Goal: Contribute content: Contribute content

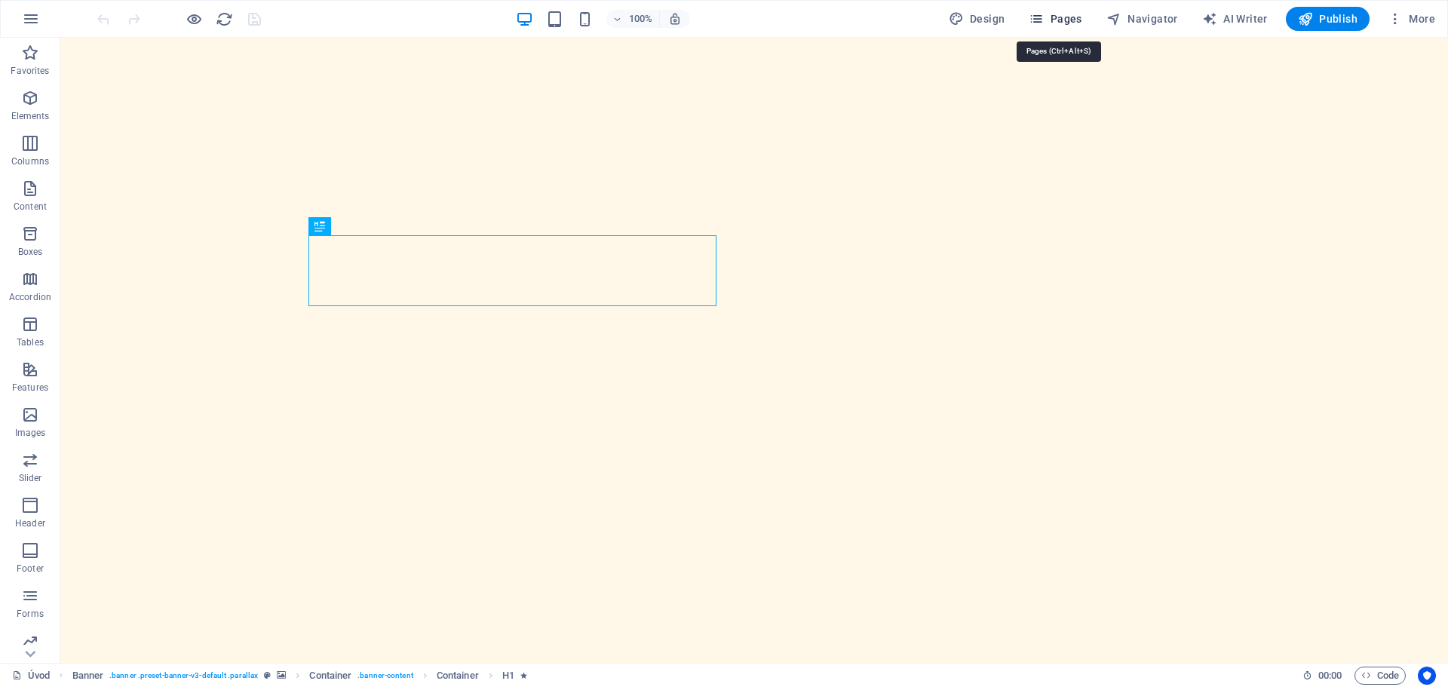
click at [1044, 14] on icon "button" at bounding box center [1036, 18] width 15 height 15
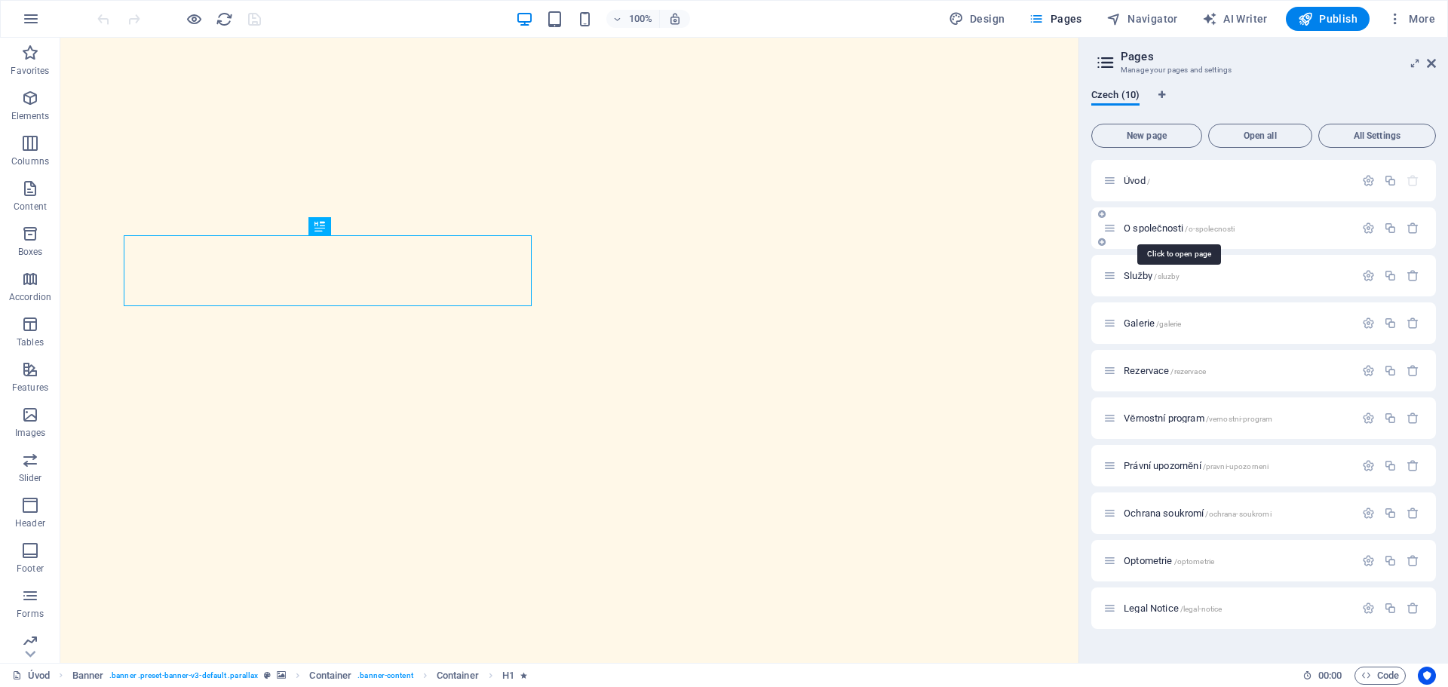
click at [1171, 226] on span "O společnosti /o-spolecnosti" at bounding box center [1179, 228] width 111 height 11
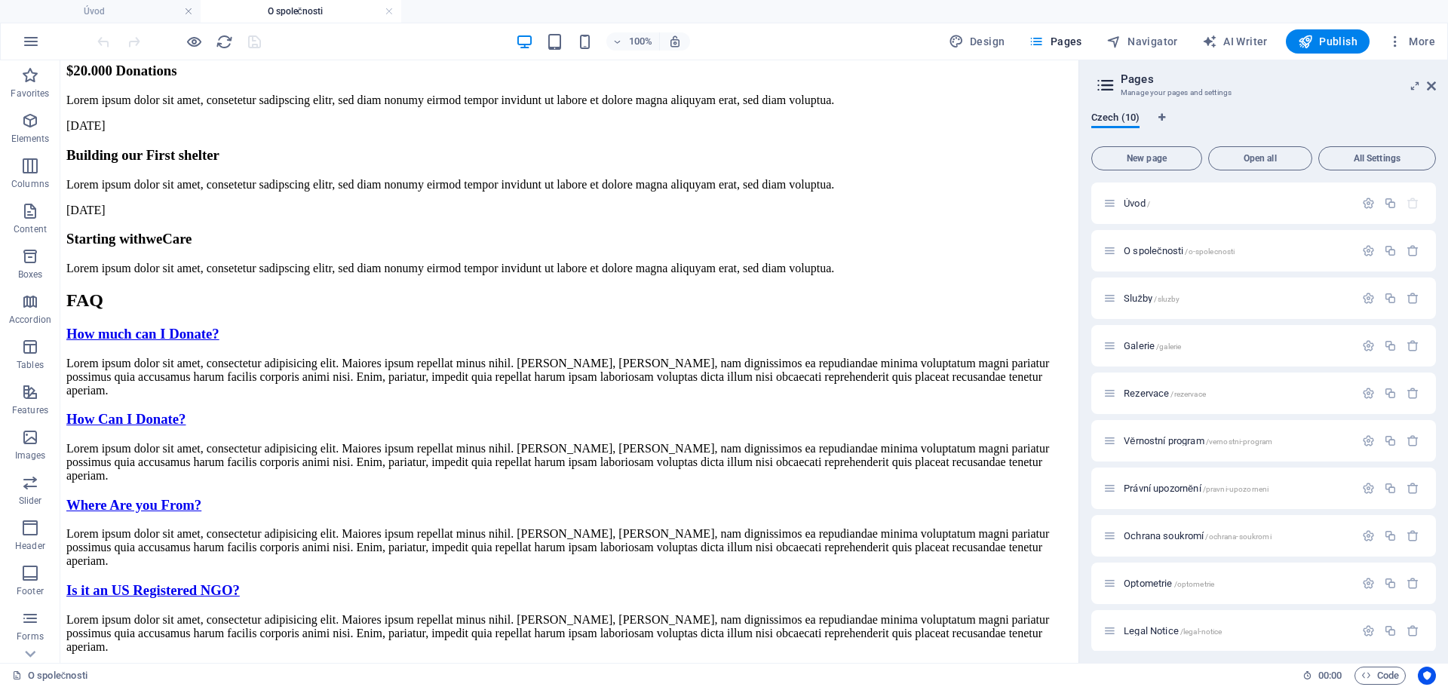
scroll to position [2204, 0]
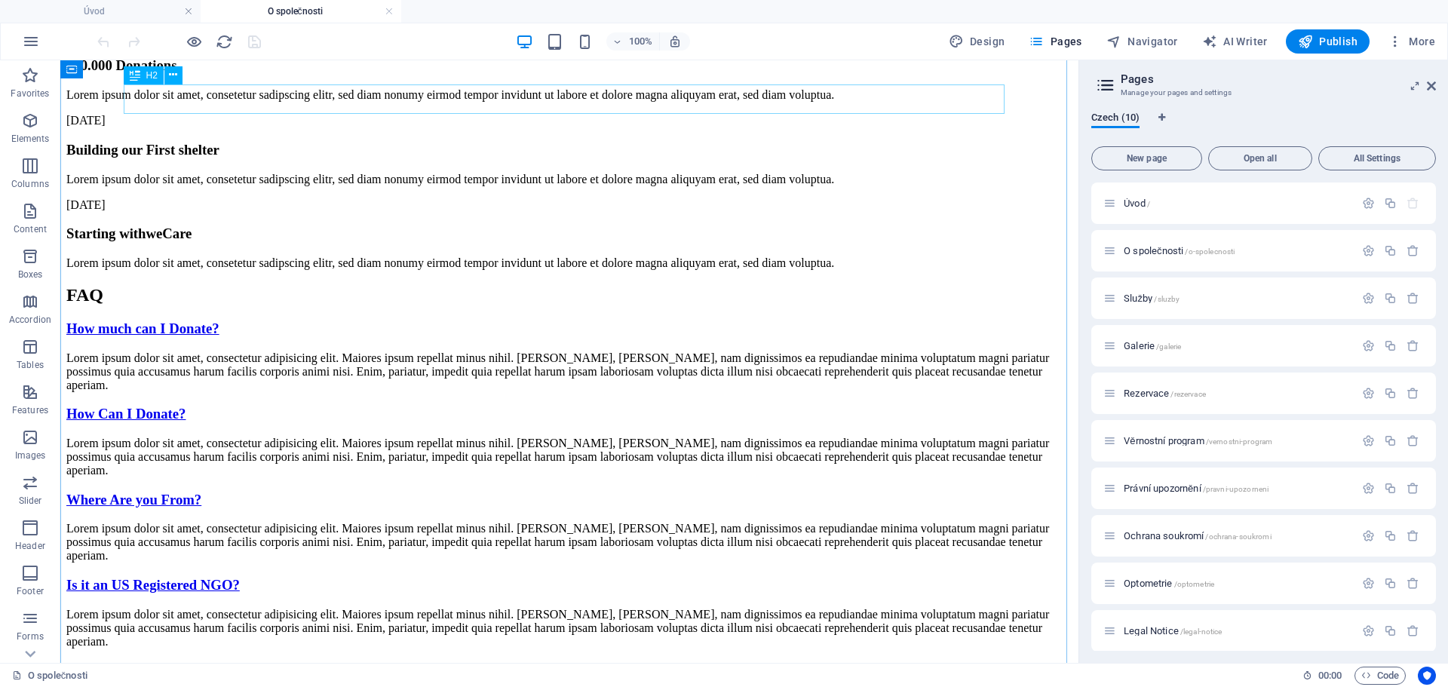
click at [556, 285] on div "FAQ" at bounding box center [569, 295] width 1006 height 20
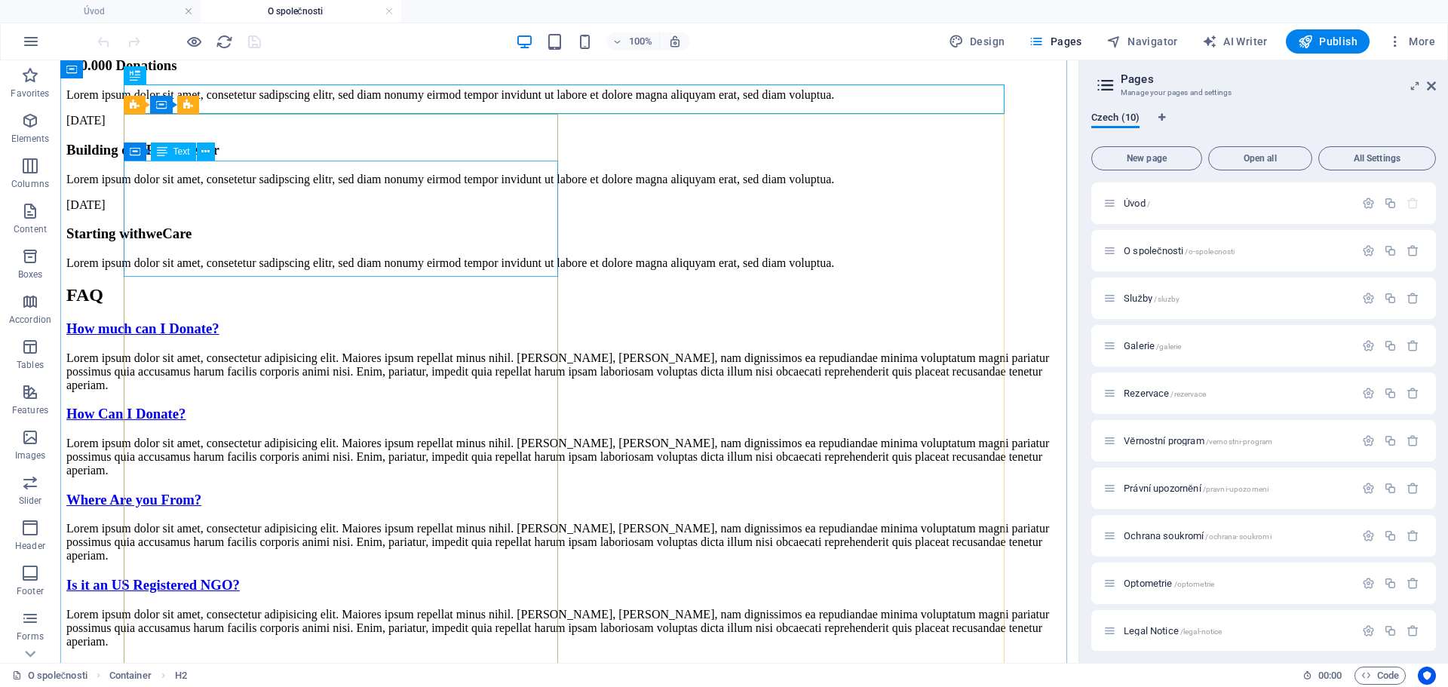
click at [270, 351] on div "Lorem ipsum dolor sit amet, consectetur adipisicing elit. Maiores ipsum repella…" at bounding box center [569, 371] width 1006 height 41
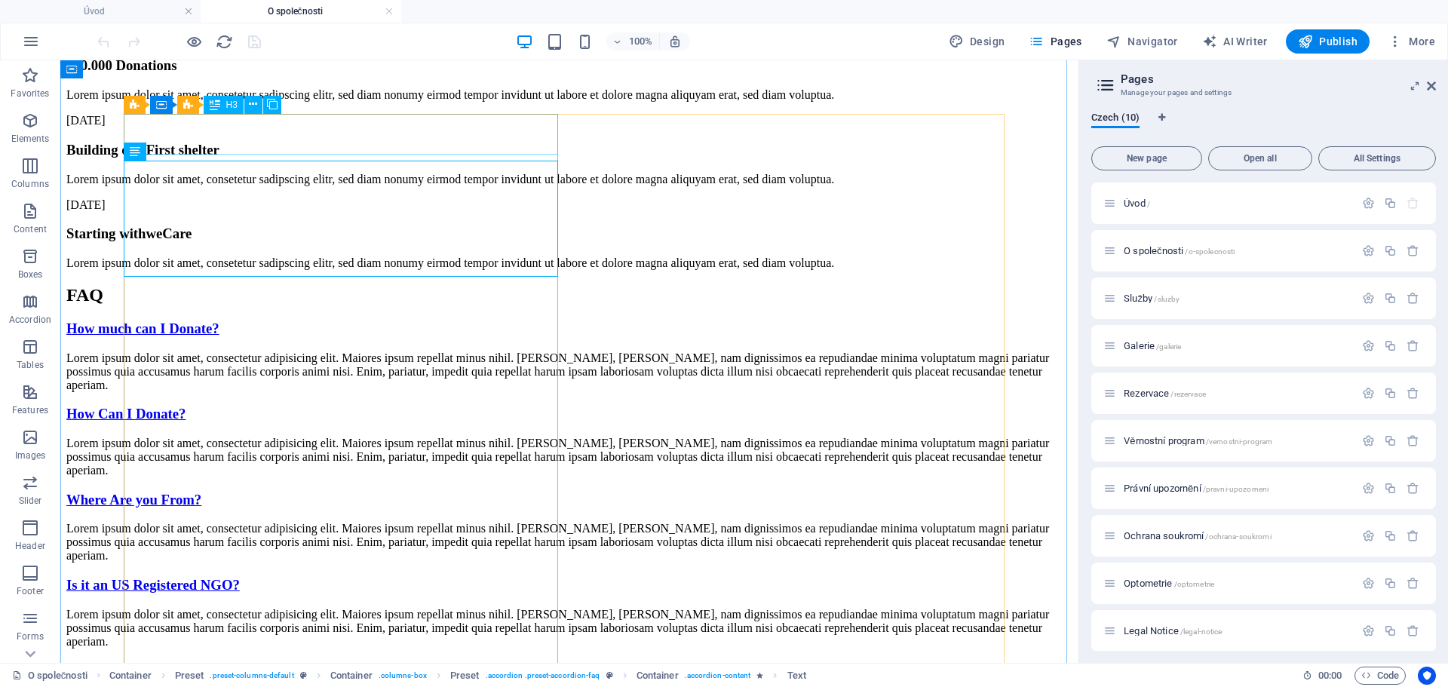
click at [245, 321] on div "How much can I Donate?" at bounding box center [569, 329] width 1006 height 17
click at [206, 321] on div "How much can I Donate?" at bounding box center [569, 329] width 1006 height 17
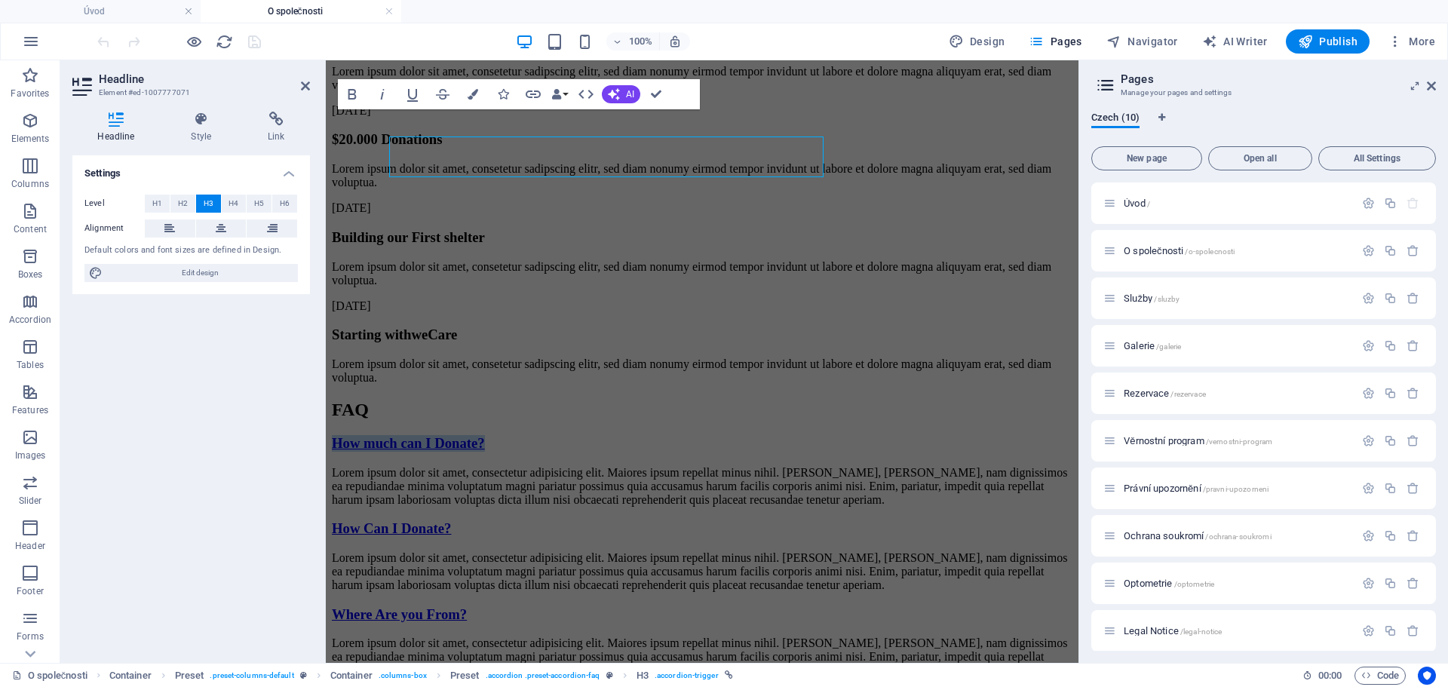
scroll to position [2181, 0]
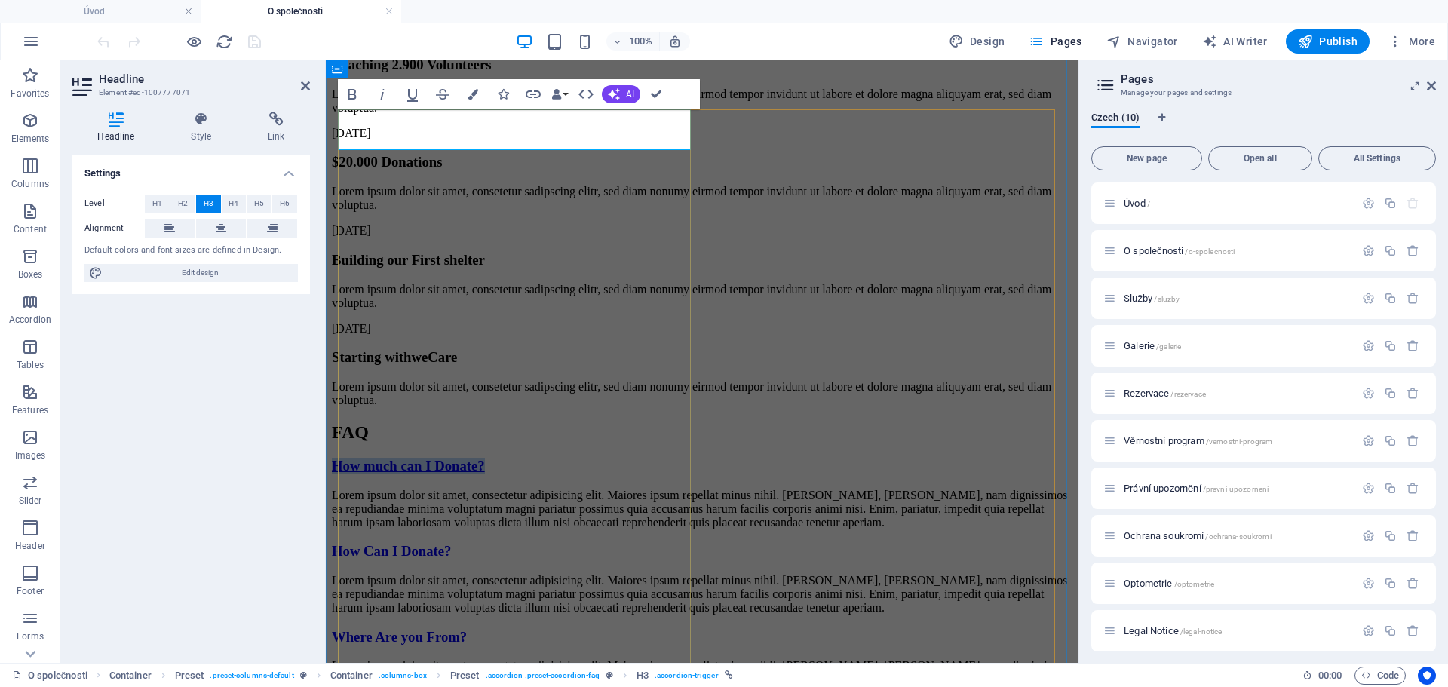
click at [431, 458] on link "How much can I Donate?" at bounding box center [408, 466] width 153 height 16
drag, startPoint x: 498, startPoint y: 127, endPoint x: 344, endPoint y: 122, distance: 154.0
click at [344, 458] on div "How much can I Donate?" at bounding box center [702, 466] width 741 height 17
click at [358, 458] on link "Dá se u Vás platit benefit kartami a šeky?" at bounding box center [457, 466] width 250 height 16
click at [364, 458] on link "Dá se u Vás platit benefit kartami a šeky?" at bounding box center [457, 466] width 250 height 16
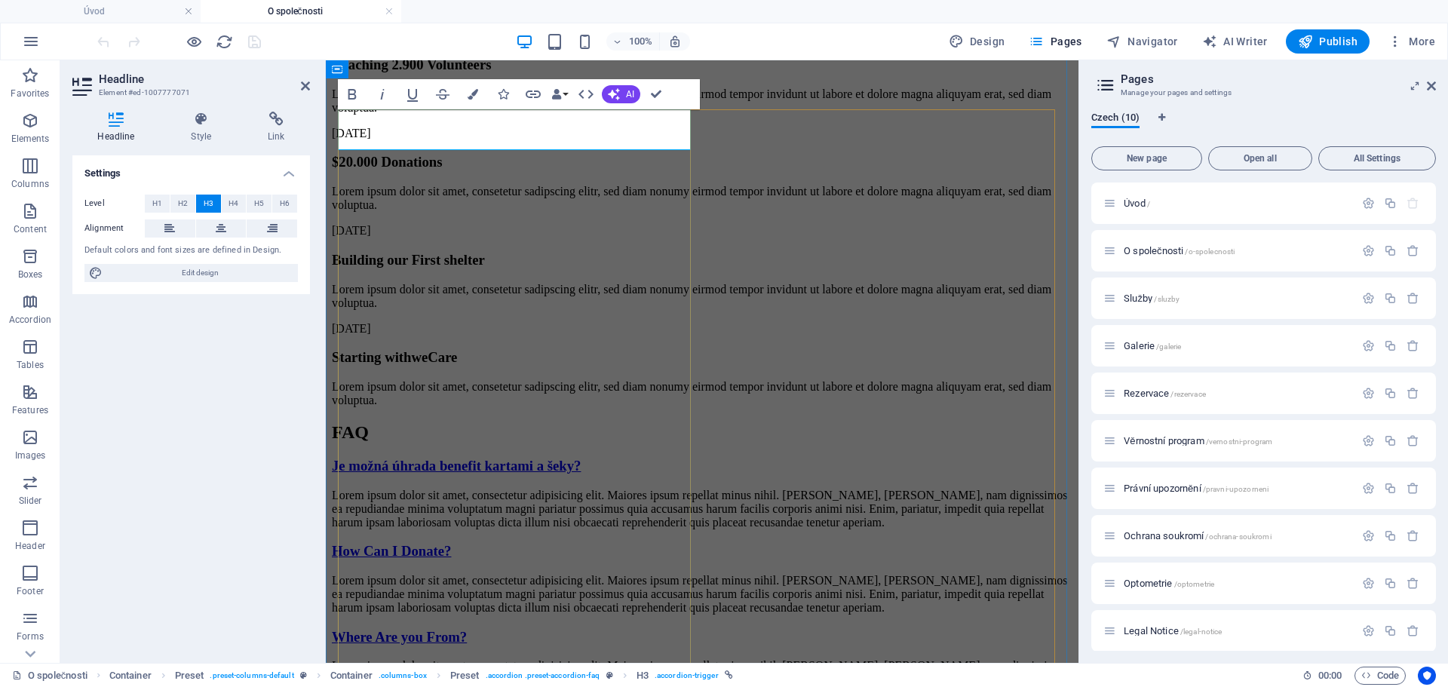
click at [581, 458] on link "Je možná úhrada benefit kartami a šeky?" at bounding box center [456, 466] width 249 height 16
click at [528, 458] on link "Je možná úhrada benefit kartami a šeky?" at bounding box center [456, 466] width 249 height 16
click at [573, 458] on link "Je možná úhrada benefit kartou a šeky?" at bounding box center [452, 466] width 241 height 16
click at [529, 458] on link "Je možná úhrada benefit kartou a šeky?" at bounding box center [452, 466] width 241 height 16
click at [556, 458] on link "Je možná úhrada benefit kartou a šeky?" at bounding box center [452, 466] width 241 height 16
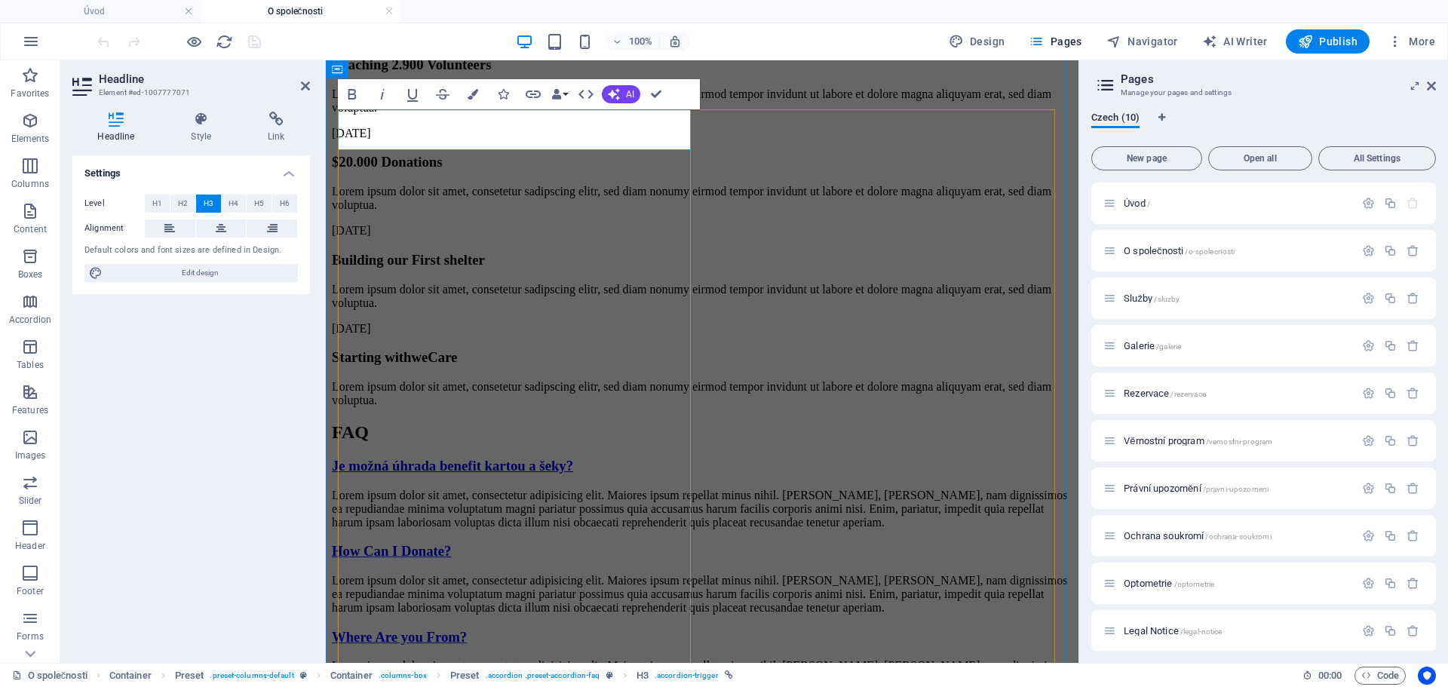
click at [517, 458] on link "Je možná úhrada benefit kartou a šeky?" at bounding box center [452, 466] width 241 height 16
click at [536, 458] on link "Je možná úhrada benefit kartami a šeky?" at bounding box center [456, 466] width 249 height 16
click at [517, 489] on div "Lorem ipsum dolor sit amet, consectetur adipisicing elit. Maiores ipsum repella…" at bounding box center [702, 509] width 741 height 41
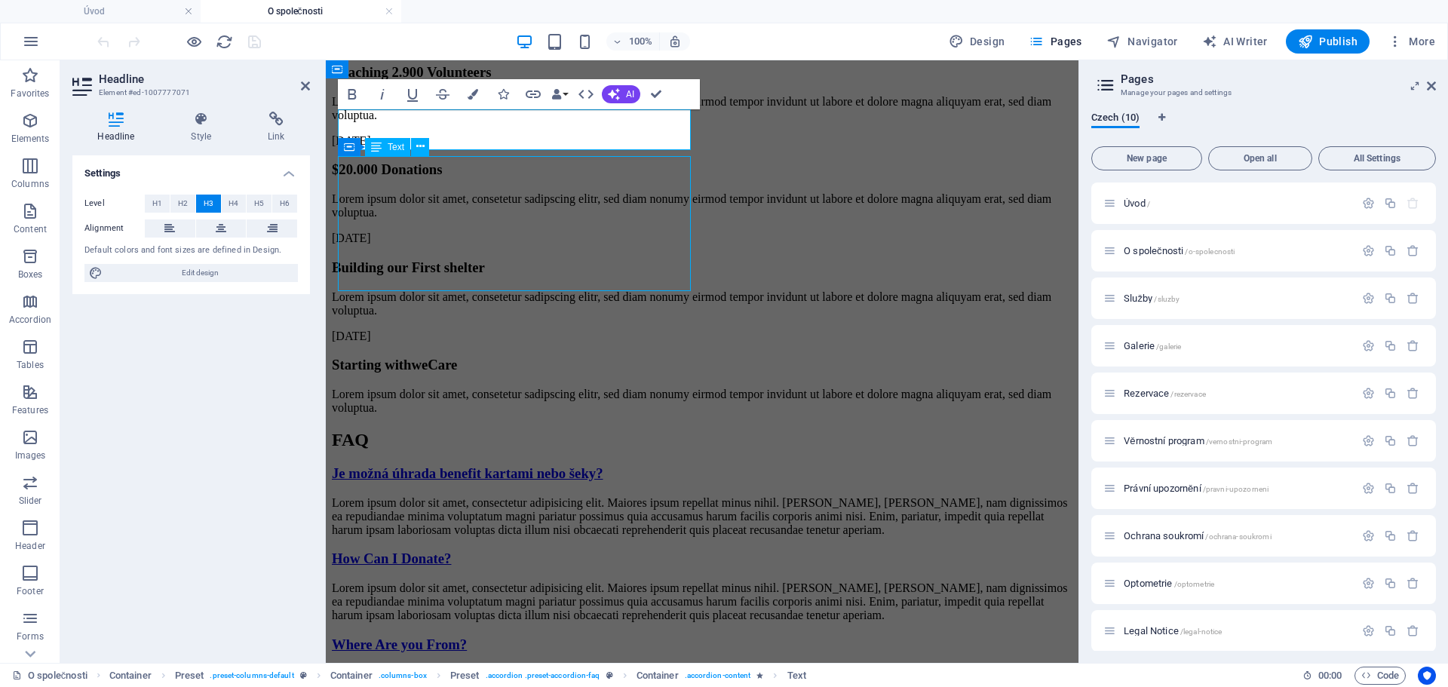
scroll to position [2204, 0]
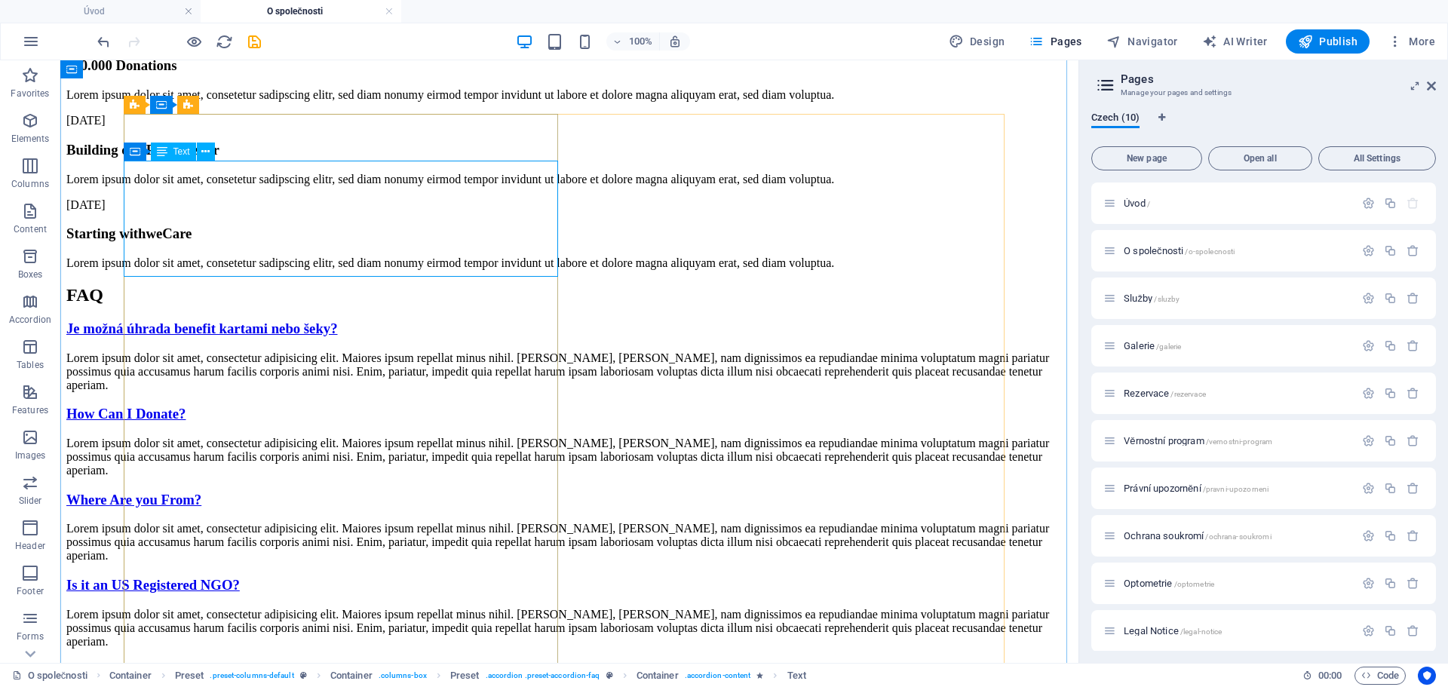
click at [341, 351] on div "Lorem ipsum dolor sit amet, consectetur adipisicing elit. Maiores ipsum repella…" at bounding box center [569, 371] width 1006 height 41
click at [299, 351] on div "Lorem ipsum dolor sit amet, consectetur adipisicing elit. Maiores ipsum repella…" at bounding box center [569, 371] width 1006 height 41
drag, startPoint x: 299, startPoint y: 266, endPoint x: 250, endPoint y: 266, distance: 49.8
click at [250, 351] on div "Lorem ipsum dolor sit amet, consectetur adipisicing elit. Maiores ipsum repella…" at bounding box center [569, 371] width 1006 height 41
click at [281, 351] on div "Lorem ipsum dolor sit amet, consectetur adipisicing elit. Maiores ipsum repella…" at bounding box center [569, 371] width 1006 height 41
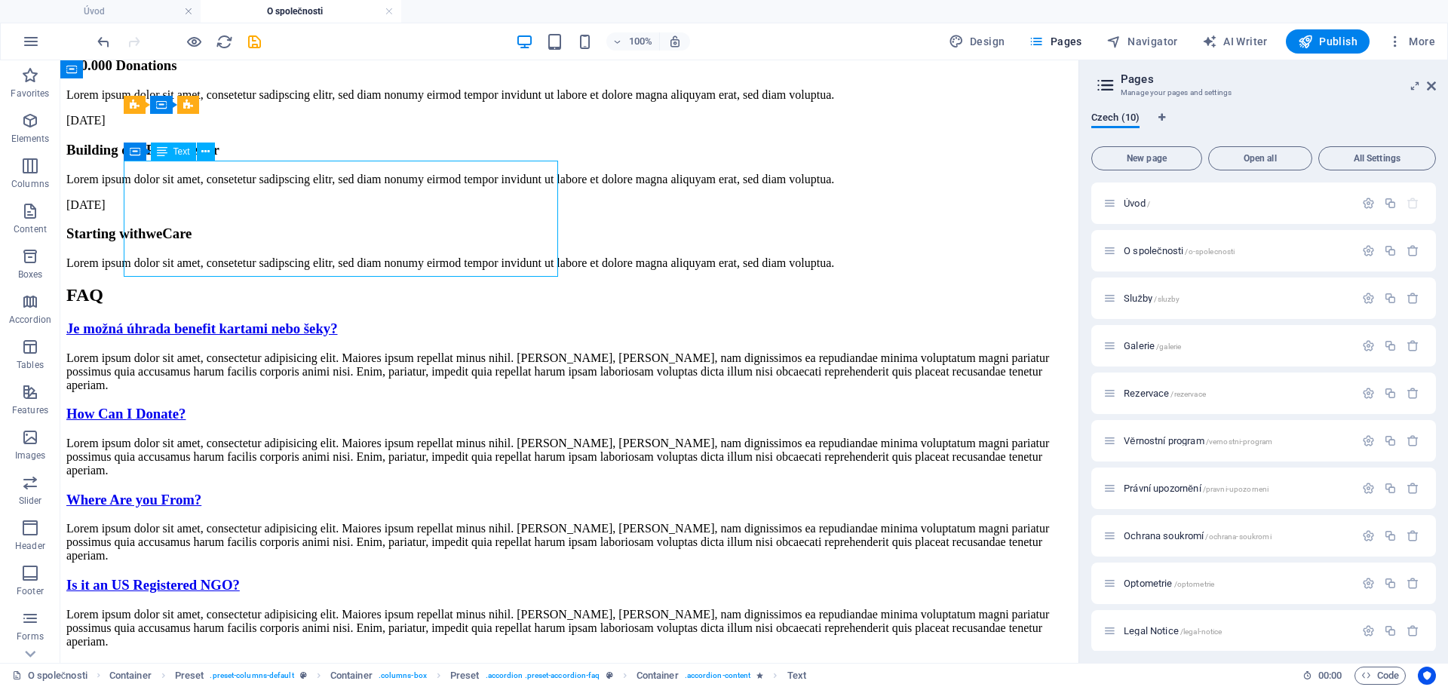
click at [281, 351] on div "Lorem ipsum dolor sit amet, consectetur adipisicing elit. Maiores ipsum repella…" at bounding box center [569, 371] width 1006 height 41
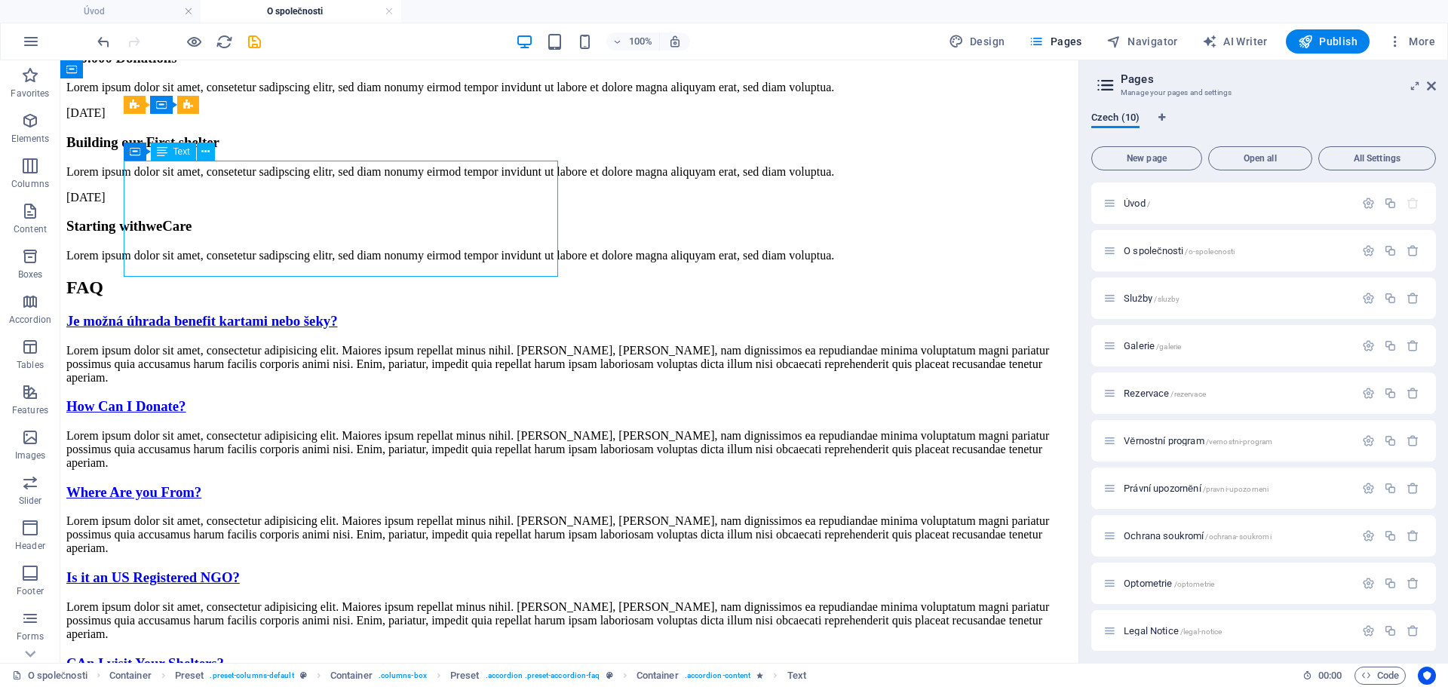
scroll to position [2181, 0]
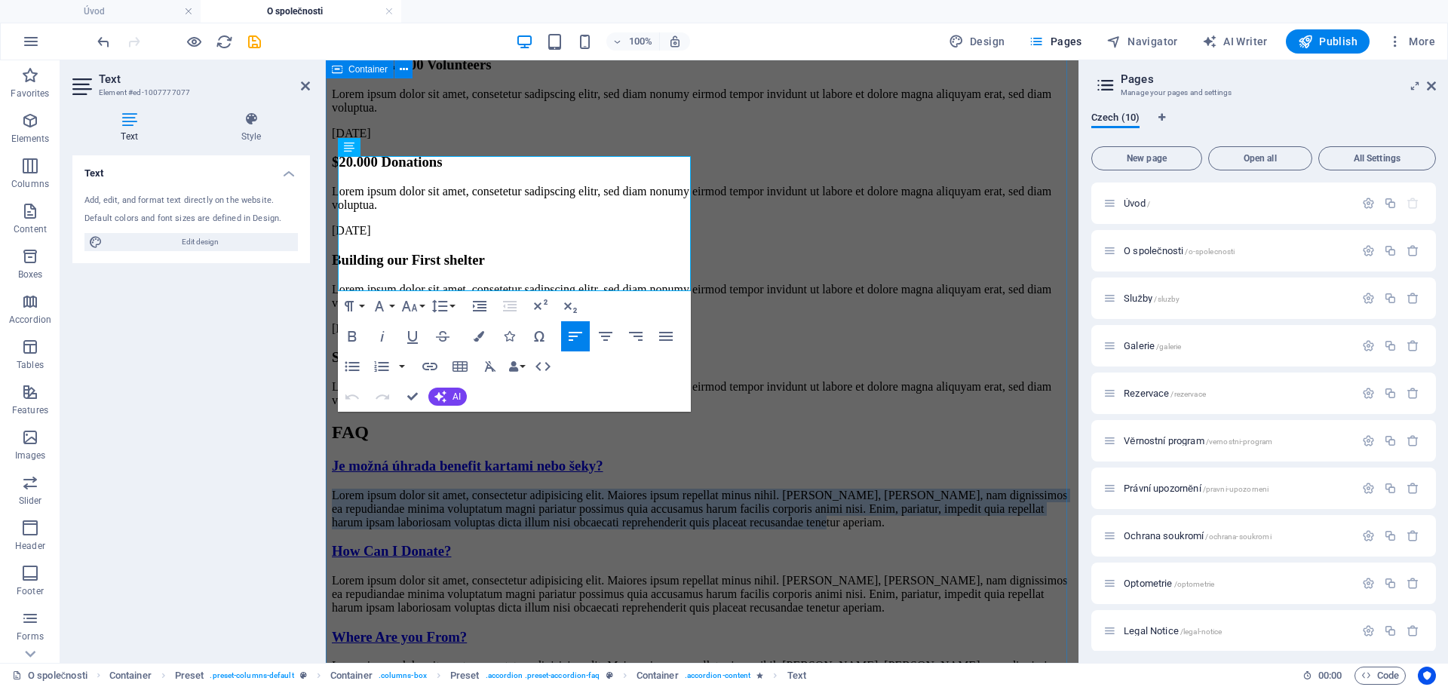
drag, startPoint x: 588, startPoint y: 282, endPoint x: 334, endPoint y: 168, distance: 278.5
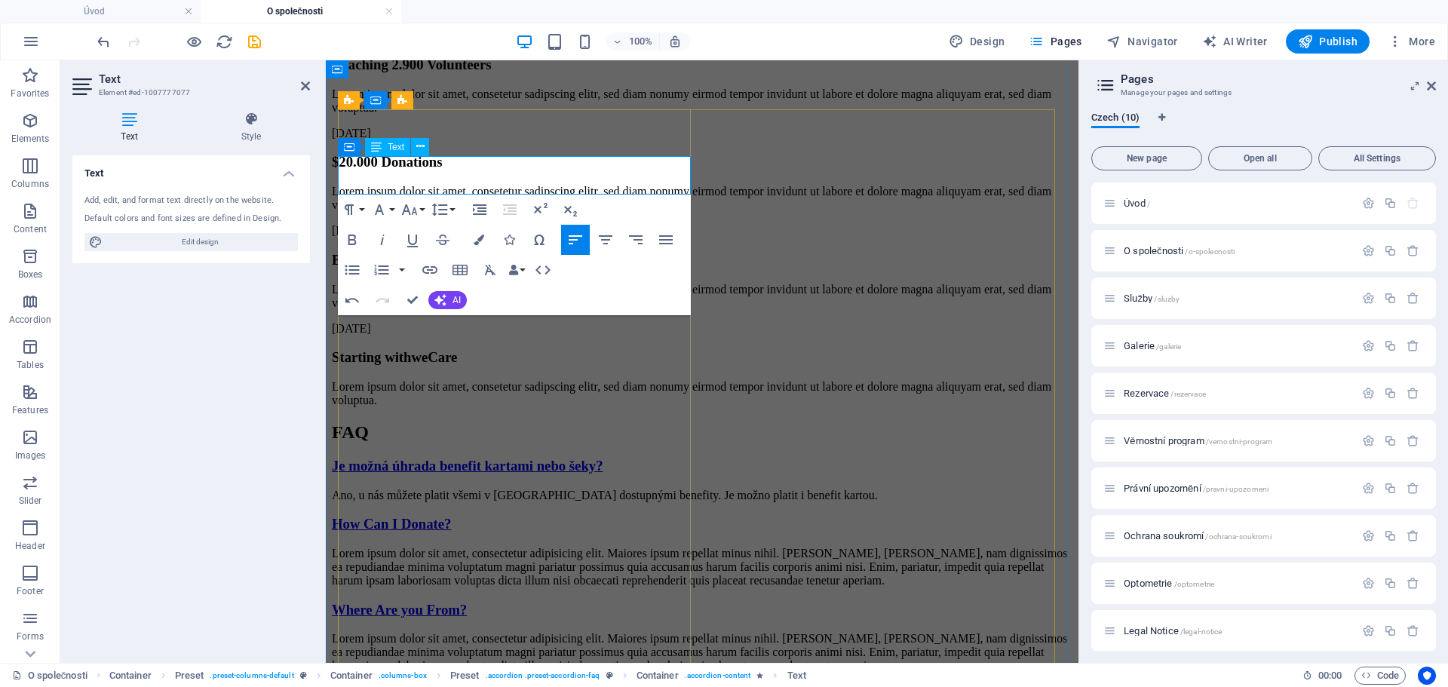
click at [396, 489] on p "Ano, u nás můžete platit všemi v [GEOGRAPHIC_DATA] dostupnými benefity. Je možn…" at bounding box center [702, 496] width 741 height 14
click at [395, 489] on p "Ano, u nás můžete platit všemi v [GEOGRAPHIC_DATA] dostupnými benefity. Je možn…" at bounding box center [702, 496] width 741 height 14
click at [427, 489] on p "Ano, u můžete platit všemi v [GEOGRAPHIC_DATA] dostupnými benefity. Je možno pl…" at bounding box center [702, 496] width 741 height 14
click at [392, 489] on p "Ano, u můžete platit všemi v [GEOGRAPHIC_DATA] dostupnými benefity. Je možno pl…" at bounding box center [702, 496] width 741 height 14
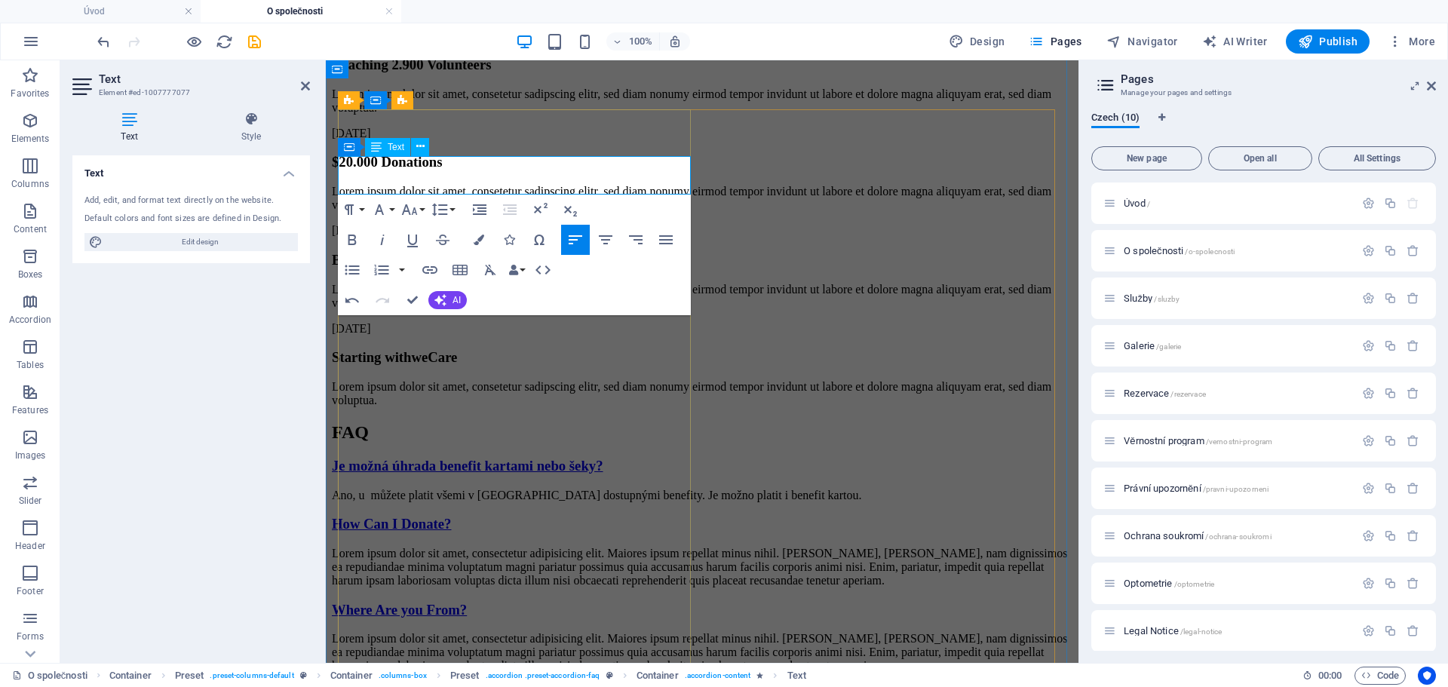
click at [388, 489] on p "Ano, u můžete platit všemi v [GEOGRAPHIC_DATA] dostupnými benefity. Je možno pl…" at bounding box center [702, 496] width 741 height 14
click at [384, 489] on p "Ano, u můžete platit všemi v [GEOGRAPHIC_DATA] dostupnými benefity. Je možno pl…" at bounding box center [702, 496] width 741 height 14
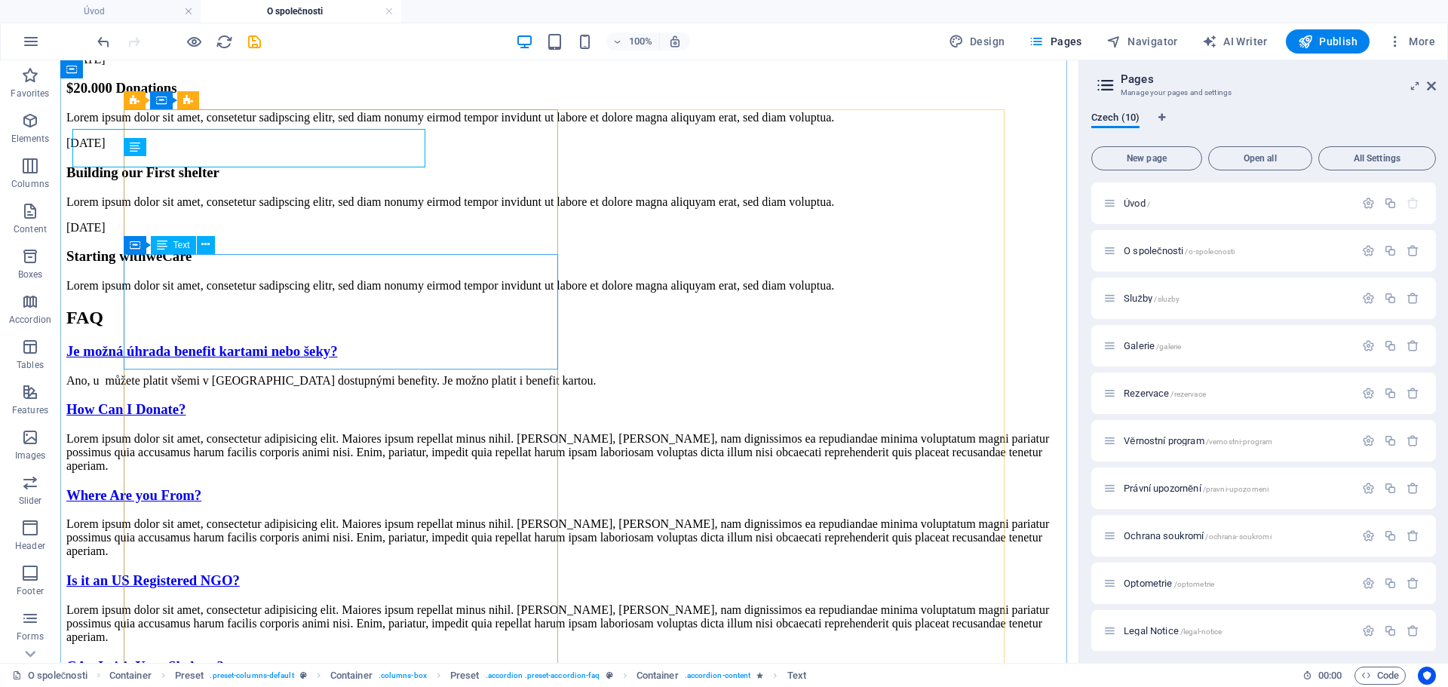
scroll to position [2209, 0]
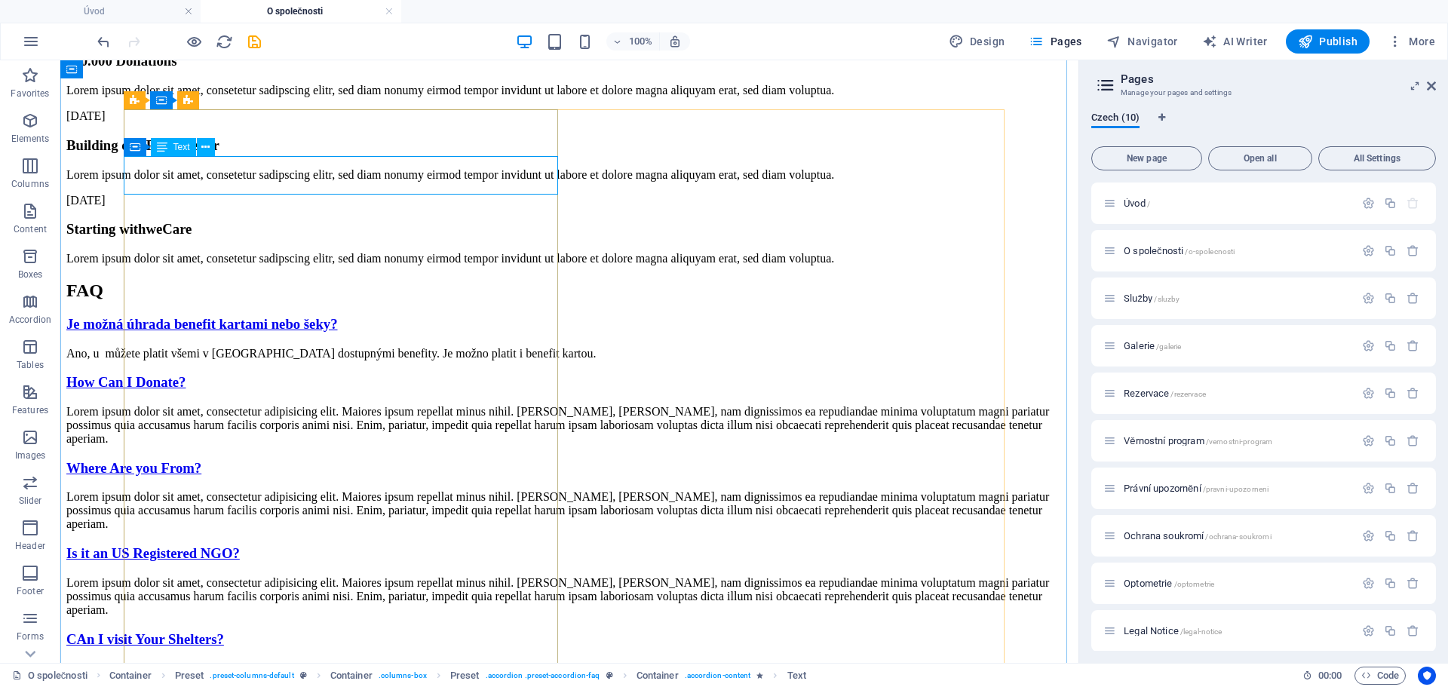
click at [173, 150] on span "Text" at bounding box center [181, 147] width 17 height 9
click at [173, 146] on span "Text" at bounding box center [181, 147] width 17 height 9
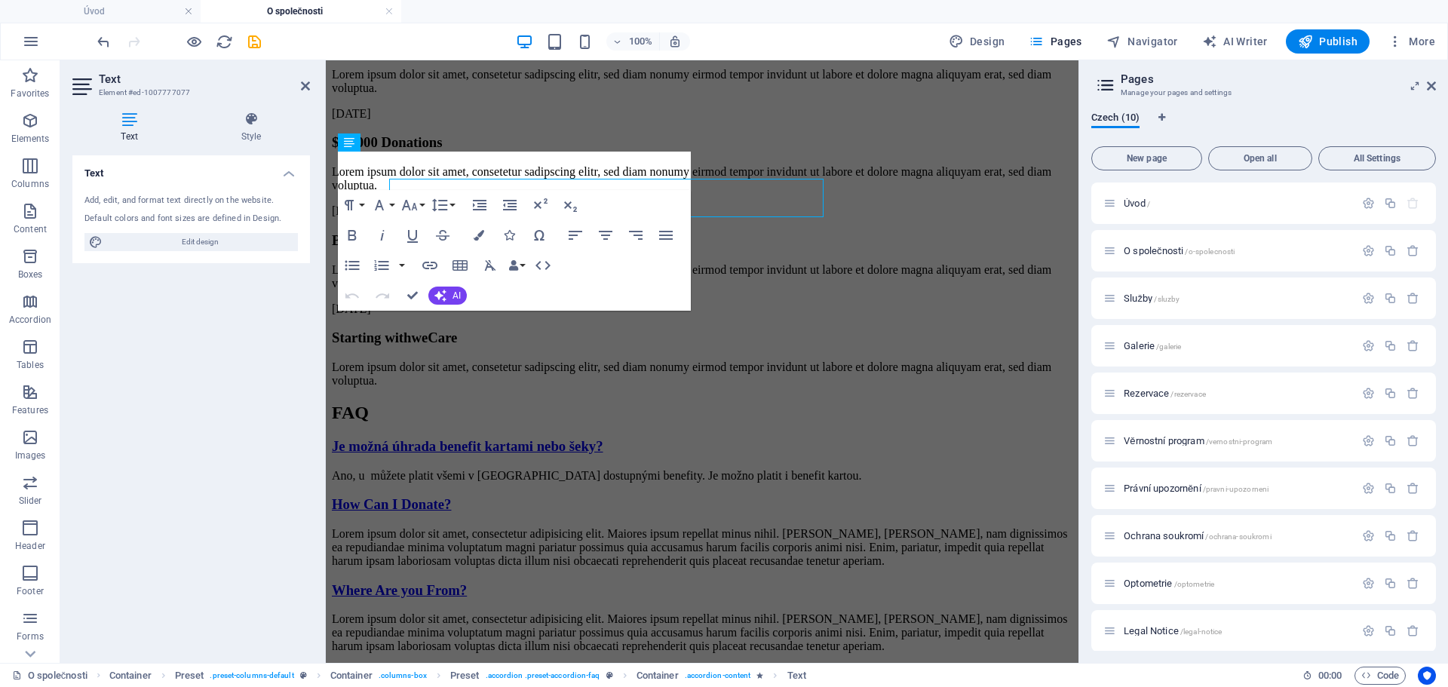
scroll to position [2186, 0]
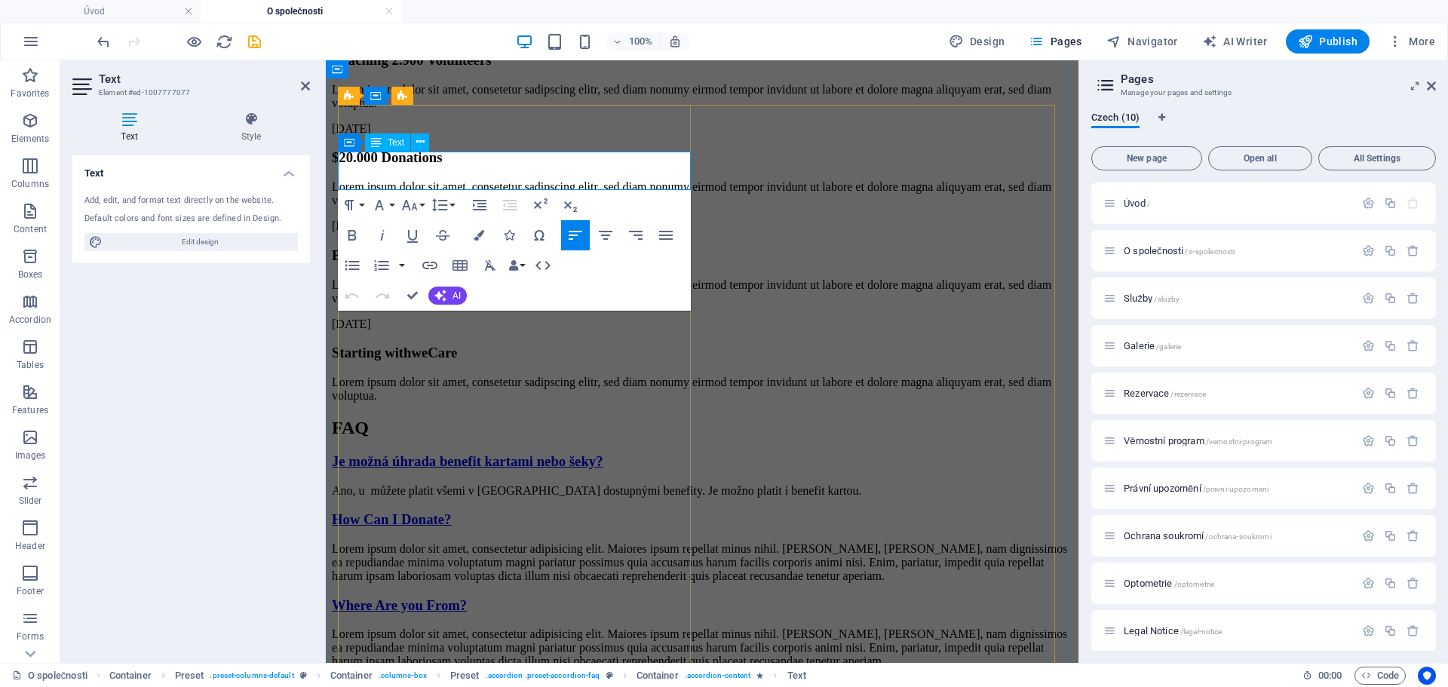
click at [416, 484] on p "Ano, u můžete platit všemi v [GEOGRAPHIC_DATA] dostupnými benefity. Je možno pl…" at bounding box center [702, 491] width 741 height 14
click at [387, 484] on p "Ano, u můžete platit všemi v [GEOGRAPHIC_DATA] dostupnými benefity. Je možno pl…" at bounding box center [702, 491] width 741 height 14
click at [419, 484] on p "Ano, u můžete platit všemi v [GEOGRAPHIC_DATA] dostupnými benefity. Je možno pl…" at bounding box center [702, 491] width 741 height 14
click at [423, 484] on p "Ano, u můžete platit všemi v [GEOGRAPHIC_DATA] dostupnými benefity. Je možno pl…" at bounding box center [702, 491] width 741 height 14
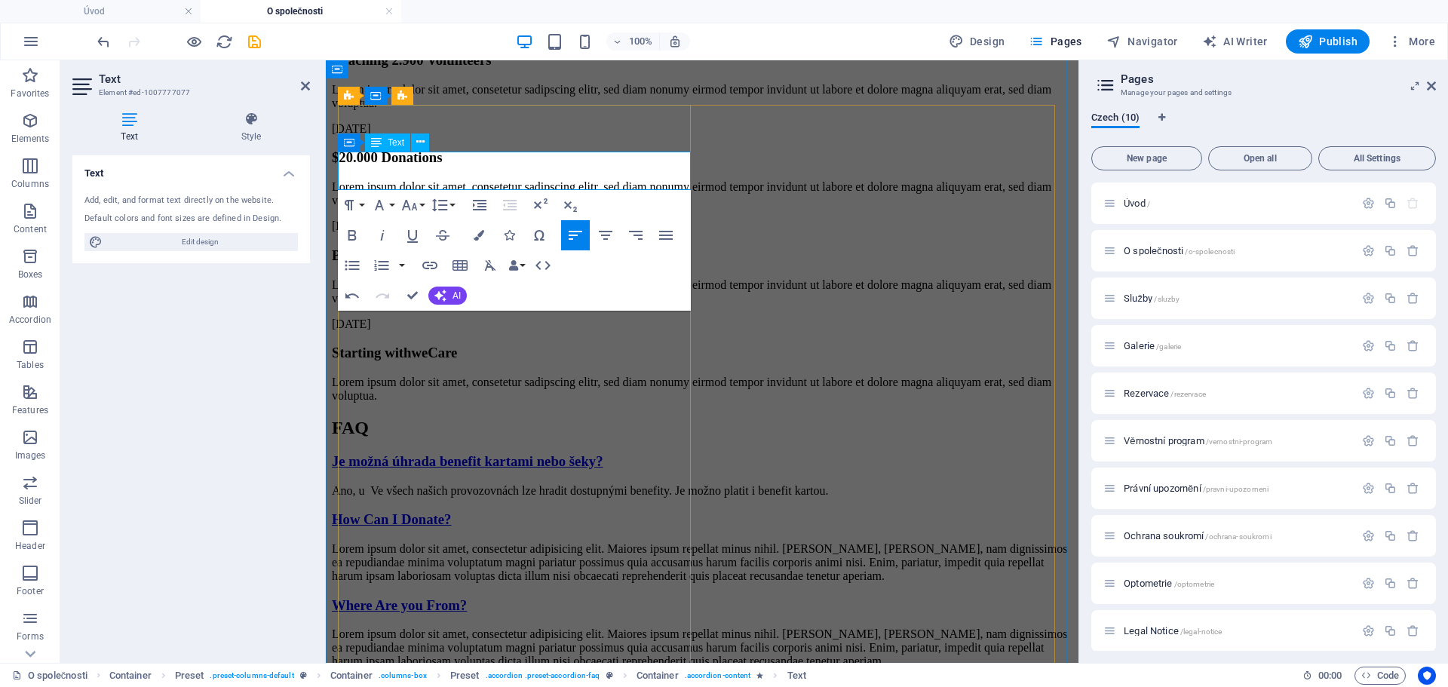
click at [382, 484] on p "Ano, u Ve všech našich provozovnách lze hradit dostupnými benefity. Je možno pl…" at bounding box center [702, 491] width 741 height 14
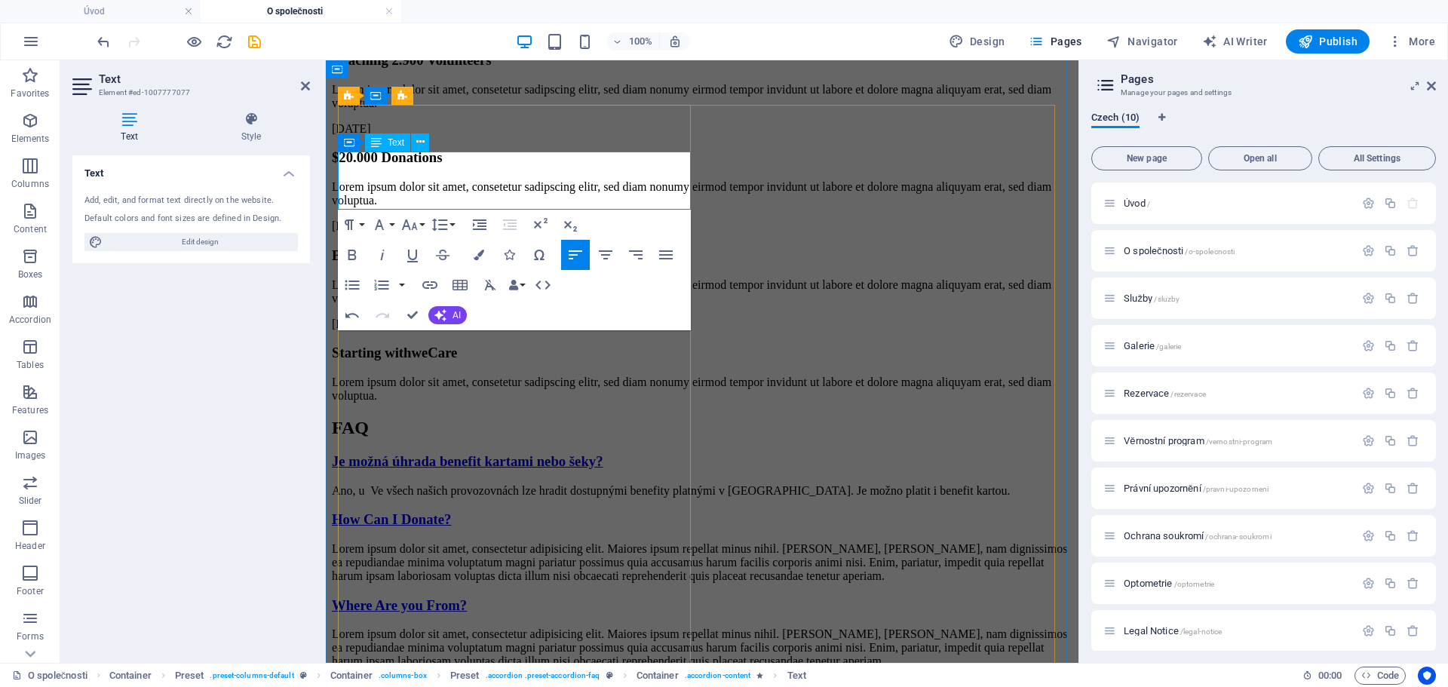
click at [533, 484] on p "Ano, u Ve všech našich provozovnách lze hradit dostupnými benefity platnými v […" at bounding box center [702, 491] width 741 height 14
click at [540, 484] on p "Ano, u Ve všech našich provozovnách lze hradit dostupnými benefity platnými v […" at bounding box center [702, 491] width 741 height 14
click at [542, 484] on p "Ano, u Ve všech našich provozovnách lze hradit dostupnými benefity platnými v […" at bounding box center [702, 491] width 741 height 14
drag, startPoint x: 542, startPoint y: 181, endPoint x: 633, endPoint y: 186, distance: 90.7
click at [633, 484] on p "Ano, u Ve všech našich provozovnách lze hradit dostupnými benefity platnými v […" at bounding box center [702, 491] width 741 height 14
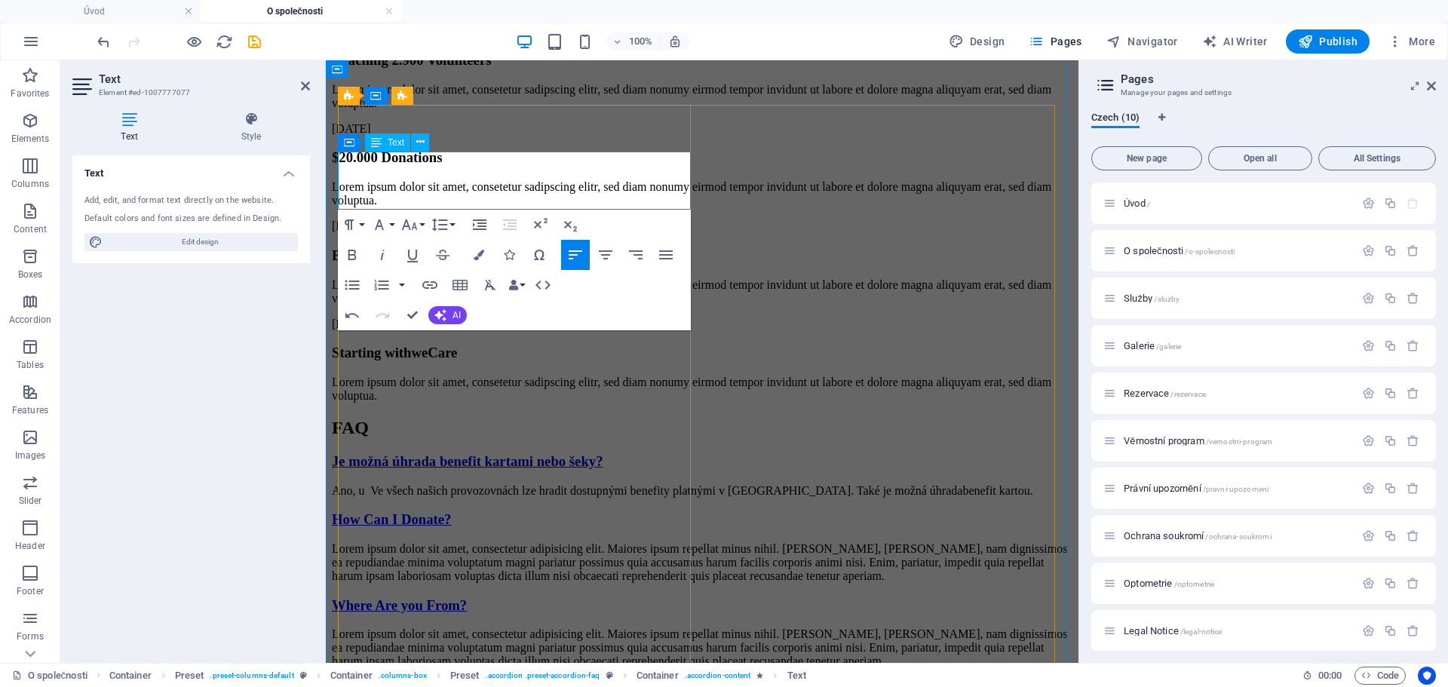
click at [470, 484] on p "Ano, u Ve všech našich provozovnách lze hradit dostupnými benefity platnými v […" at bounding box center [702, 491] width 741 height 14
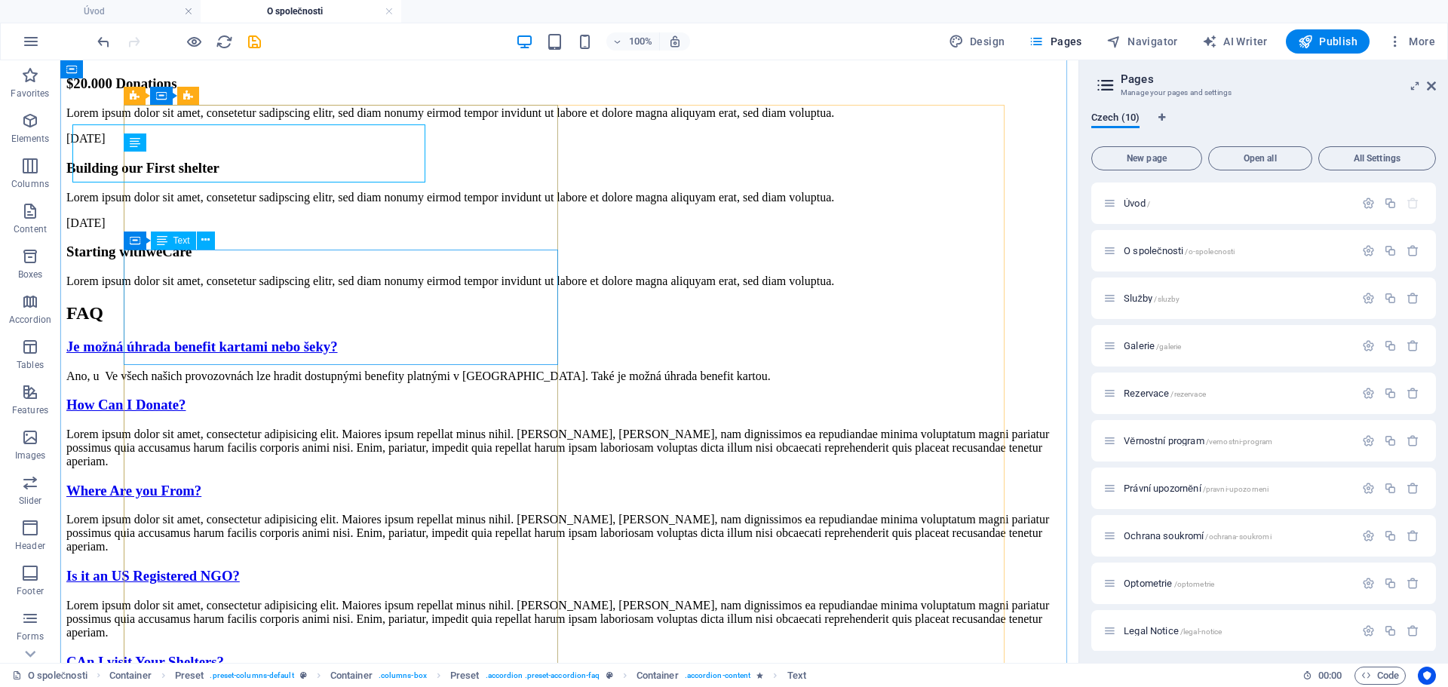
scroll to position [2213, 0]
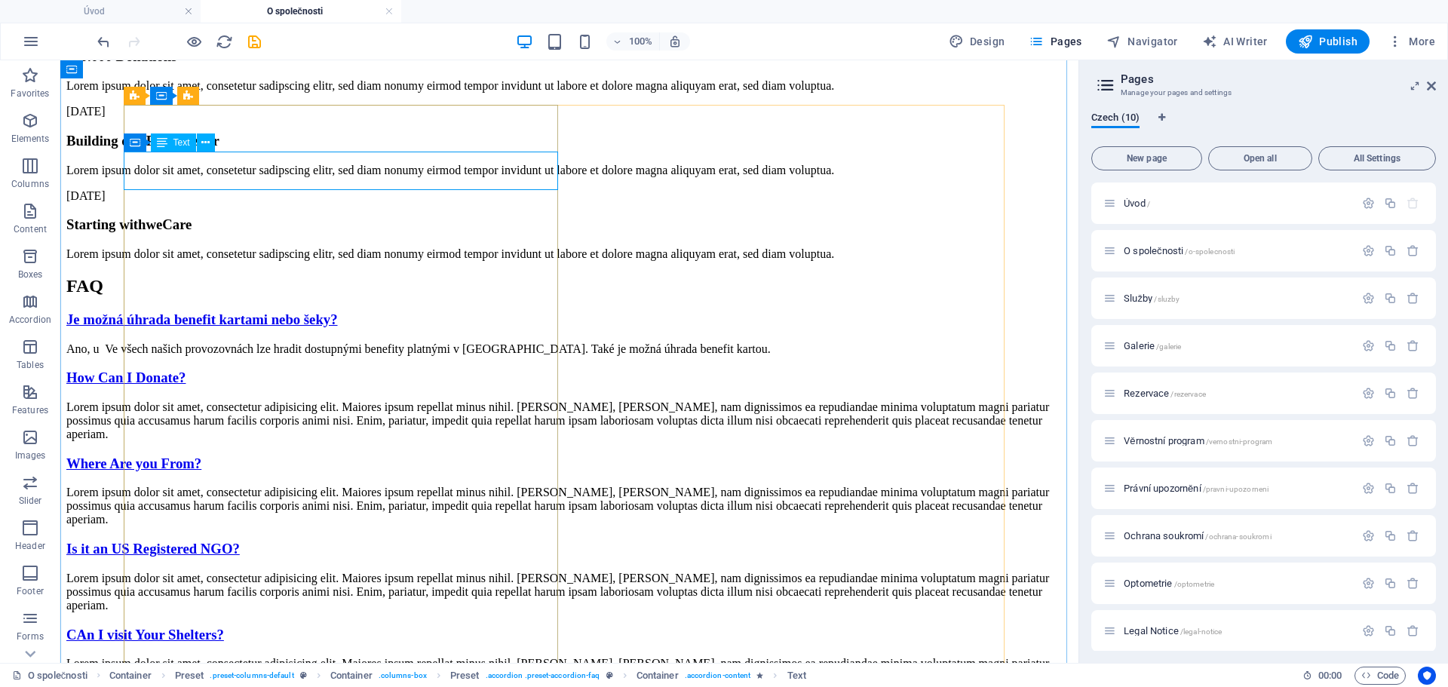
click at [183, 342] on div "Ano, u Ve všech našich provozovnách lze hradit dostupnými benefity platnými v […" at bounding box center [569, 349] width 1006 height 14
click at [192, 342] on div "Ano, u Ve všech našich provozovnách lze hradit dostupnými benefity platnými v […" at bounding box center [569, 349] width 1006 height 14
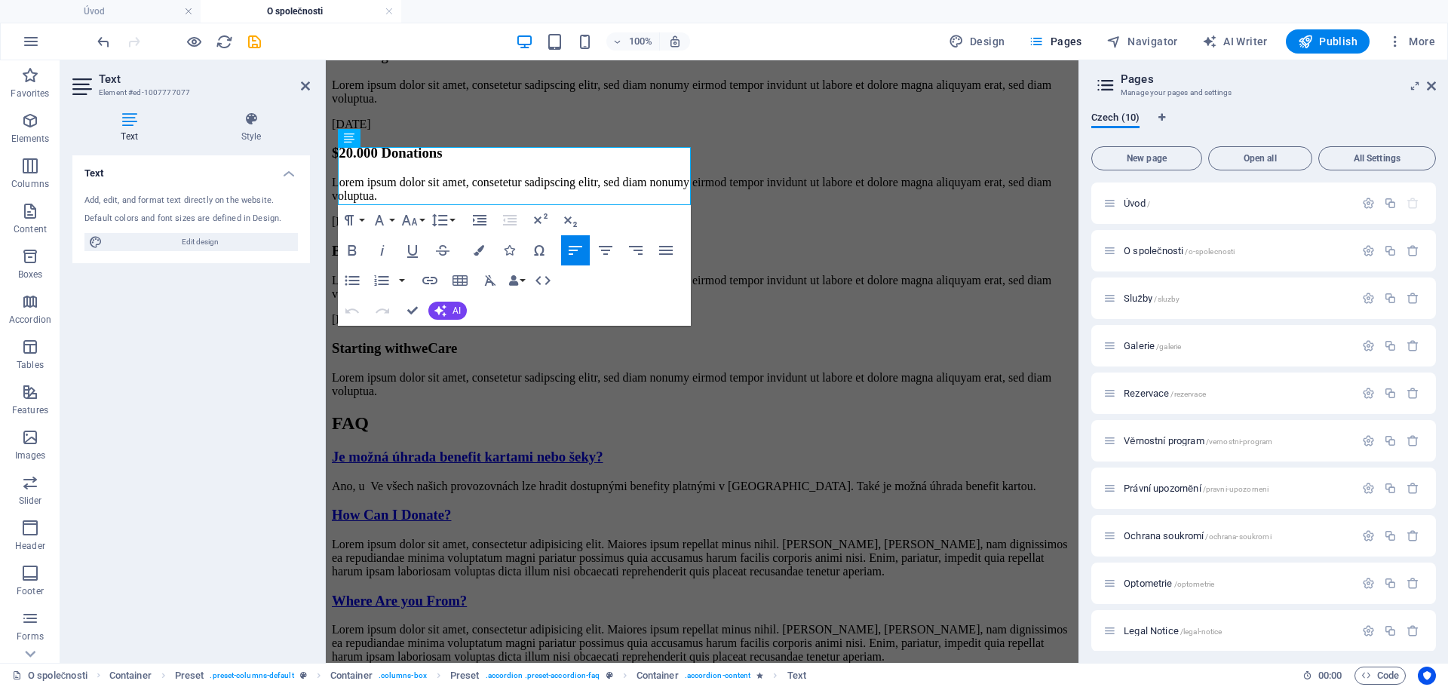
click at [203, 454] on div "Text Add, edit, and format text directly on the website. Default colors and fon…" at bounding box center [191, 403] width 238 height 496
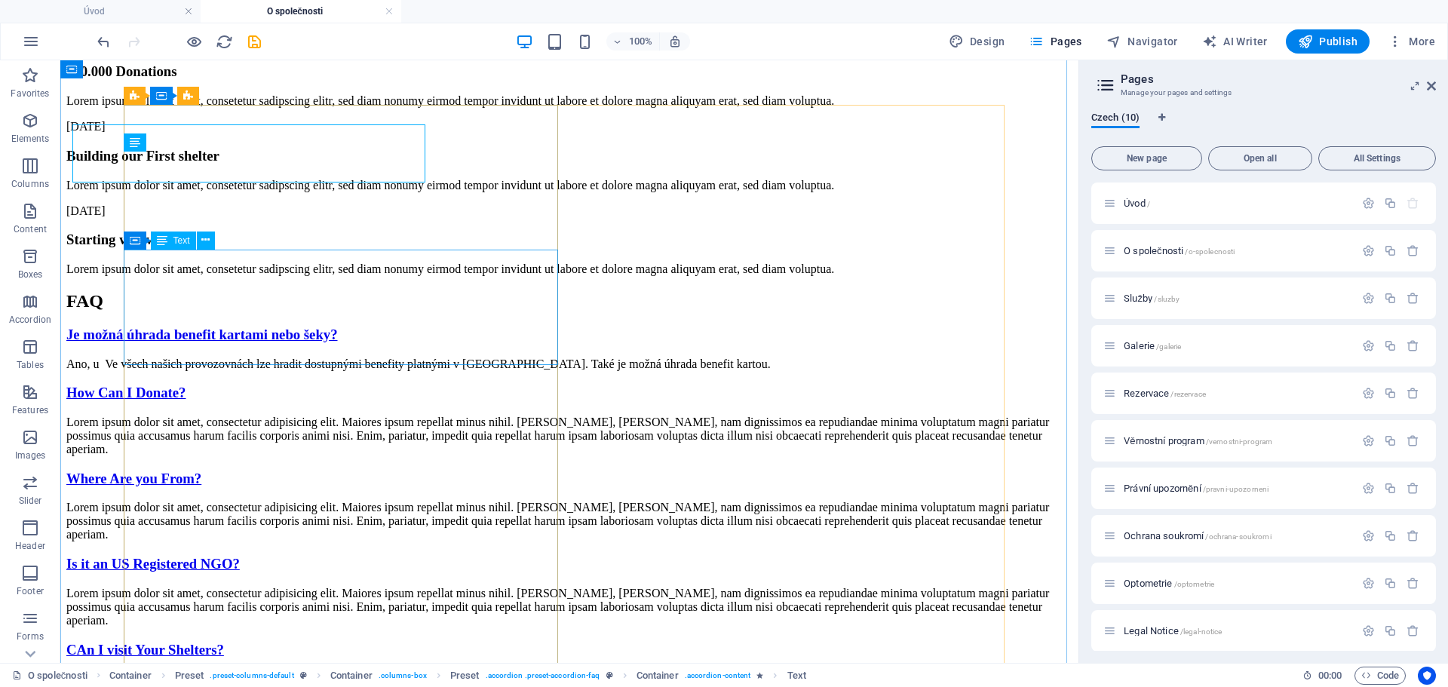
scroll to position [2213, 0]
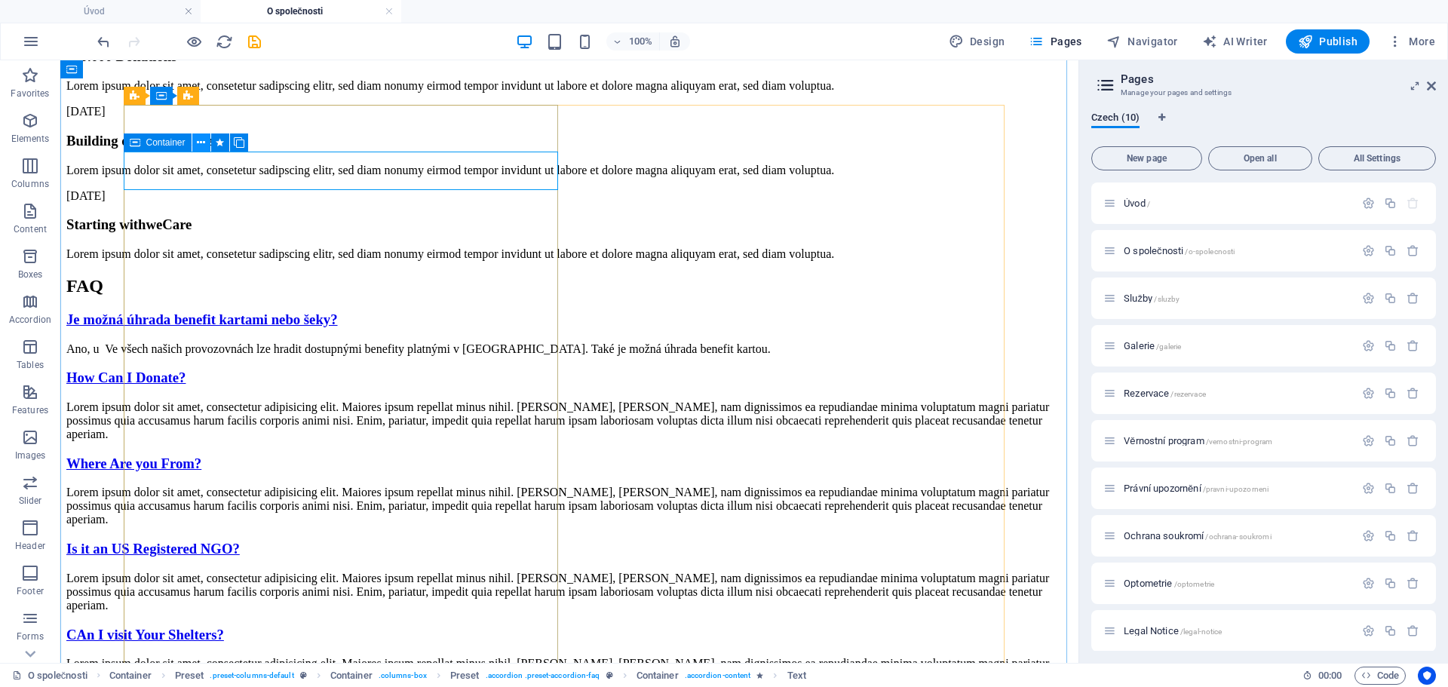
click at [200, 139] on icon at bounding box center [201, 143] width 8 height 16
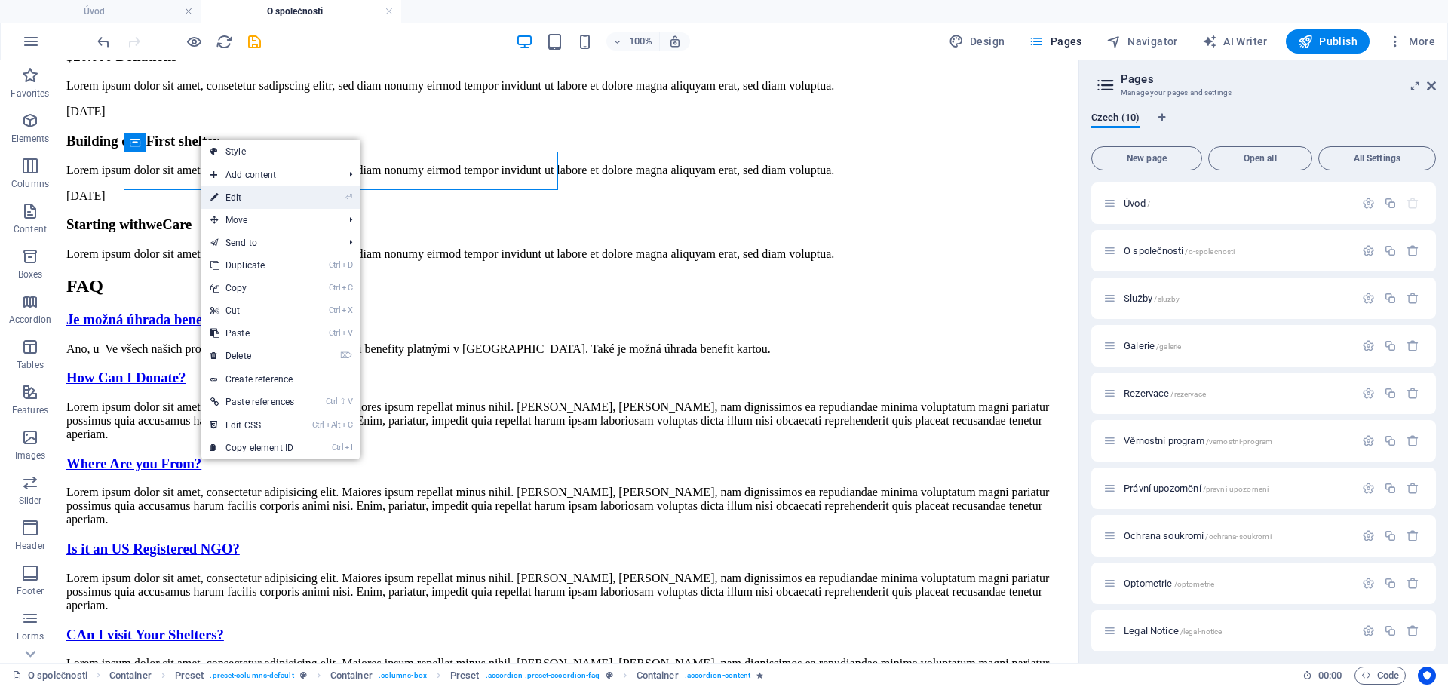
click at [234, 199] on link "⏎ Edit" at bounding box center [252, 197] width 102 height 23
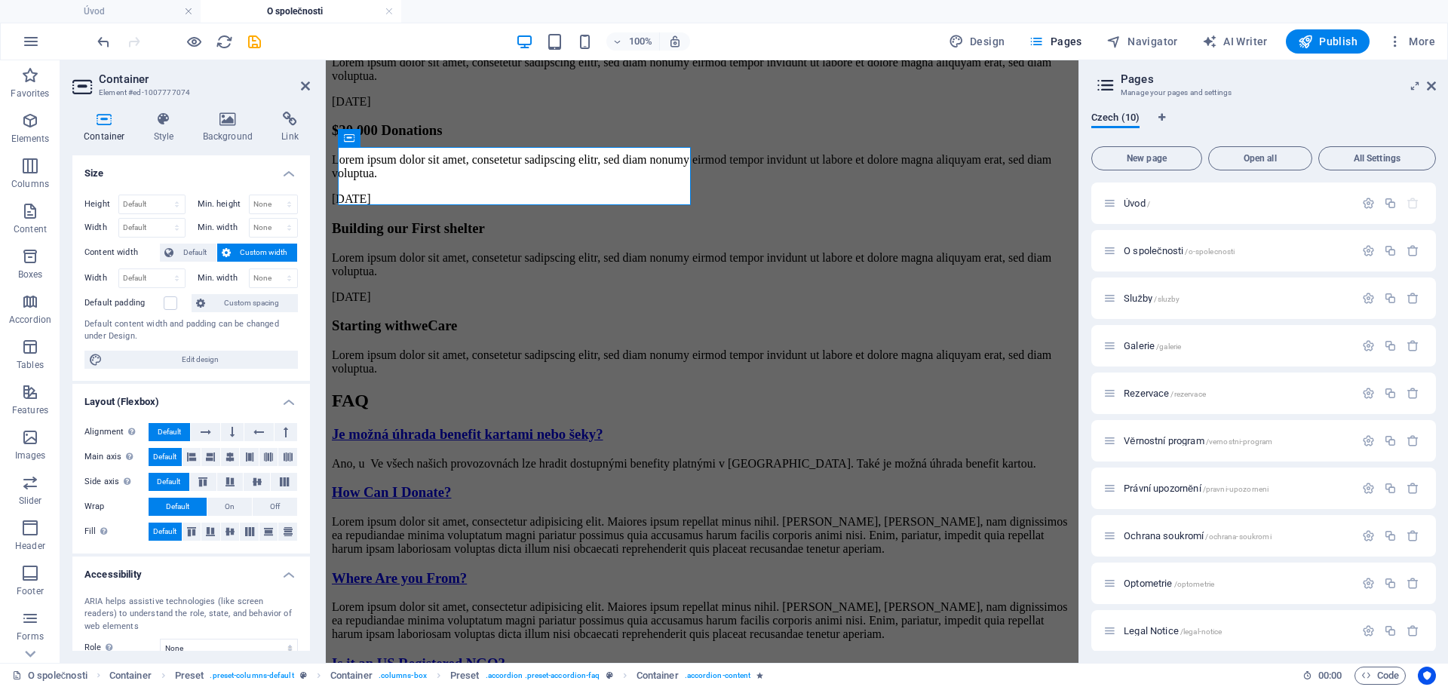
scroll to position [2190, 0]
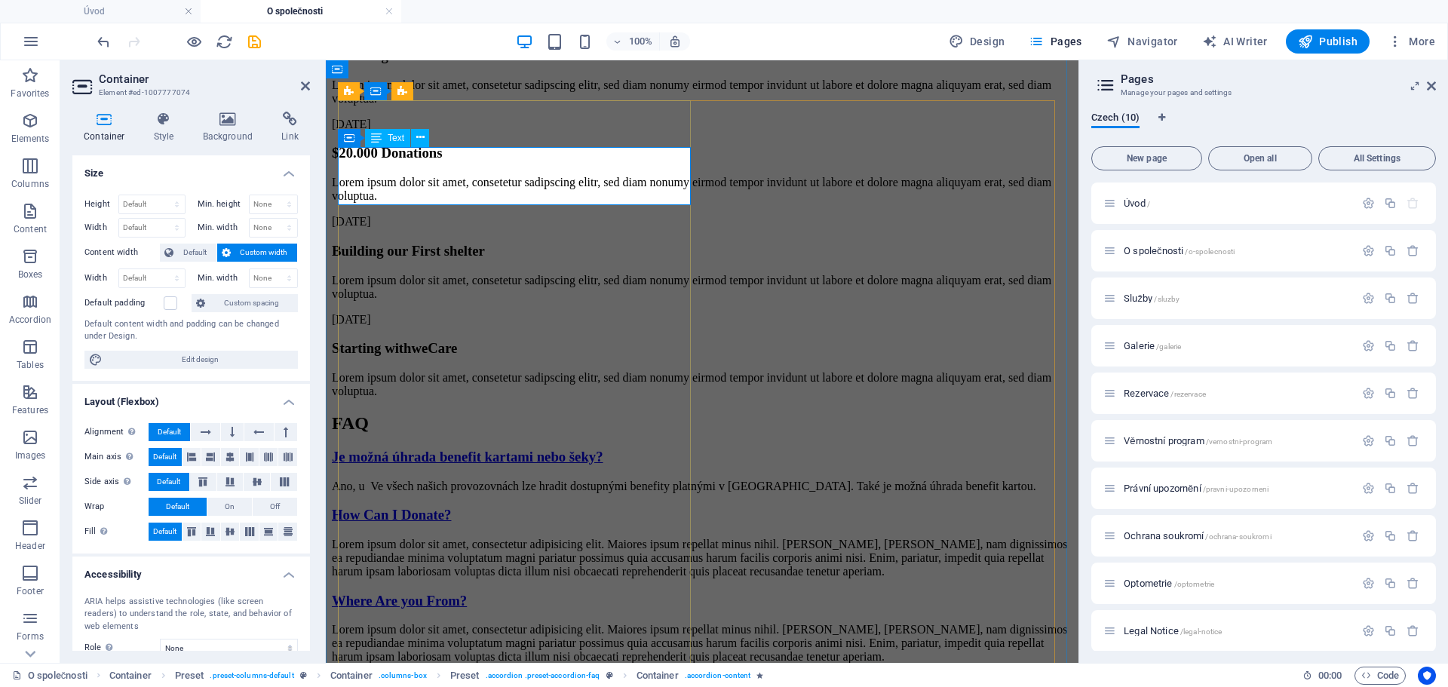
click at [388, 480] on div "Ano, u Ve všech našich provozovnách lze hradit dostupnými benefity platnými v […" at bounding box center [702, 487] width 741 height 14
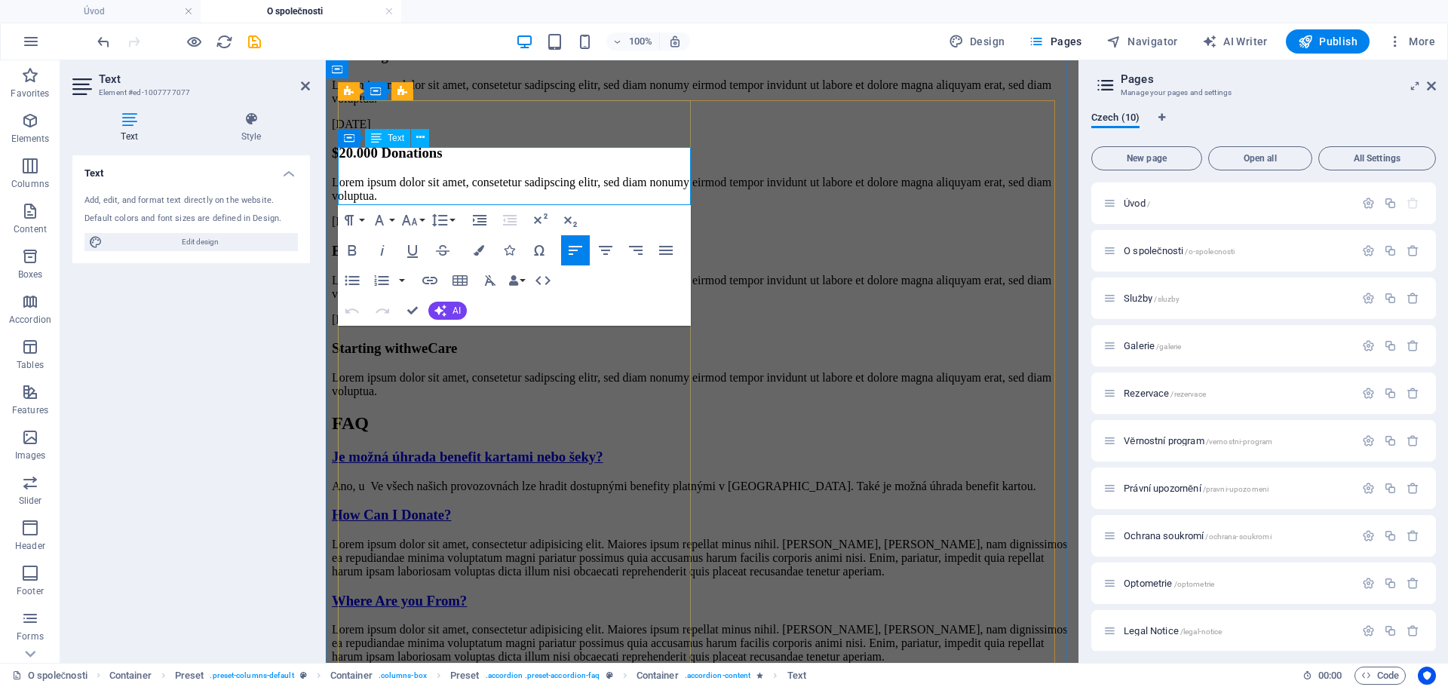
click at [388, 480] on p "Ano, u Ve všech našich provozovnách lze hradit dostupnými benefity platnými v […" at bounding box center [702, 487] width 741 height 14
click at [456, 480] on p "Ano, Ve všech našich provozovnách lze hradit dostupnými benefity platnými v [GE…" at bounding box center [702, 487] width 741 height 14
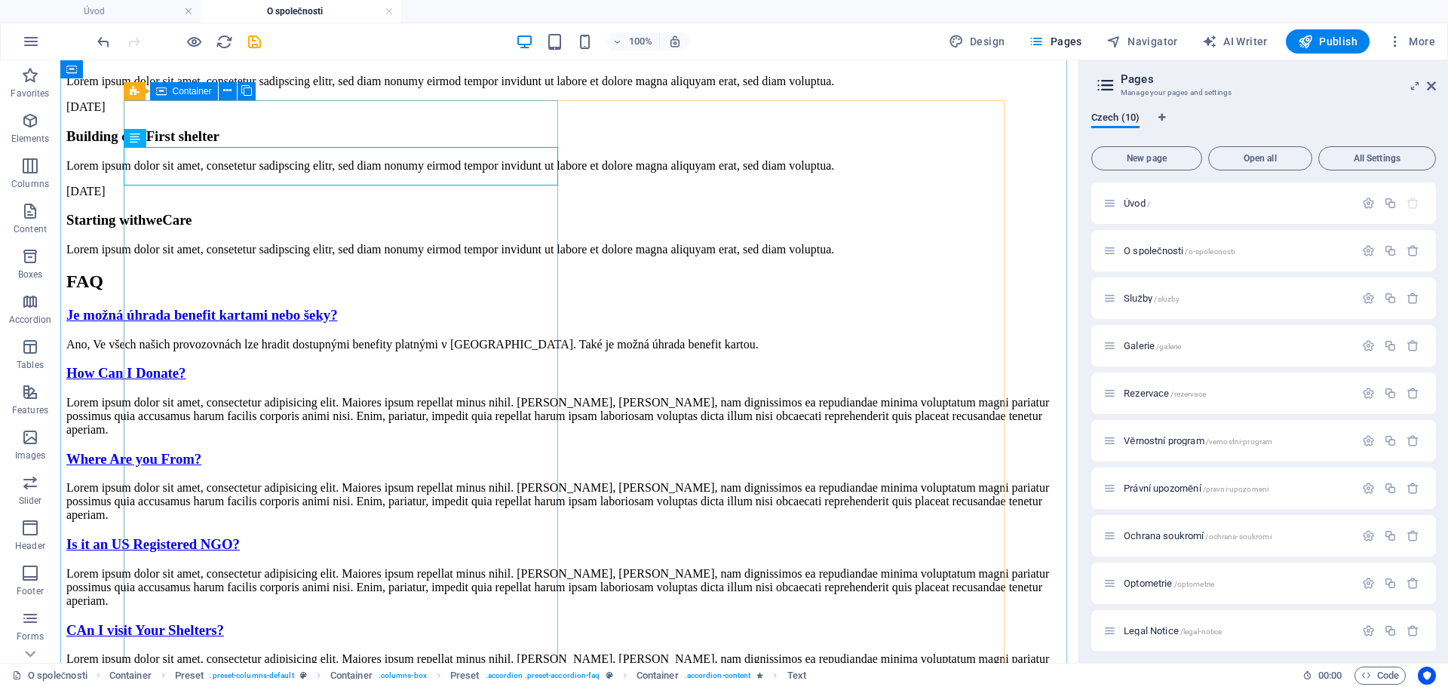
click at [163, 87] on icon at bounding box center [161, 91] width 11 height 18
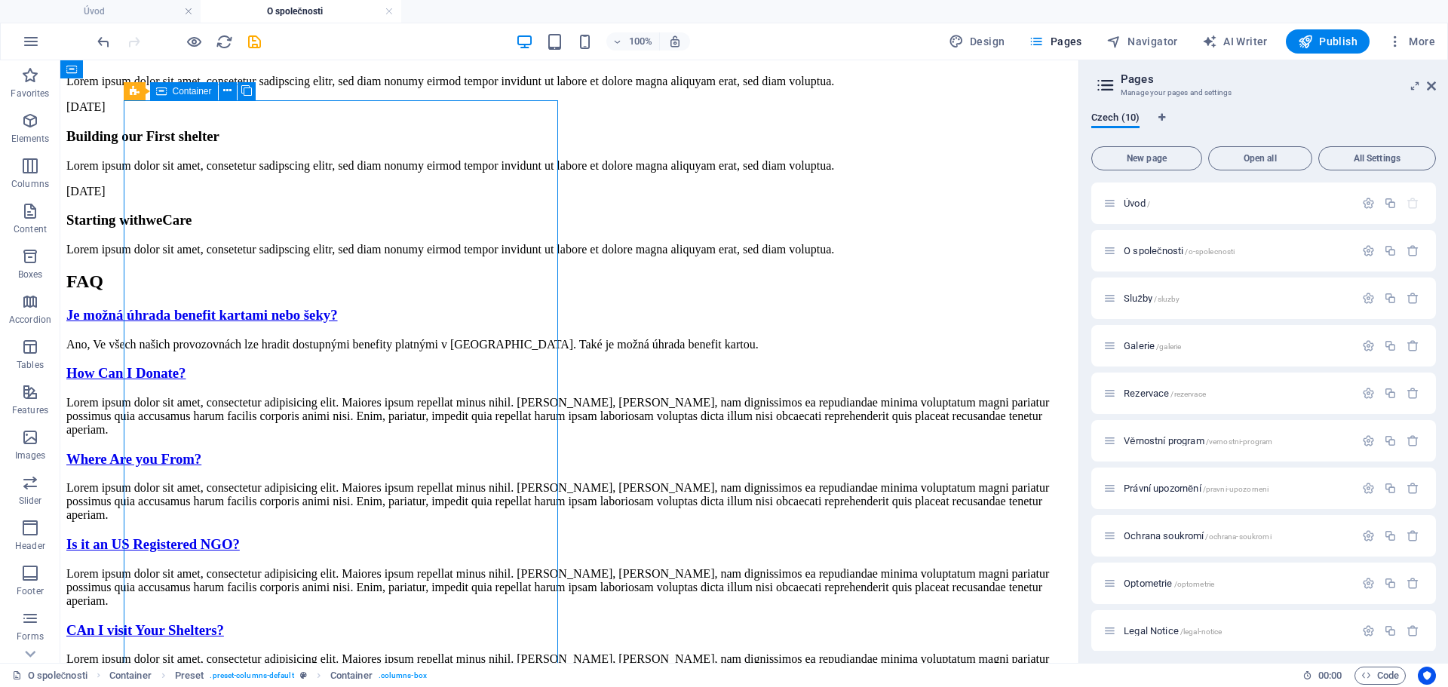
click at [163, 87] on icon at bounding box center [161, 91] width 11 height 18
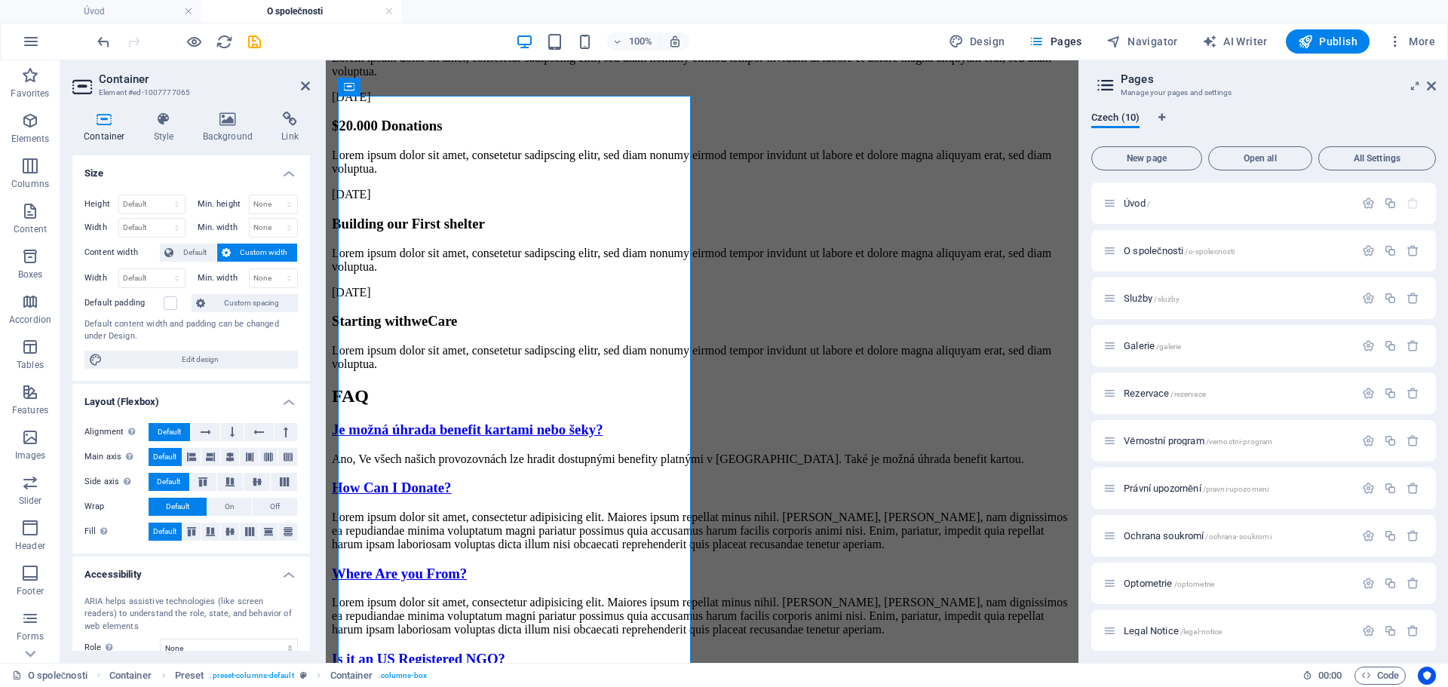
scroll to position [2195, 0]
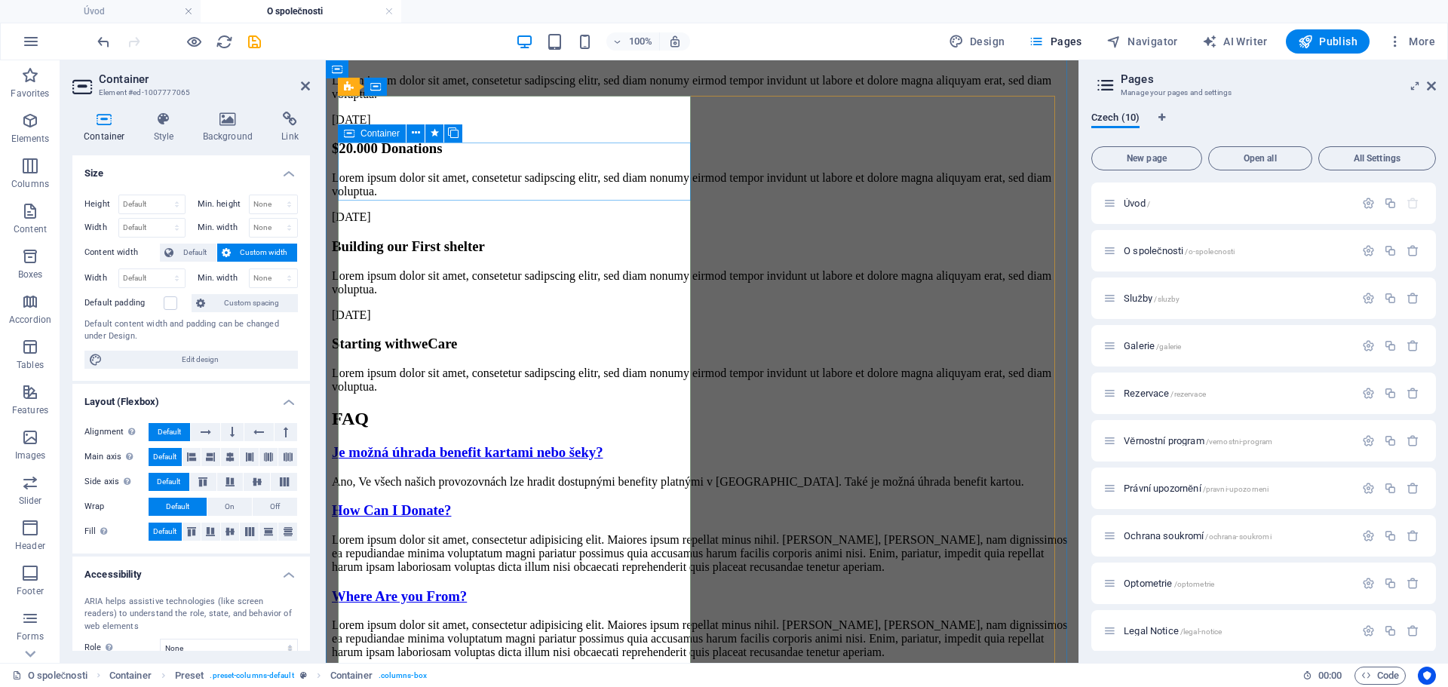
click at [356, 475] on div "Ano, Ve všech našich provozovnách lze hradit dostupnými benefity platnými v [GE…" at bounding box center [702, 482] width 741 height 14
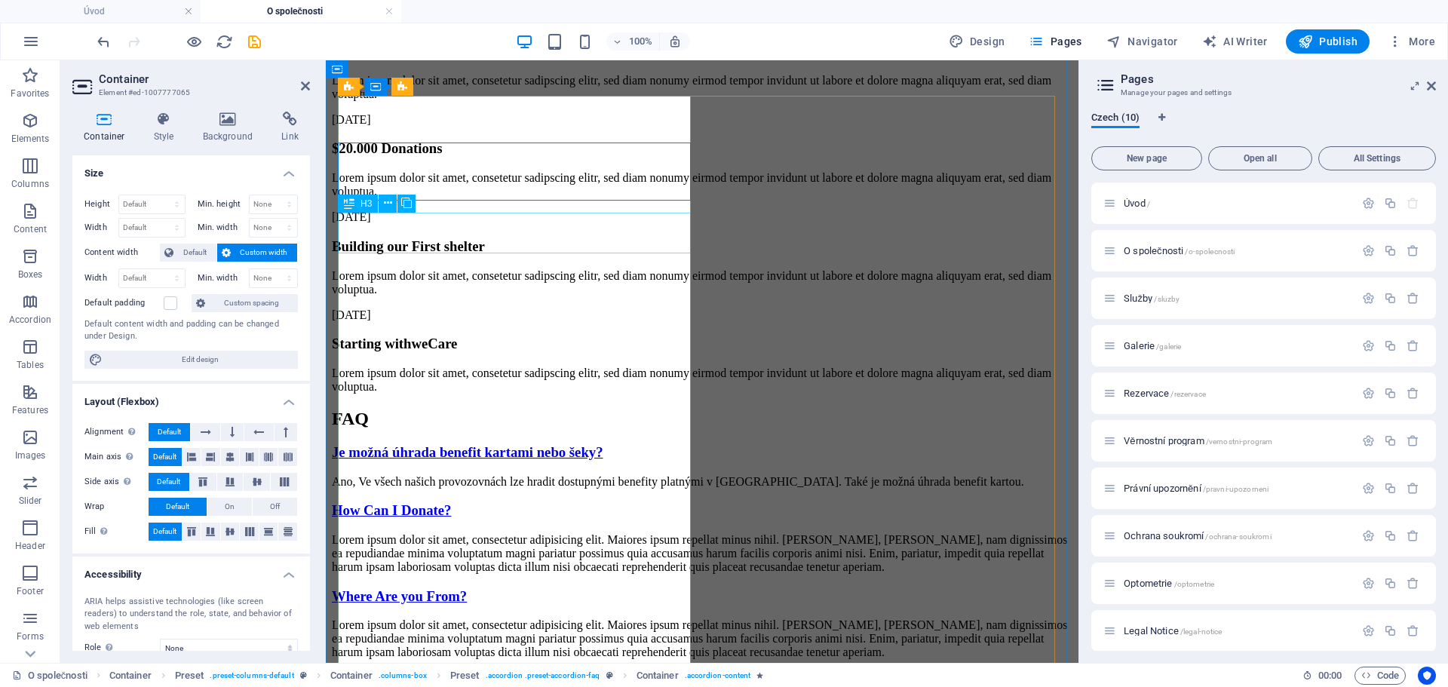
click at [428, 502] on div "How Can I Donate?" at bounding box center [702, 510] width 741 height 17
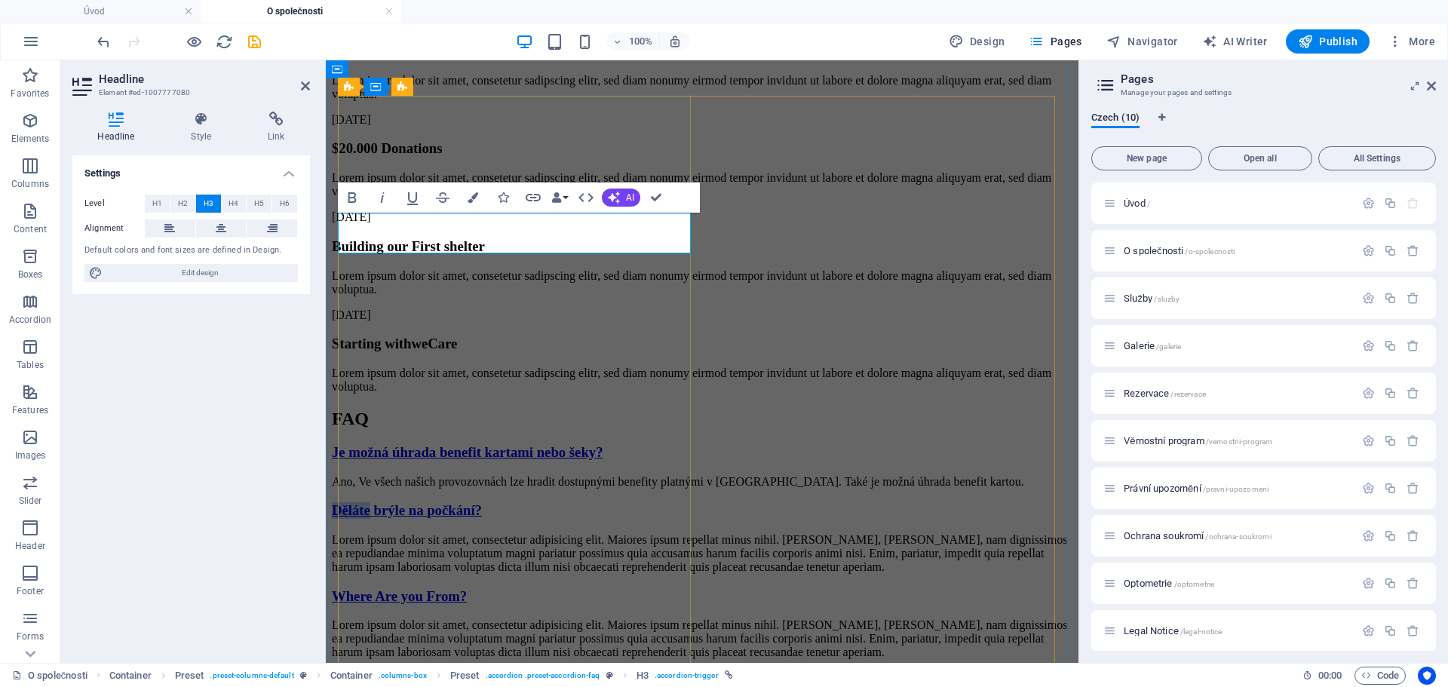
drag, startPoint x: 352, startPoint y: 232, endPoint x: 382, endPoint y: 232, distance: 29.4
click at [382, 502] on link "Děláte brýle na počkání?" at bounding box center [407, 510] width 150 height 16
click at [517, 502] on link "Zhotovujete brýle na počkání?" at bounding box center [424, 510] width 185 height 16
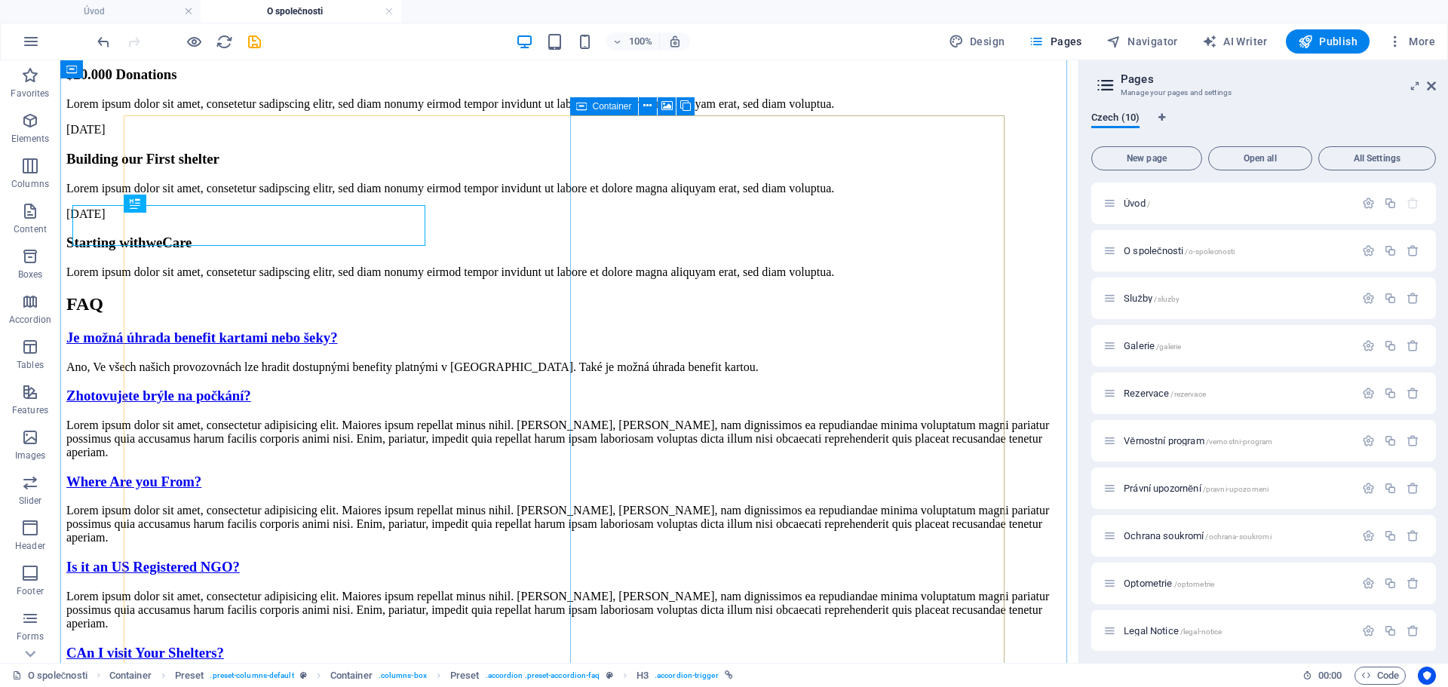
scroll to position [2202, 0]
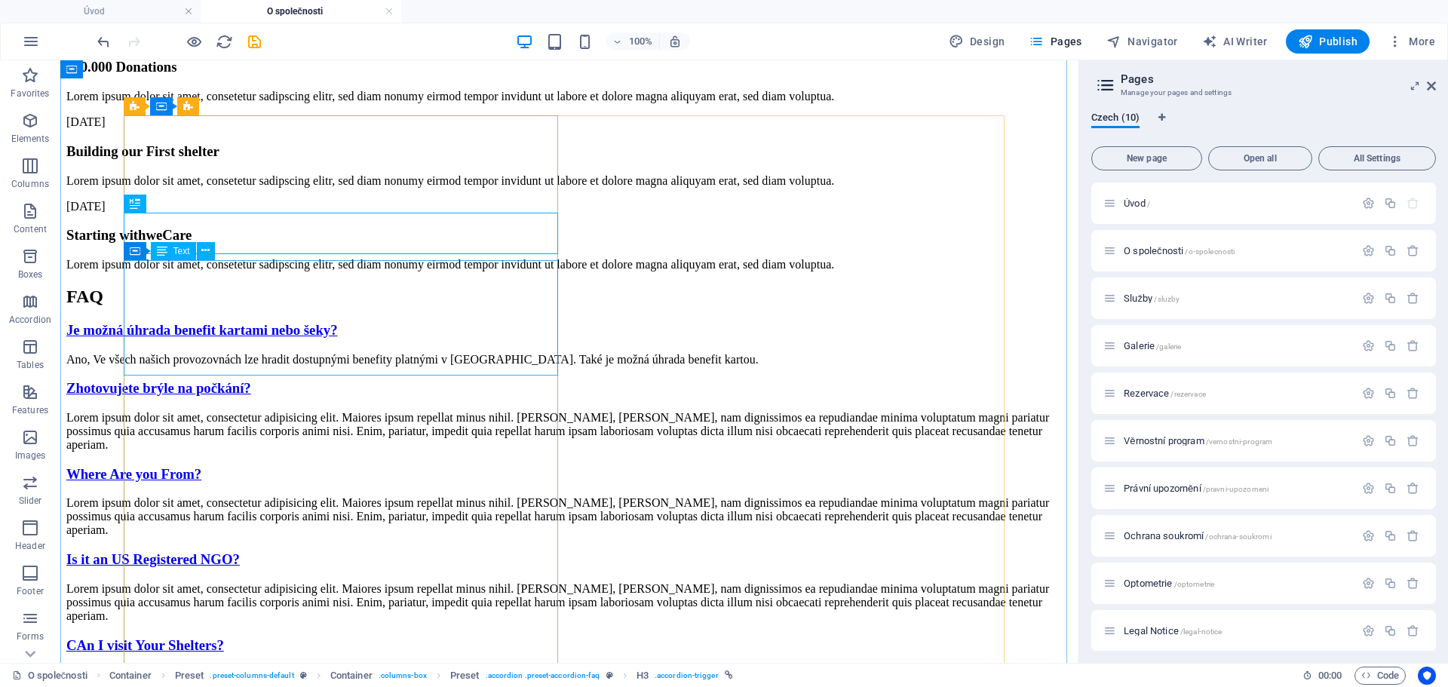
click at [295, 411] on div "Lorem ipsum dolor sit amet, consectetur adipisicing elit. Maiores ipsum repella…" at bounding box center [569, 431] width 1006 height 41
click at [285, 411] on div "Lorem ipsum dolor sit amet, consectetur adipisicing elit. Maiores ipsum repella…" at bounding box center [569, 431] width 1006 height 41
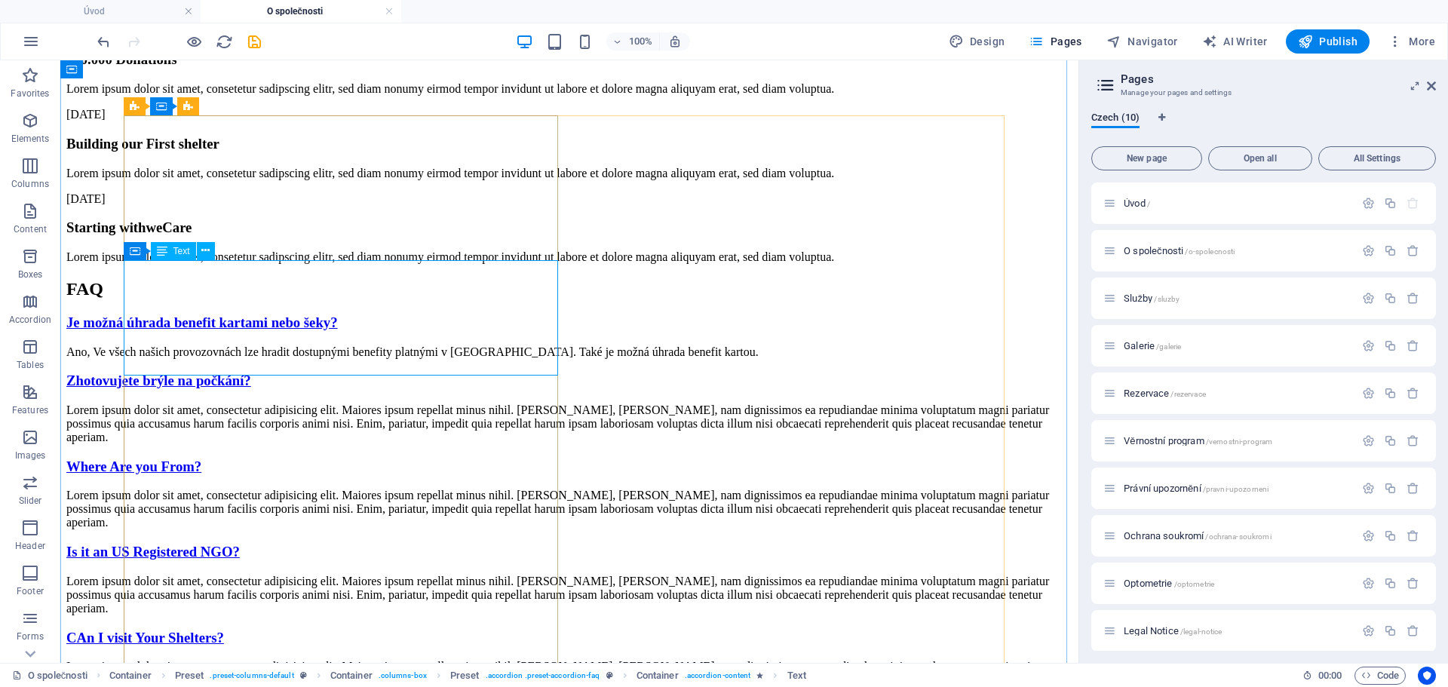
scroll to position [2180, 0]
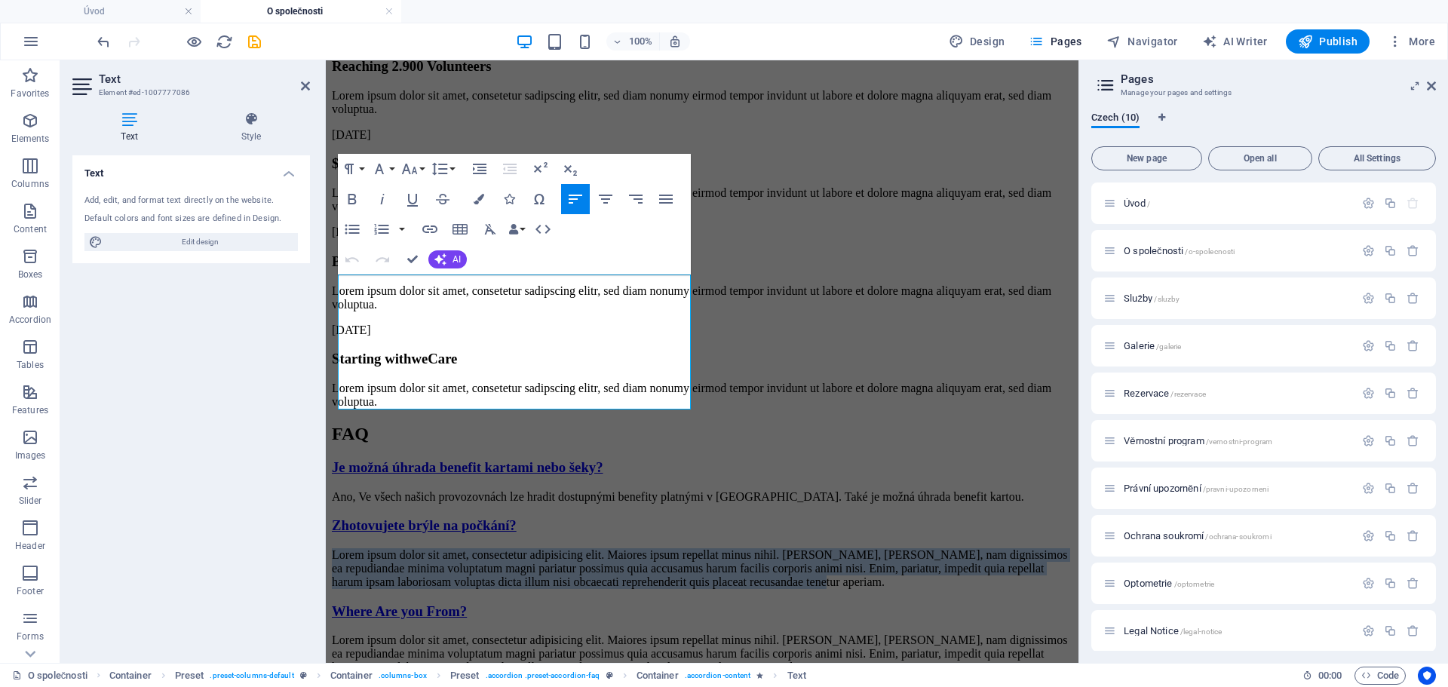
drag, startPoint x: 591, startPoint y: 403, endPoint x: 314, endPoint y: 284, distance: 301.1
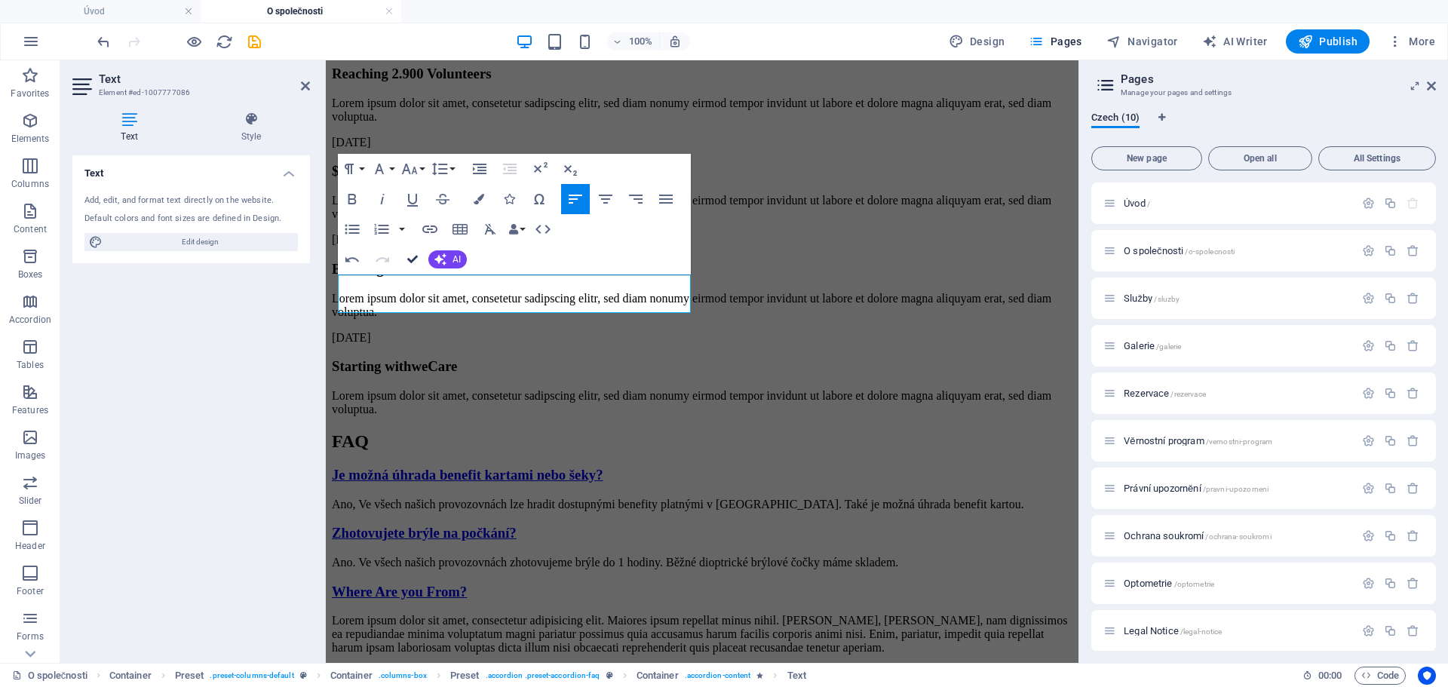
scroll to position [2188, 0]
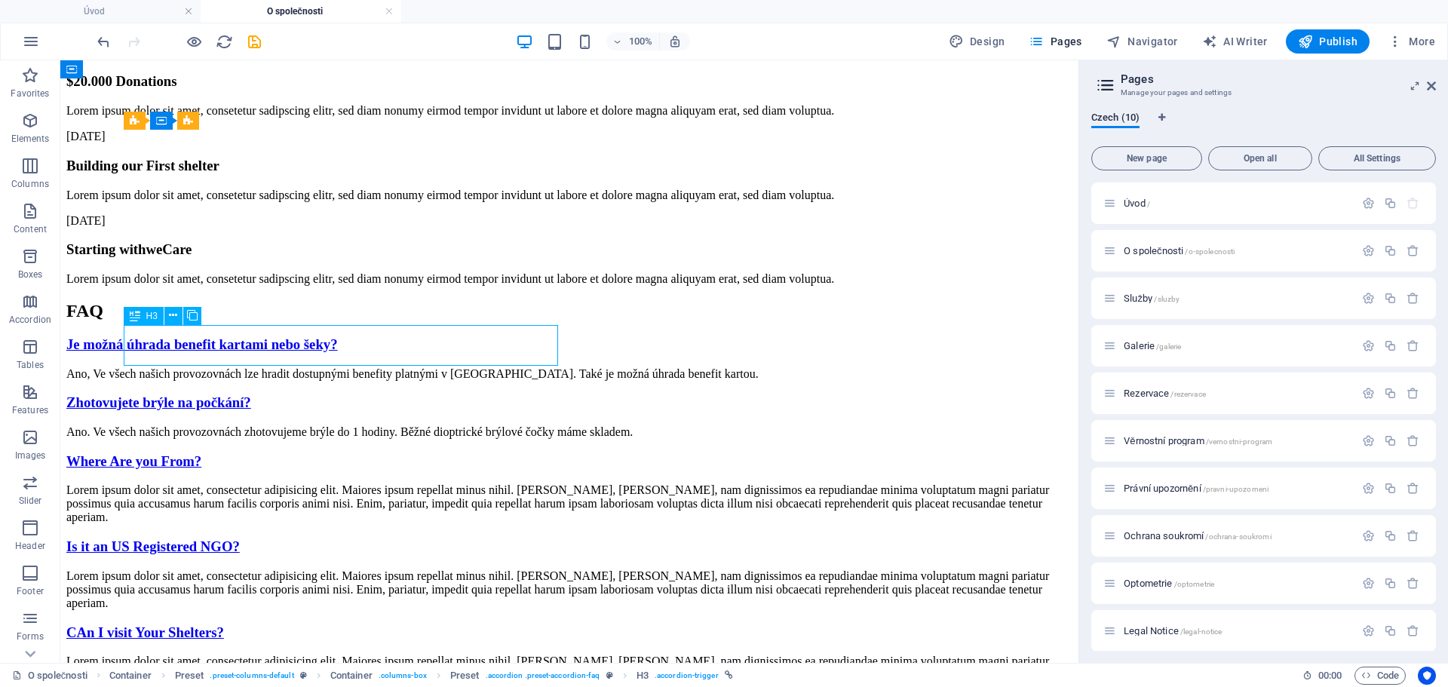
drag, startPoint x: 256, startPoint y: 348, endPoint x: 161, endPoint y: 345, distance: 95.1
click at [161, 453] on div "Where Are you From?" at bounding box center [569, 461] width 1006 height 17
drag, startPoint x: 135, startPoint y: 346, endPoint x: 278, endPoint y: 355, distance: 142.8
click at [278, 453] on div "Where Are you From?" at bounding box center [569, 461] width 1006 height 17
click at [266, 453] on div "Where Are you From?" at bounding box center [569, 461] width 1006 height 17
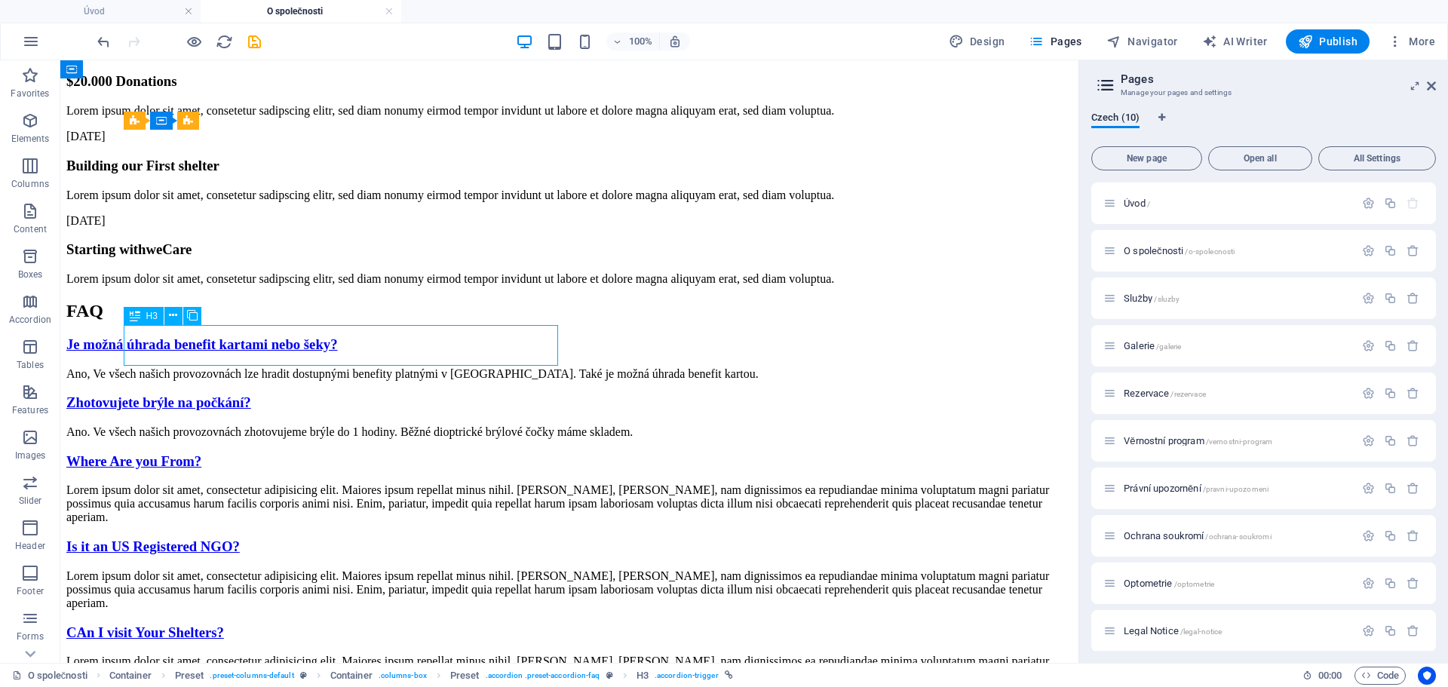
click at [266, 453] on div "Where Are you From?" at bounding box center [569, 461] width 1006 height 17
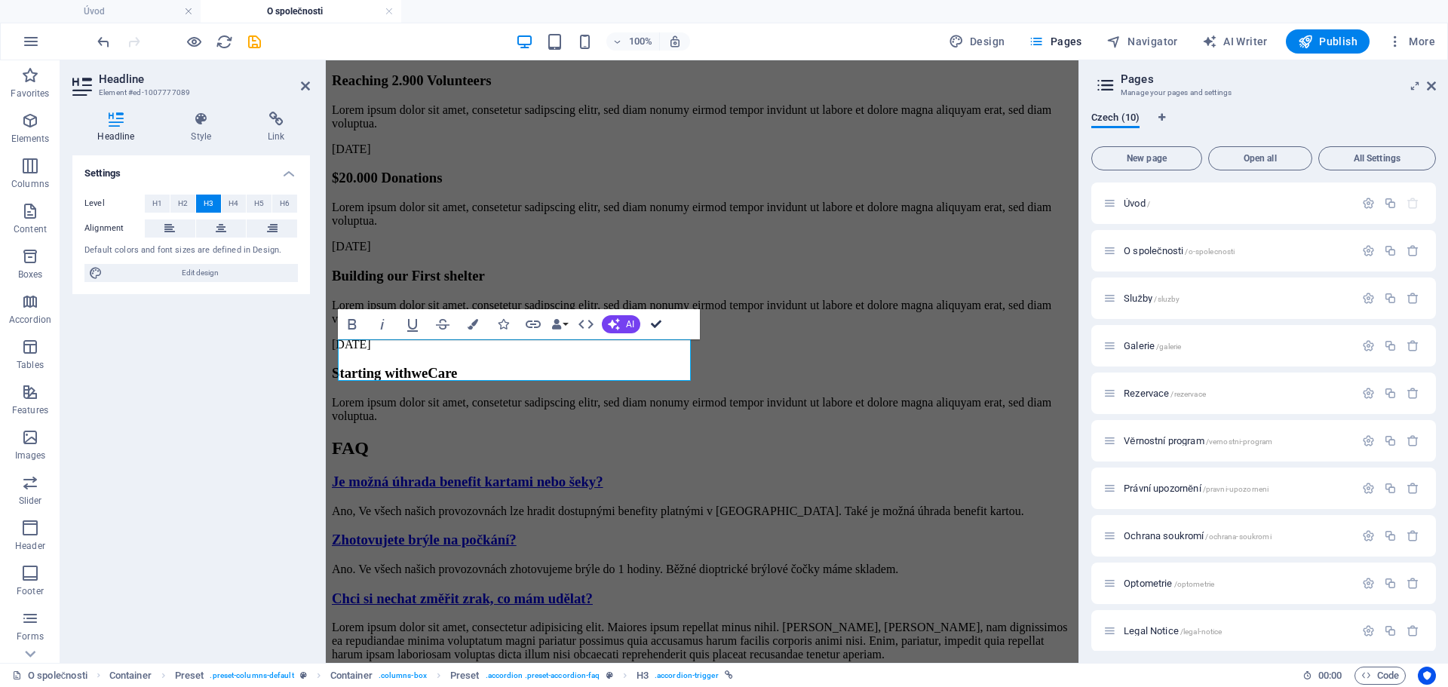
scroll to position [2174, 0]
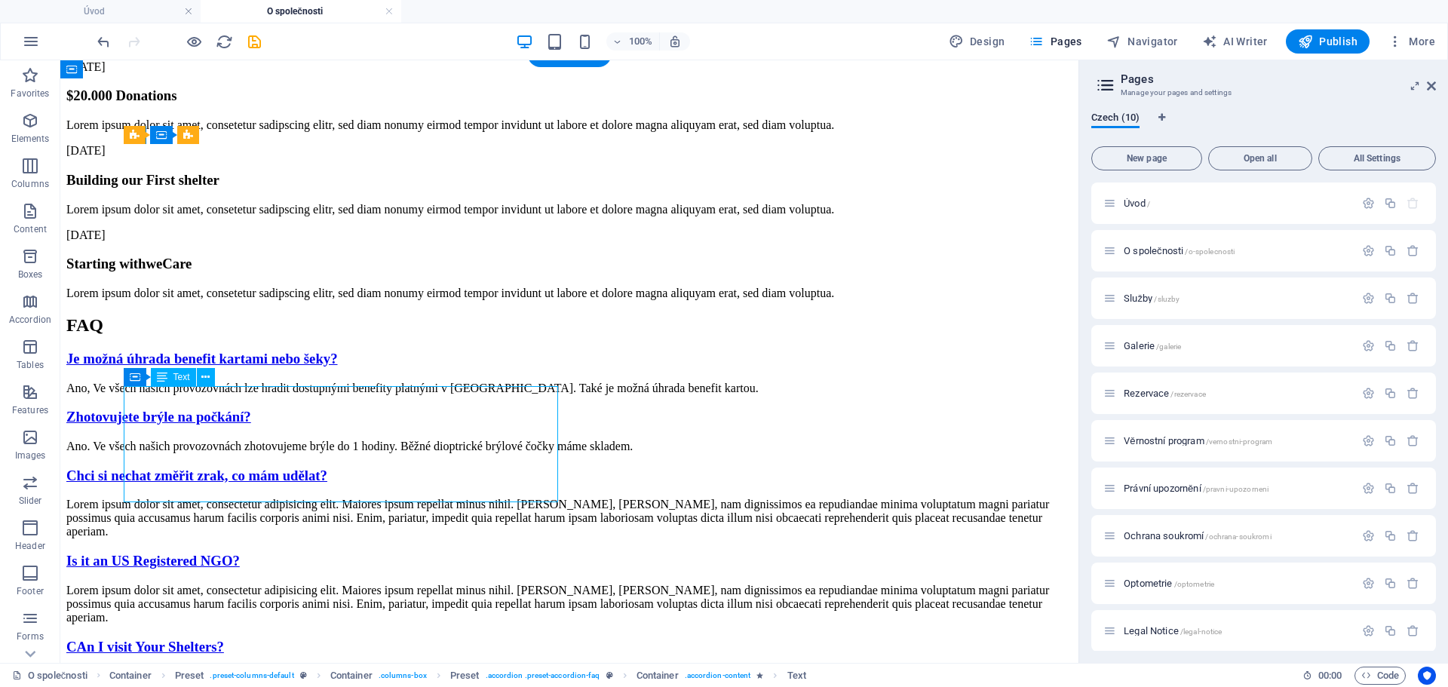
drag, startPoint x: 314, startPoint y: 495, endPoint x: 247, endPoint y: 487, distance: 66.8
click at [247, 498] on div "Lorem ipsum dolor sit amet, consectetur adipisicing elit. Maiores ipsum repella…" at bounding box center [569, 518] width 1006 height 41
click at [294, 498] on div "Lorem ipsum dolor sit amet, consectetur adipisicing elit. Maiores ipsum repella…" at bounding box center [569, 518] width 1006 height 41
click at [281, 498] on div "Lorem ipsum dolor sit amet, consectetur adipisicing elit. Maiores ipsum repella…" at bounding box center [569, 518] width 1006 height 41
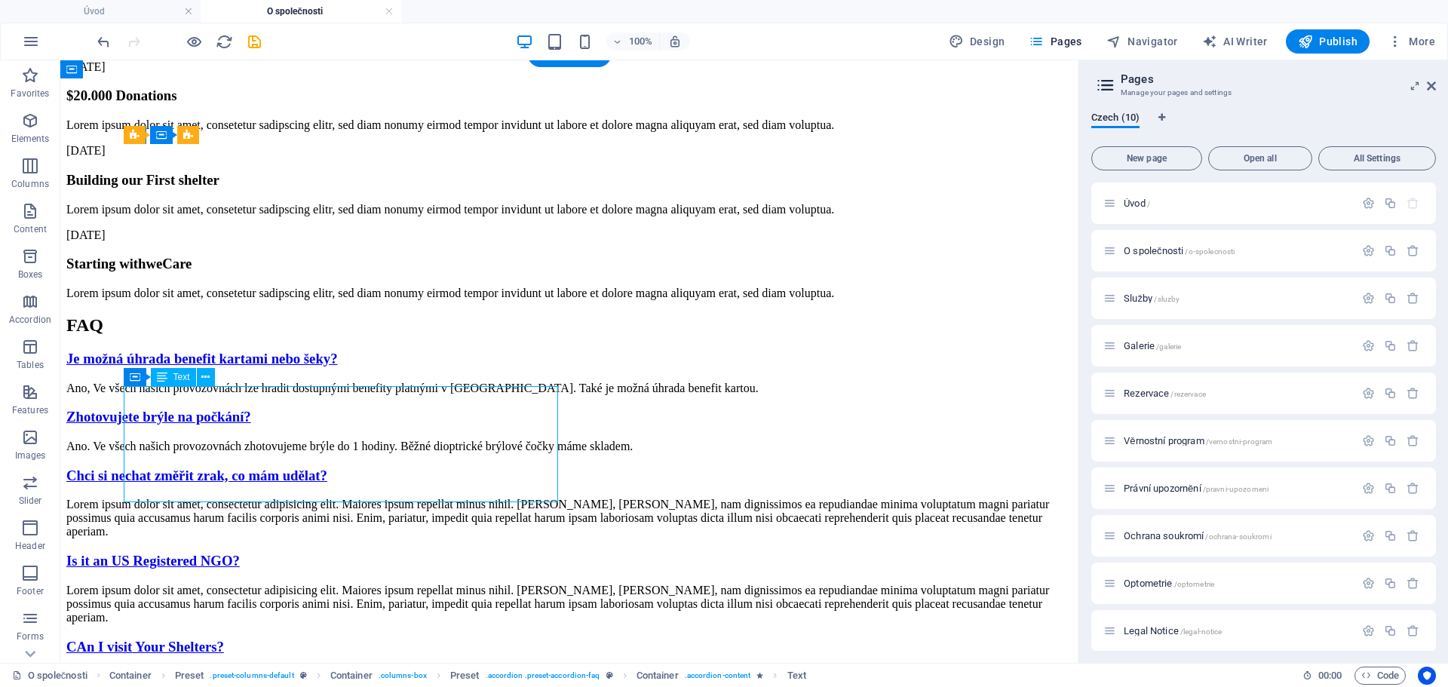
click at [281, 498] on div "Lorem ipsum dolor sit amet, consectetur adipisicing elit. Maiores ipsum repella…" at bounding box center [569, 518] width 1006 height 41
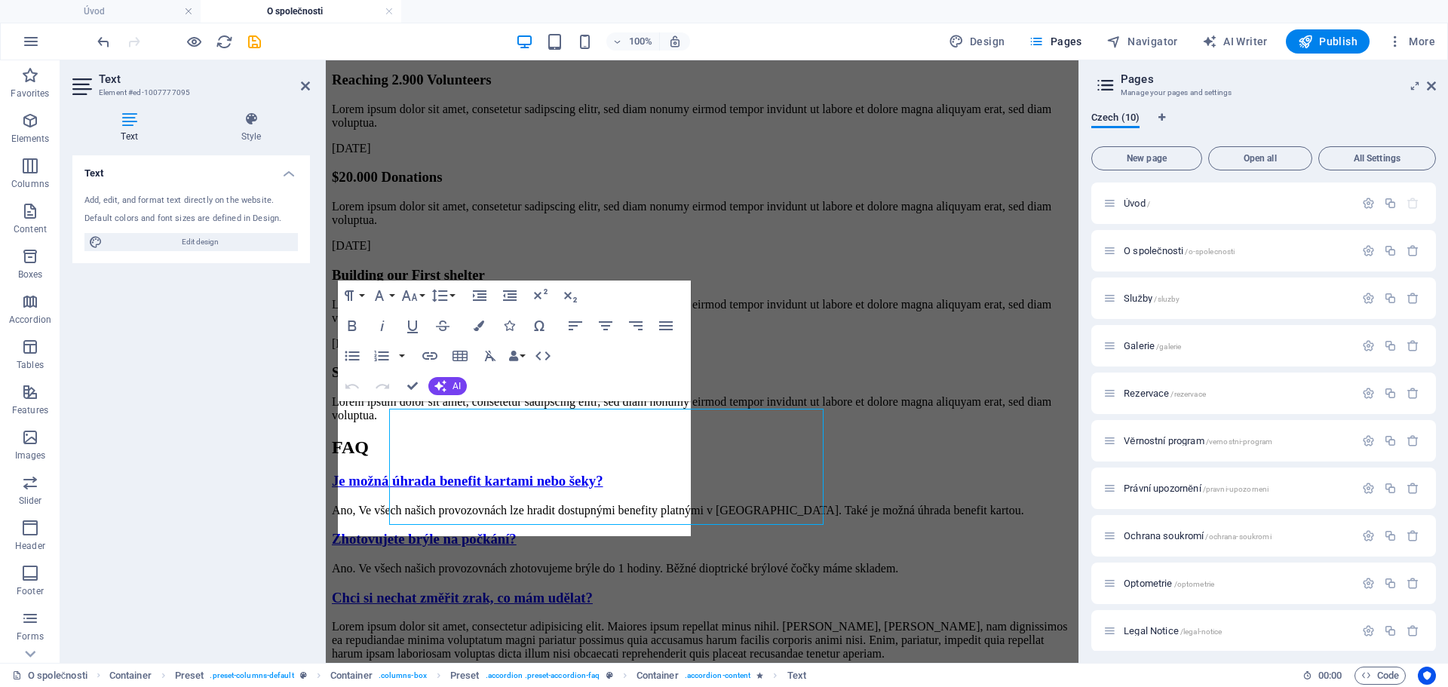
scroll to position [2151, 0]
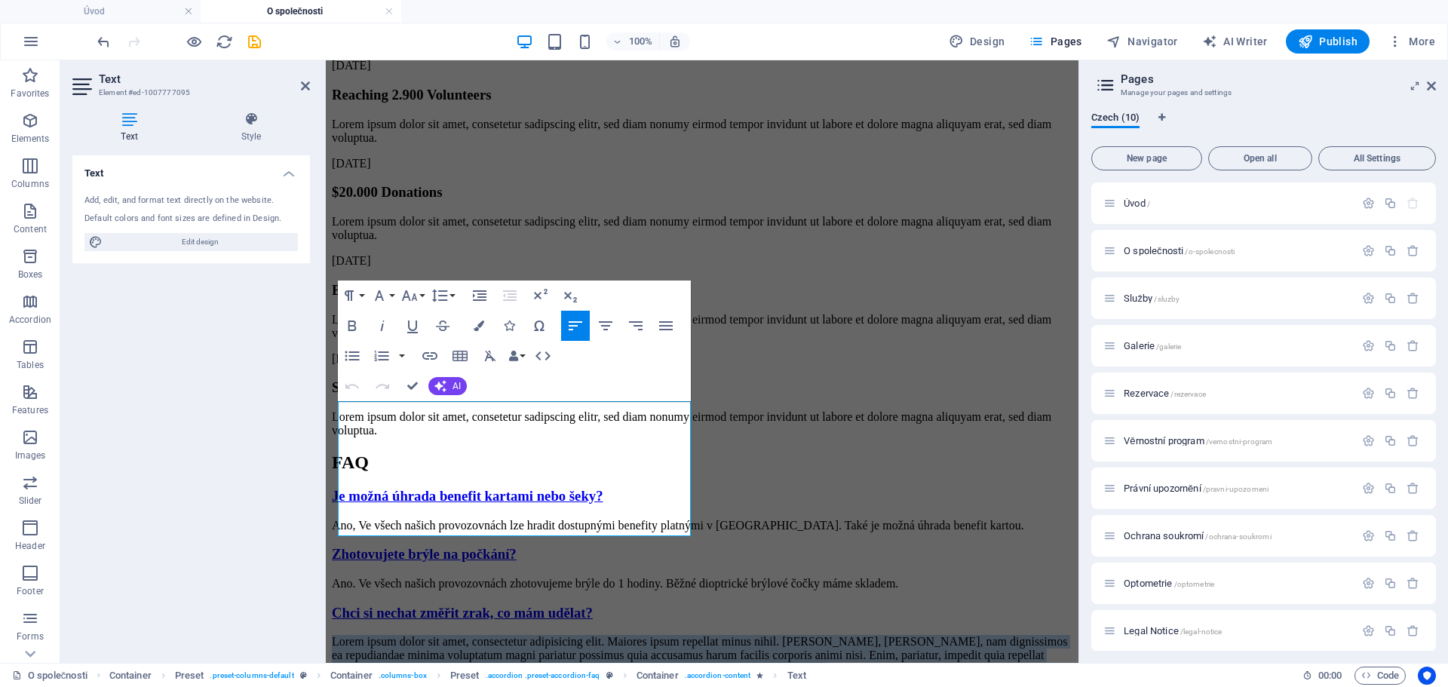
drag, startPoint x: 588, startPoint y: 527, endPoint x: 649, endPoint y: 466, distance: 85.9
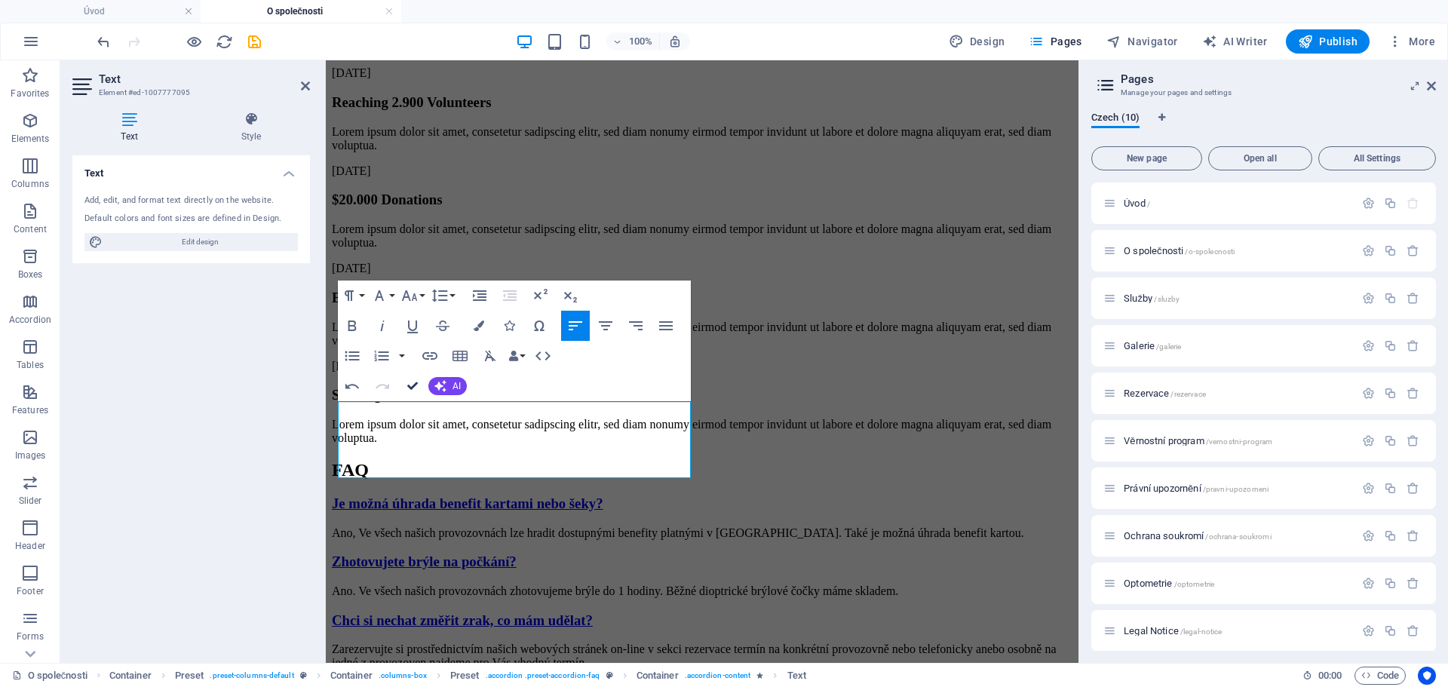
scroll to position [2159, 0]
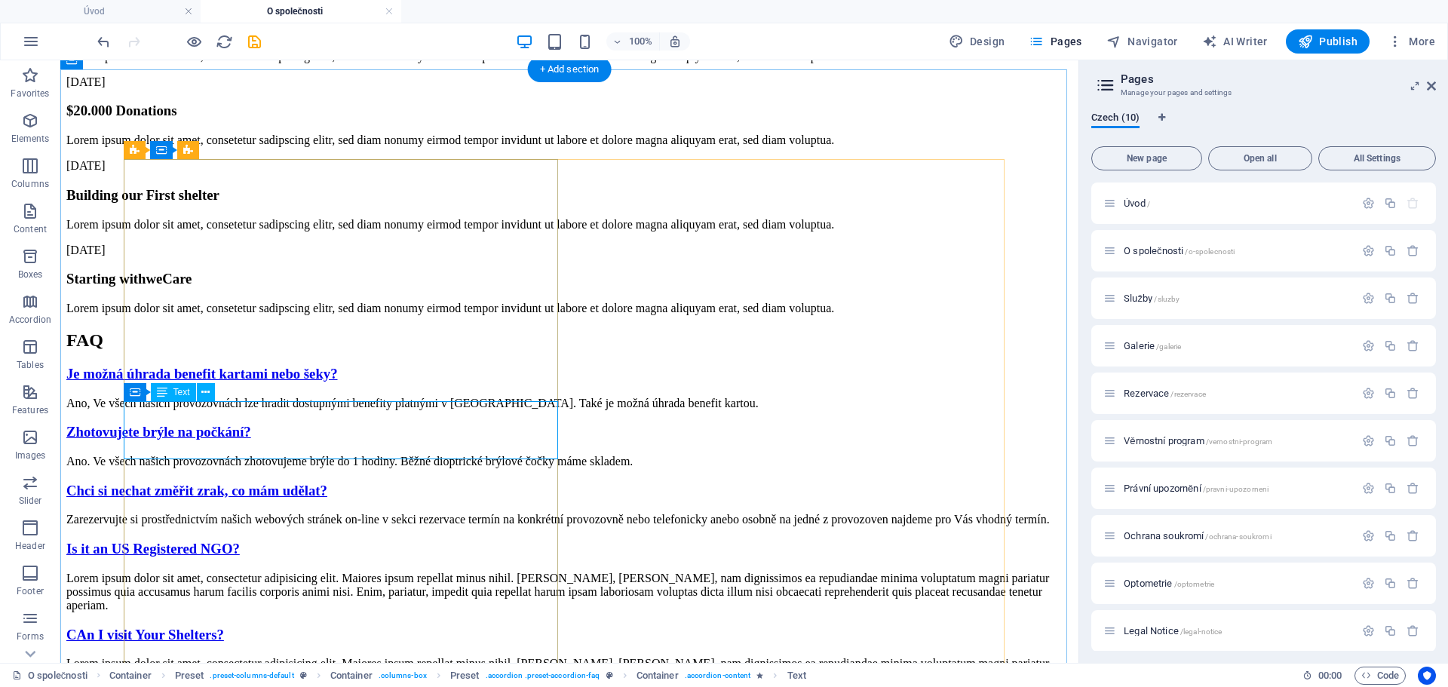
click at [462, 513] on div "Zarezervujte si prostřednictvím našich webových stránek on-line v sekci rezerva…" at bounding box center [569, 520] width 1006 height 14
click at [251, 541] on div "Is it an US Registered NGO?" at bounding box center [569, 549] width 1006 height 17
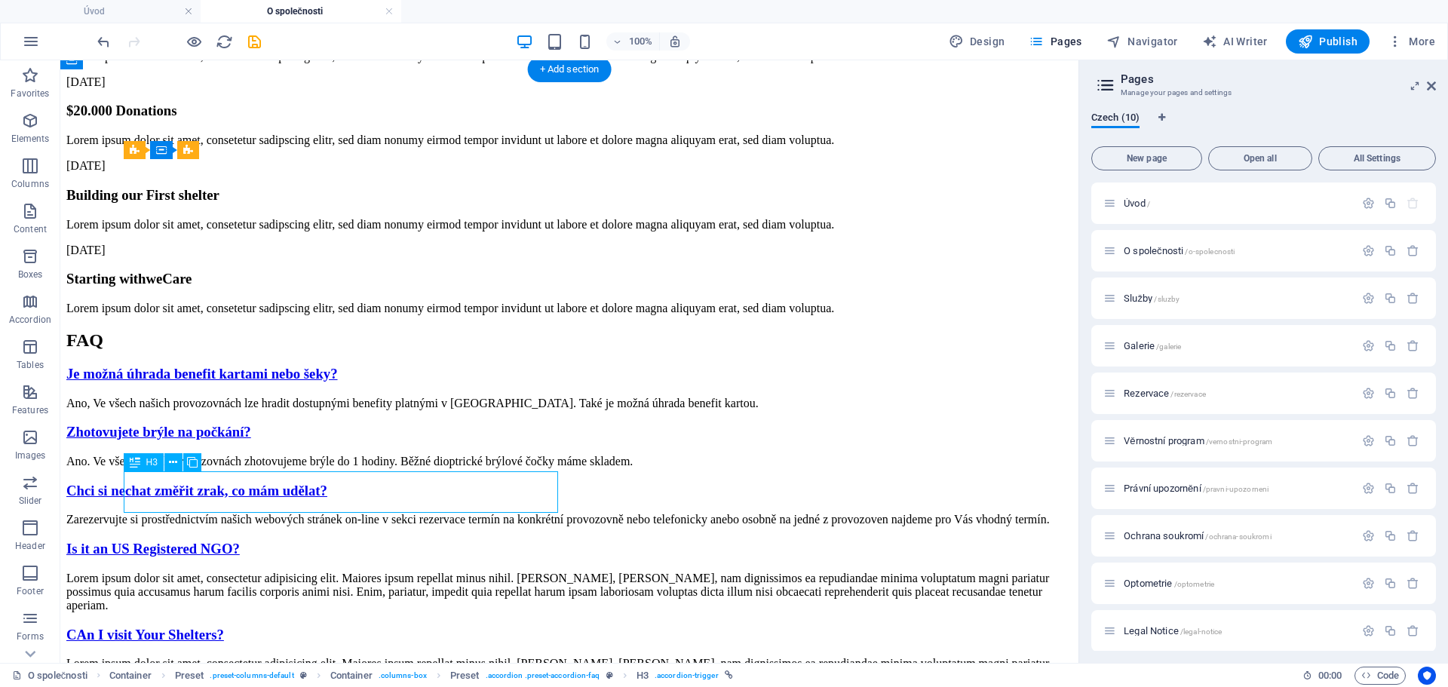
click at [252, 541] on div "Is it an US Registered NGO?" at bounding box center [569, 549] width 1006 height 17
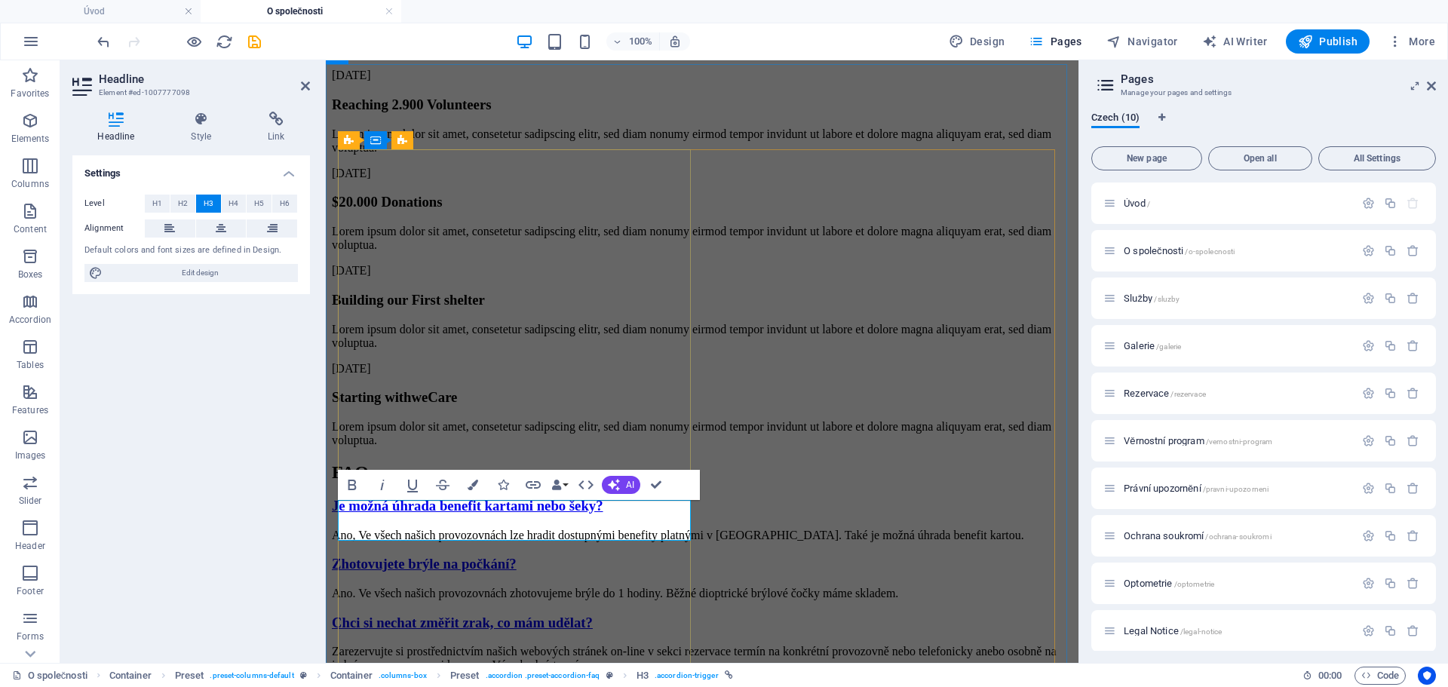
click at [437, 686] on link "Od jaké firmy máte brýlová skla?" at bounding box center [434, 694] width 204 height 16
click at [388, 686] on link "Od jaké firmy máte brýlová skla?" at bounding box center [434, 694] width 204 height 16
click at [372, 686] on link "Od jakého dodavatele brýlová skla?" at bounding box center [442, 694] width 220 height 16
click at [382, 686] on link "S jakého dodavatele brýlová skla?" at bounding box center [436, 694] width 209 height 16
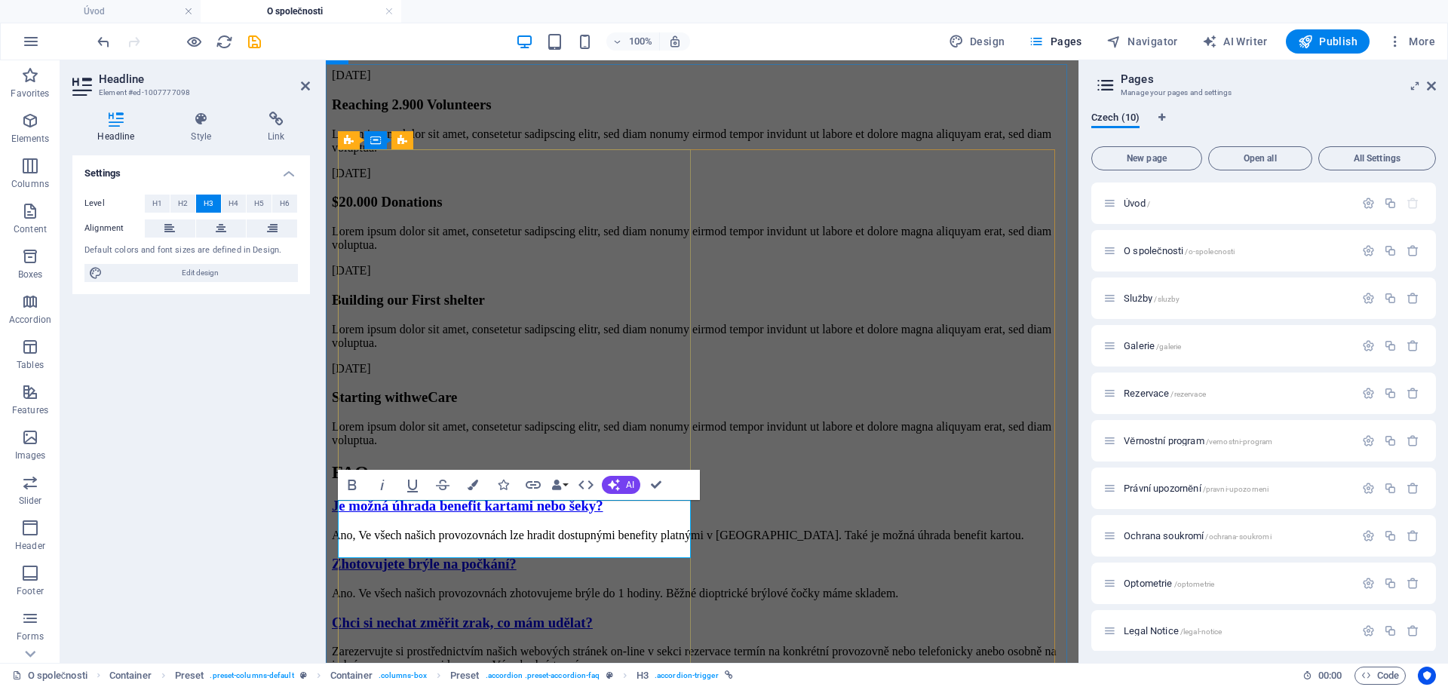
drag, startPoint x: 625, startPoint y: 520, endPoint x: 634, endPoint y: 538, distance: 20.6
click at [634, 686] on link "S jakým výrobcem brýlových čoček spolupracujete?ho dodavatele brýlová skla?" at bounding box center [574, 694] width 485 height 16
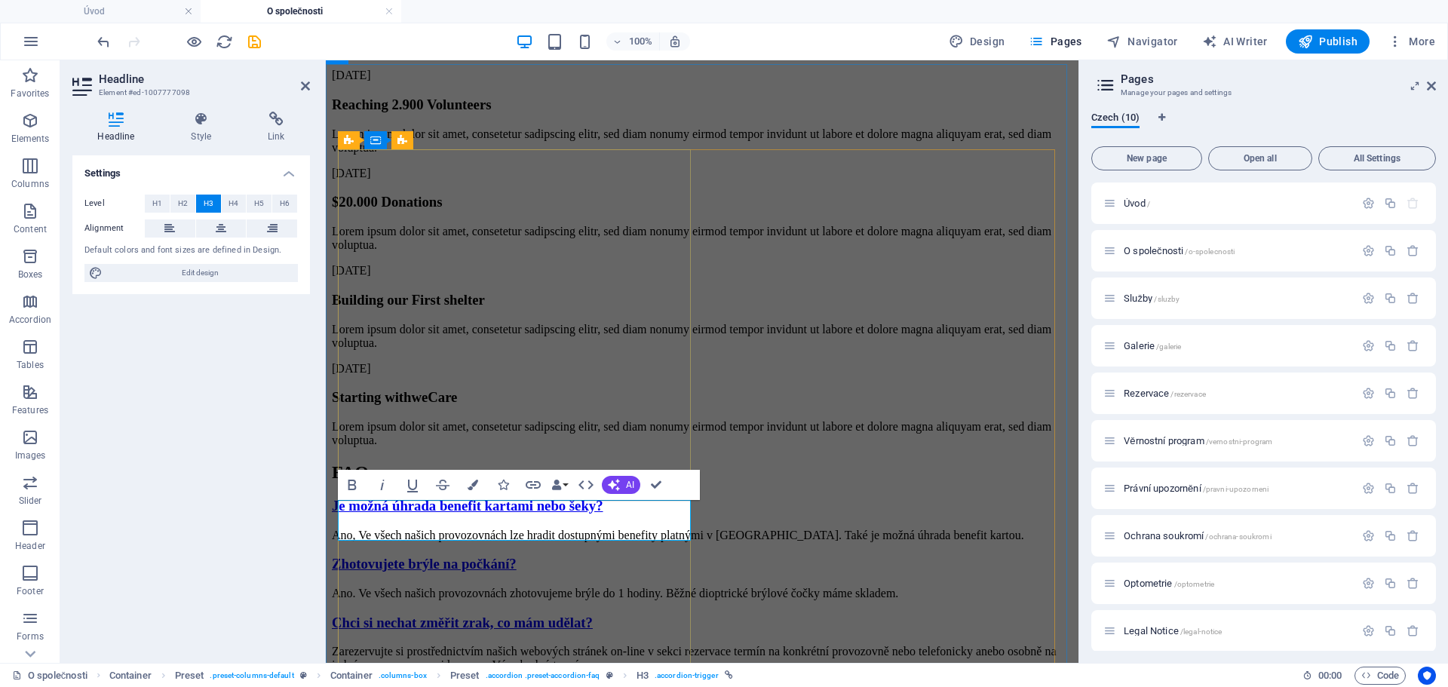
click at [389, 686] on link "S jakým výrobcem brýlových čoček spolupracujete?" at bounding box center [489, 694] width 314 height 16
click at [437, 686] on link "S jakými výrobcem brýlových čoček spolupracujete?" at bounding box center [491, 694] width 318 height 16
click at [435, 686] on link "S jakými výrobcem brýlových čoček spolupracujete?" at bounding box center [491, 694] width 318 height 16
click at [476, 686] on link "S jakými výrobci brýlových čoček spolupracujete?" at bounding box center [483, 694] width 303 height 16
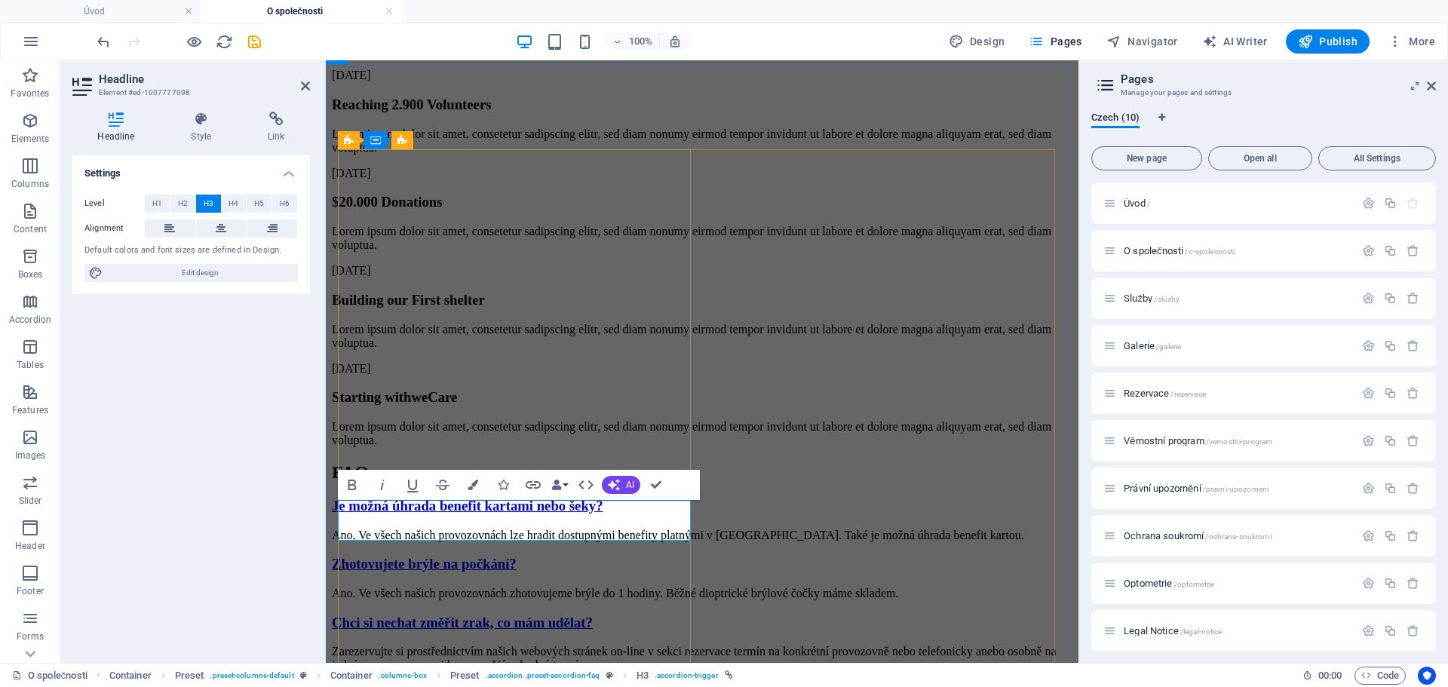
click at [542, 686] on link "S jakými výrobci brýlových čoček spolupracujete?" at bounding box center [483, 694] width 303 height 16
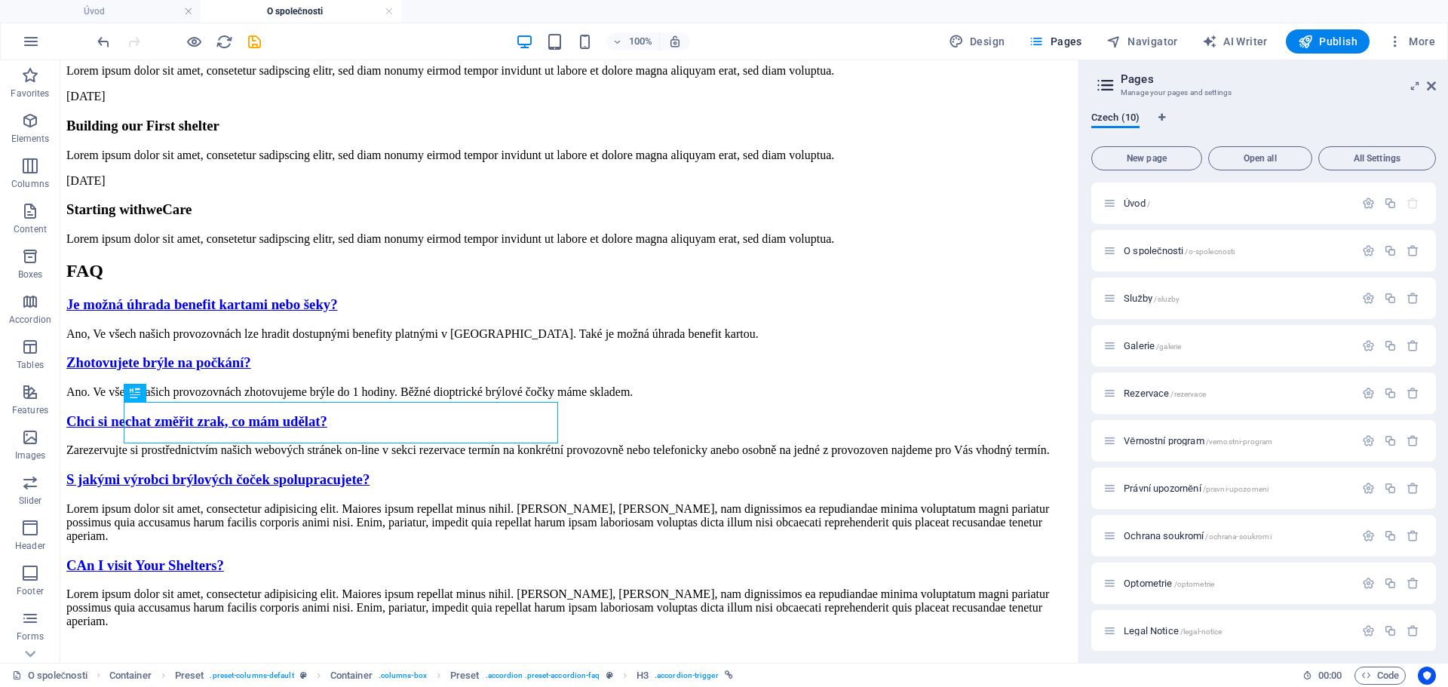
scroll to position [2223, 0]
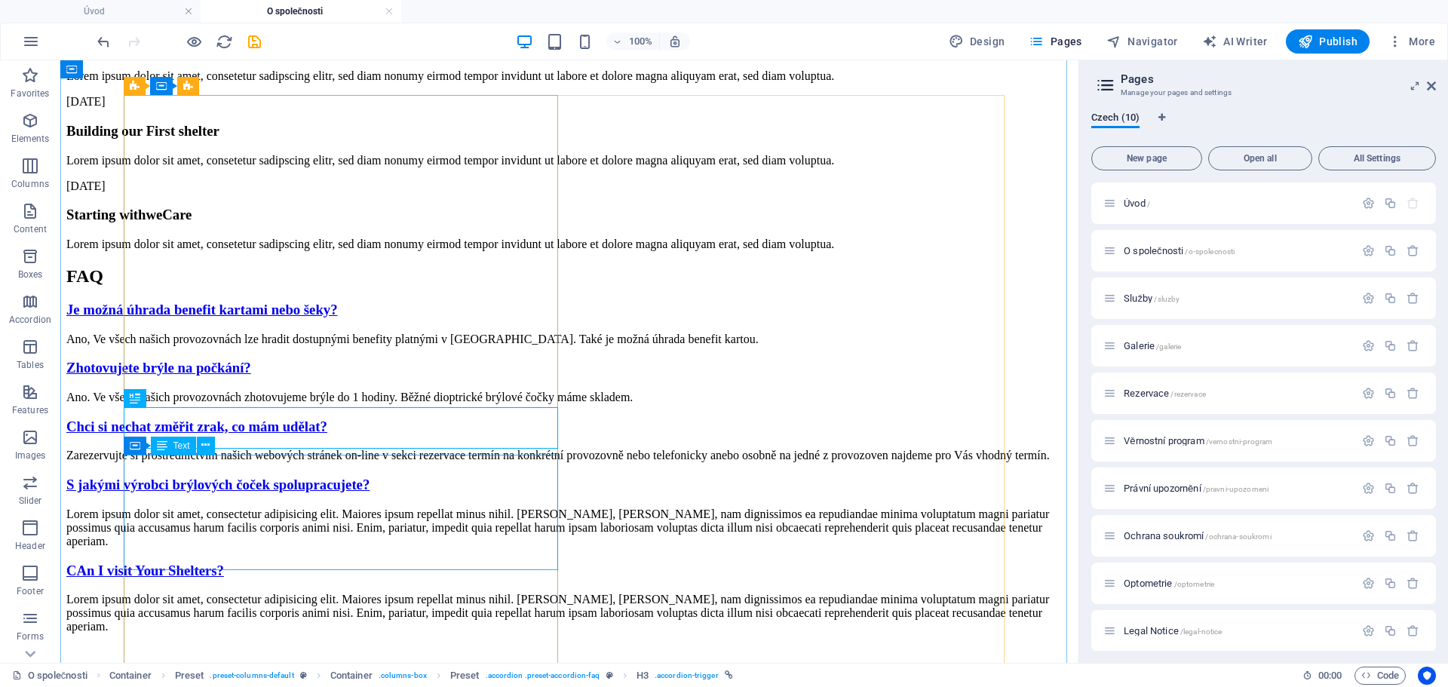
click at [302, 548] on div "Lorem ipsum dolor sit amet, consectetur adipisicing elit. Maiores ipsum repella…" at bounding box center [569, 528] width 1006 height 41
drag, startPoint x: 290, startPoint y: 561, endPoint x: 155, endPoint y: 505, distance: 147.1
click at [155, 508] on div "Lorem ipsum dolor sit amet, consectetur adipisicing elit. Maiores ipsum repella…" at bounding box center [569, 528] width 1006 height 41
click at [294, 542] on div "Lorem ipsum dolor sit amet, consectetur adipisicing elit. Maiores ipsum repella…" at bounding box center [569, 528] width 1006 height 41
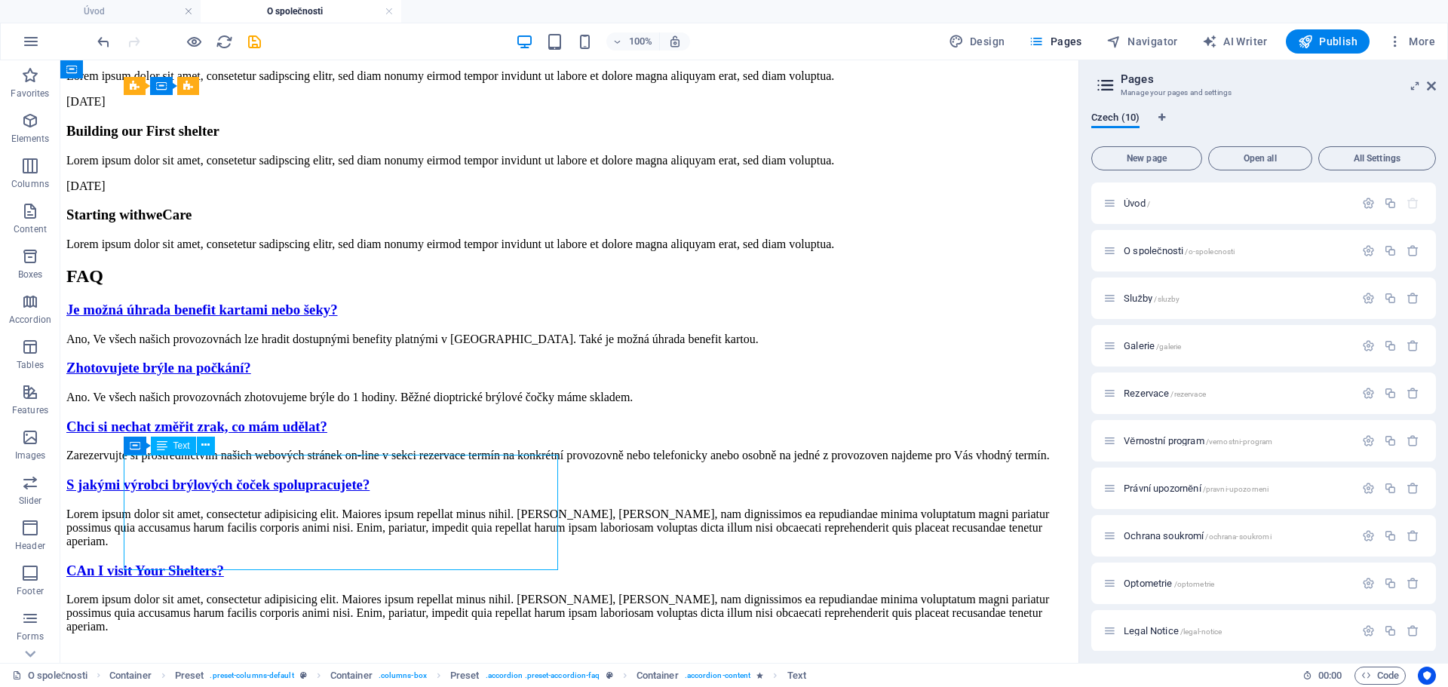
scroll to position [2200, 0]
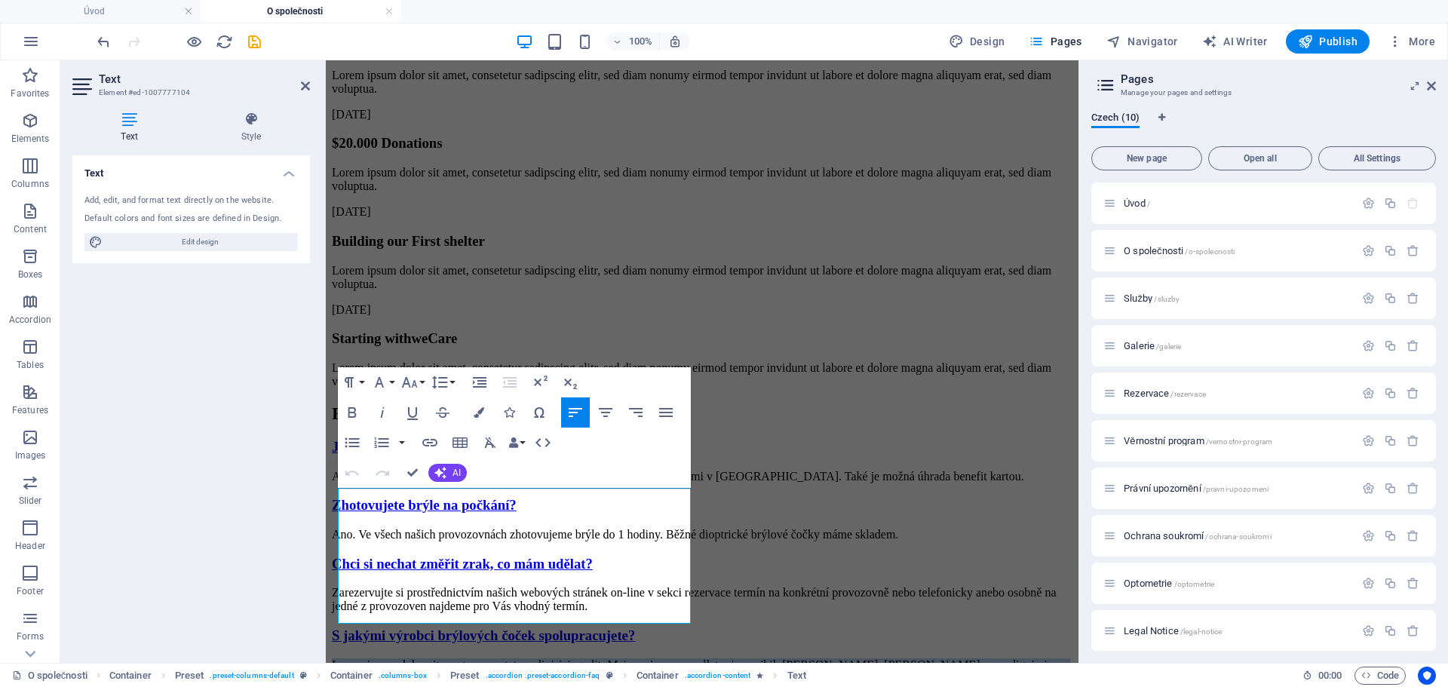
drag, startPoint x: 581, startPoint y: 616, endPoint x: 625, endPoint y: 559, distance: 72.1
click at [326, 499] on html "Úvod O společnosti Služby Galerie Rezervace O naŠÍ SPOLEČNOSTI Od začátku po dn…" at bounding box center [702, 651] width 753 height 5583
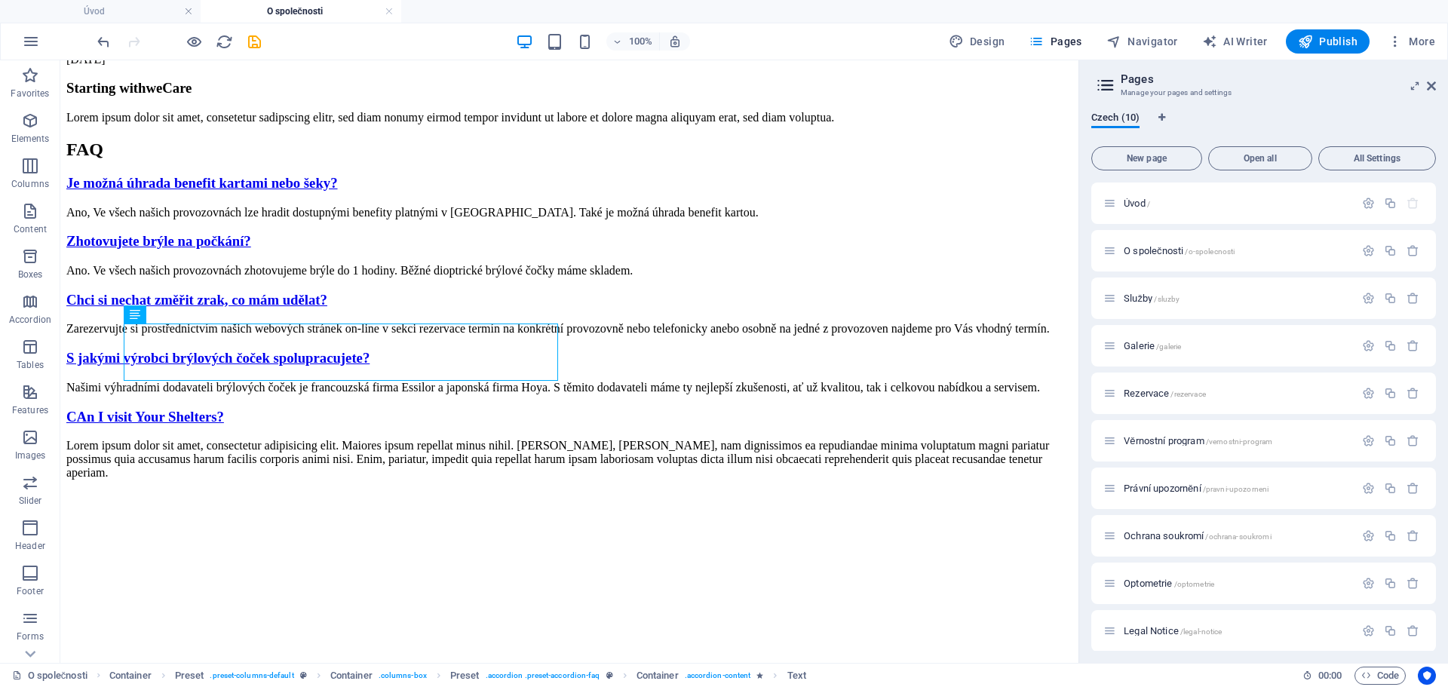
scroll to position [2354, 0]
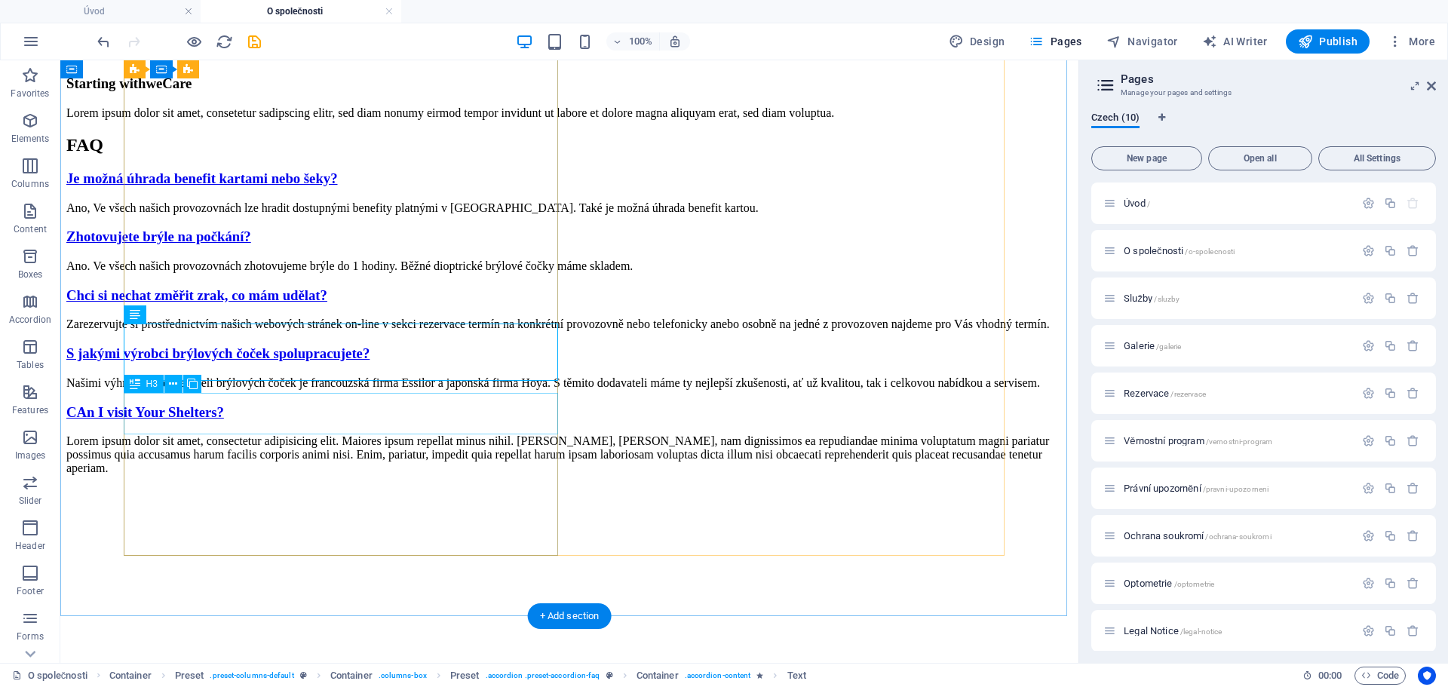
click at [231, 411] on div "CAn I visit Your Shelters?" at bounding box center [569, 412] width 1006 height 17
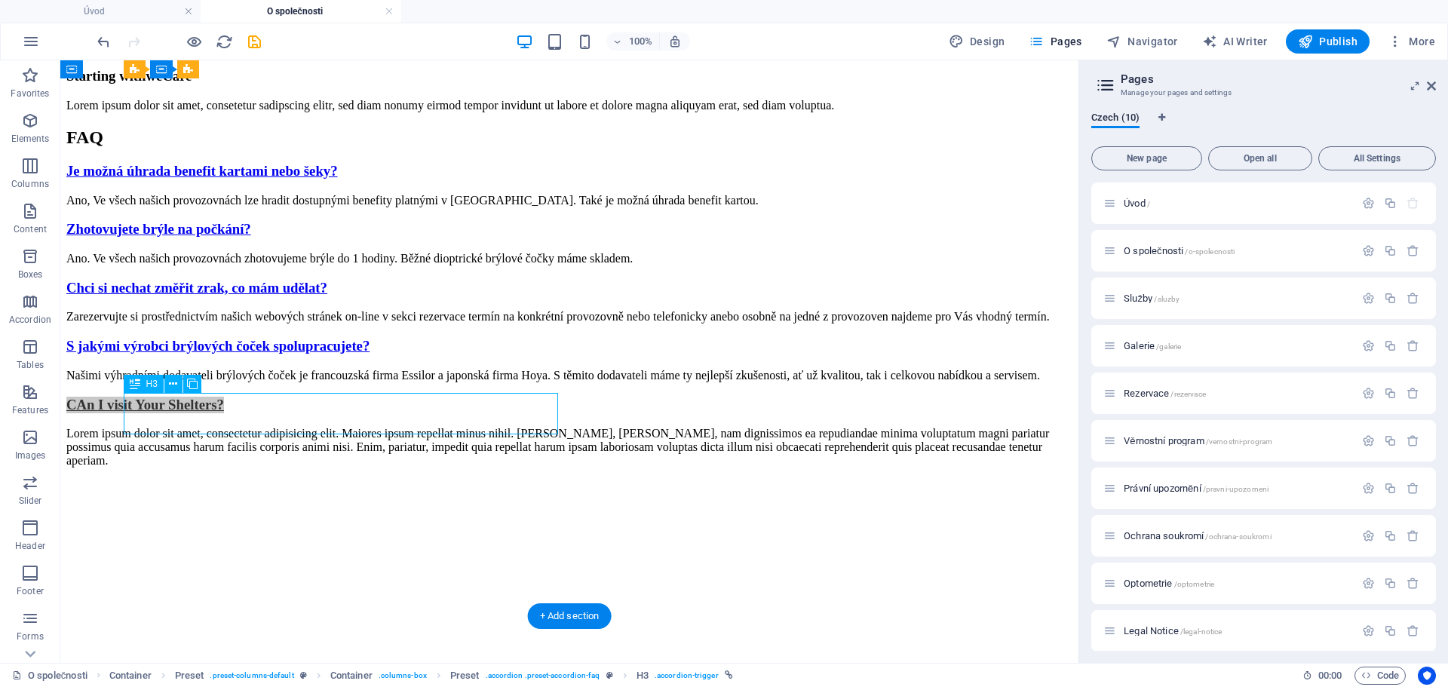
scroll to position [2347, 0]
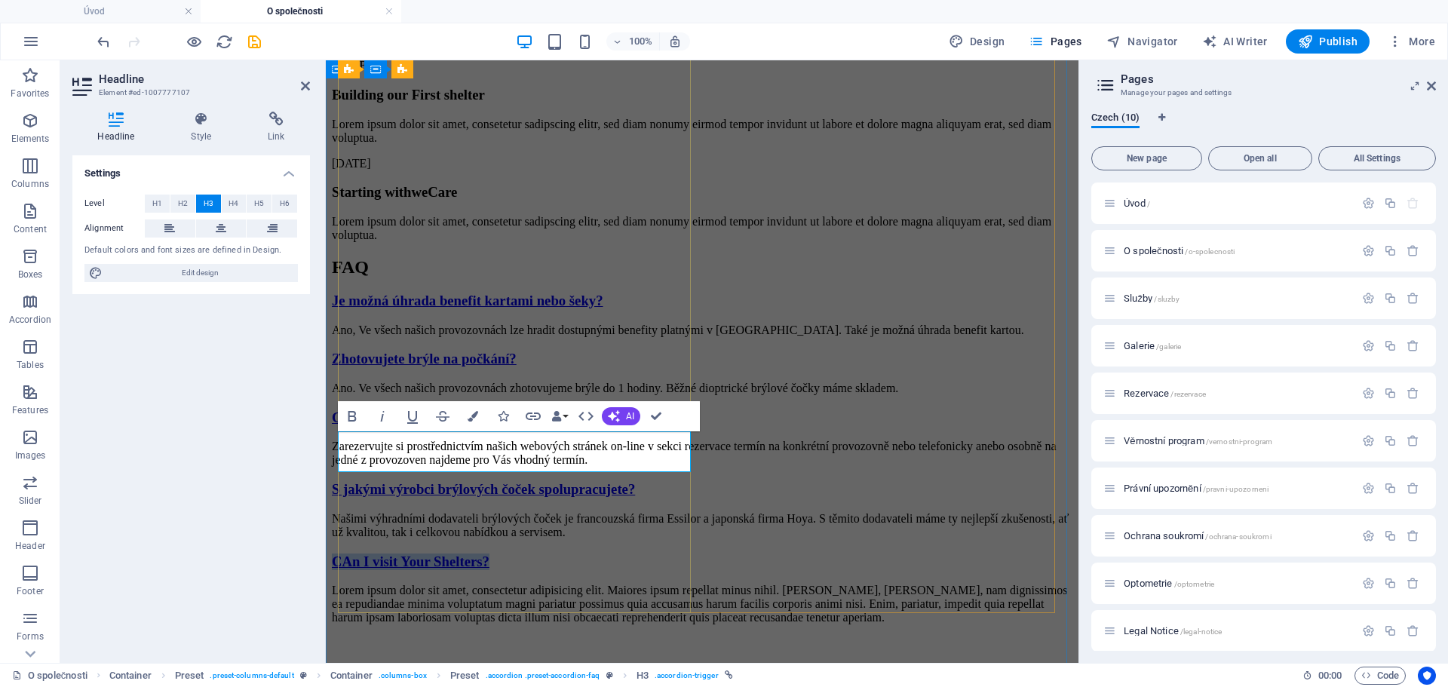
click at [470, 554] on link "CAn I visit Your Shelters?" at bounding box center [411, 562] width 158 height 16
drag, startPoint x: 496, startPoint y: 452, endPoint x: 312, endPoint y: 461, distance: 184.3
click at [326, 461] on html "Úvod O společnosti Služby Galerie Rezervace O naŠÍ SPOLEČNOSTI Od začátku po dn…" at bounding box center [702, 517] width 753 height 5606
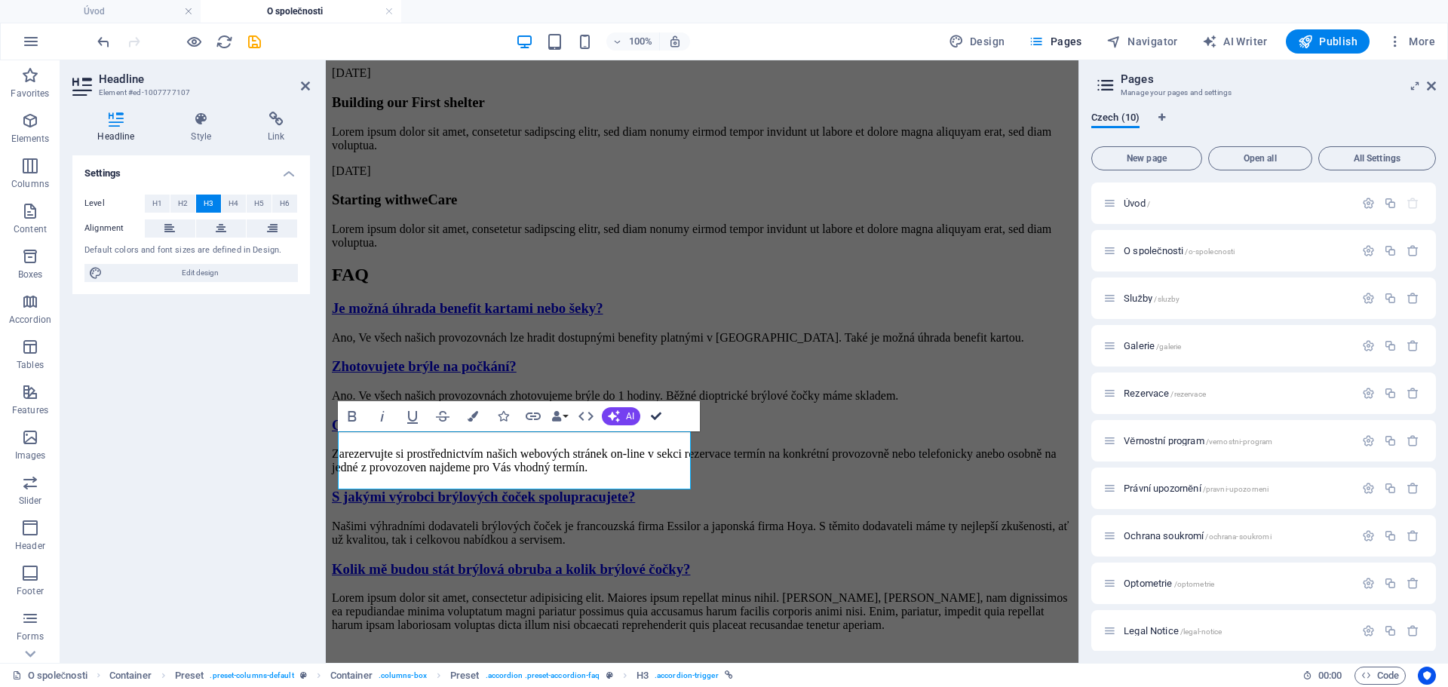
scroll to position [2316, 0]
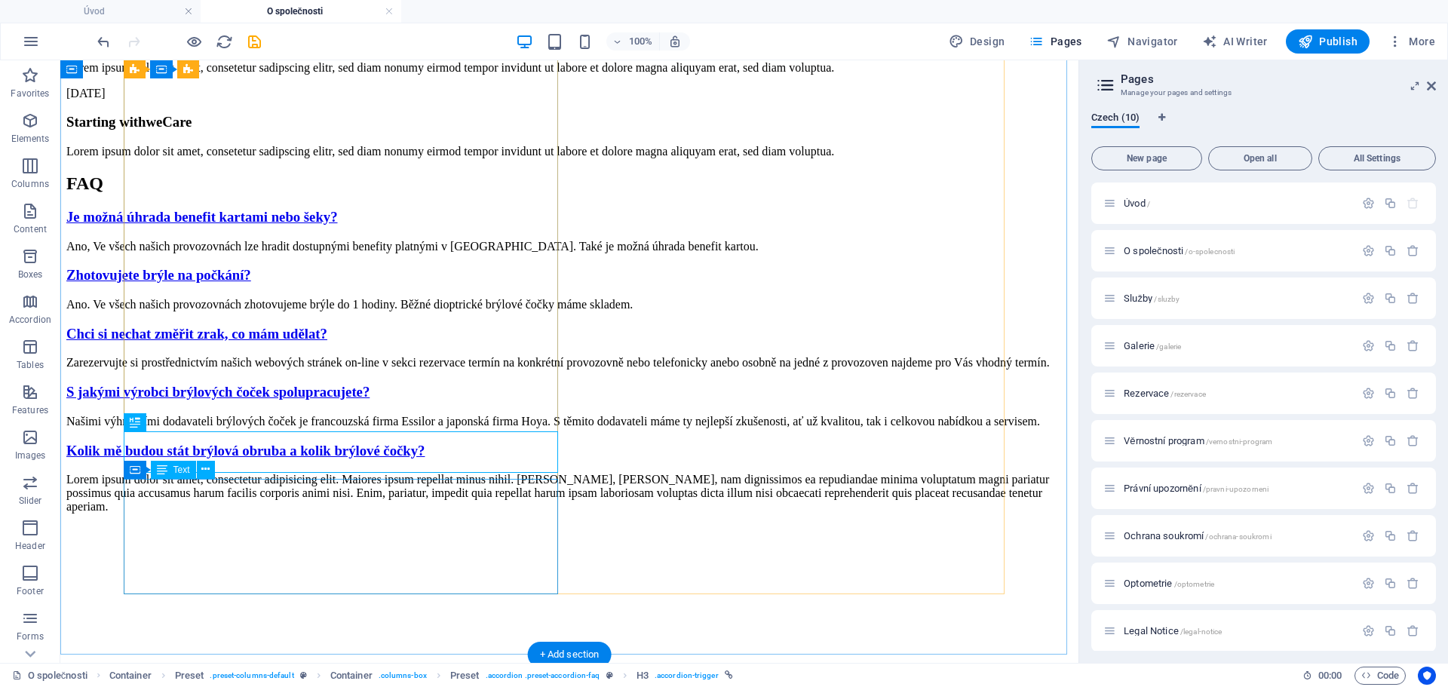
click at [300, 514] on div "Lorem ipsum dolor sit amet, consectetur adipisicing elit. Maiores ipsum repella…" at bounding box center [569, 493] width 1006 height 41
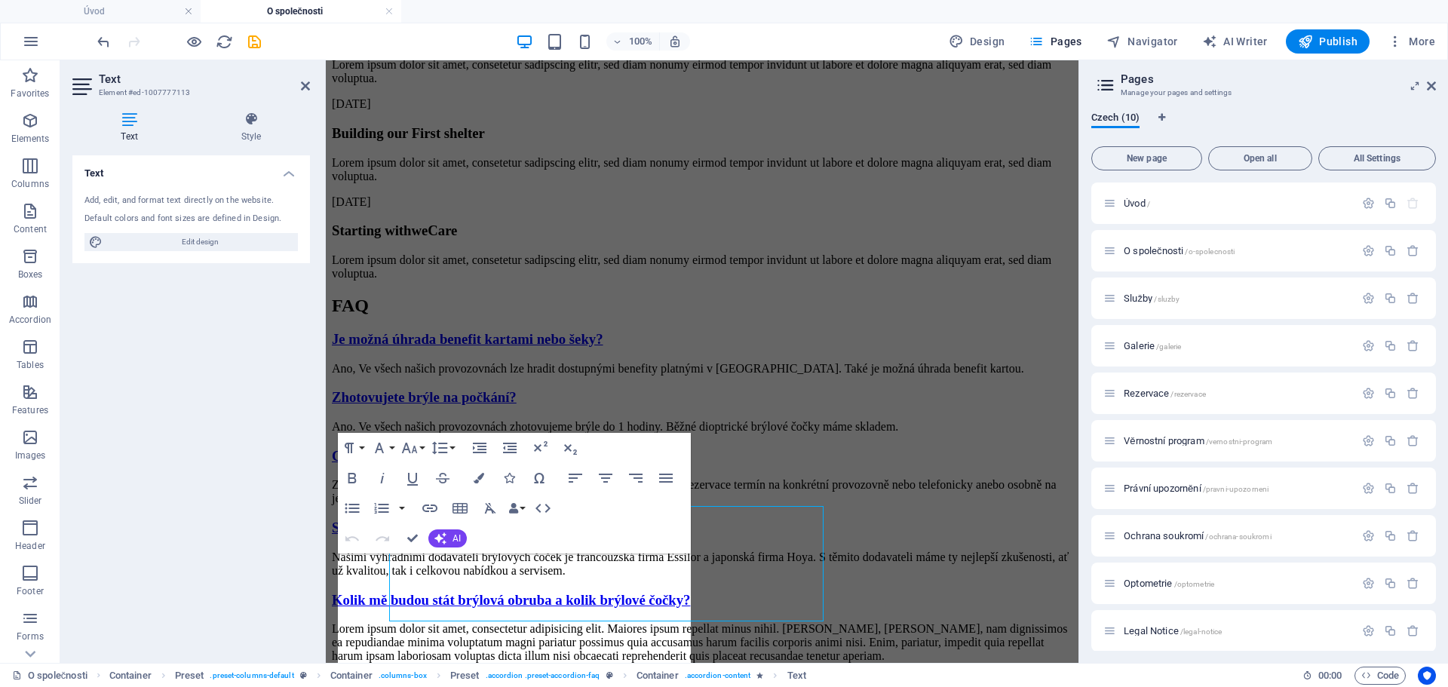
scroll to position [2288, 0]
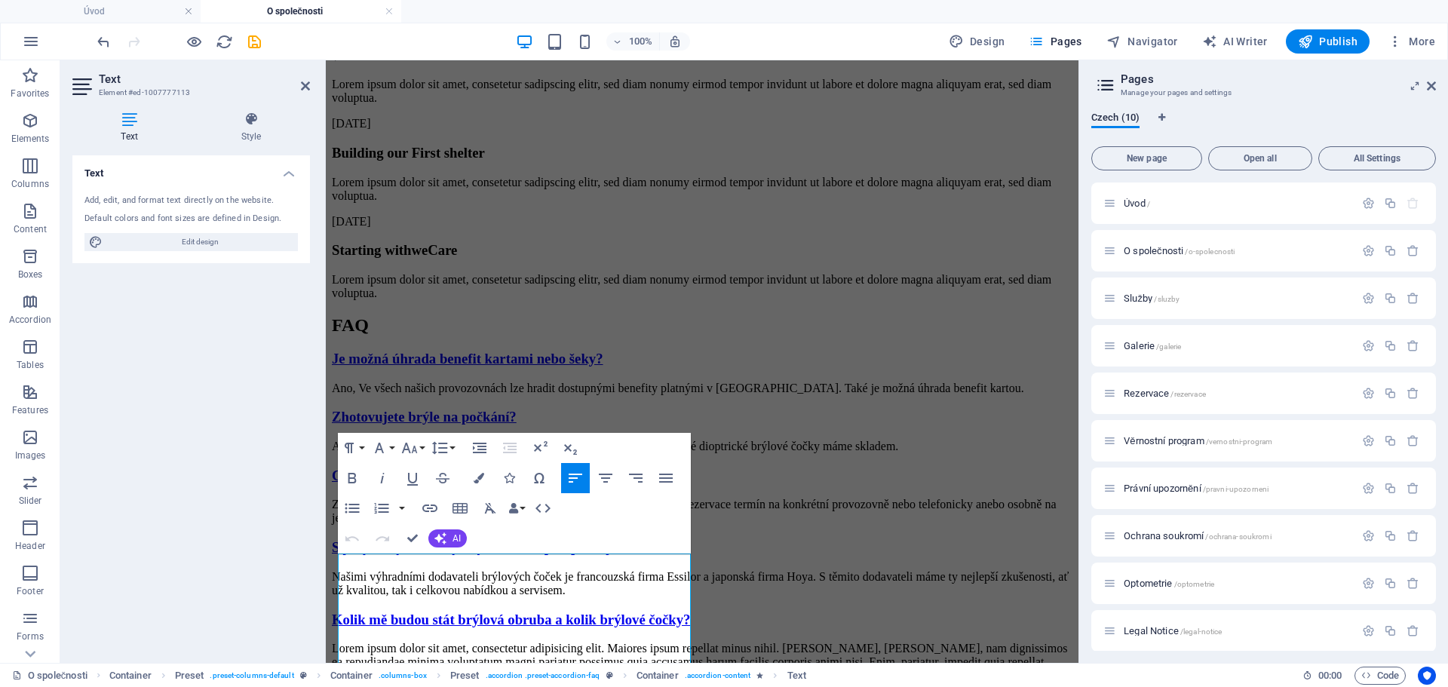
click at [808, 686] on figure at bounding box center [702, 695] width 741 height 0
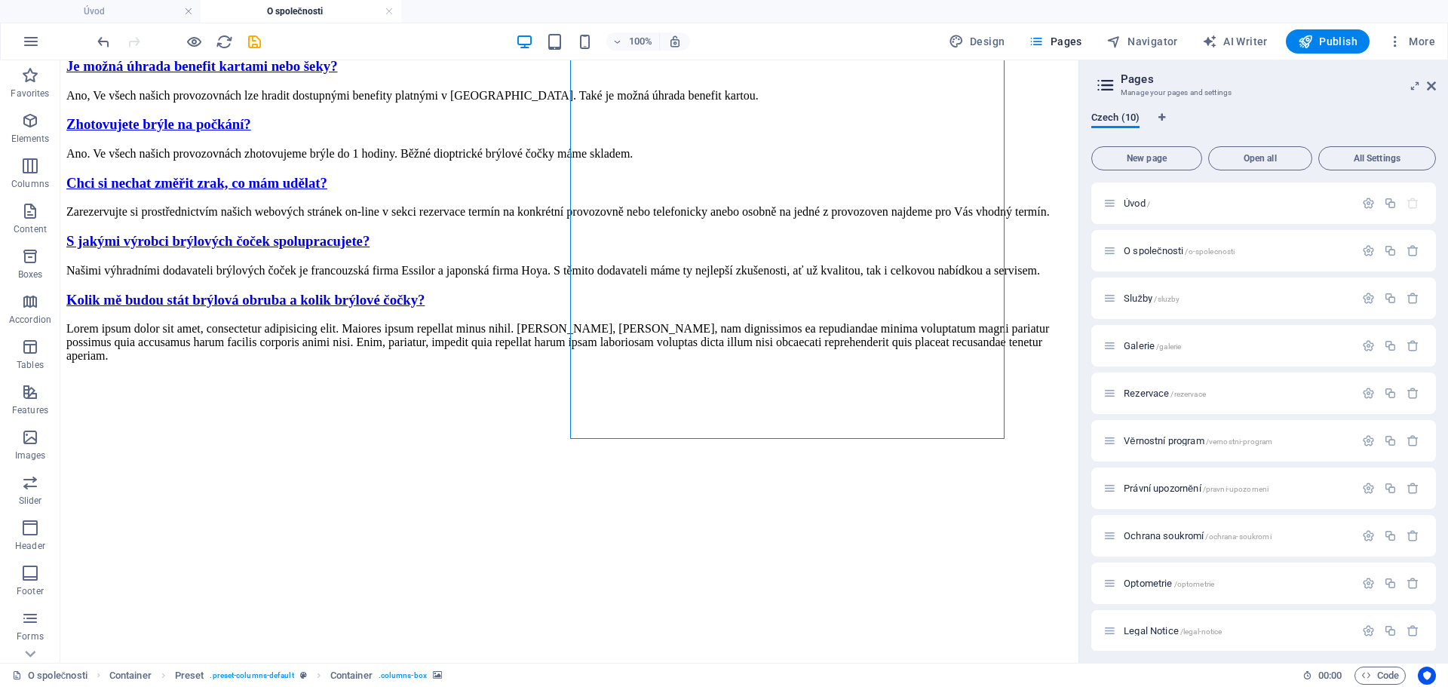
scroll to position [2471, 0]
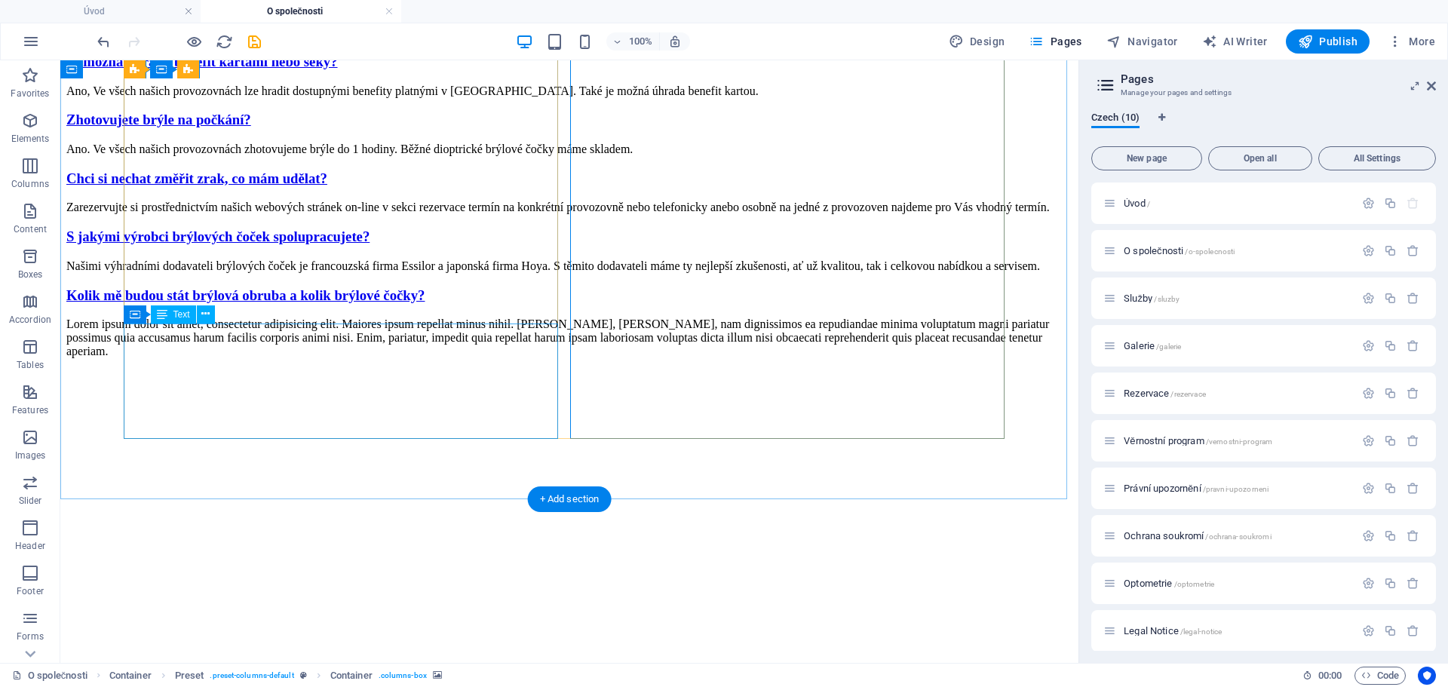
click at [210, 358] on div "Lorem ipsum dolor sit amet, consectetur adipisicing elit. Maiores ipsum repella…" at bounding box center [569, 338] width 1006 height 41
click at [283, 358] on div "Lorem ipsum dolor sit amet, consectetur adipisicing elit. Maiores ipsum repella…" at bounding box center [569, 338] width 1006 height 41
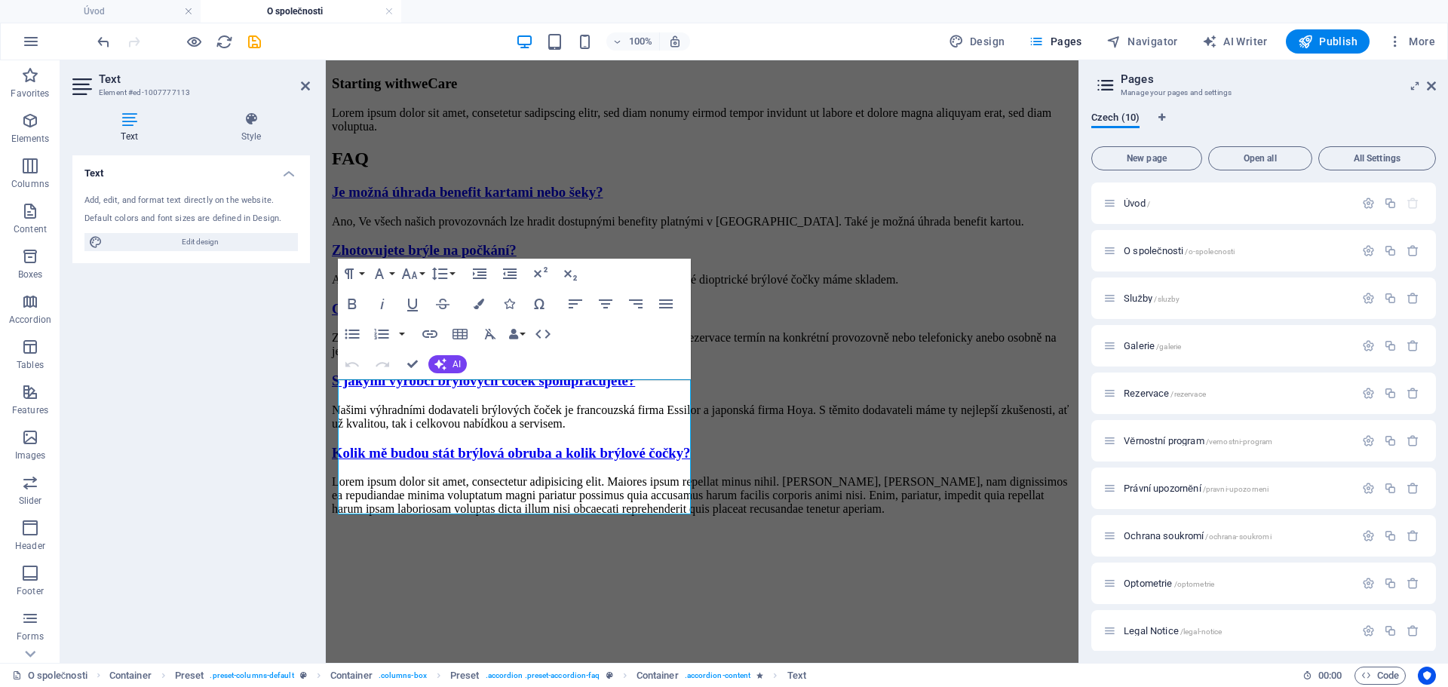
click at [283, 386] on div "Text Add, edit, and format text directly on the website. Default colors and fon…" at bounding box center [191, 403] width 238 height 496
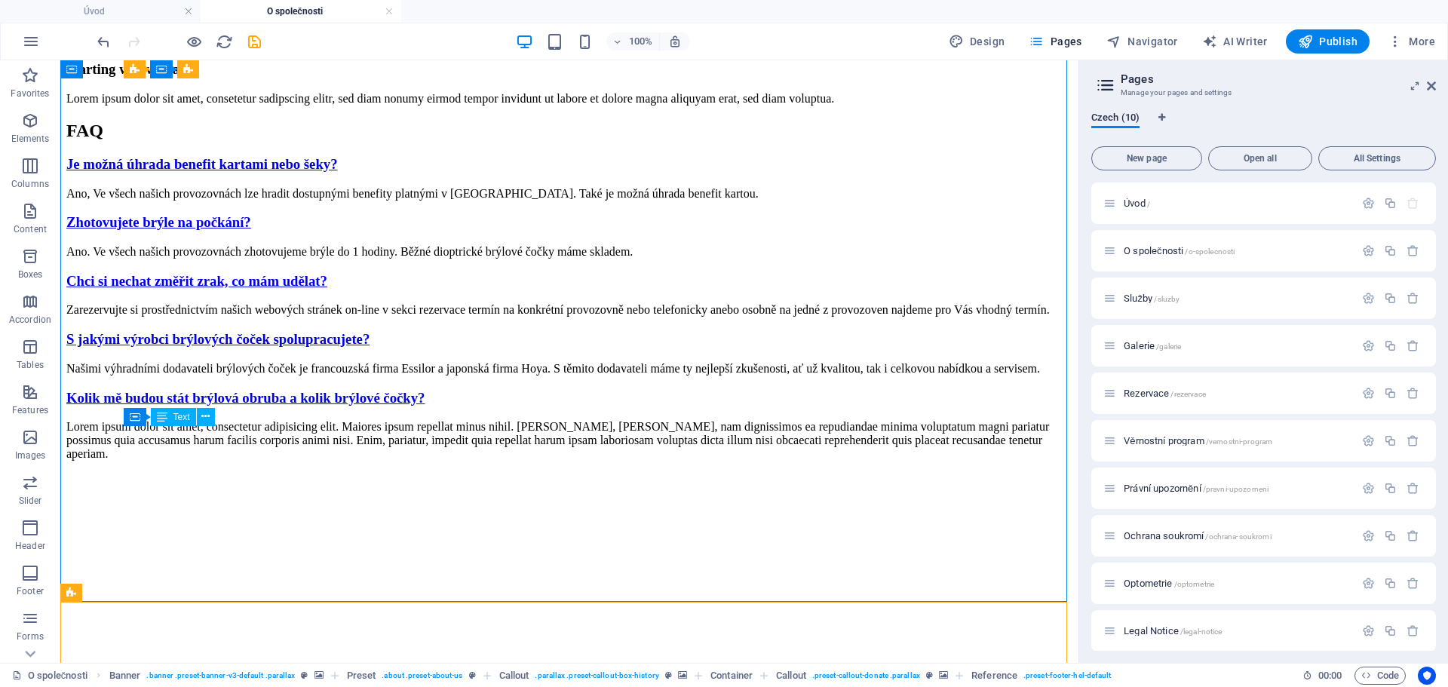
scroll to position [2378, 0]
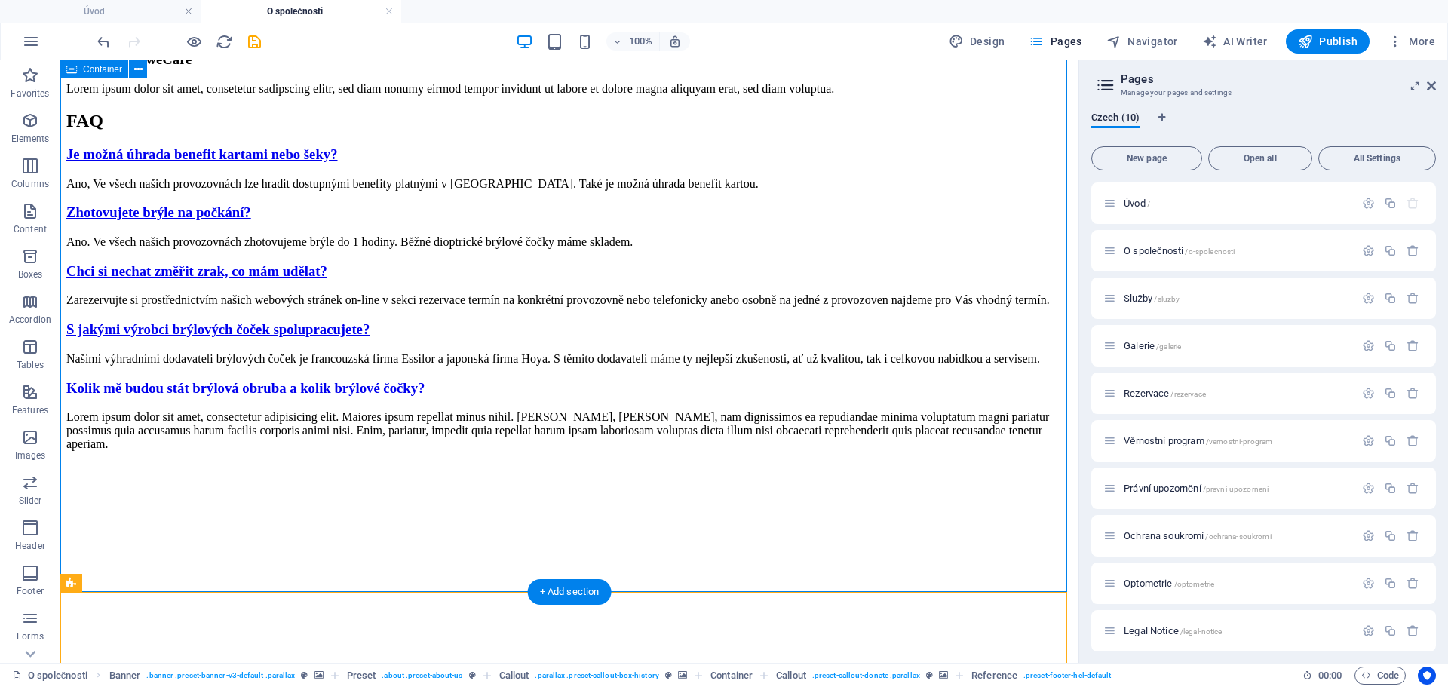
click at [312, 533] on div "FAQ Je možná úhrada benefit kartami nebo šeky? Ano, Ve všech našich provozovnác…" at bounding box center [569, 636] width 1006 height 1051
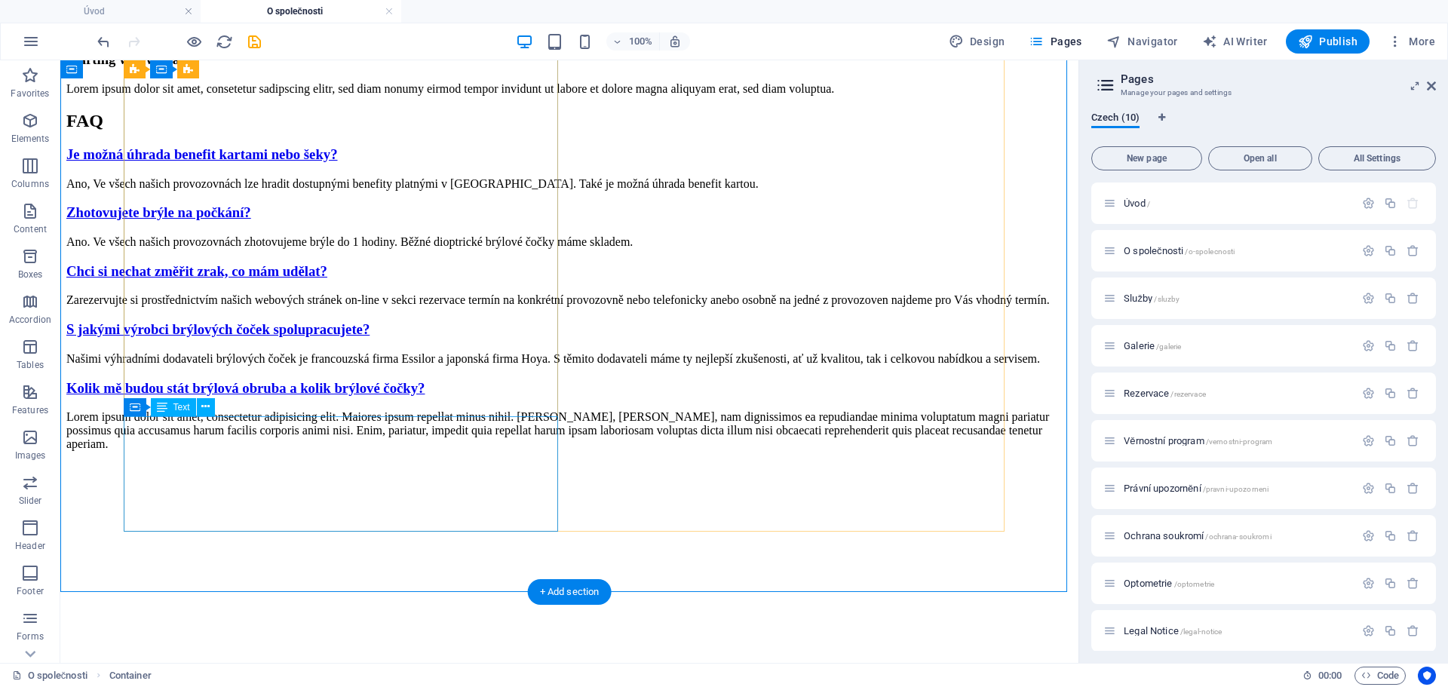
click at [292, 451] on div "Lorem ipsum dolor sit amet, consectetur adipisicing elit. Maiores ipsum repella…" at bounding box center [569, 430] width 1006 height 41
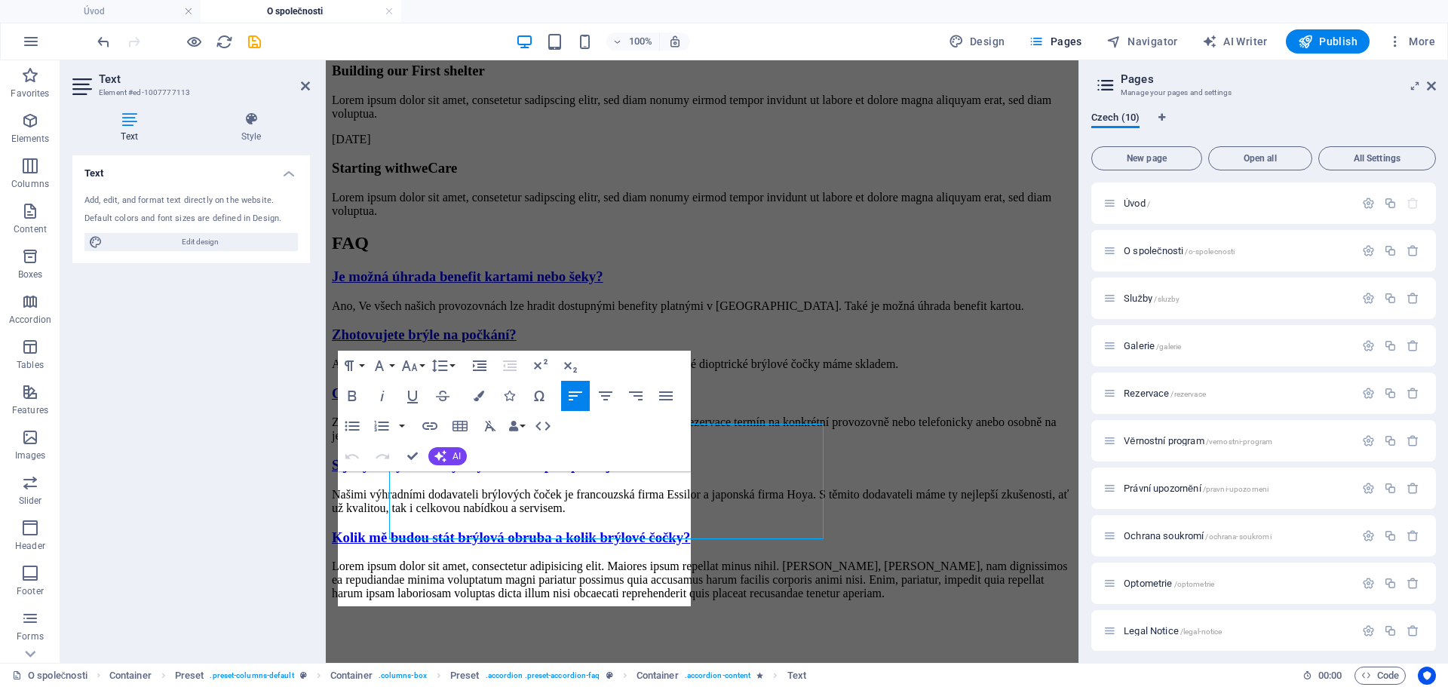
scroll to position [2371, 0]
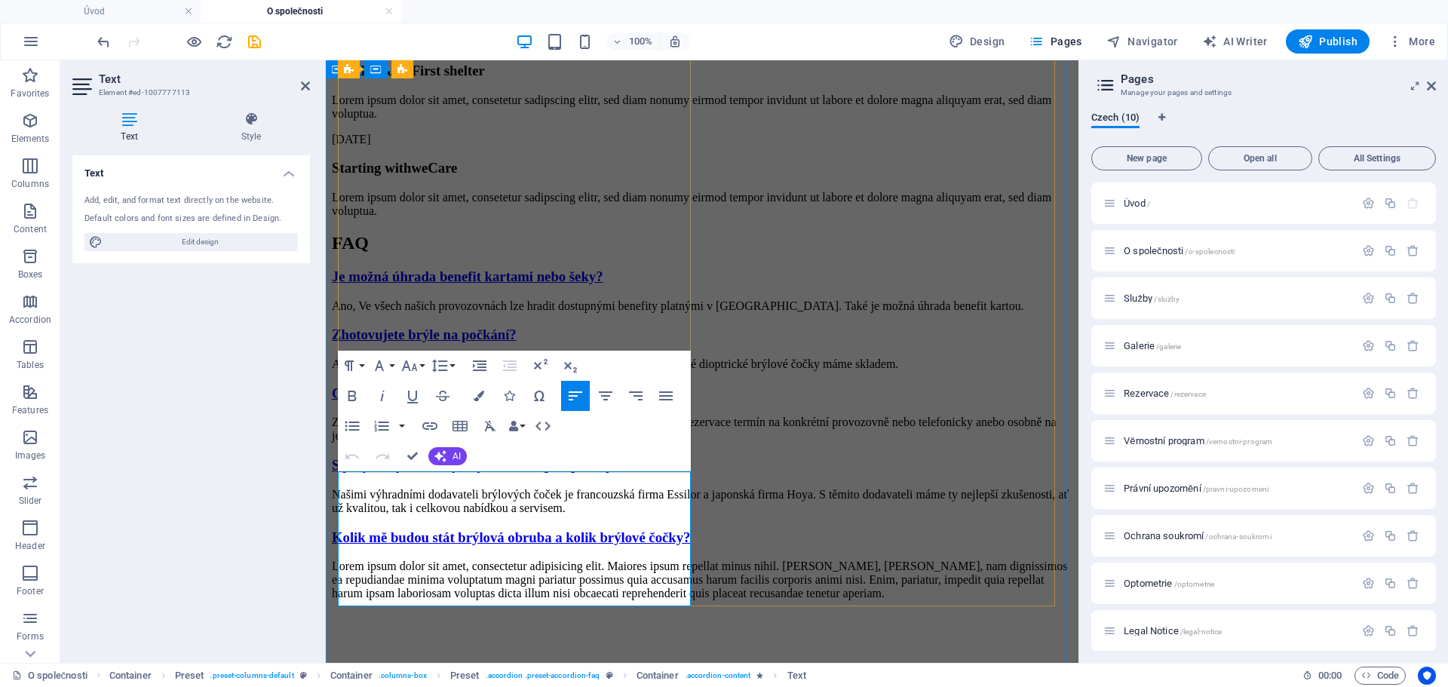
click at [576, 597] on p "Lorem ipsum dolor sit amet, consectetur adipisicing elit. Maiores ipsum repella…" at bounding box center [702, 580] width 741 height 41
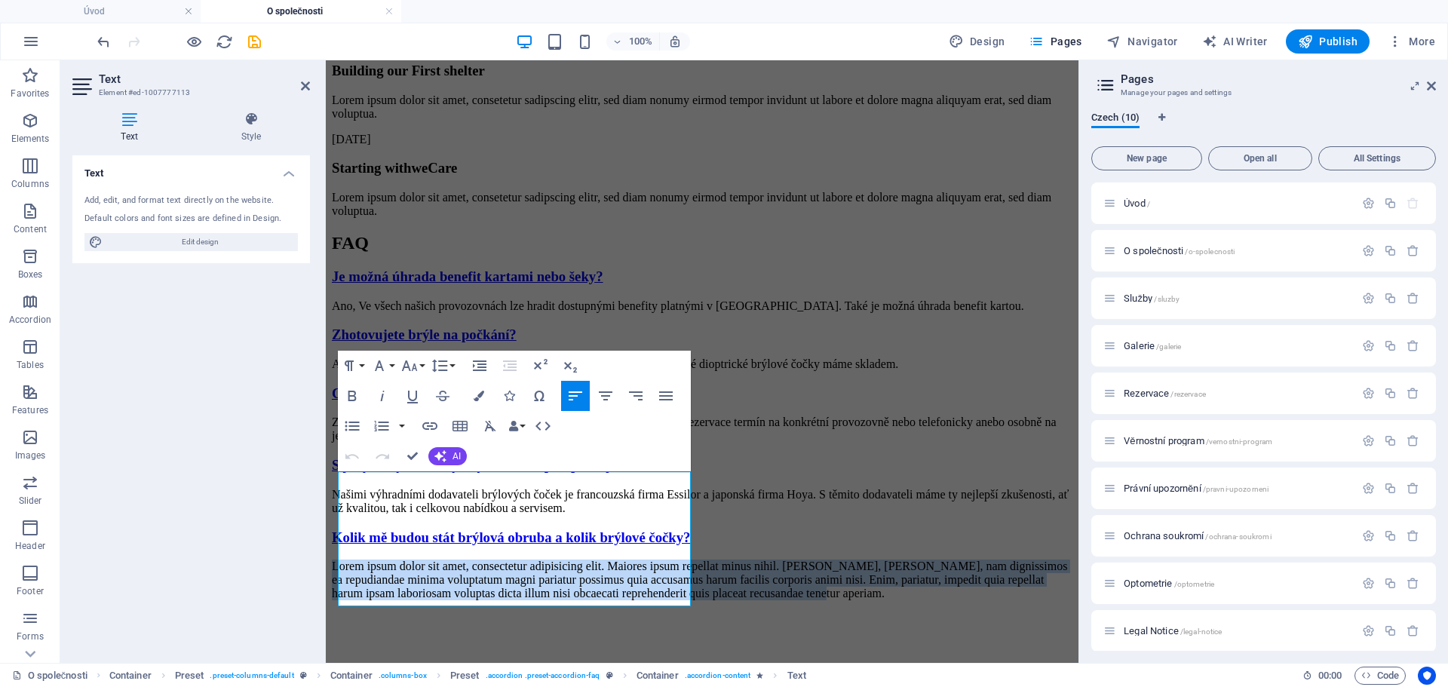
drag, startPoint x: 576, startPoint y: 597, endPoint x: 281, endPoint y: 481, distance: 316.7
click at [326, 481] on html "Úvod O společnosti Služby Galerie Rezervace O naŠÍ SPOLEČNOSTI Od začátku po dn…" at bounding box center [702, 454] width 753 height 5529
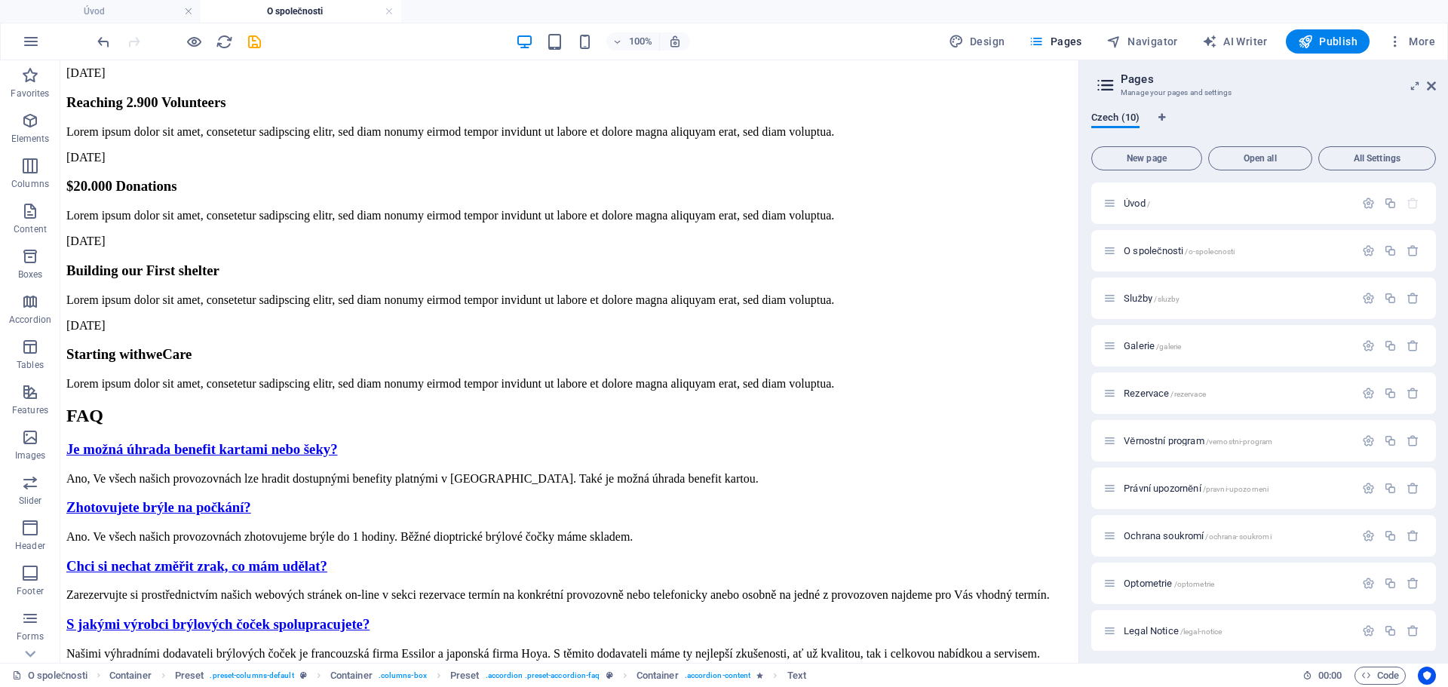
scroll to position [2088, 0]
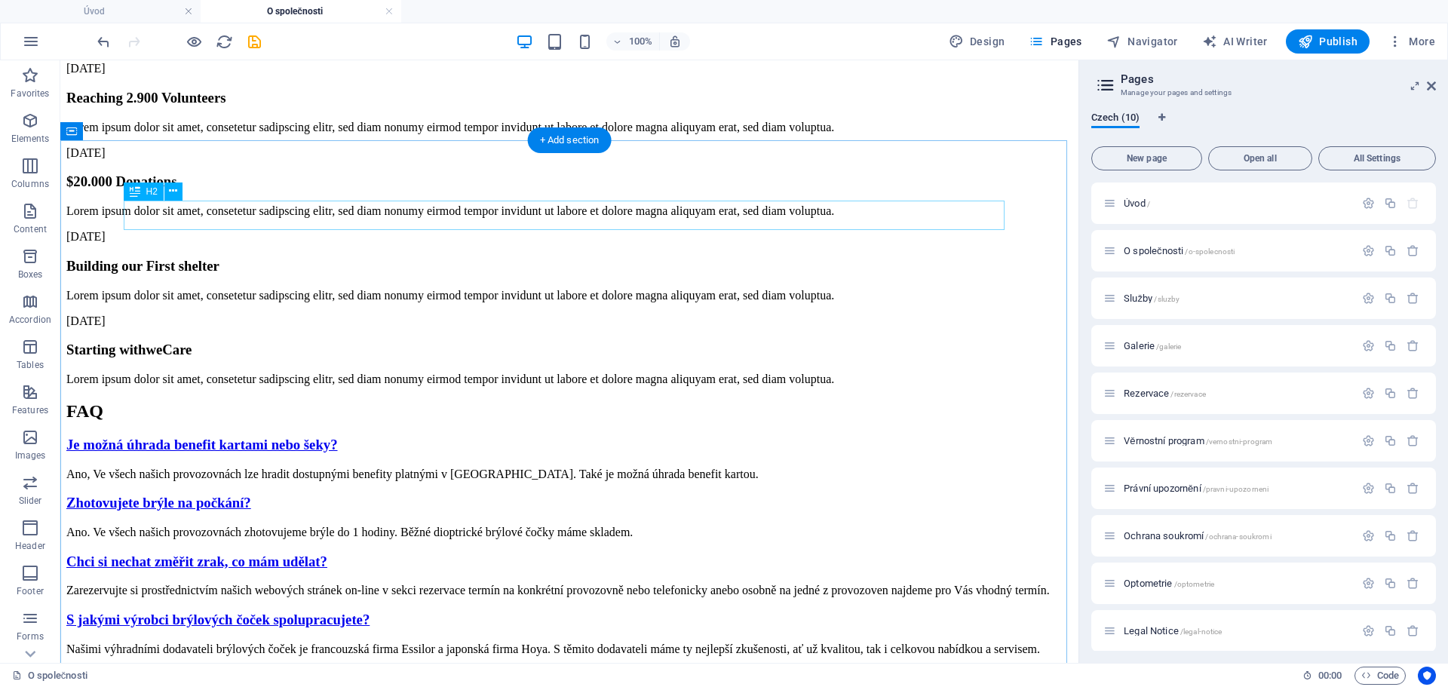
click at [555, 401] on div "FAQ" at bounding box center [569, 411] width 1006 height 20
click at [565, 401] on div "FAQ" at bounding box center [569, 411] width 1006 height 20
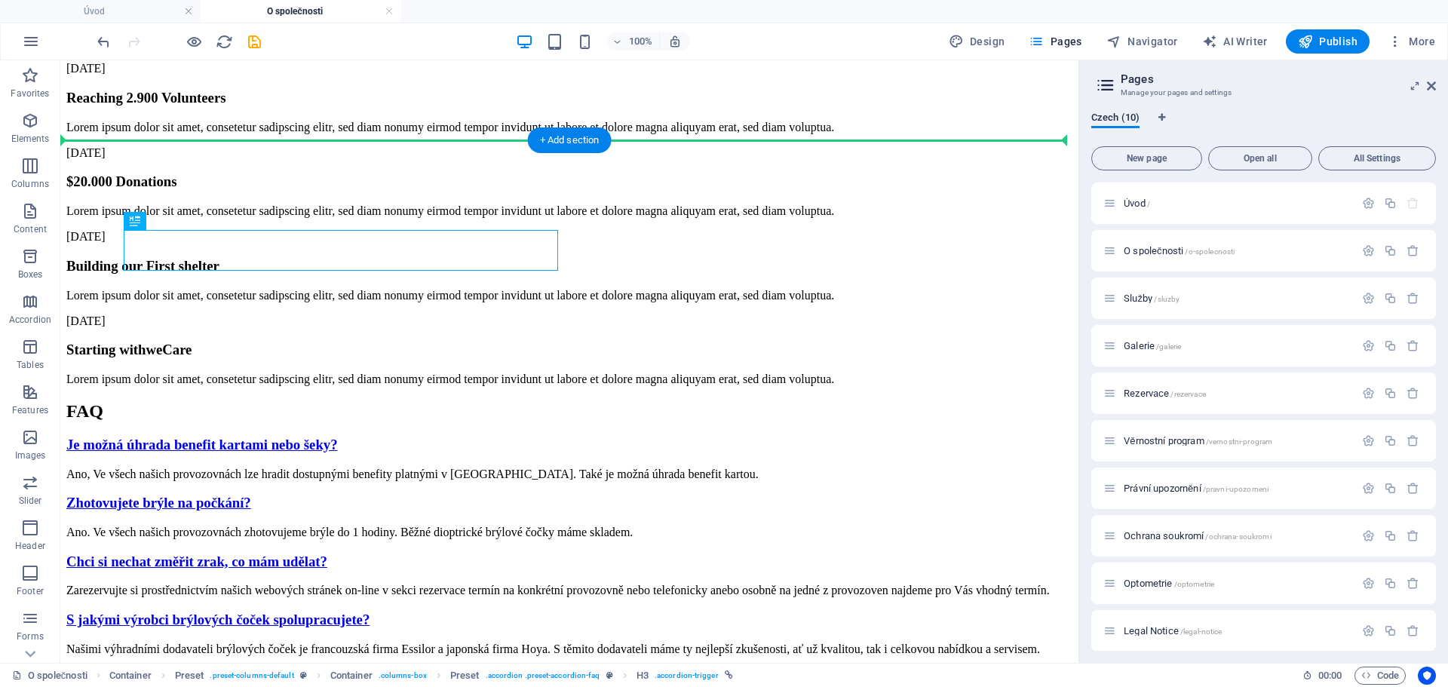
drag, startPoint x: 565, startPoint y: 209, endPoint x: 748, endPoint y: 201, distance: 183.5
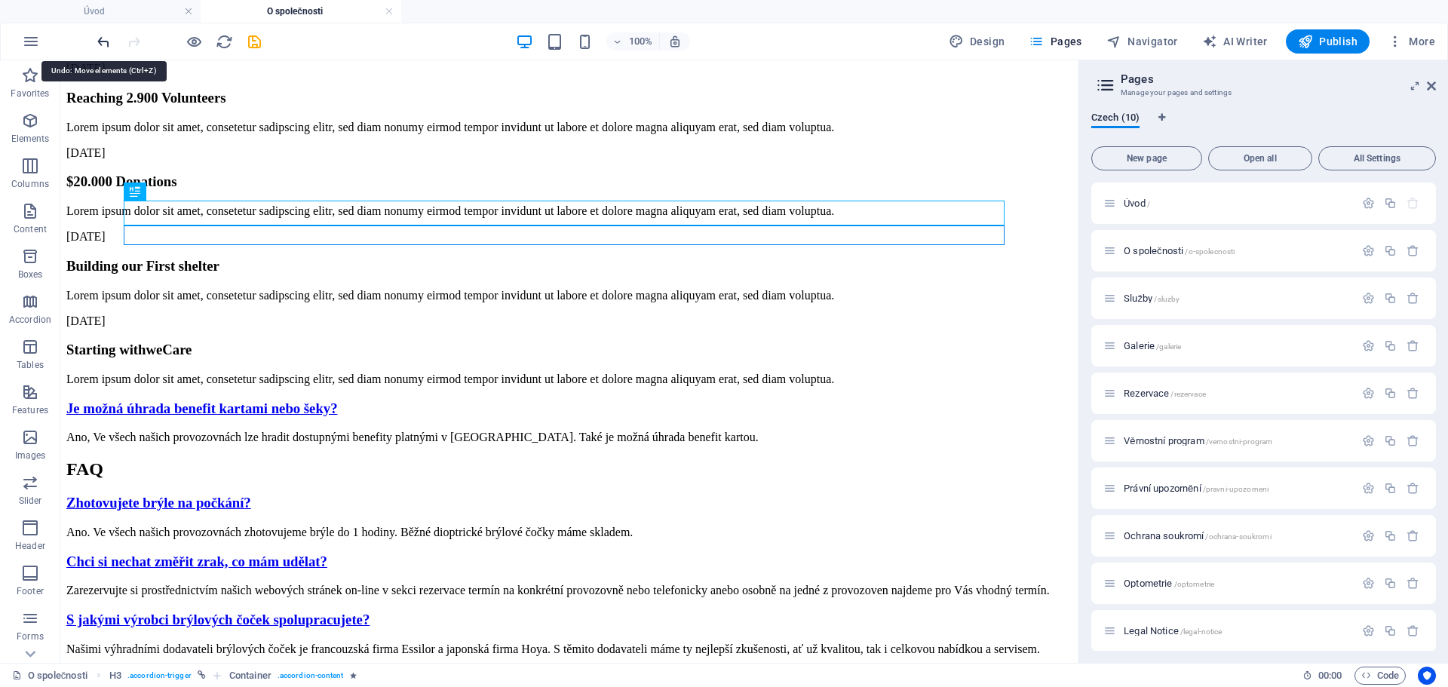
click at [106, 41] on icon "undo" at bounding box center [103, 41] width 17 height 17
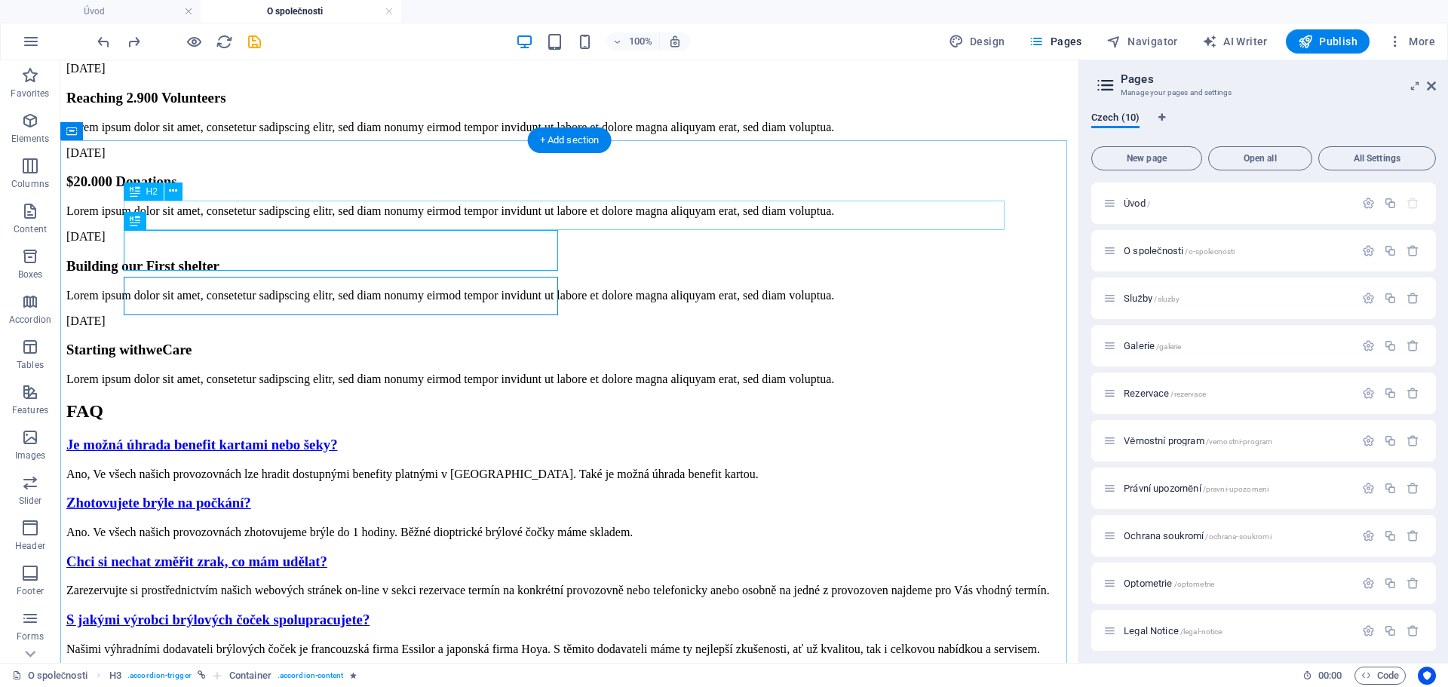
click at [553, 401] on div "FAQ" at bounding box center [569, 411] width 1006 height 20
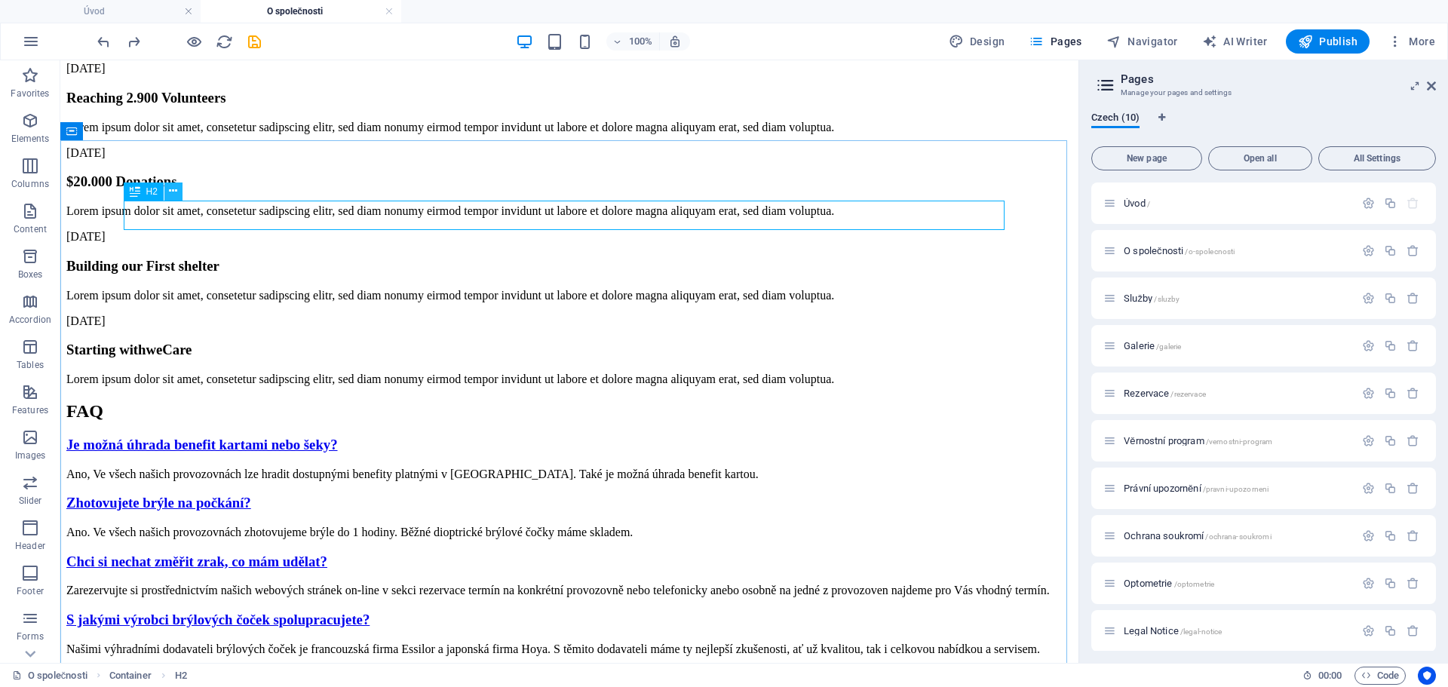
click at [170, 194] on icon at bounding box center [173, 191] width 8 height 16
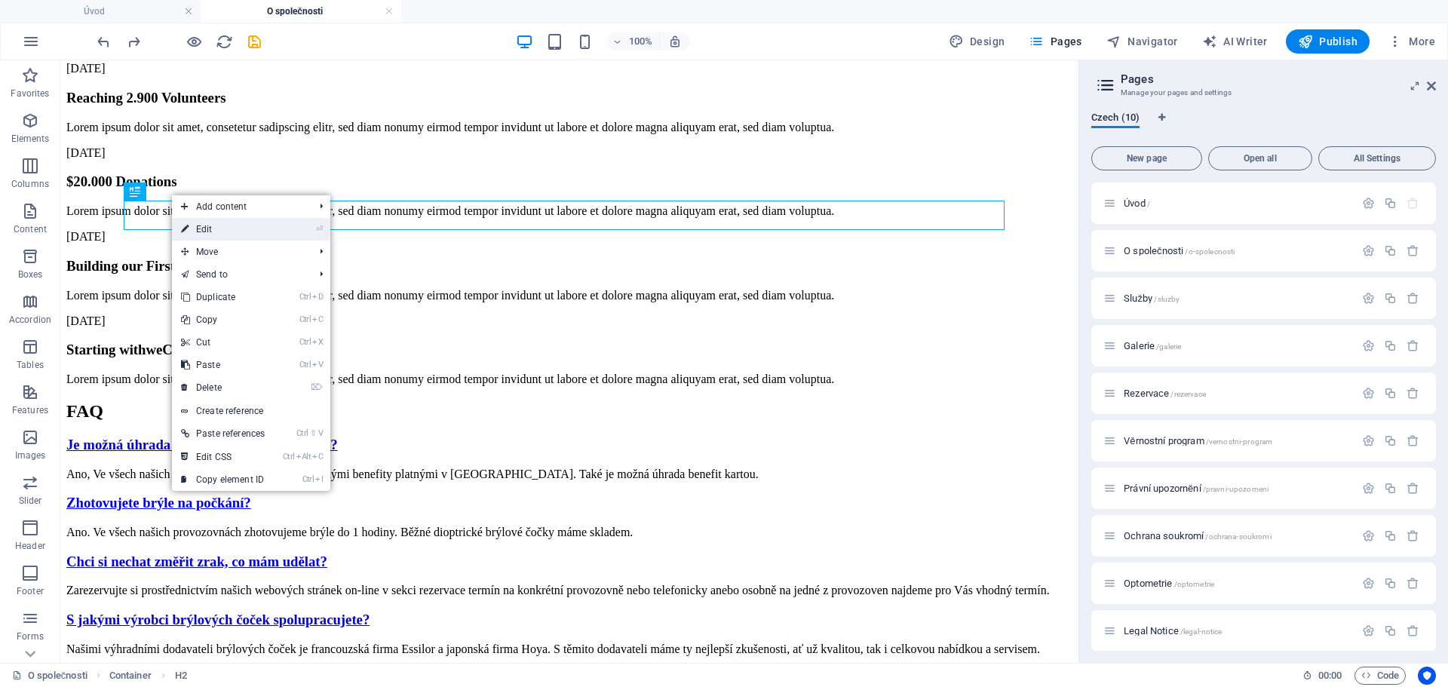
click at [198, 226] on link "⏎ Edit" at bounding box center [223, 229] width 102 height 23
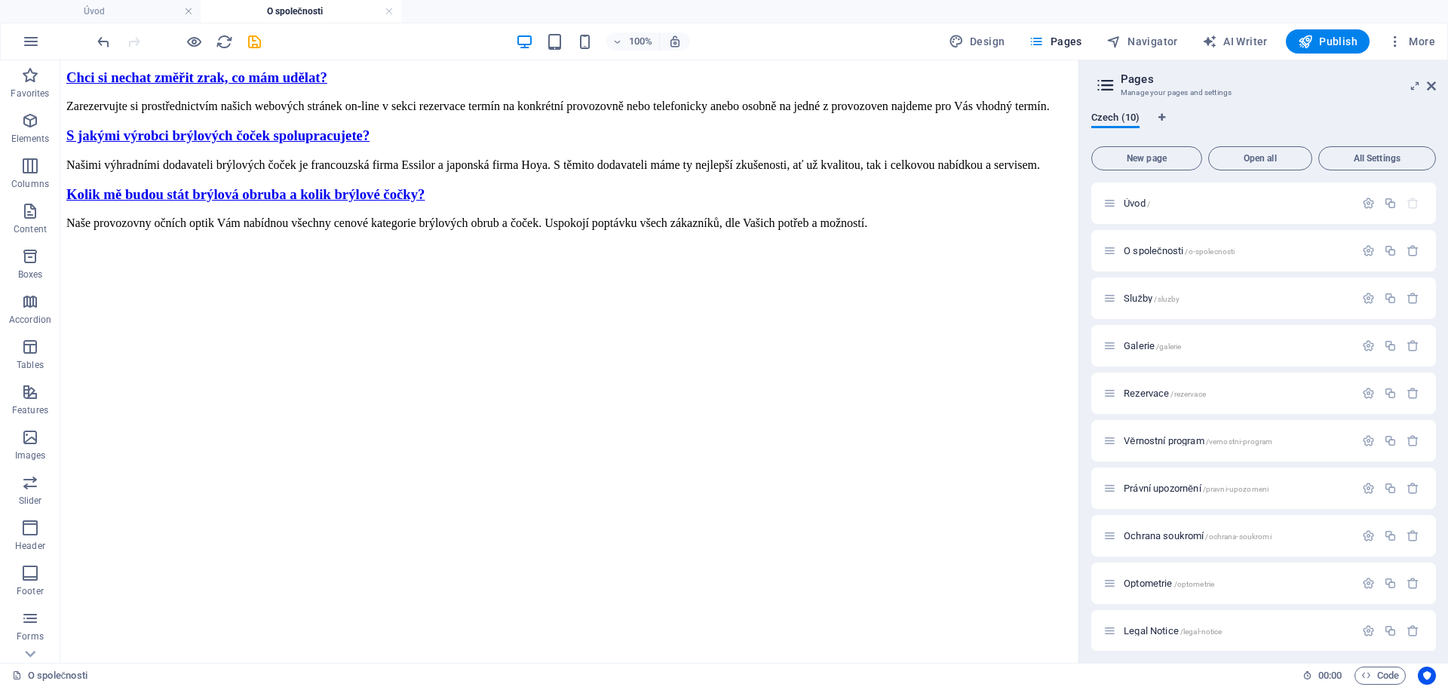
scroll to position [2586, 0]
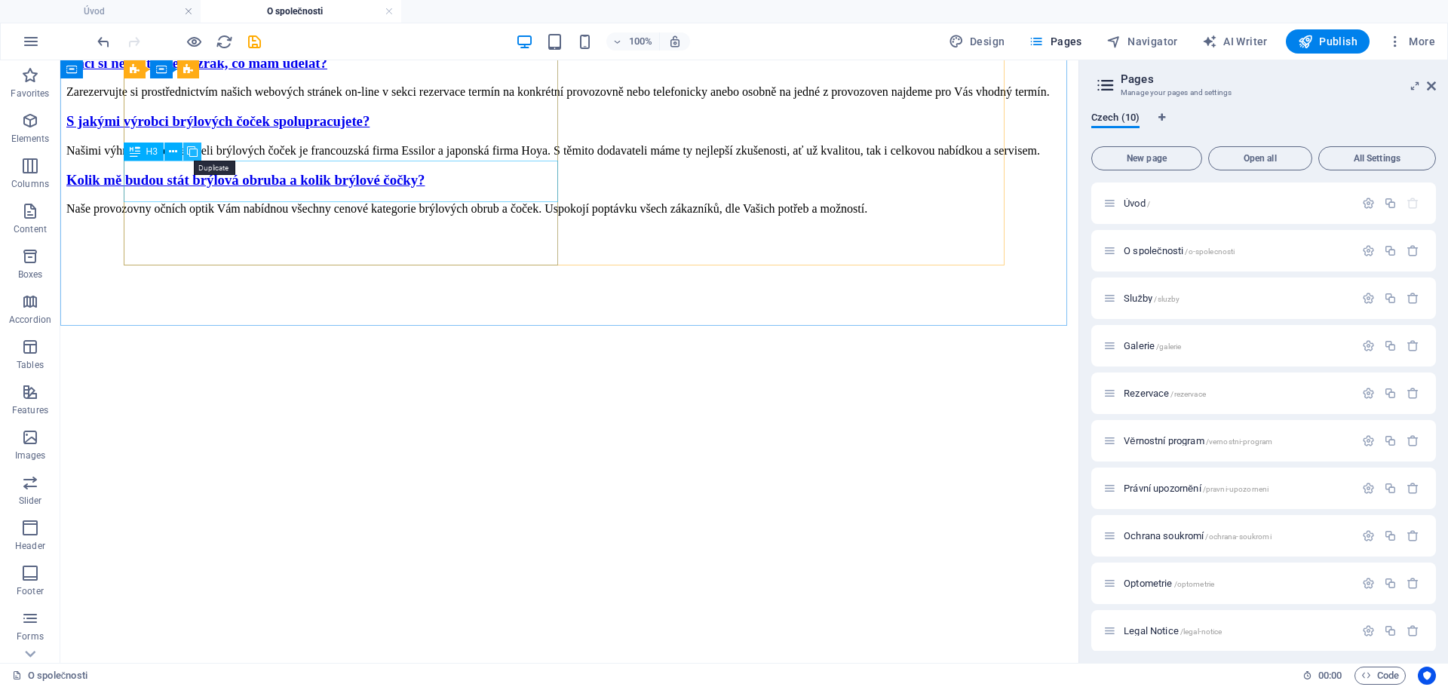
click at [191, 150] on icon at bounding box center [192, 152] width 11 height 16
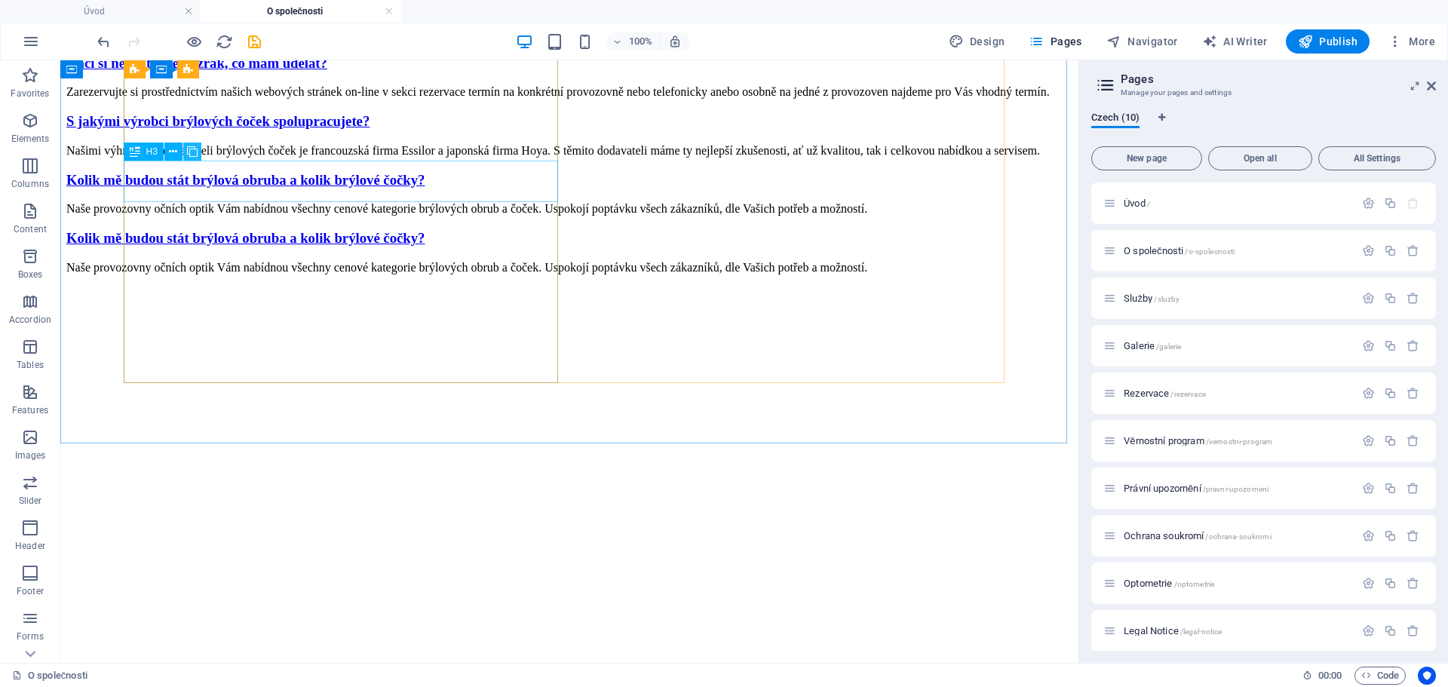
click at [191, 150] on icon at bounding box center [192, 152] width 11 height 16
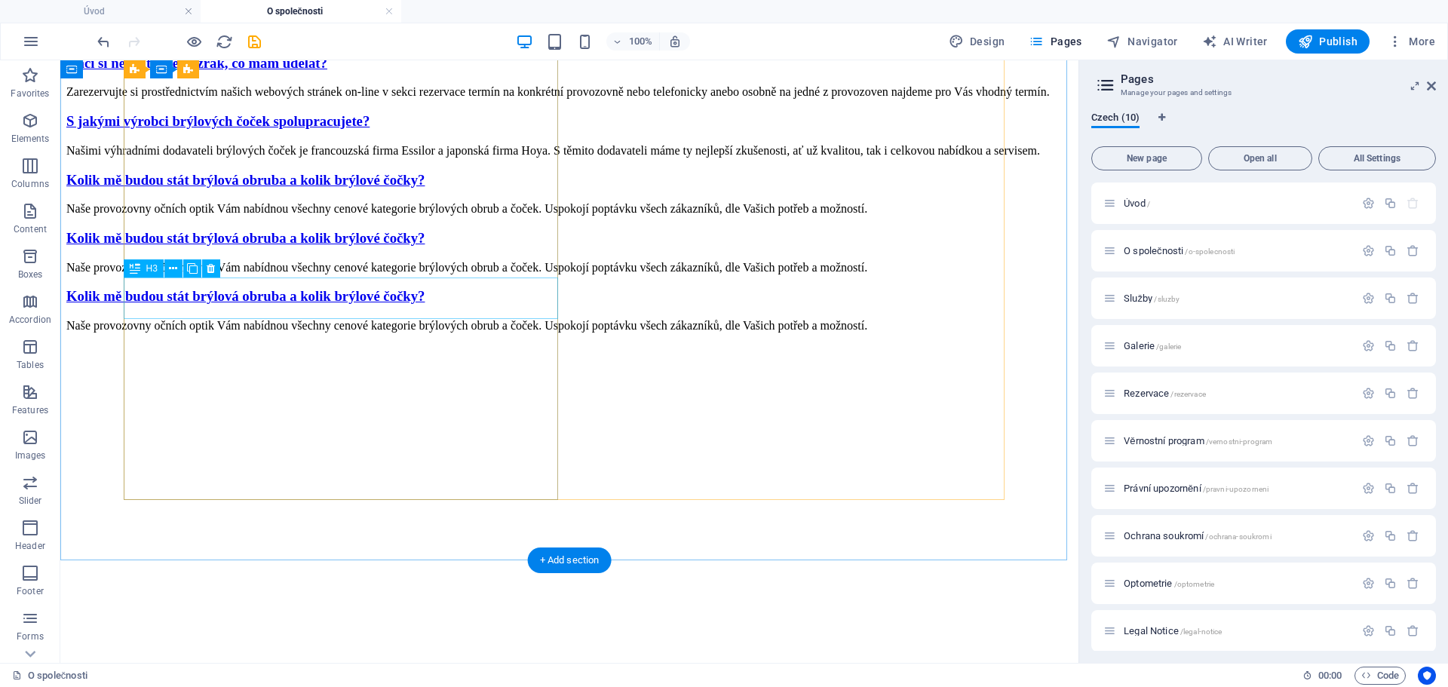
click at [348, 247] on div "Kolik mě budou stát brýlová obruba a kolik brýlové čočky?" at bounding box center [569, 238] width 1006 height 17
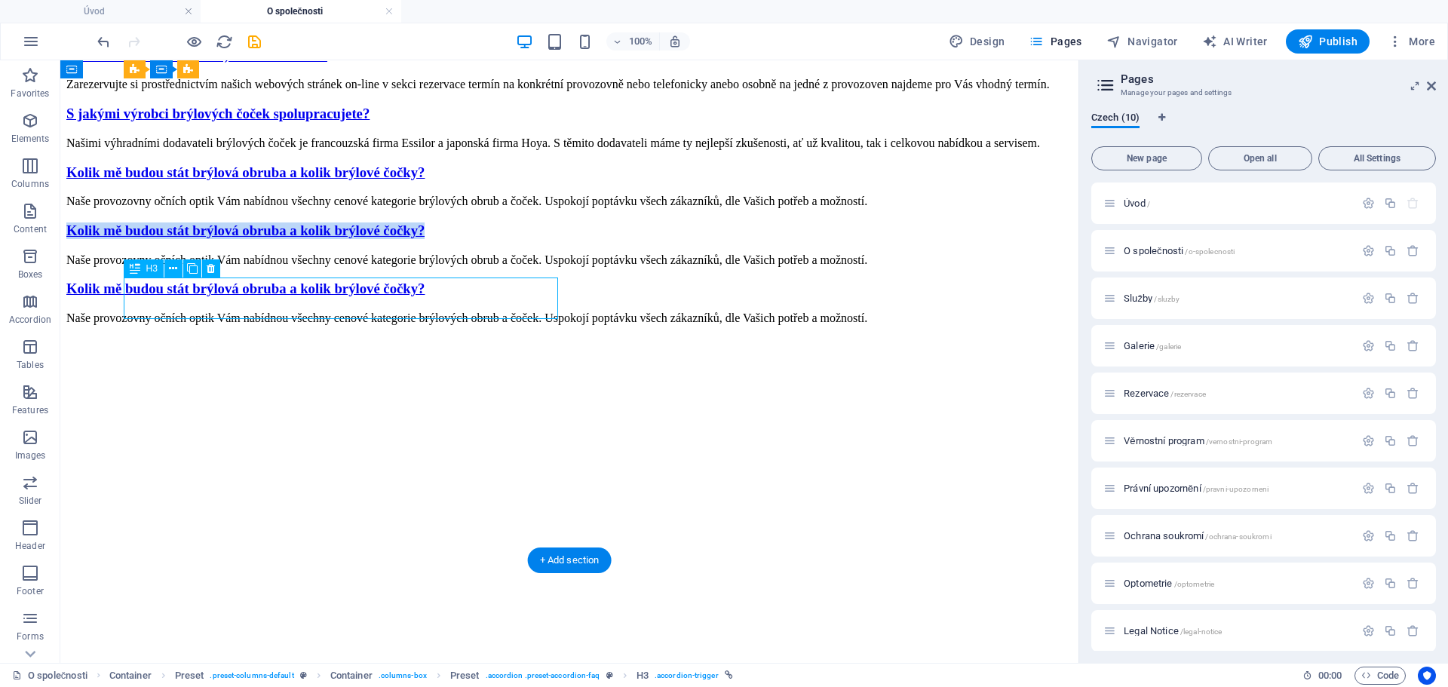
scroll to position [2598, 0]
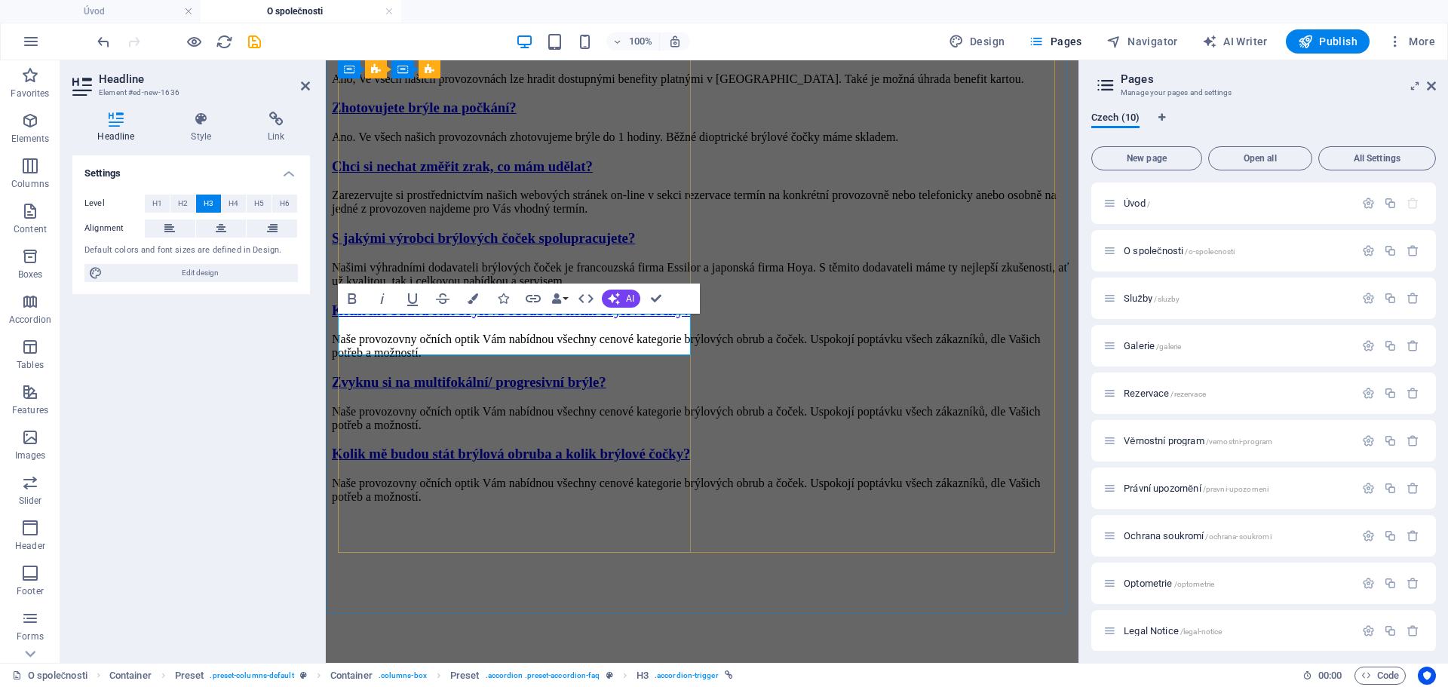
click at [420, 374] on link "Zvyknu si na multifokální/ progresivní brýle?" at bounding box center [469, 382] width 275 height 16
drag, startPoint x: 420, startPoint y: 331, endPoint x: 492, endPoint y: 334, distance: 71.7
click at [492, 374] on link "Zvyknu si na multifokální/ progresivní brýle?" at bounding box center [469, 382] width 275 height 16
click at [480, 374] on link "Zvyknu si na progresivní brýle?" at bounding box center [428, 382] width 192 height 16
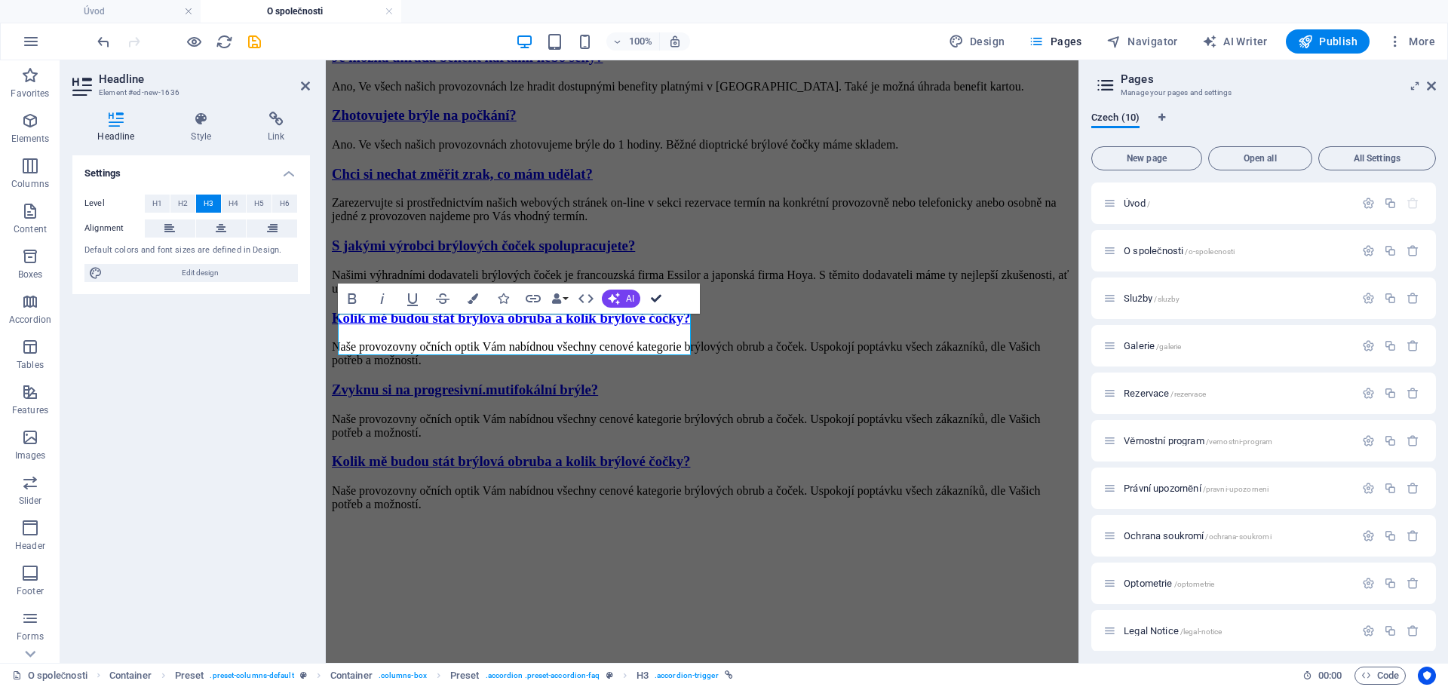
scroll to position [2550, 0]
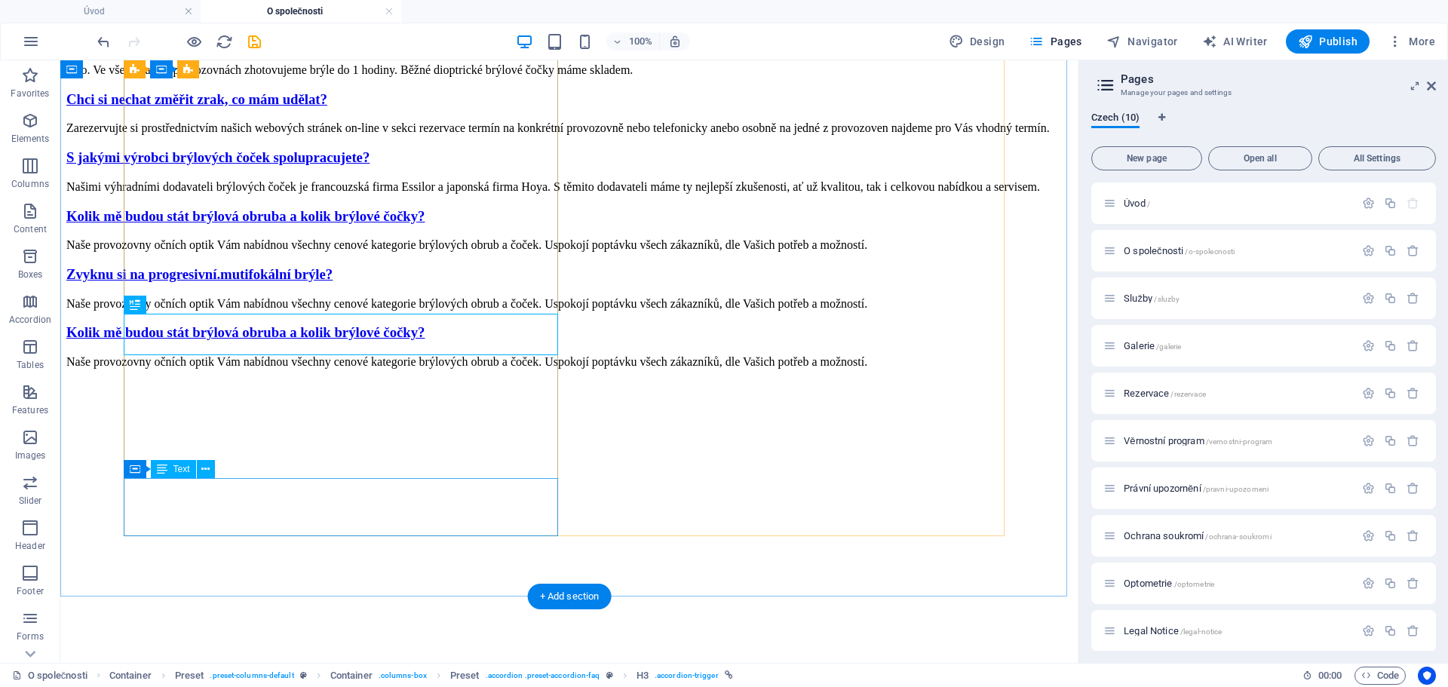
click at [241, 369] on div "Naše provozovny očních optik Vám nabídnou všechny cenové kategorie brýlových ob…" at bounding box center [569, 362] width 1006 height 14
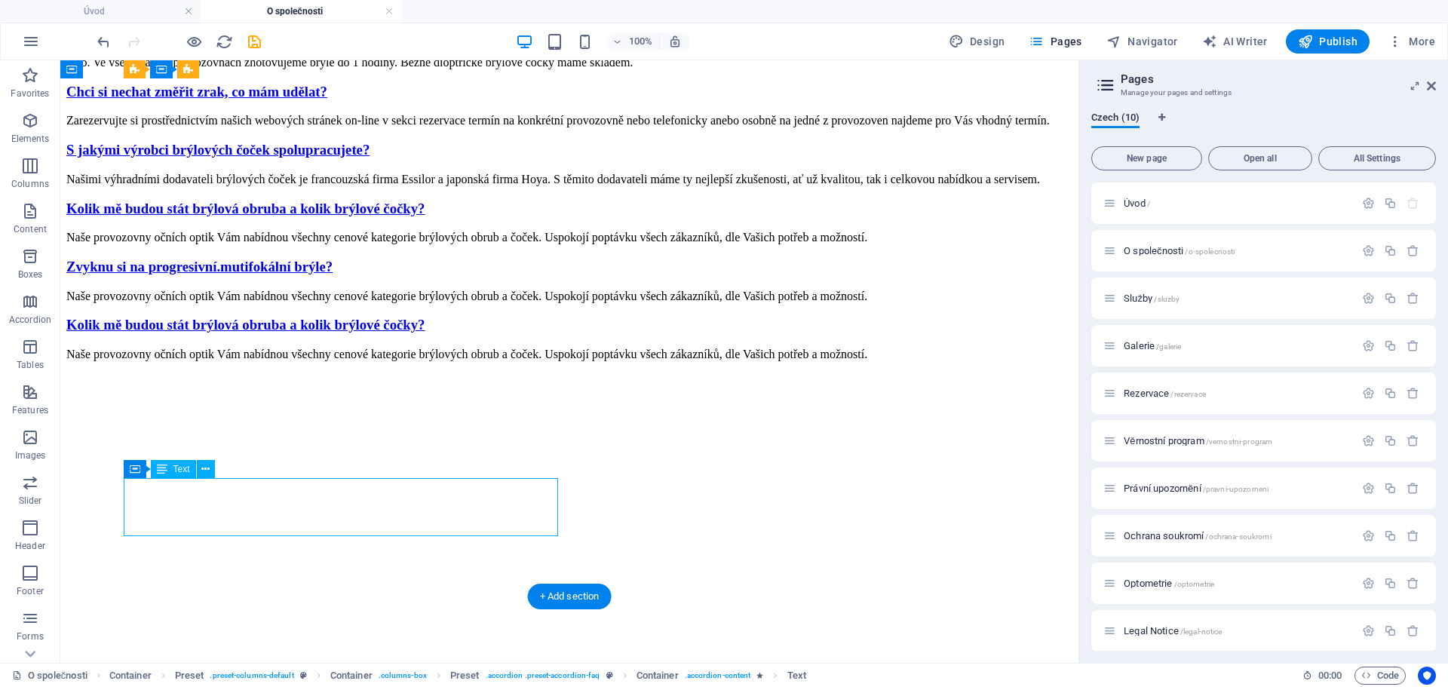
scroll to position [2543, 0]
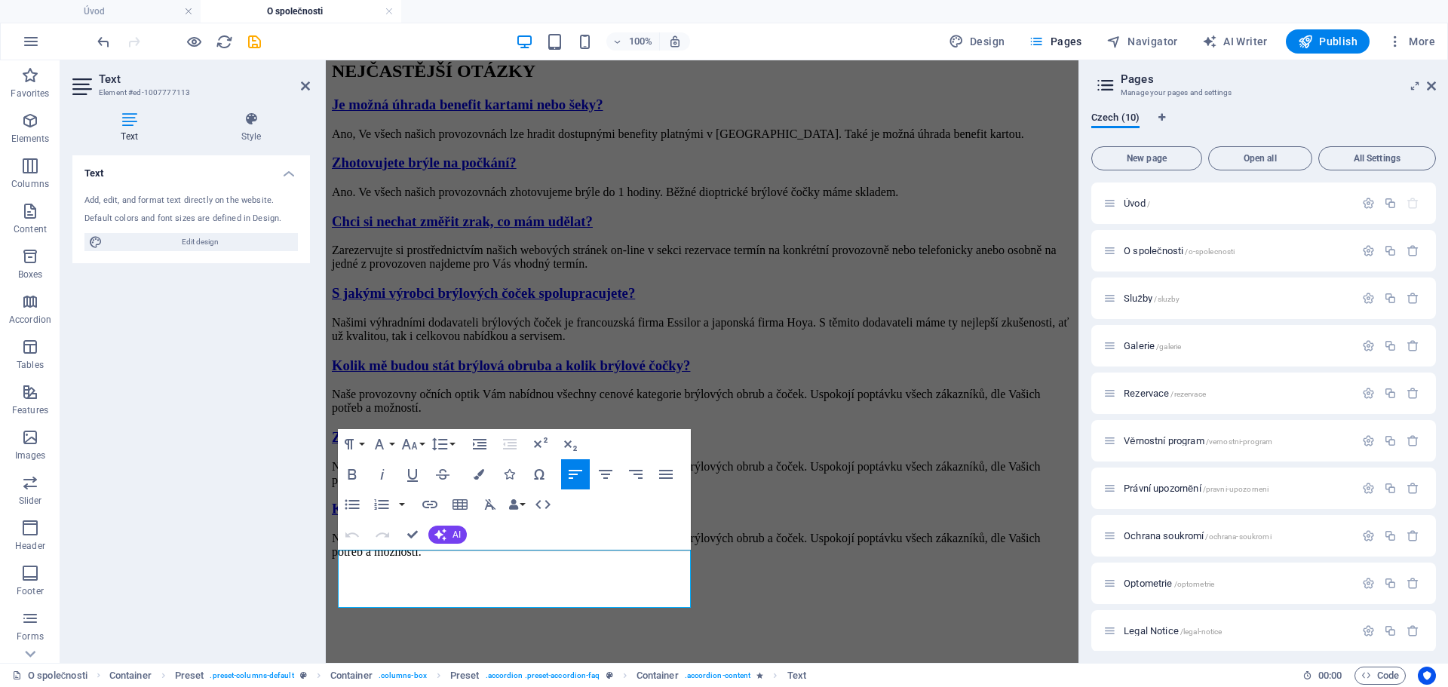
click at [304, 351] on div "Text Add, edit, and format text directly on the website. Default colors and fon…" at bounding box center [191, 403] width 238 height 496
click at [505, 388] on div "Naše provozovny očních optik Vám nabídnou všechny cenové kategorie brýlových ob…" at bounding box center [702, 401] width 741 height 27
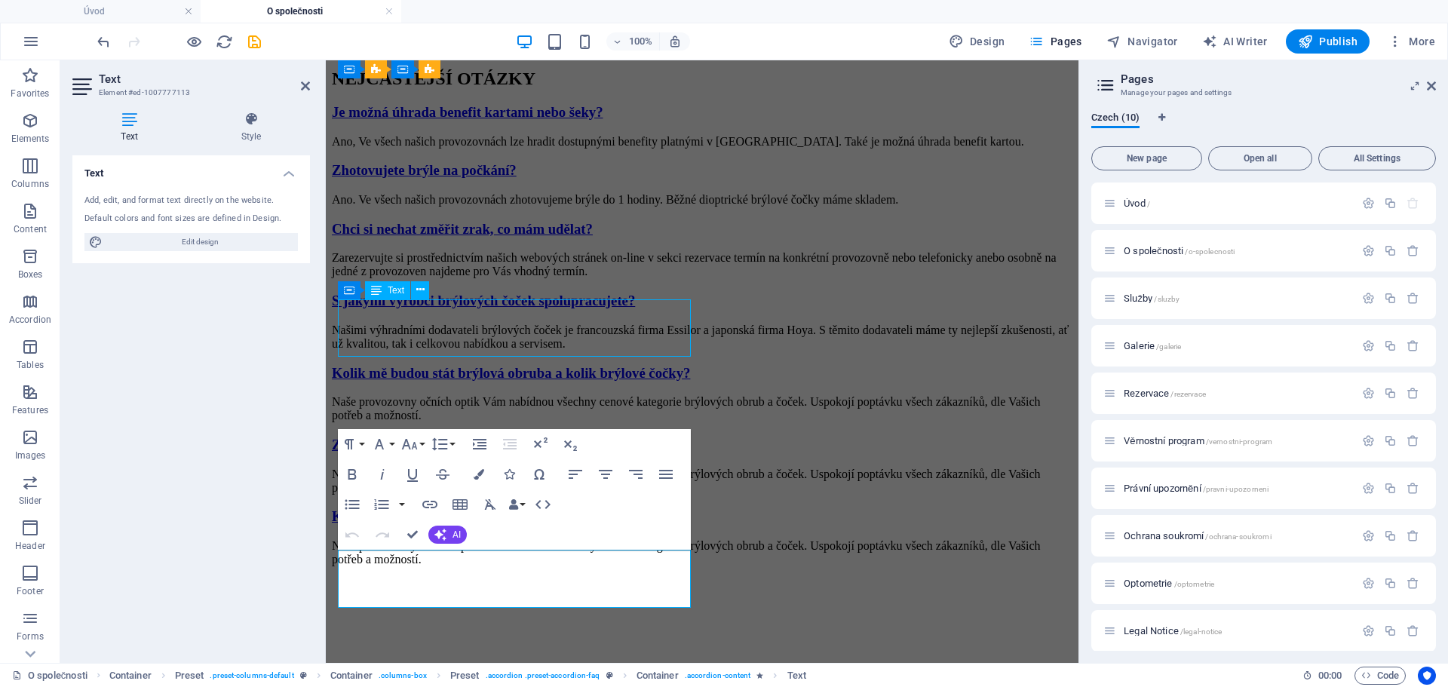
scroll to position [2550, 0]
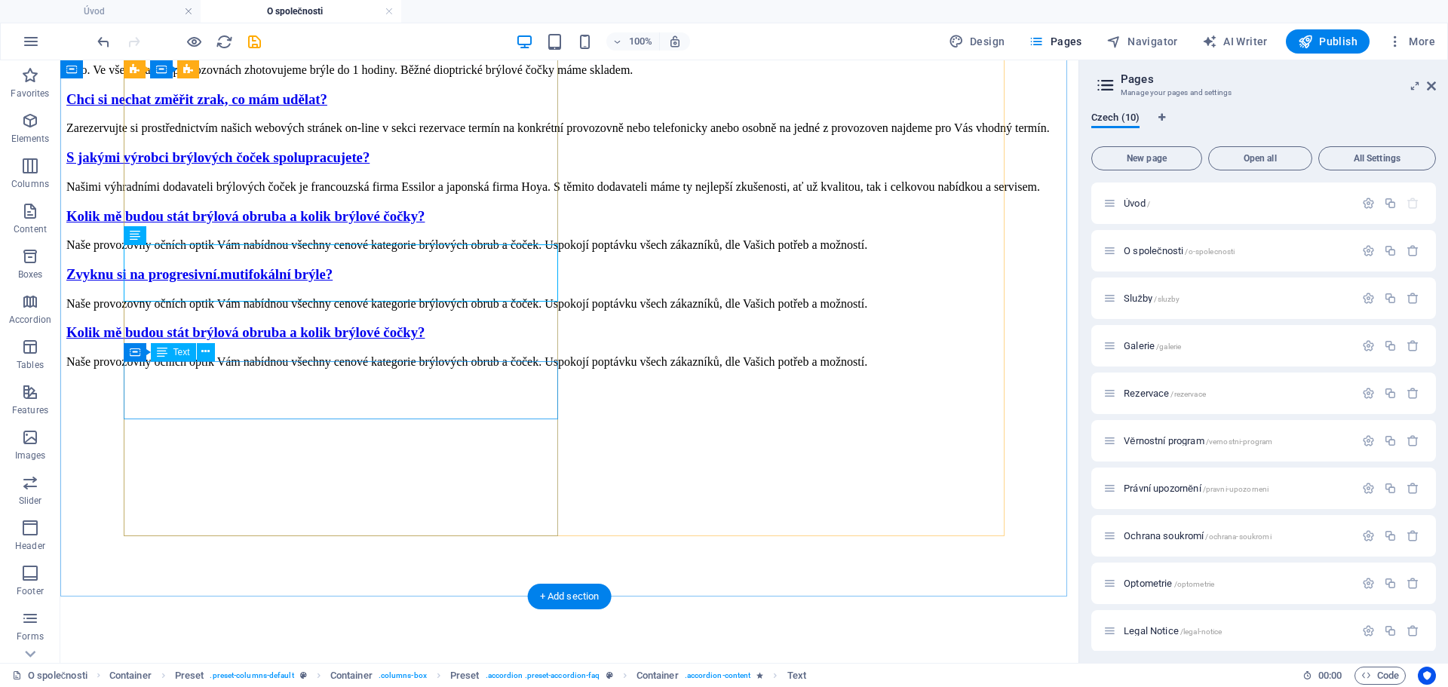
click at [266, 311] on div "Naše provozovny očních optik Vám nabídnou všechny cenové kategorie brýlových ob…" at bounding box center [569, 304] width 1006 height 14
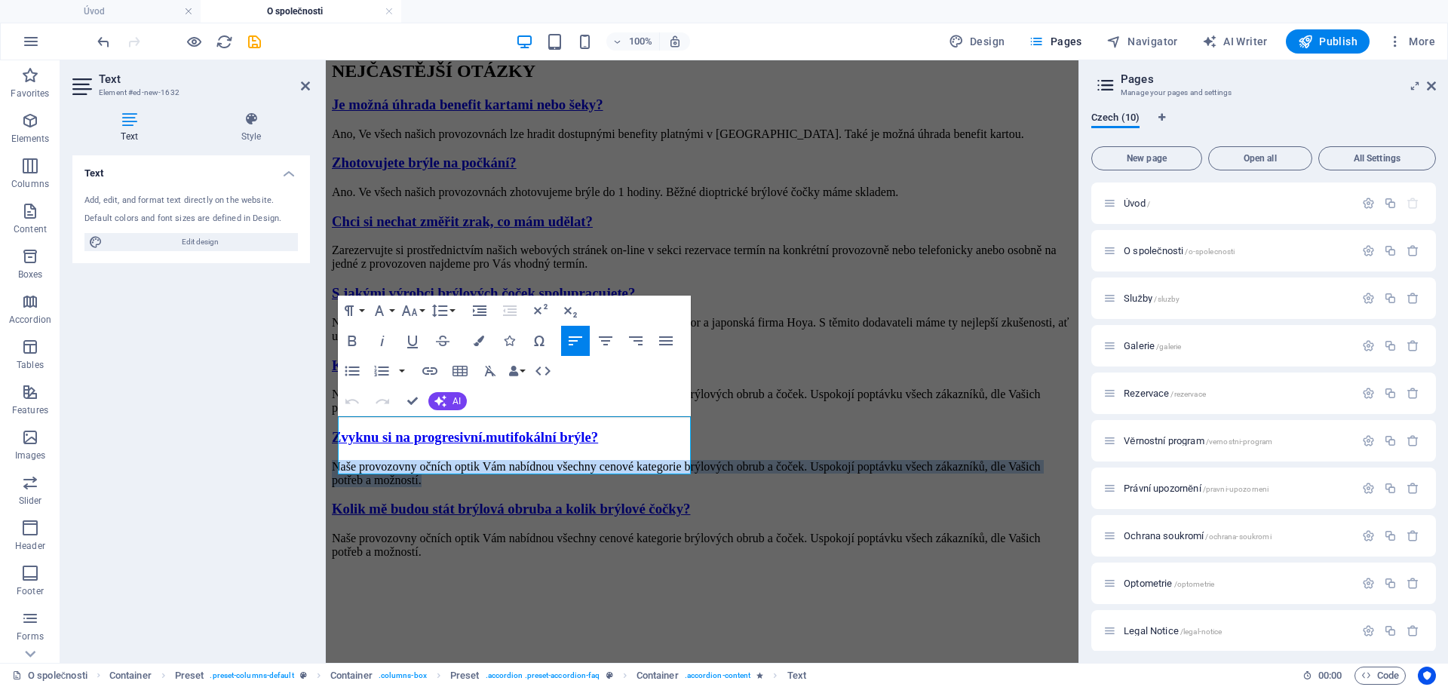
drag, startPoint x: 572, startPoint y: 466, endPoint x: 607, endPoint y: 462, distance: 35.7
click at [326, 402] on html "Úvod O společnosti Služby Galerie Rezervace O naŠÍ SPOLEČNOSTI Od začátku po dn…" at bounding box center [702, 473] width 753 height 5910
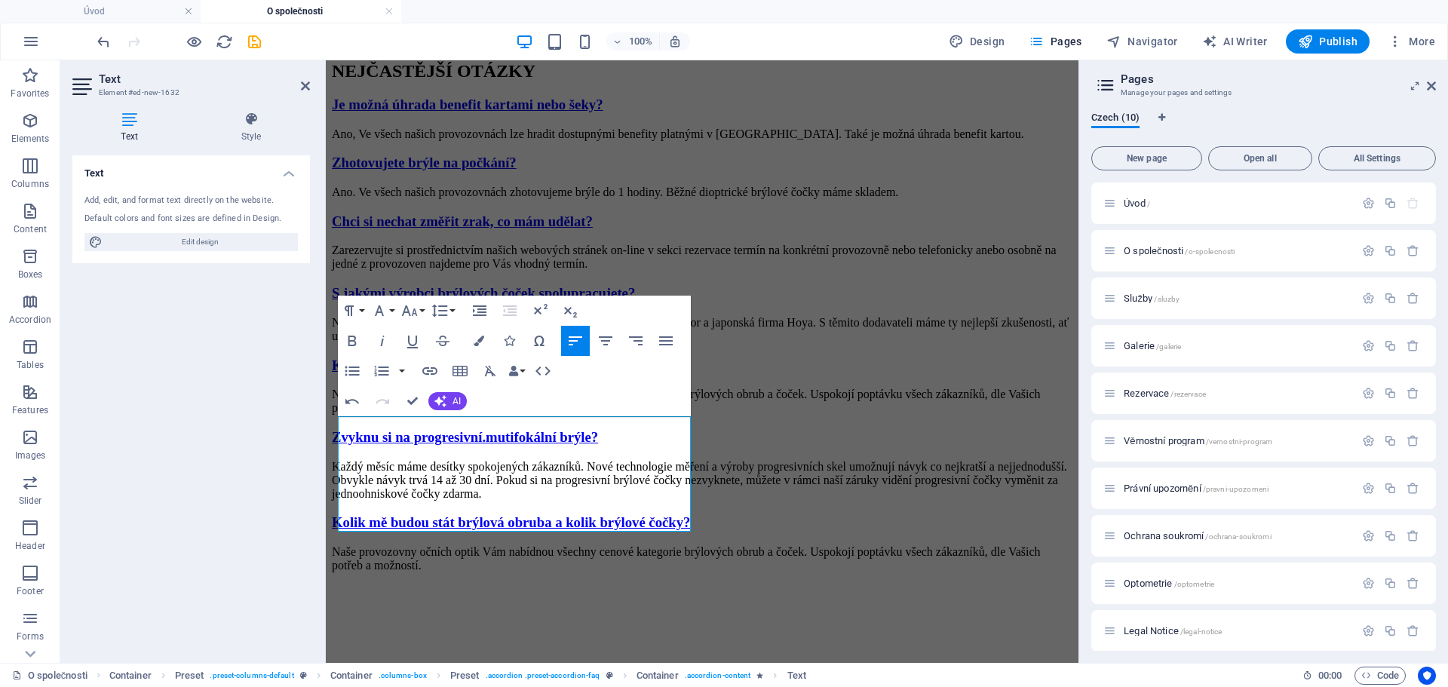
scroll to position [4028, 2]
click at [387, 501] on p "Každý měsíc máme desítky spokojených zákazníků. Nové technologie měření a výrob…" at bounding box center [702, 480] width 741 height 41
click at [544, 501] on p "Každý měsíc máme desítky spokojených zákazníků. Nové technologie měření a výrob…" at bounding box center [702, 480] width 741 height 41
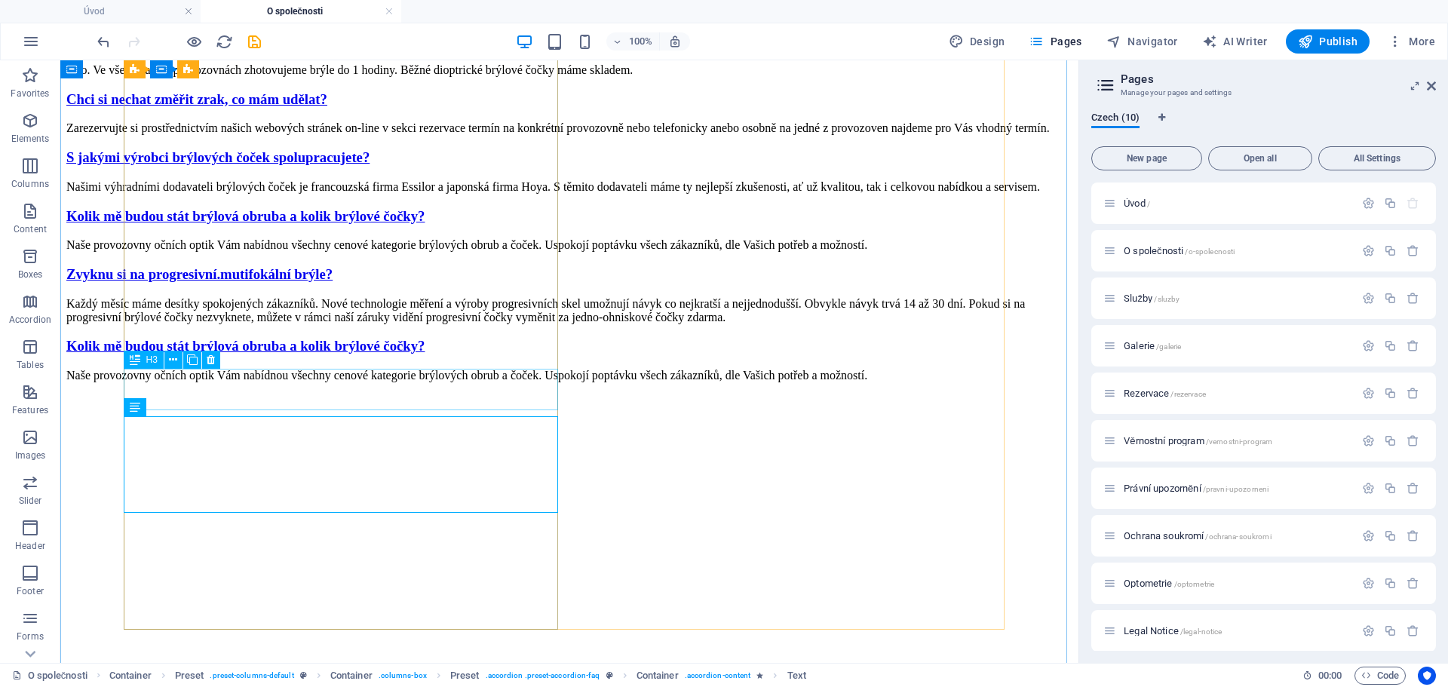
scroll to position [2495, 0]
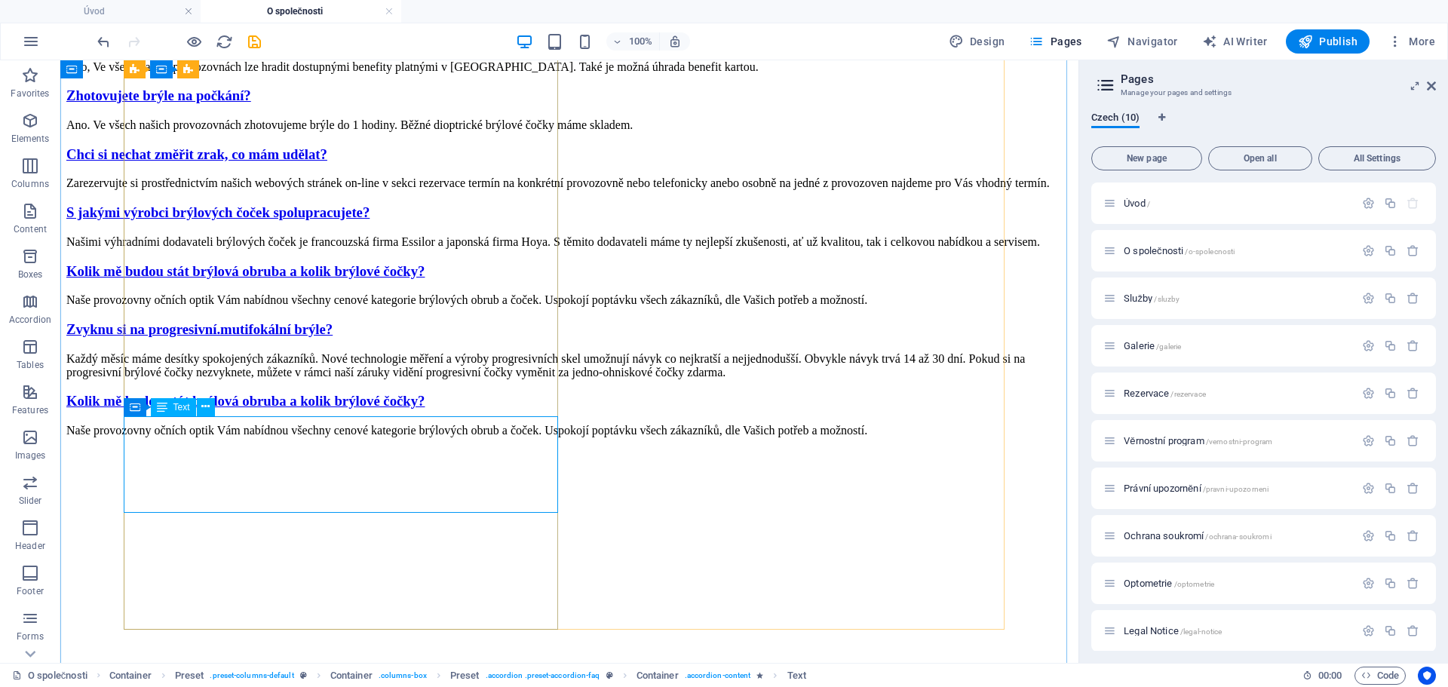
click at [320, 379] on div "Každý měsíc máme desítky spokojených zákazníků. Nové technologie měření a výrob…" at bounding box center [569, 365] width 1006 height 27
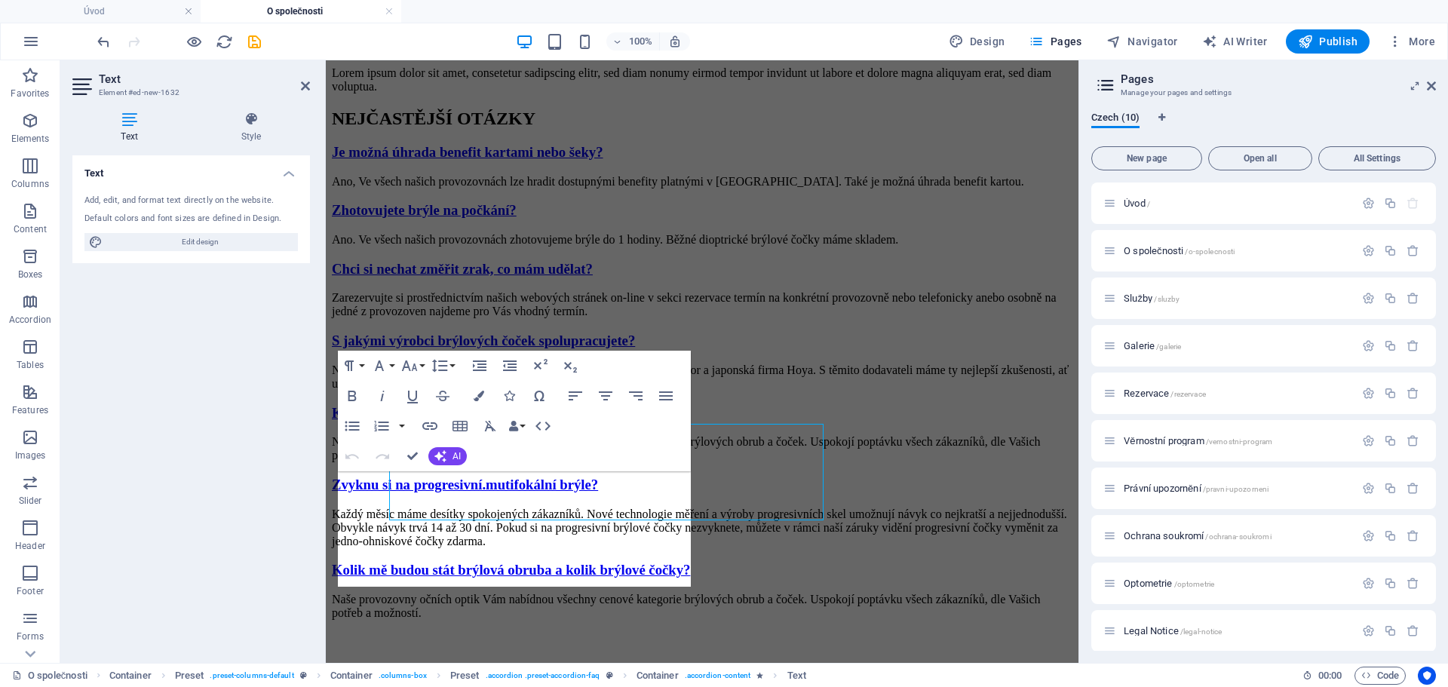
scroll to position [2488, 0]
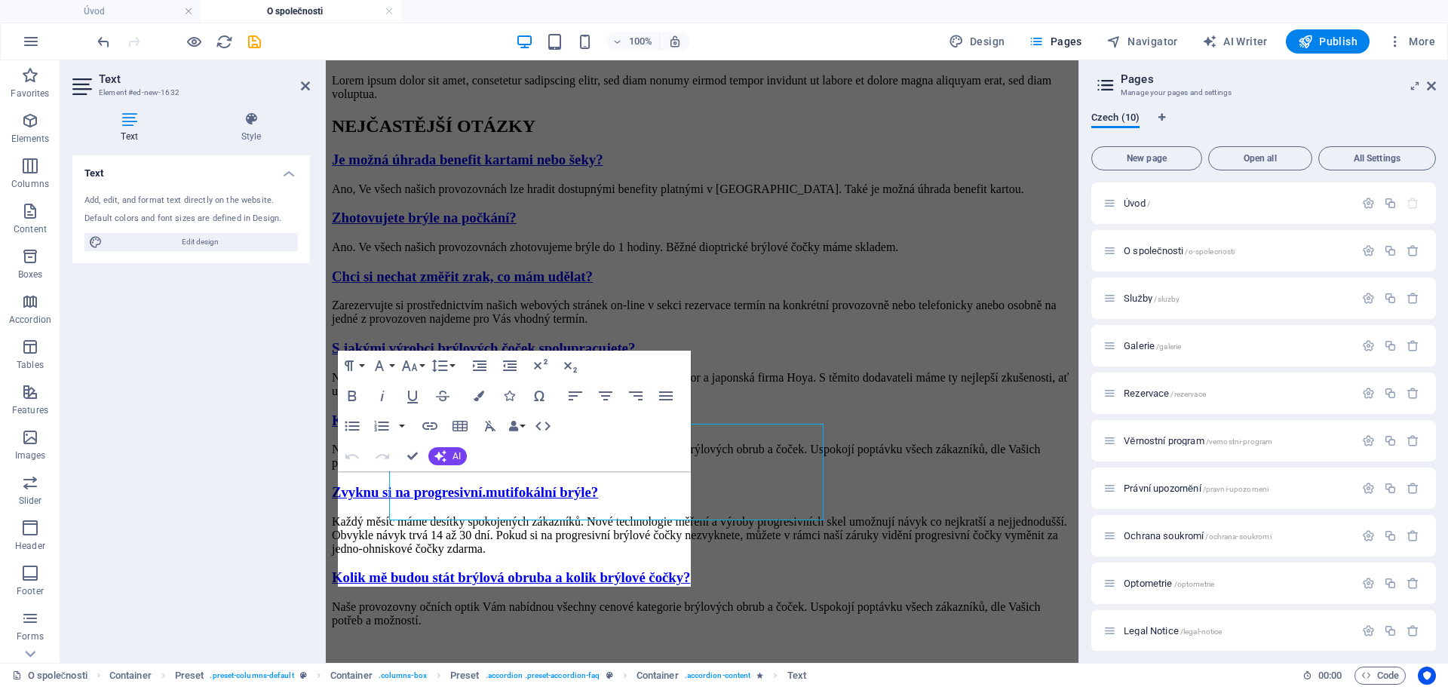
click at [320, 502] on div "Text Style Text Add, edit, and format text directly on the website. Default col…" at bounding box center [191, 381] width 262 height 563
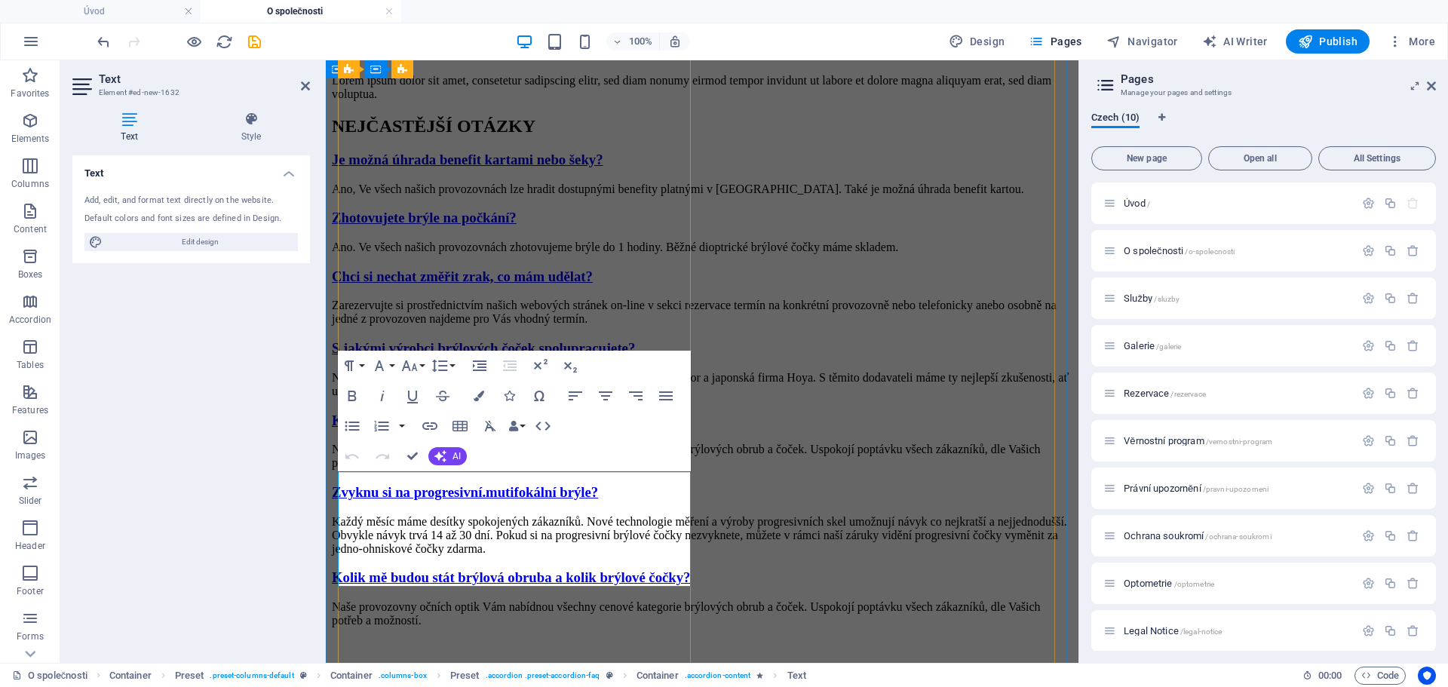
click at [536, 556] on p "Každý měsíc máme desítky spokojených zákazníků. Nové technologie měření a výrob…" at bounding box center [702, 535] width 741 height 41
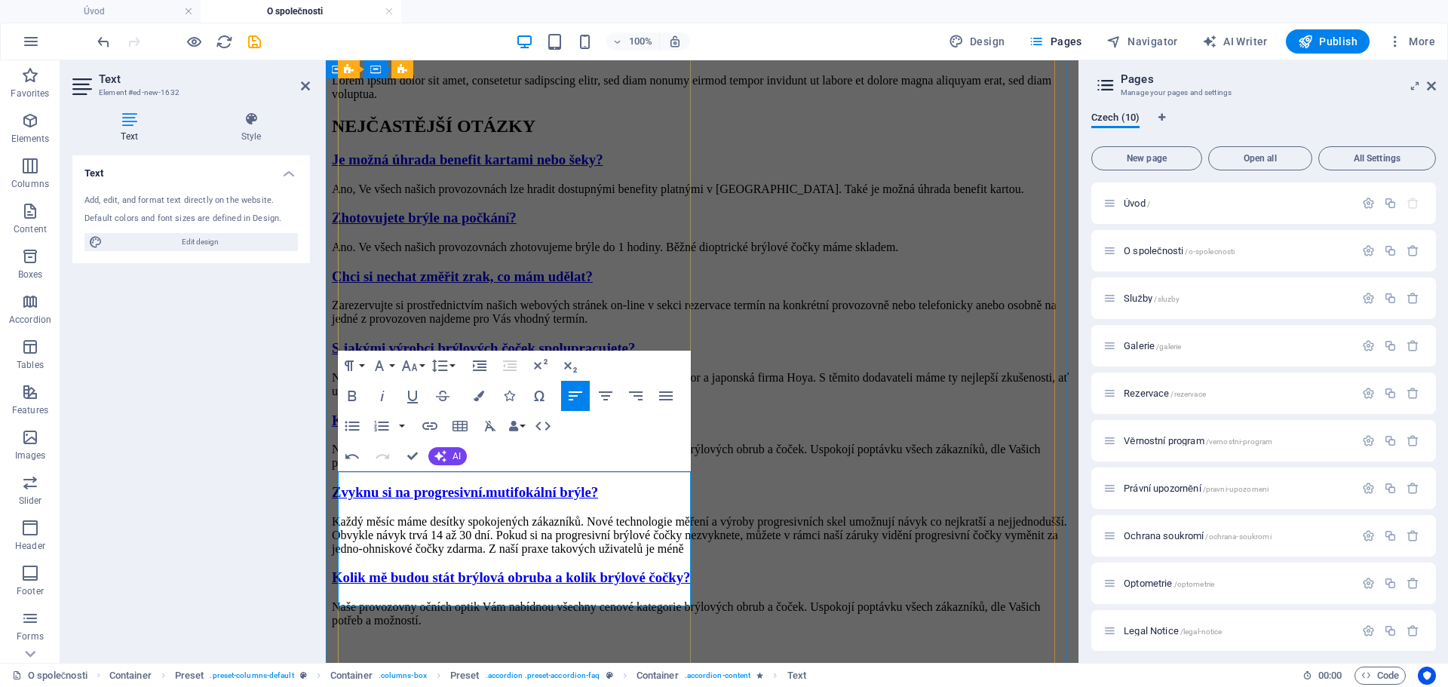
click at [602, 556] on p "Každý měsíc máme desítky spokojených zákazníků. Nové technologie měření a výrob…" at bounding box center [702, 535] width 741 height 41
click at [520, 556] on p "Každý měsíc máme desítky spokojených zákazníků. Nové technologie měření a výrob…" at bounding box center [702, 535] width 741 height 41
click at [391, 556] on p "Každý měsíc máme desítky spokojených zákazníků. Nové technologie měření a výrob…" at bounding box center [702, 535] width 741 height 41
click at [399, 556] on p "Každý měsíc máme desítky spokojených zákazníků. Nové technologie měření a výrob…" at bounding box center [702, 535] width 741 height 41
click at [570, 556] on p "Každý měsíc máme desítky spokojených zákazníků. Nové technologie měření a výrob…" at bounding box center [702, 535] width 741 height 41
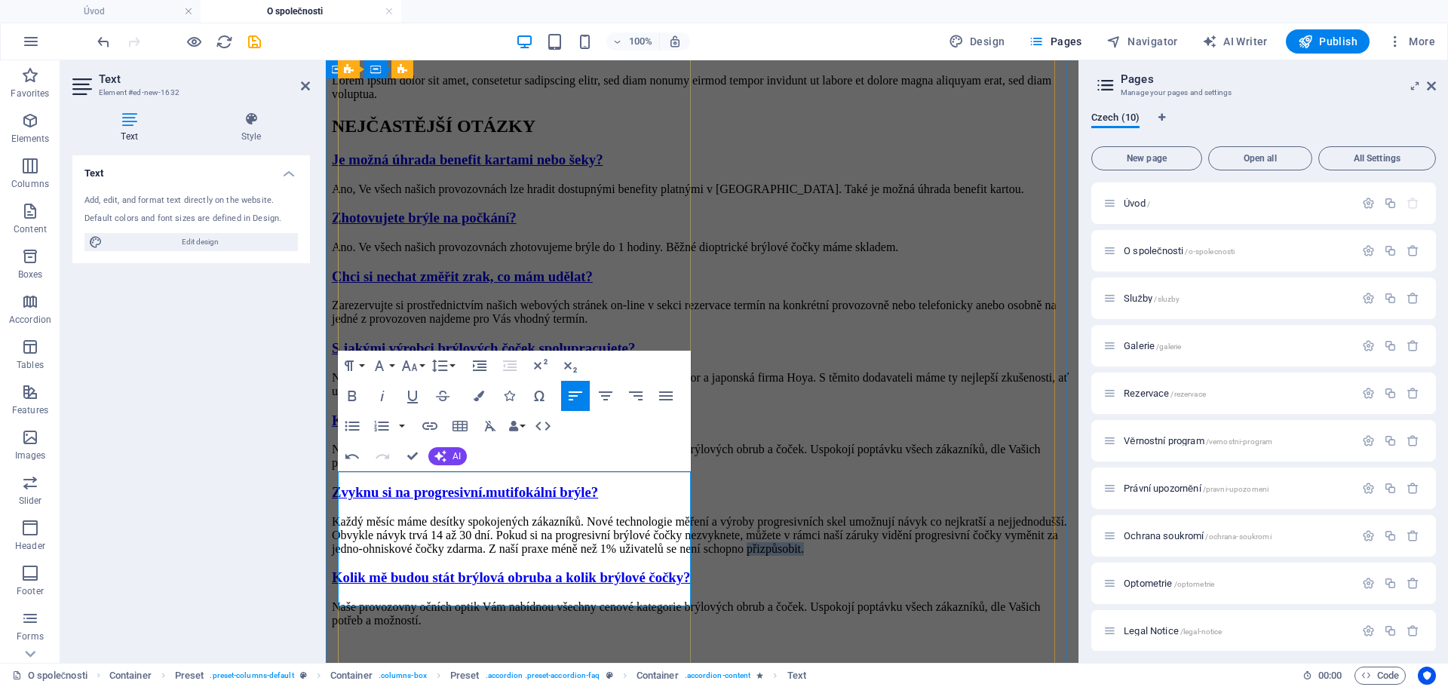
drag, startPoint x: 486, startPoint y: 594, endPoint x: 566, endPoint y: 593, distance: 80.7
click at [566, 556] on p "Každý měsíc máme desítky spokojených zákazníků. Nové technologie měření a výrob…" at bounding box center [702, 535] width 741 height 41
click at [406, 556] on p "Každý měsíc máme desítky spokojených zákazníků. Nové technologie měření a výrob…" at bounding box center [702, 535] width 741 height 41
drag, startPoint x: 471, startPoint y: 597, endPoint x: 556, endPoint y: 600, distance: 85.3
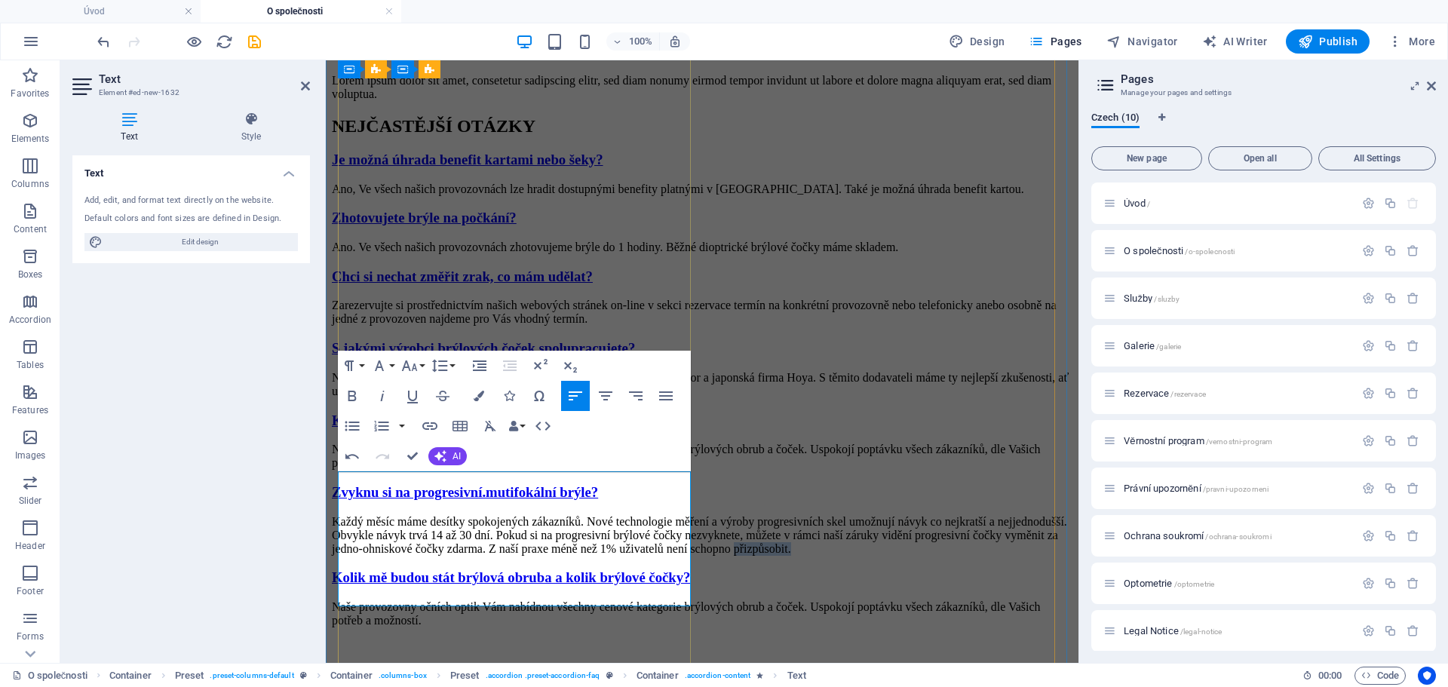
click at [556, 556] on p "Každý měsíc máme desítky spokojených zákazníků. Nové technologie měření a výrob…" at bounding box center [702, 535] width 741 height 41
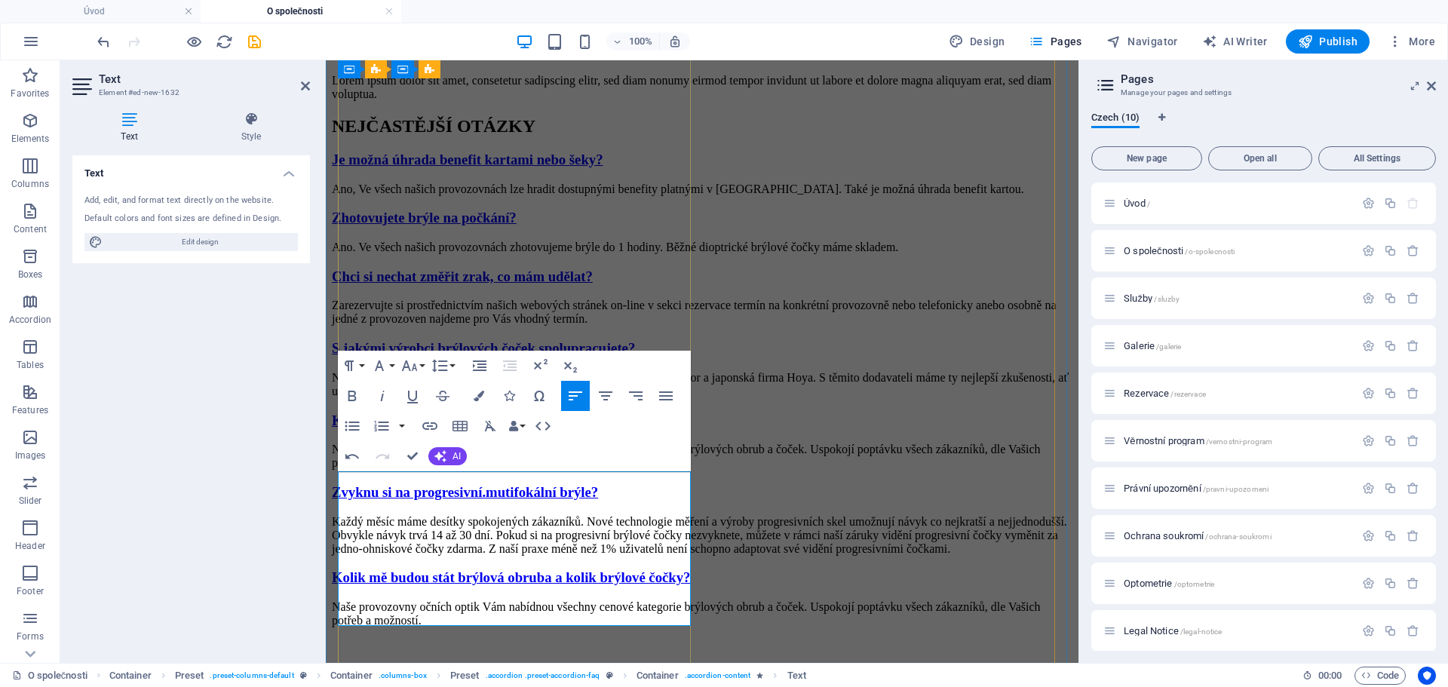
click at [590, 556] on p "Každý měsíc máme desítky spokojených zákazníků. Nové technologie měření a výrob…" at bounding box center [702, 535] width 741 height 41
click at [416, 556] on p "Každý měsíc máme desítky spokojených zákazníků. Nové technologie měření a výrob…" at bounding box center [702, 535] width 741 height 41
click at [385, 556] on p "Každý měsíc máme desítky spokojených zákazníků. Nové technologie měření a výrob…" at bounding box center [702, 535] width 741 height 41
click at [488, 556] on p "Každý měsíc máme desítky spokojených zákazníků. Nové technologie měření a výrob…" at bounding box center [702, 535] width 741 height 41
click at [562, 556] on p "Každý měsíc máme desítky spokojených zákazníků. Nové technologie měření a výrob…" at bounding box center [702, 535] width 741 height 41
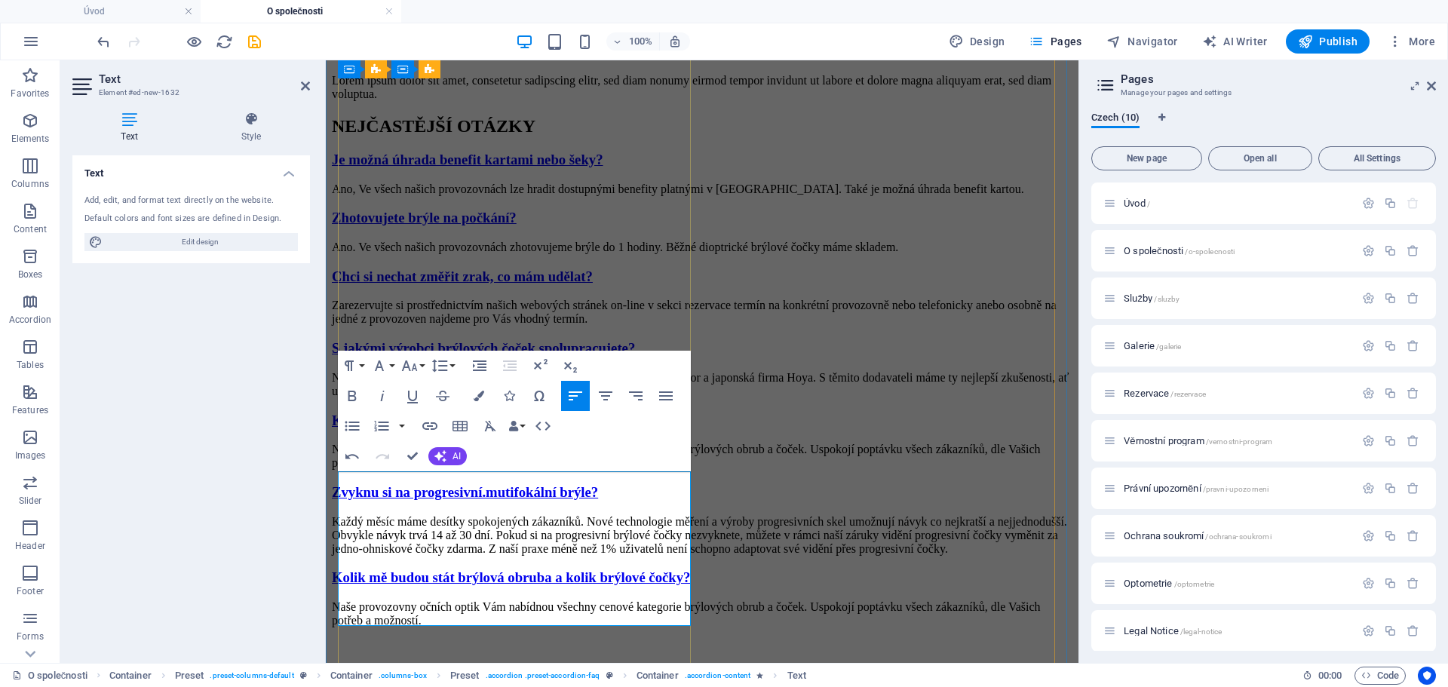
click at [517, 556] on p "Každý měsíc máme desítky spokojených zákazníků. Nové technologie měření a výrob…" at bounding box center [702, 535] width 741 height 41
click at [410, 556] on p "Každý měsíc máme desítky spokojených zákazníků. Nové technologie měření a výrob…" at bounding box center [702, 535] width 741 height 41
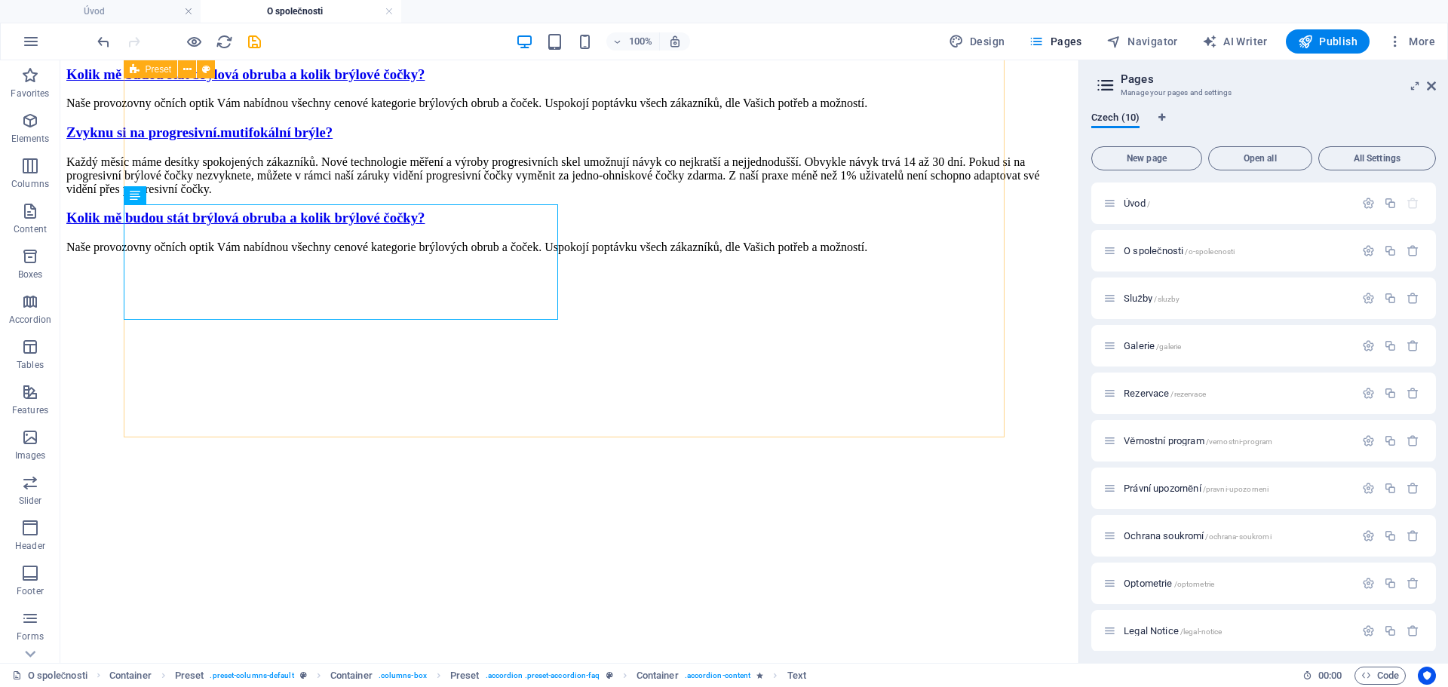
scroll to position [2707, 0]
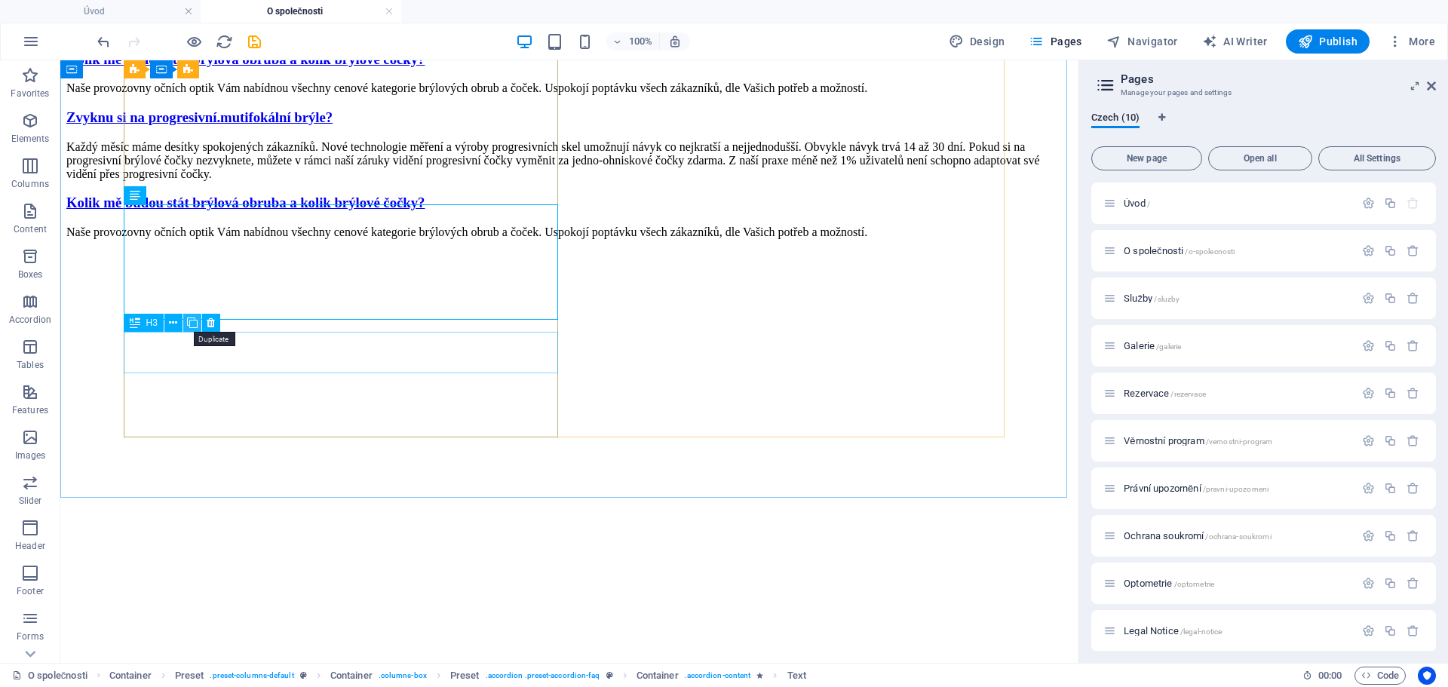
click at [190, 321] on icon at bounding box center [192, 323] width 11 height 16
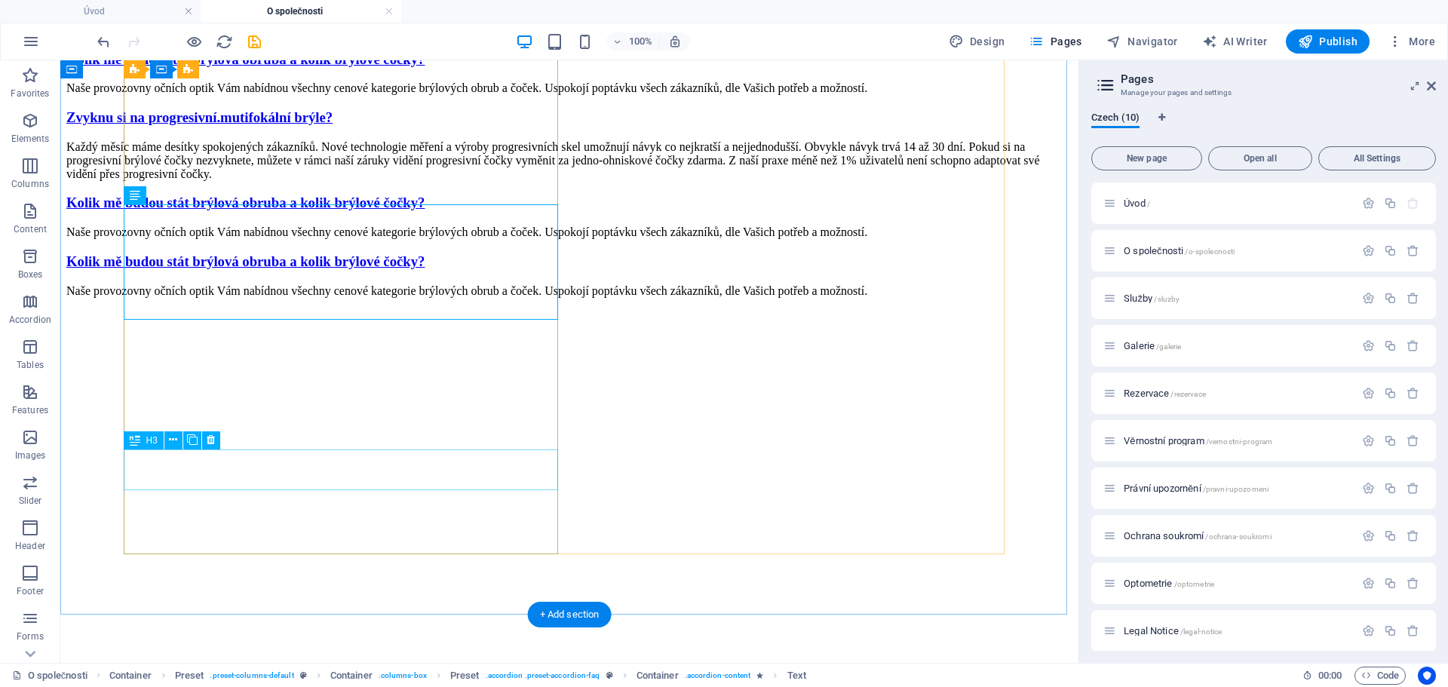
click at [373, 270] on div "Kolik mě budou stát brýlová obruba a kolik brýlové čočky?" at bounding box center [569, 261] width 1006 height 17
click at [206, 270] on div "Kolik mě budou stát brýlová obruba a kolik brýlové čočky?" at bounding box center [569, 261] width 1006 height 17
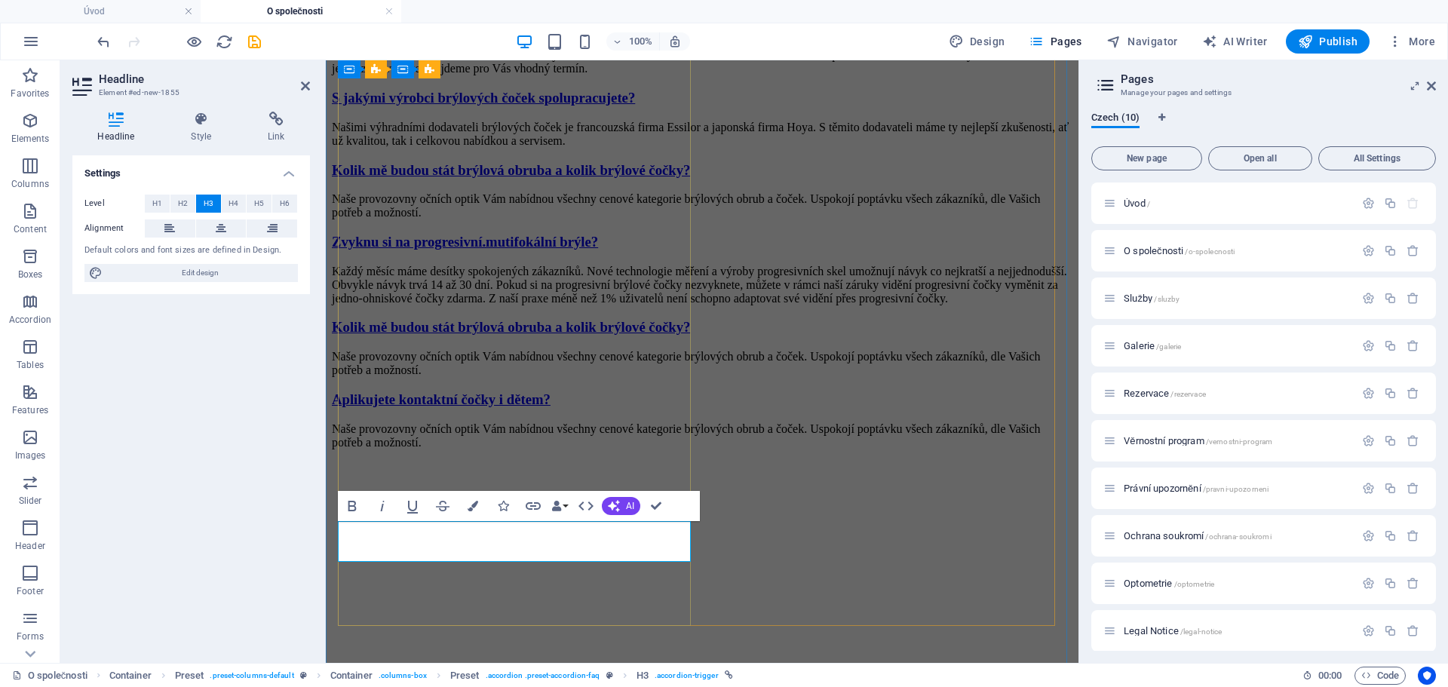
click at [499, 407] on link "Aplikujete kontaktní čočky i dětem?" at bounding box center [441, 399] width 219 height 16
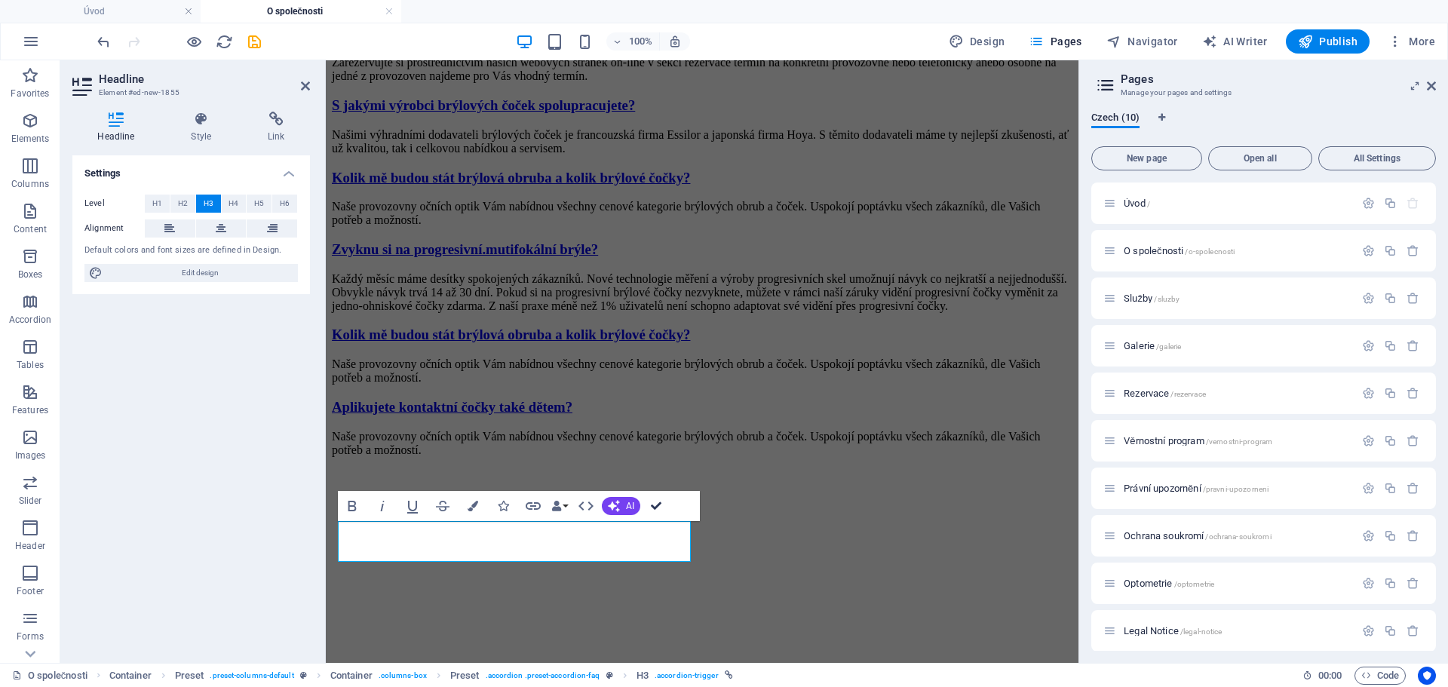
scroll to position [2635, 0]
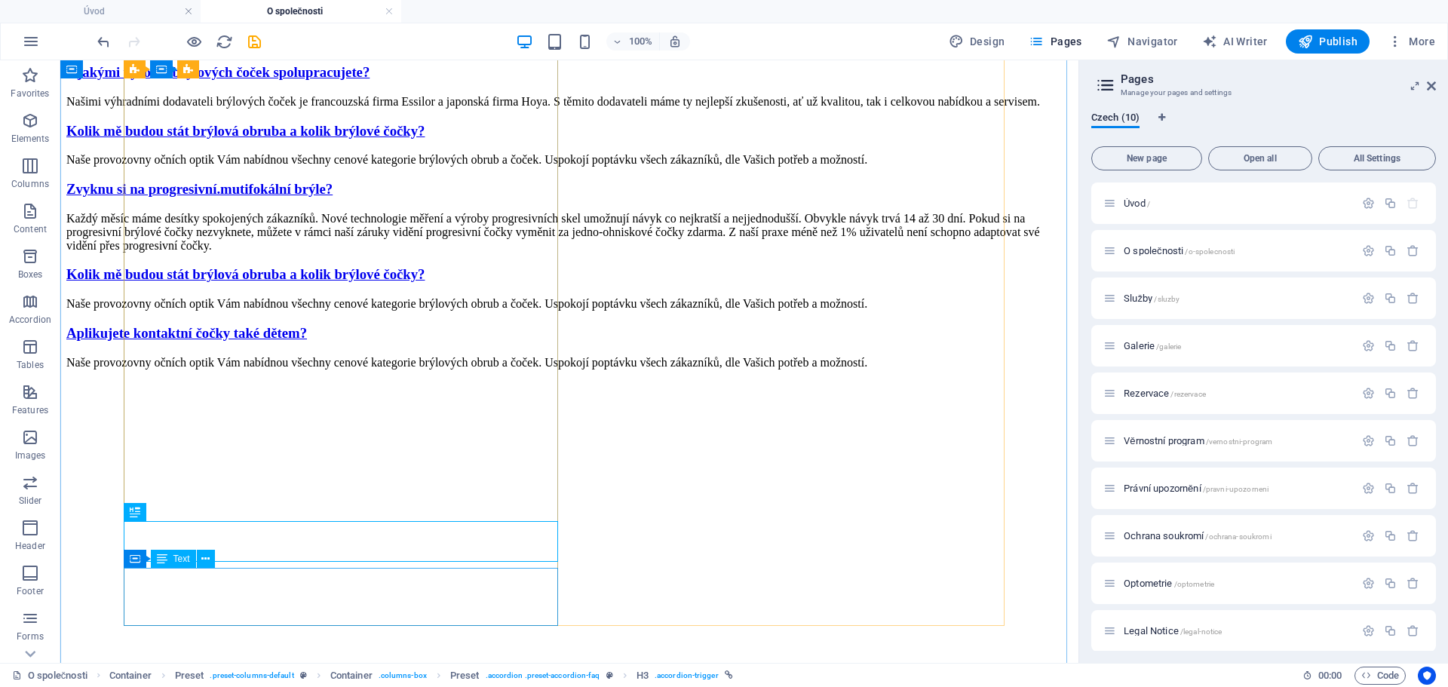
click at [219, 370] on div "Naše provozovny očních optik Vám nabídnou všechny cenové kategorie brýlových ob…" at bounding box center [569, 363] width 1006 height 14
click at [245, 370] on div "Naše provozovny očních optik Vám nabídnou všechny cenové kategorie brýlových ob…" at bounding box center [569, 363] width 1006 height 14
click at [227, 370] on div "Naše provozovny očních optik Vám nabídnou všechny cenové kategorie brýlových ob…" at bounding box center [569, 363] width 1006 height 14
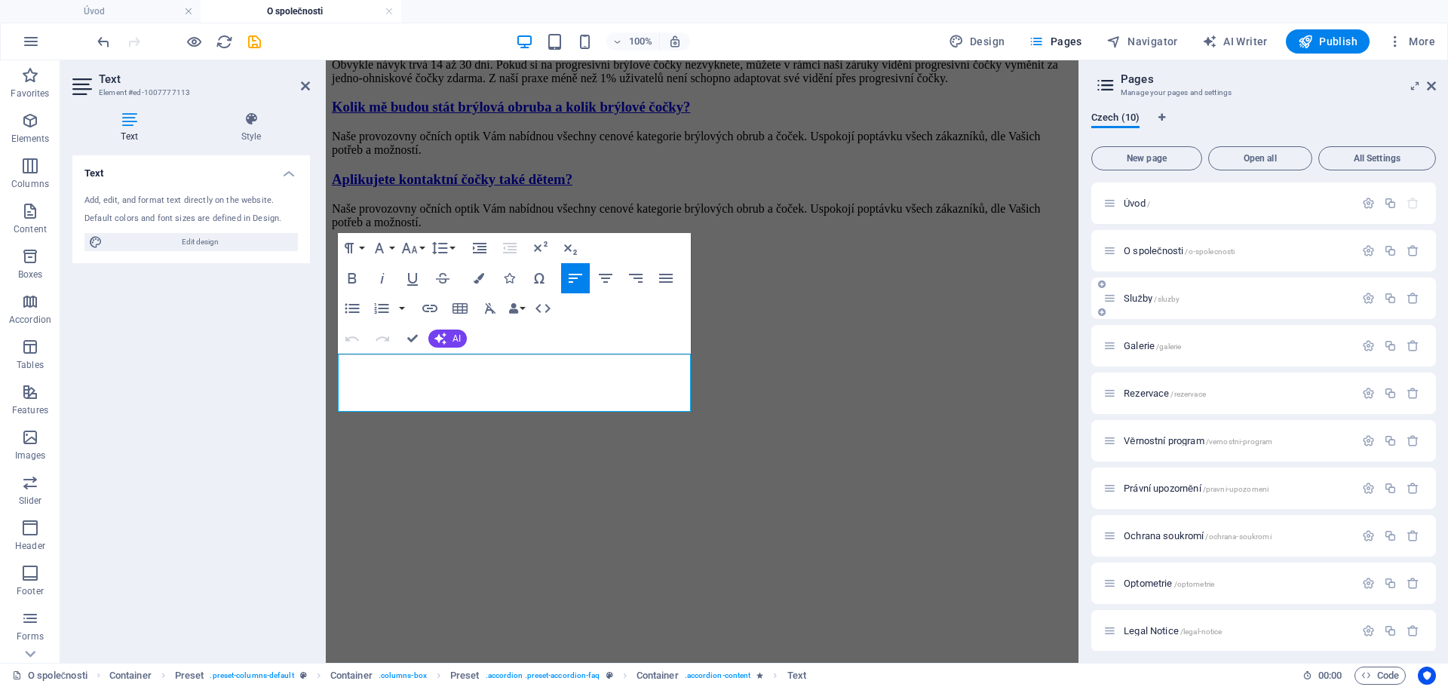
scroll to position [2959, 0]
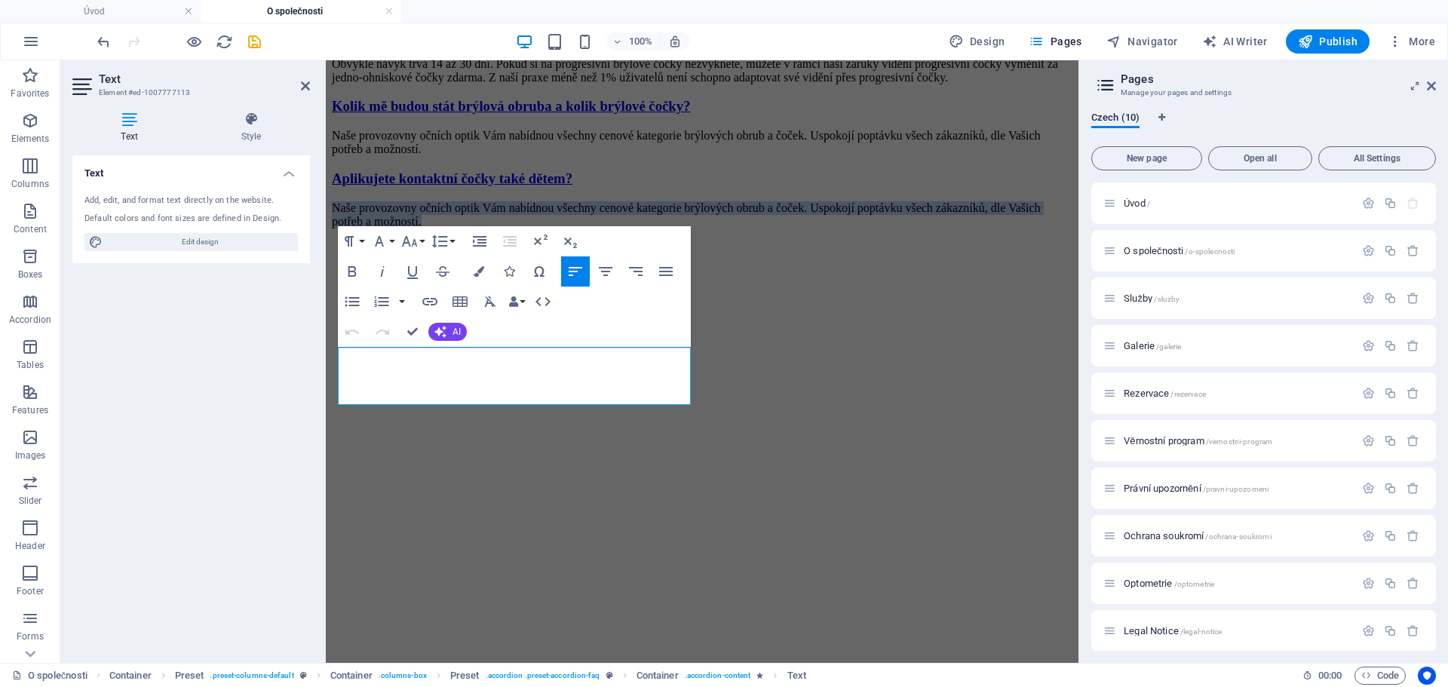
drag, startPoint x: 593, startPoint y: 395, endPoint x: 267, endPoint y: 336, distance: 331.1
click at [326, 336] on html "Úvod O společnosti Služby Galerie Rezervace O naŠÍ SPOLEČNOSTI Od začátku po dn…" at bounding box center [702, 234] width 753 height 6267
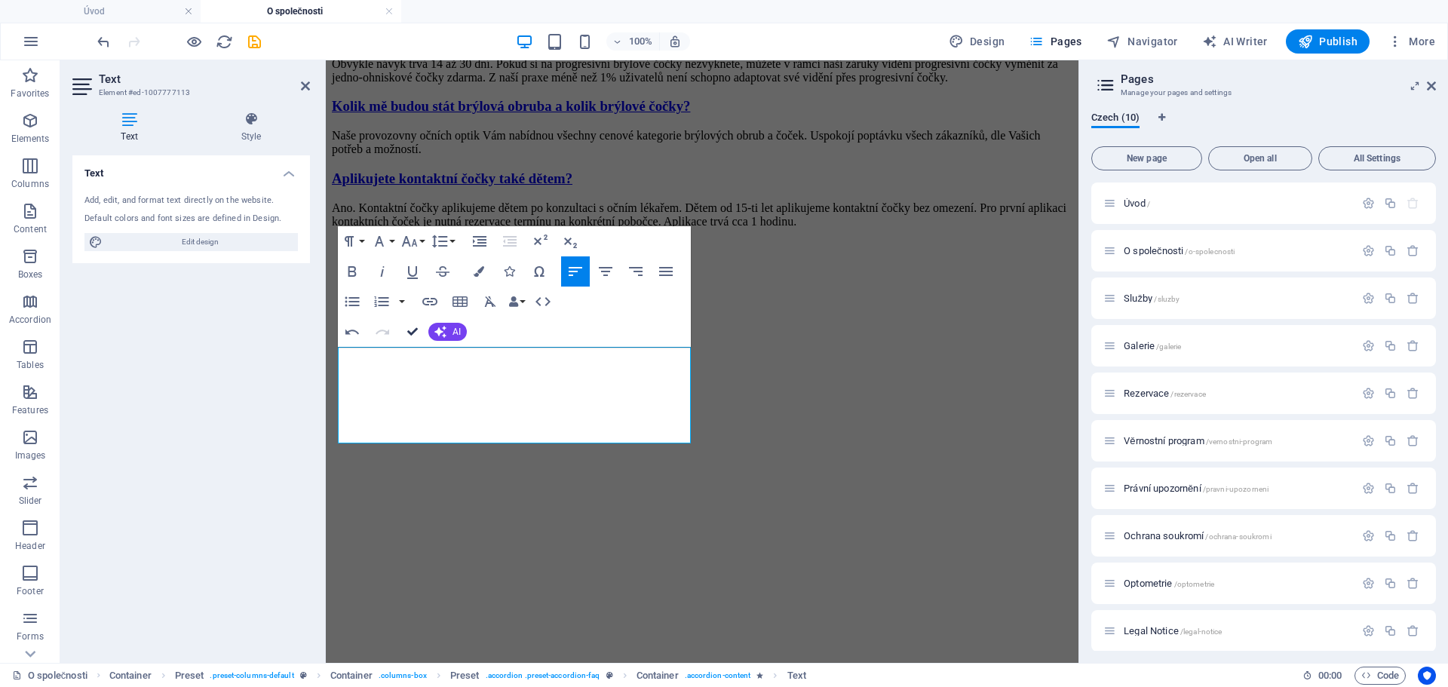
scroll to position [2856, 0]
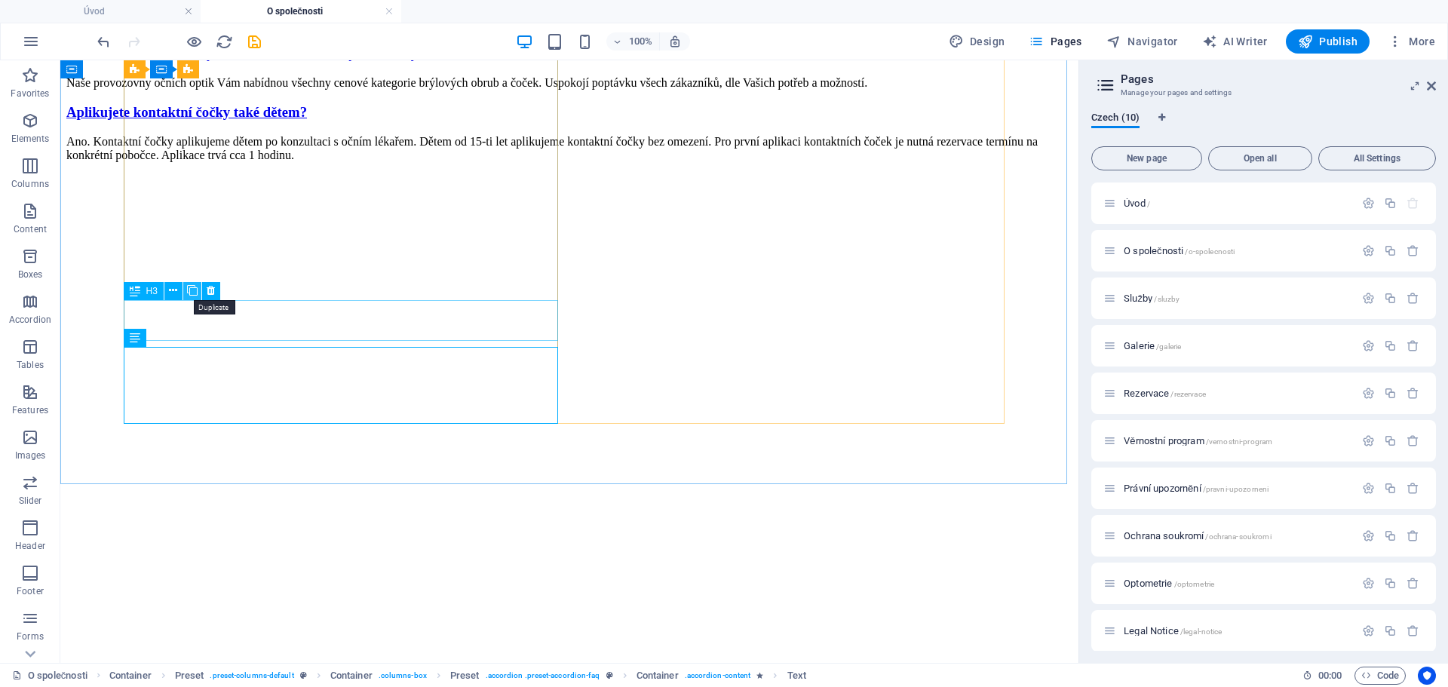
click at [189, 292] on icon at bounding box center [192, 291] width 11 height 16
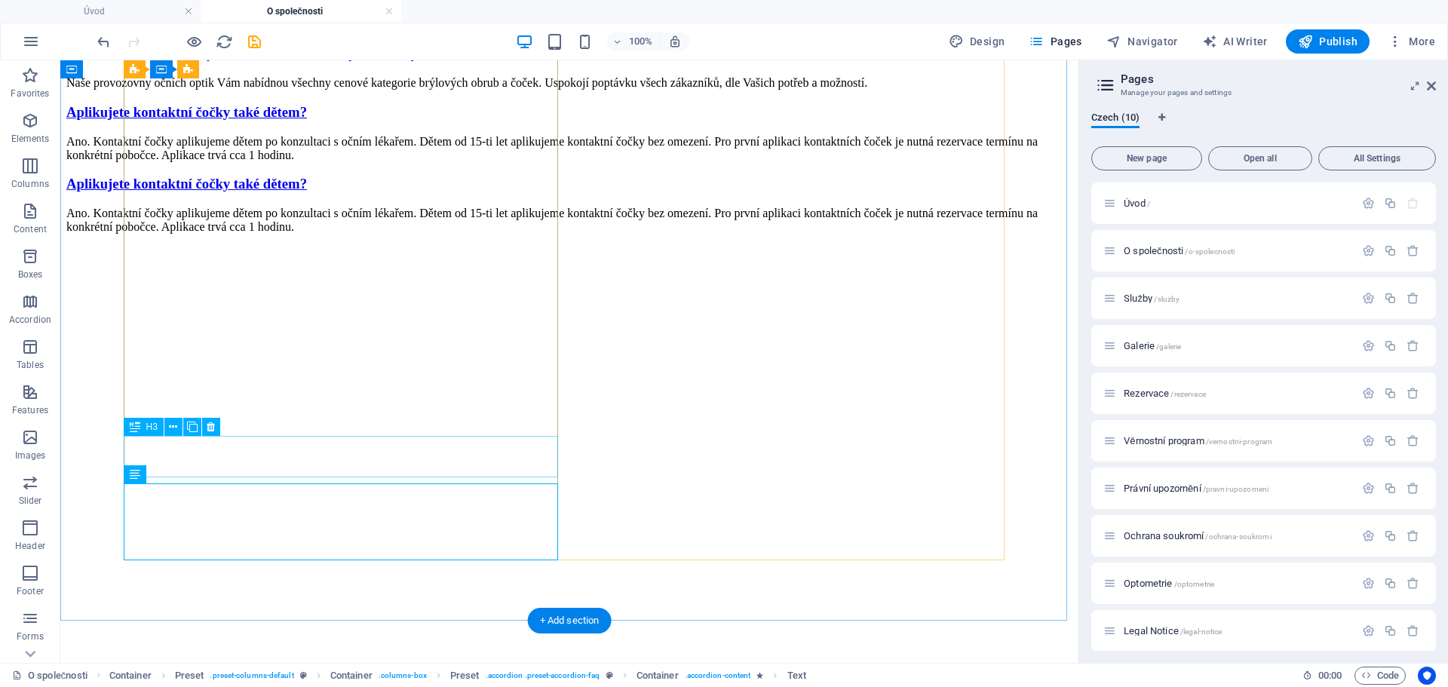
click at [313, 192] on div "Aplikujete kontaktní čočky také dětem?" at bounding box center [569, 184] width 1006 height 17
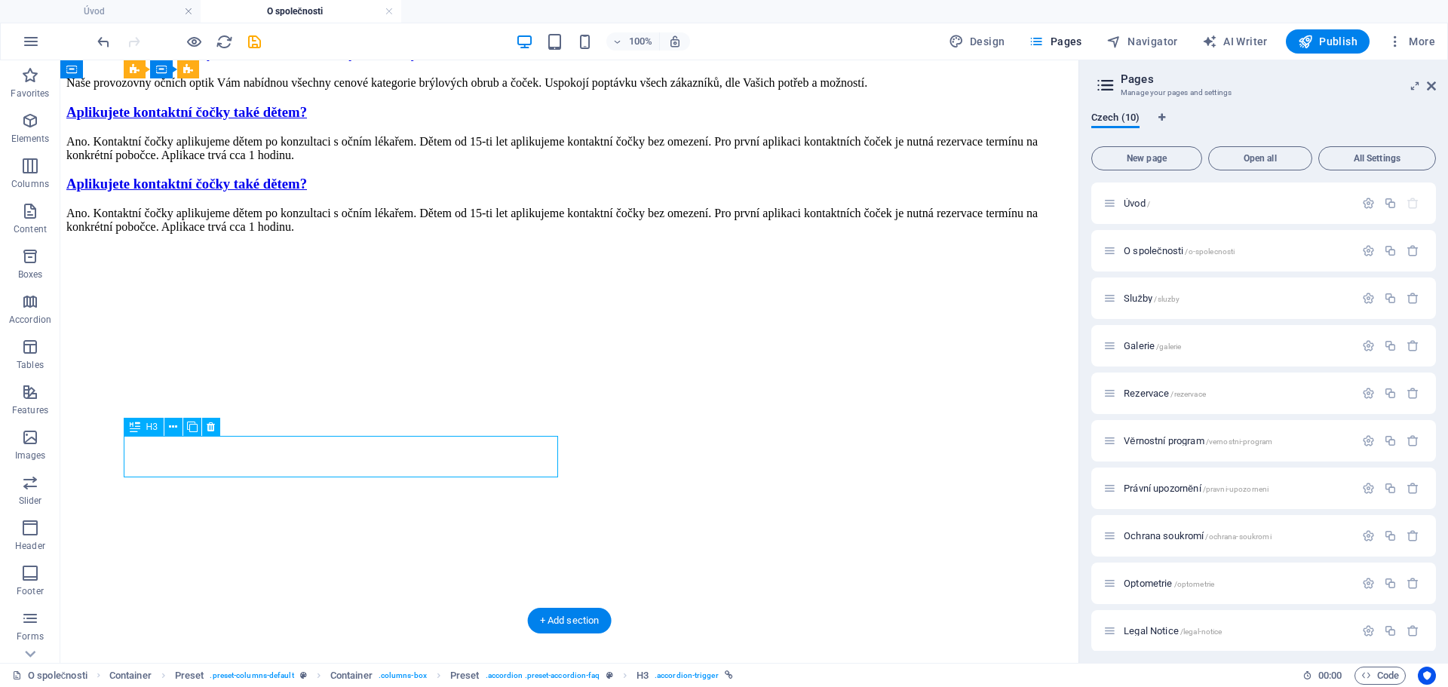
click at [373, 192] on div "Aplikujete kontaktní čočky také dětem?" at bounding box center [569, 184] width 1006 height 17
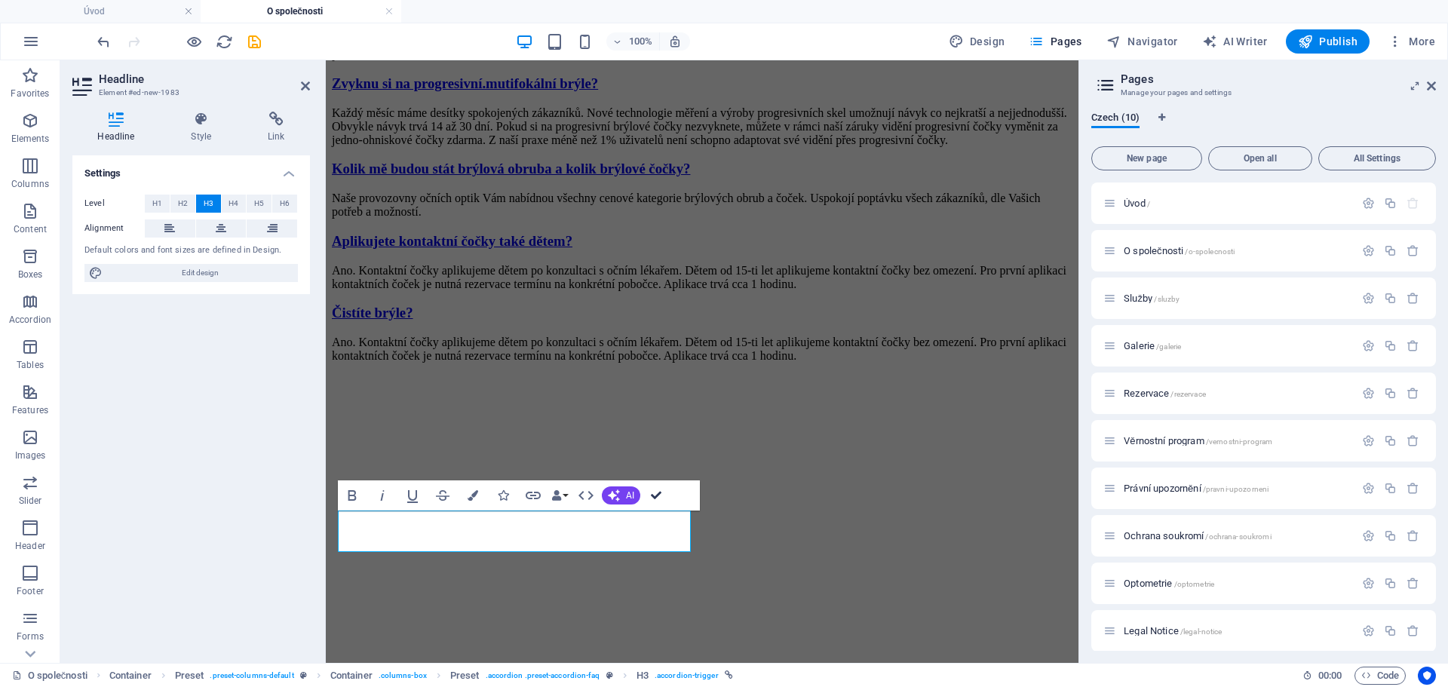
scroll to position [2782, 0]
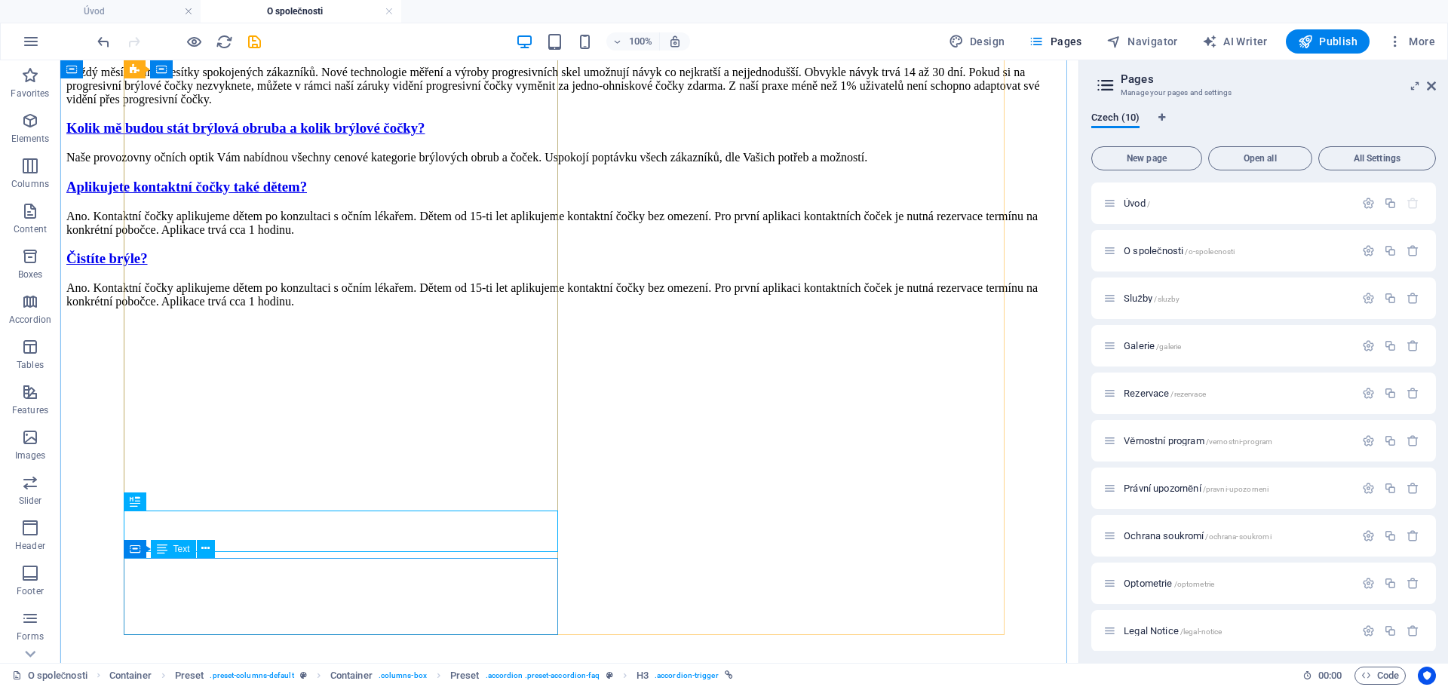
click at [243, 308] on div "Ano. Kontaktní čočky aplikujeme dětem po konzultaci s očním lékařem. Dětem od 1…" at bounding box center [569, 294] width 1006 height 27
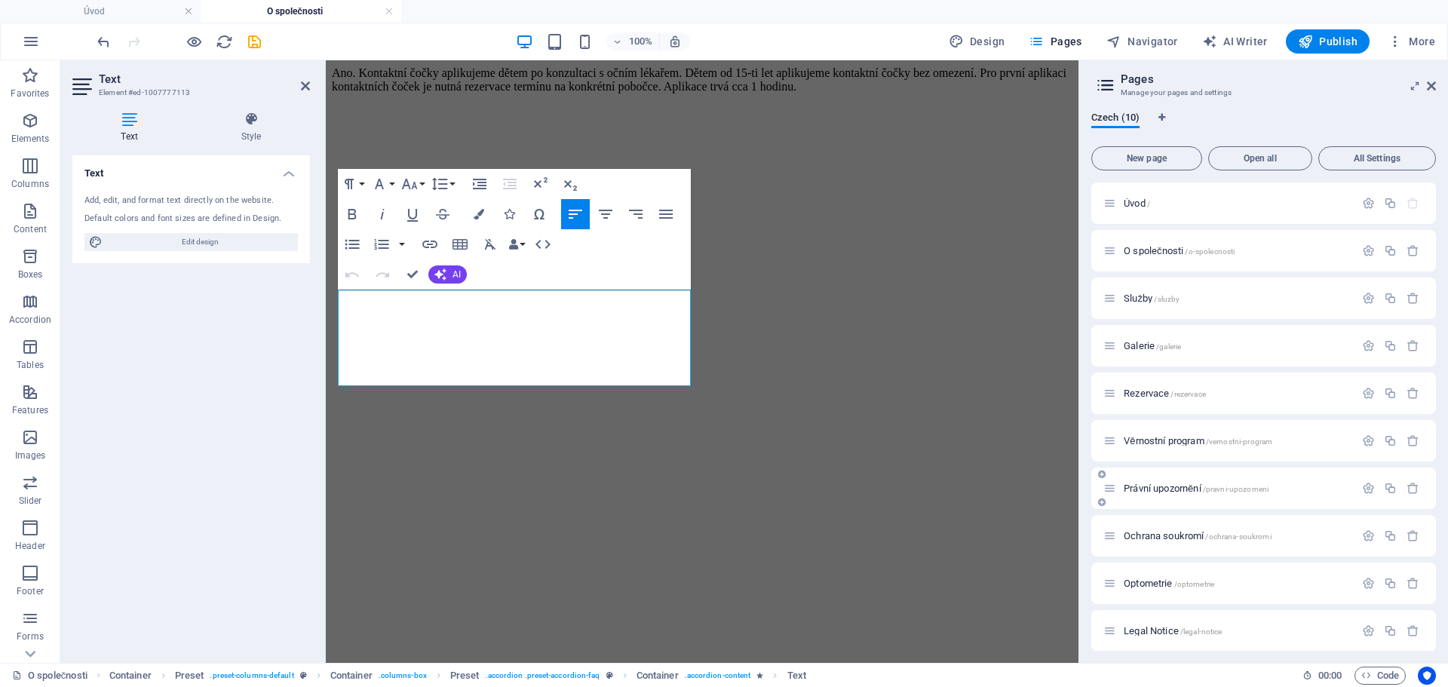
scroll to position [3172, 0]
click at [395, 87] on p "Ano. Kontaktní čočky aplikujeme dětem po konzultaci s očním lékařem. Dětem od 1…" at bounding box center [702, 73] width 741 height 27
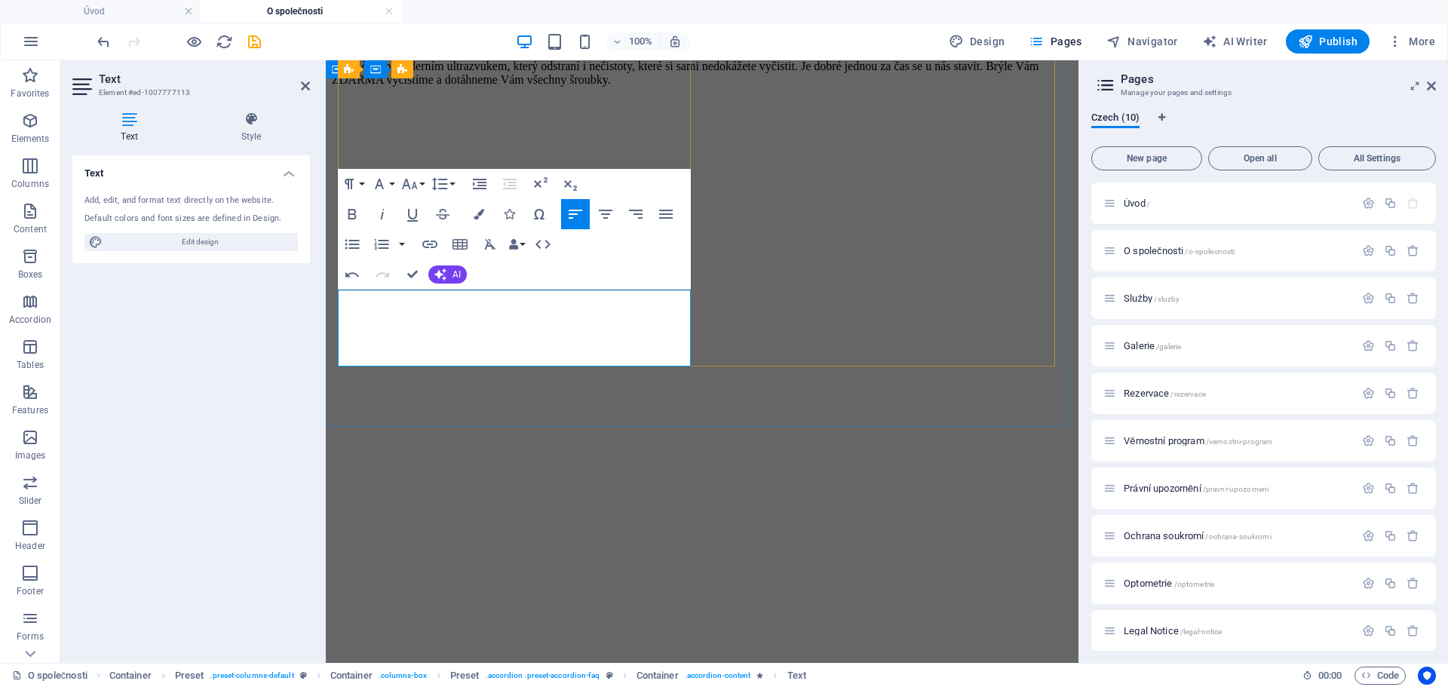
click at [400, 87] on p "Brýle čistím moderním ultrazvukem, který odstraní i nečistoty, které si sami ne…" at bounding box center [702, 73] width 741 height 27
click at [500, 87] on p "Brýle čistíme moderním ultrazvukem, který odstraní i nečistoty, které si sami n…" at bounding box center [702, 73] width 741 height 27
click at [487, 87] on p "Brýle čistíme moderním ultrazvukem, který odstraní i nečistoty, které si sami n…" at bounding box center [702, 73] width 741 height 27
click at [535, 87] on p "Brýle čistíme moderním ultrazvukem, který odstraní i nečistoty, které si sami n…" at bounding box center [702, 73] width 741 height 27
click at [536, 87] on p "Brýle čistíme moderním ultrazvukem, který odstraní i nečistoty, které si sami n…" at bounding box center [702, 73] width 741 height 27
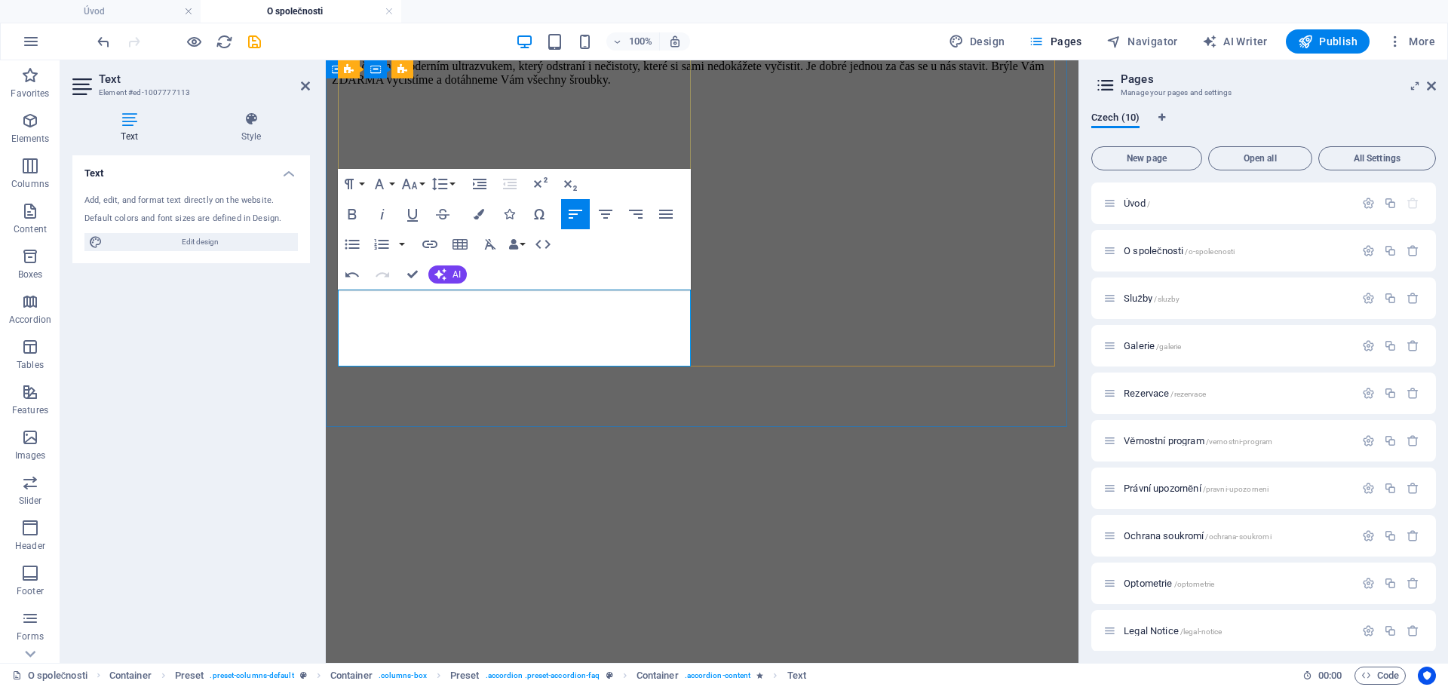
click at [537, 87] on p "Brýle čistíme moderním ultrazvukem, který odstraní i nečistoty, které si sami n…" at bounding box center [702, 73] width 741 height 27
click at [376, 87] on p "Brýle čistíme moderním ultrazvukem, který odstraní i nečistoty, které si sami n…" at bounding box center [702, 73] width 741 height 27
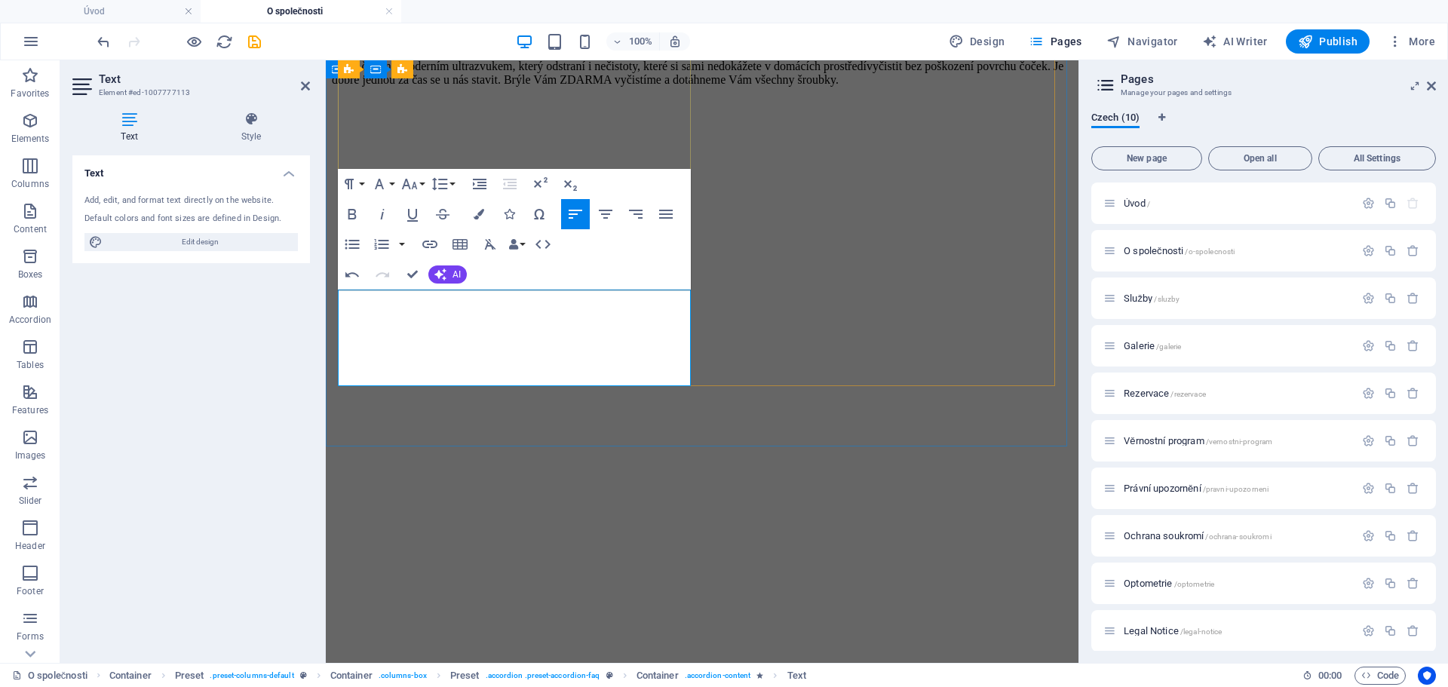
click at [551, 87] on p "Brýle čistíme moderním ultrazvukem, který odstraní i nečistoty, které si sami n…" at bounding box center [702, 73] width 741 height 27
drag, startPoint x: 551, startPoint y: 336, endPoint x: 676, endPoint y: 334, distance: 124.5
click at [676, 87] on p "Brýle čistíme moderním ultrazvukem, který odstraní i nečistoty, které si sami n…" at bounding box center [702, 73] width 741 height 27
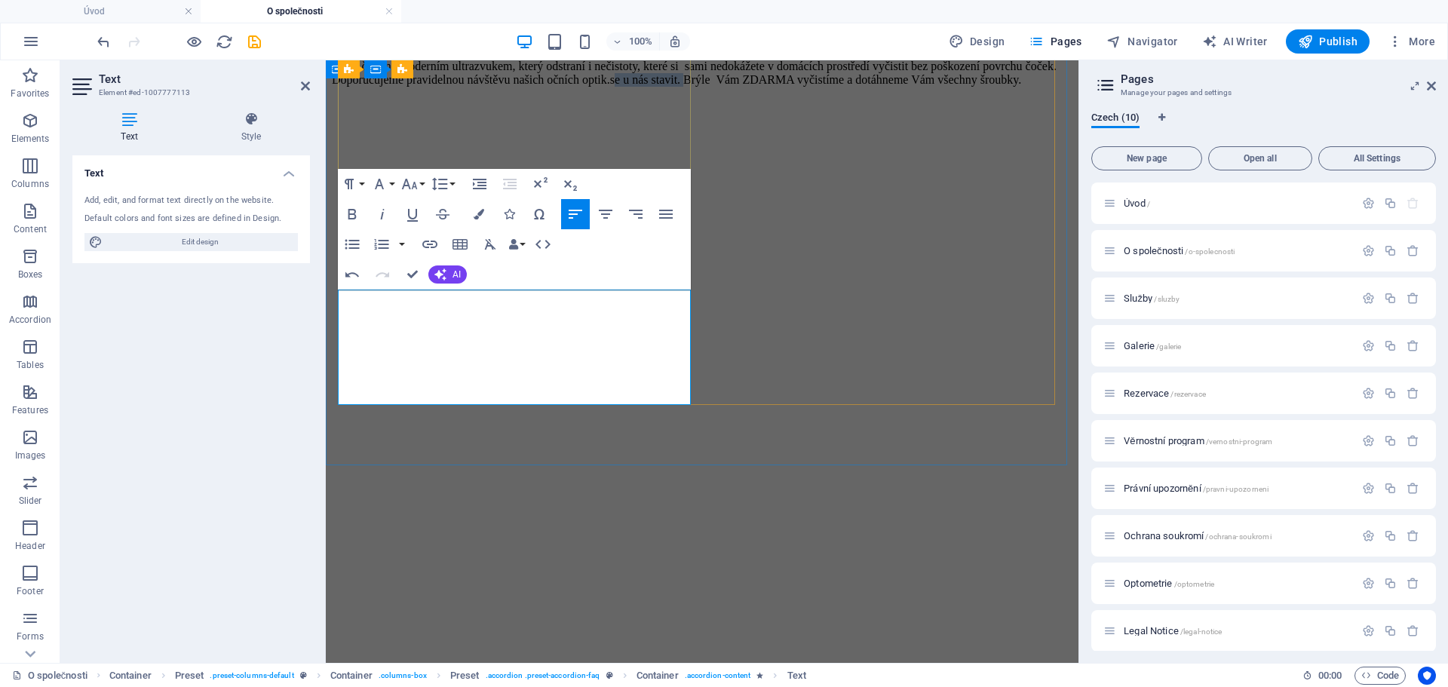
drag, startPoint x: 580, startPoint y: 355, endPoint x: 666, endPoint y: 351, distance: 86.1
click at [666, 87] on p "Brýle čistíme moderním ultrazvukem, který odstraní i nečistoty, které si sami n…" at bounding box center [702, 73] width 741 height 27
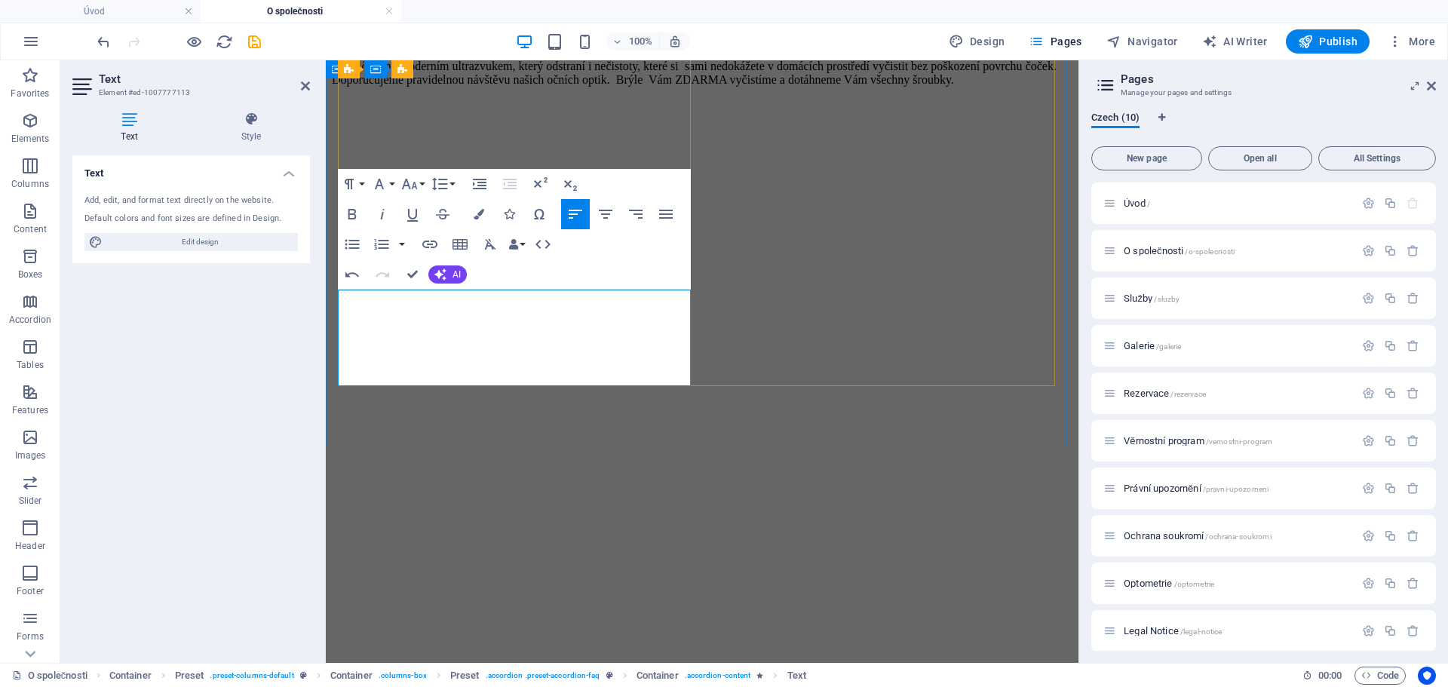
click at [616, 87] on p "Brýle čistíme moderním ultrazvukem, který odstraní i nečistoty, které si sami n…" at bounding box center [702, 73] width 741 height 27
click at [580, 87] on p "Brýle čistíme moderním ultrazvukem, který odstraní i nečistoty, které si sami n…" at bounding box center [702, 73] width 741 height 27
click at [625, 87] on p "Brýle čistíme moderním ultrazvukem, který odstraní i nečistoty, které si sami n…" at bounding box center [702, 73] width 741 height 27
click at [465, 87] on p "Brýle čistíme moderním ultrazvukem, který odstraní i nečistoty, které si sami n…" at bounding box center [702, 73] width 741 height 27
click at [638, 87] on p "Brýle čistíme moderním ultrazvukem, který odstraní i nečistoty, které si sami n…" at bounding box center [702, 73] width 741 height 27
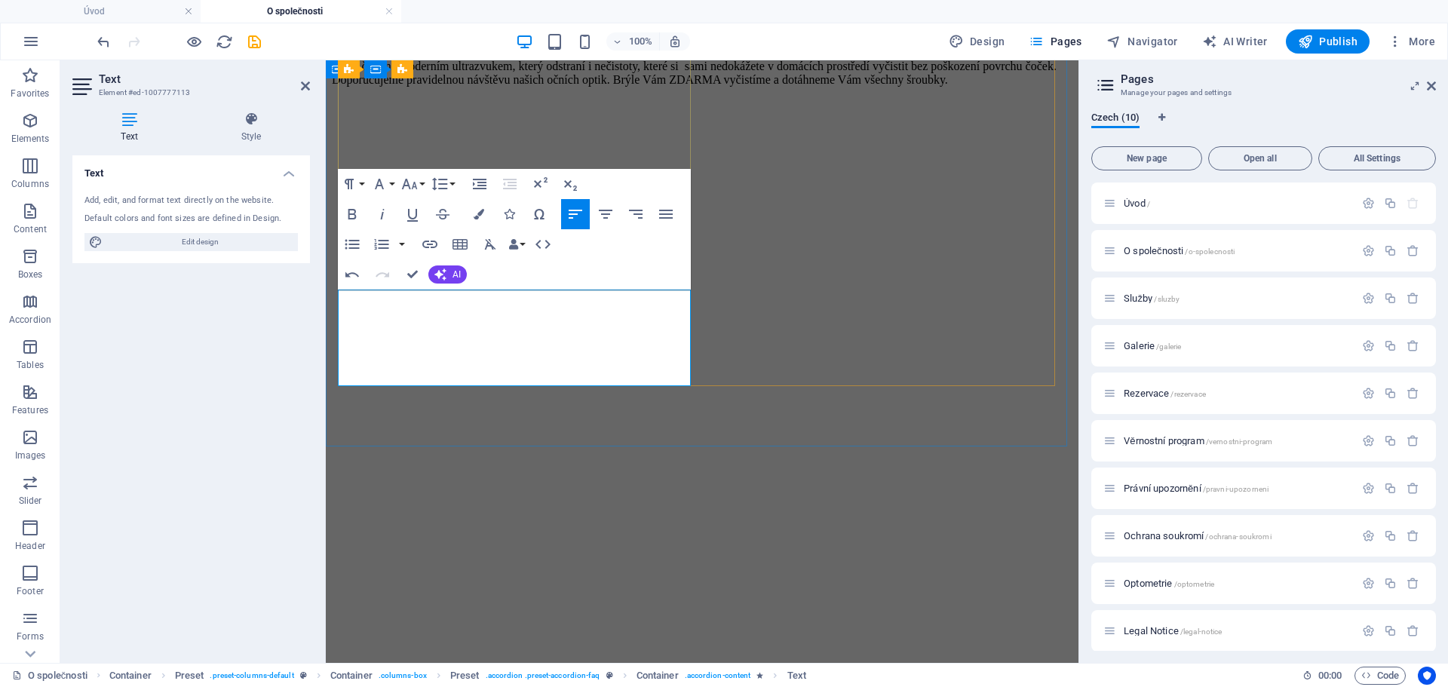
click at [615, 87] on p "Brýle čistíme moderním ultrazvukem, který odstraní i nečistoty, které si sami n…" at bounding box center [702, 73] width 741 height 27
click at [404, 87] on p "Brýle čistíme moderním ultrazvukem, který odstraní i nečistoty, které si sami n…" at bounding box center [702, 73] width 741 height 27
click at [603, 87] on p "Brýle čistíme moderním ultrazvukem, který odstraní i nečistoty, které si sami n…" at bounding box center [702, 73] width 741 height 27
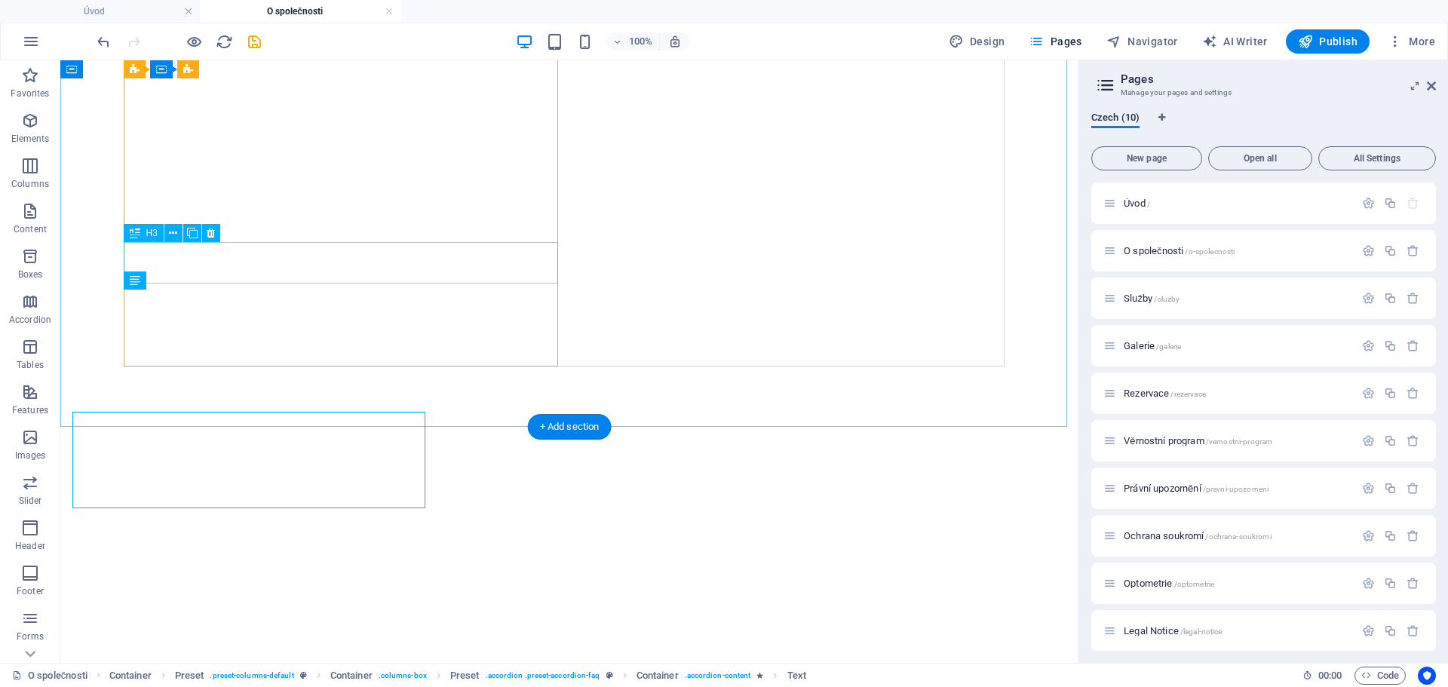
scroll to position [3050, 0]
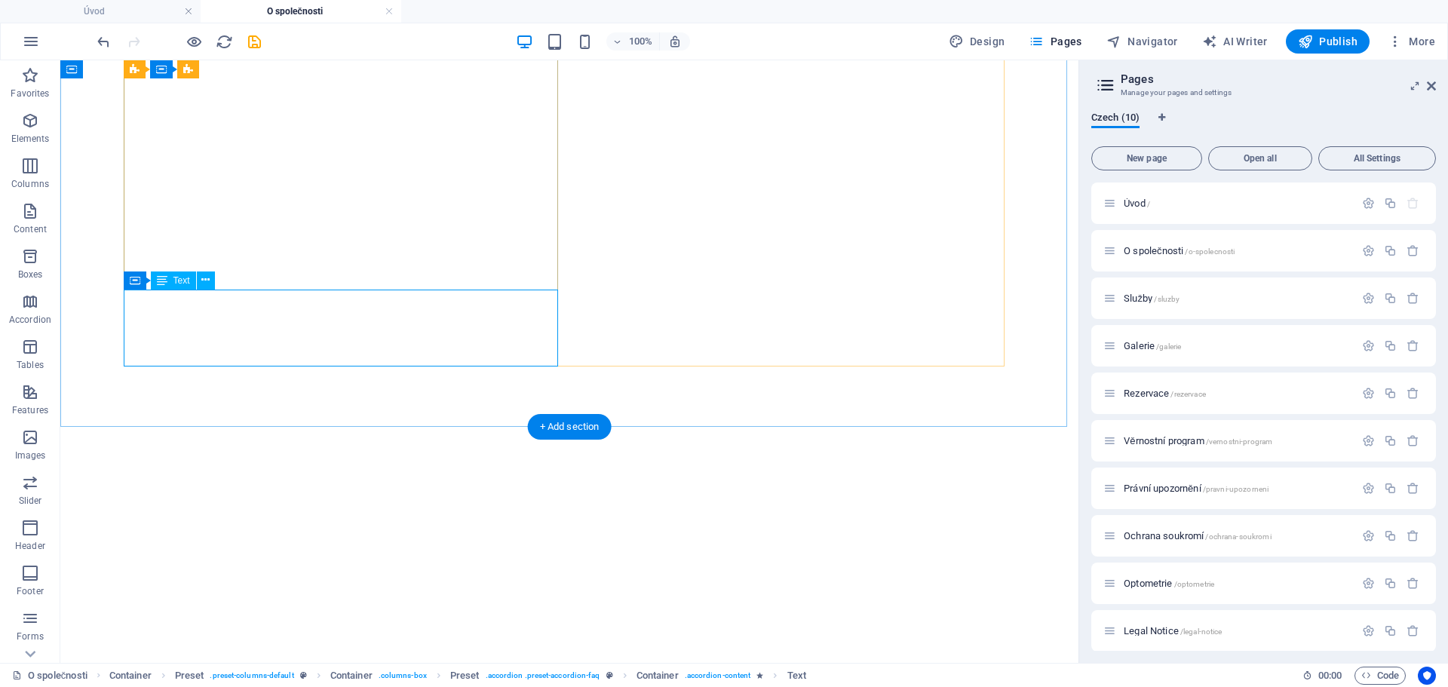
click at [459, 40] on div "Brýle čistíme moderním ultrazvukem, který odstraní i nečistoty, které si sami n…" at bounding box center [569, 26] width 1006 height 27
click at [296, 40] on div "Brýle čistíme moderním ultrazvukem, který odstraní i nečistoty, které si sami n…" at bounding box center [569, 26] width 1006 height 27
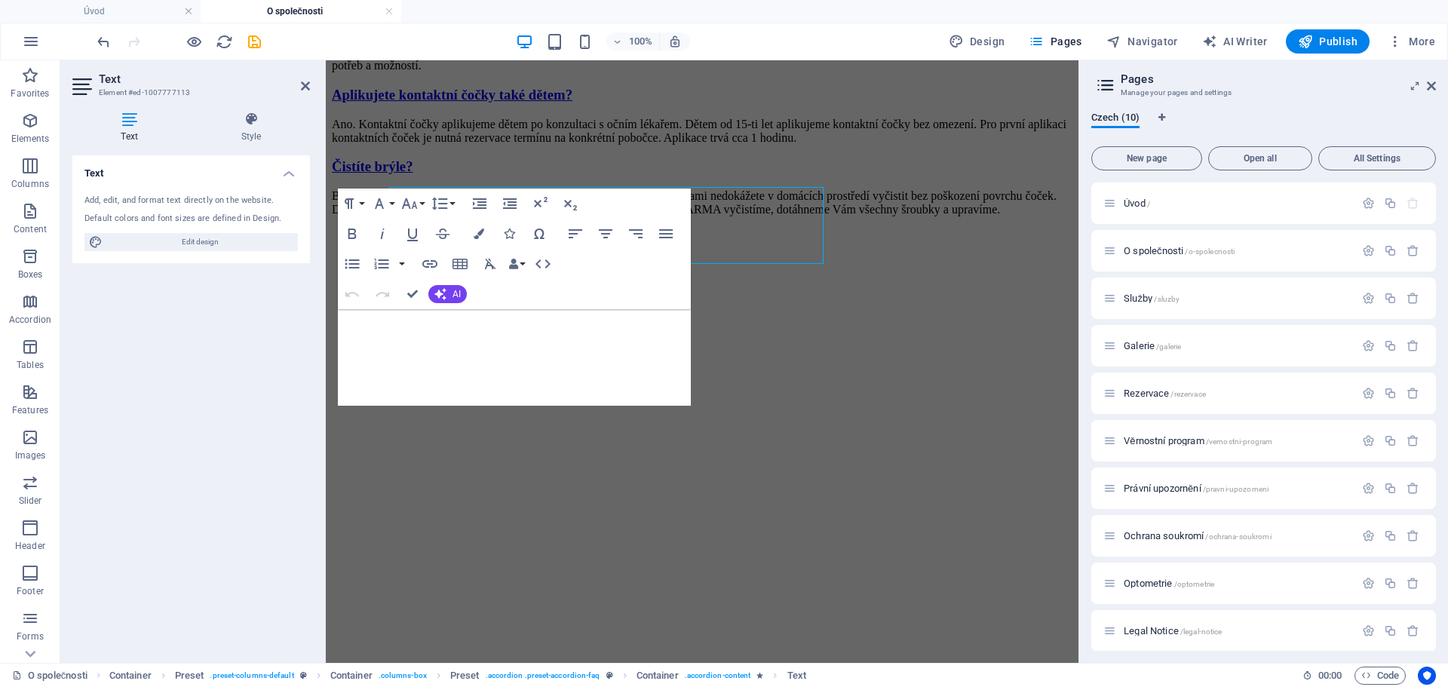
scroll to position [3153, 0]
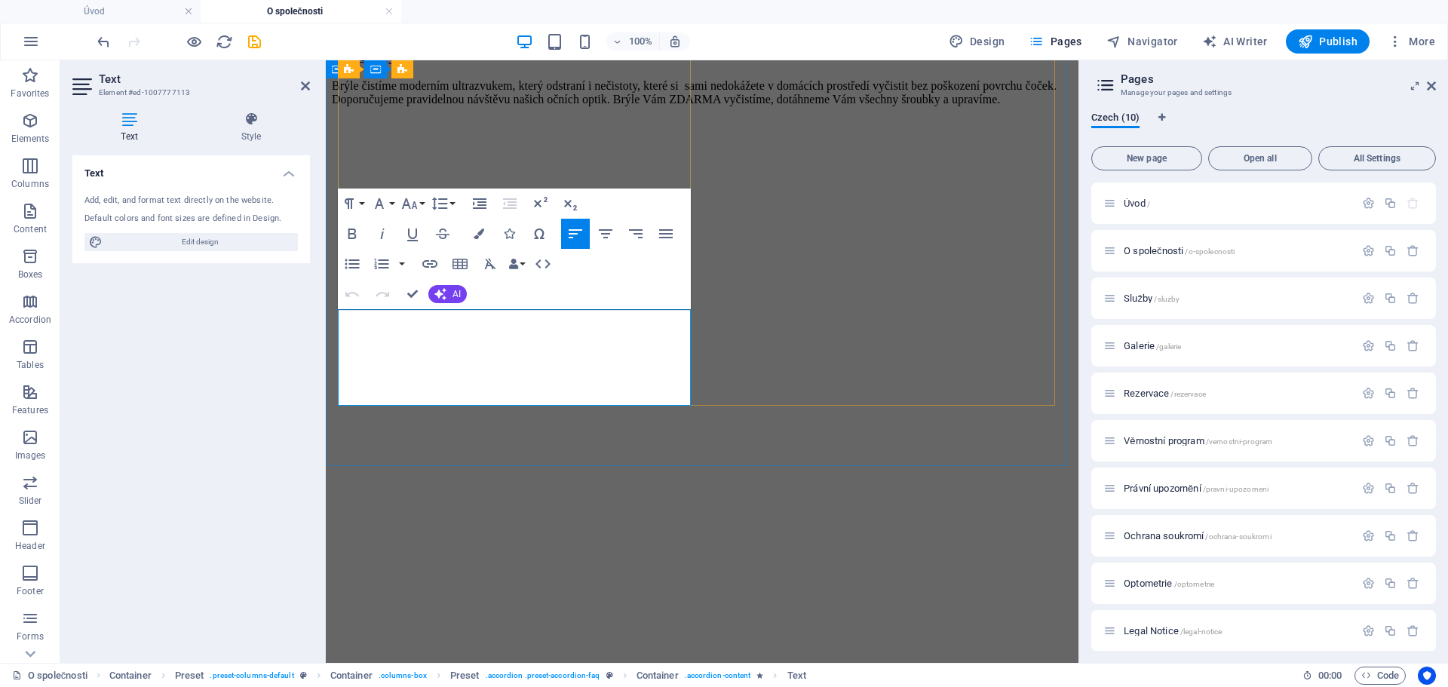
click at [456, 106] on p "Brýle čistíme moderním ultrazvukem, který odstraní i nečistoty, které si sami n…" at bounding box center [702, 92] width 741 height 27
click at [671, 106] on p "Brýle čistíme moderním ultrazvukem, který odstraní i nečistoty, které si sami n…" at bounding box center [702, 92] width 741 height 27
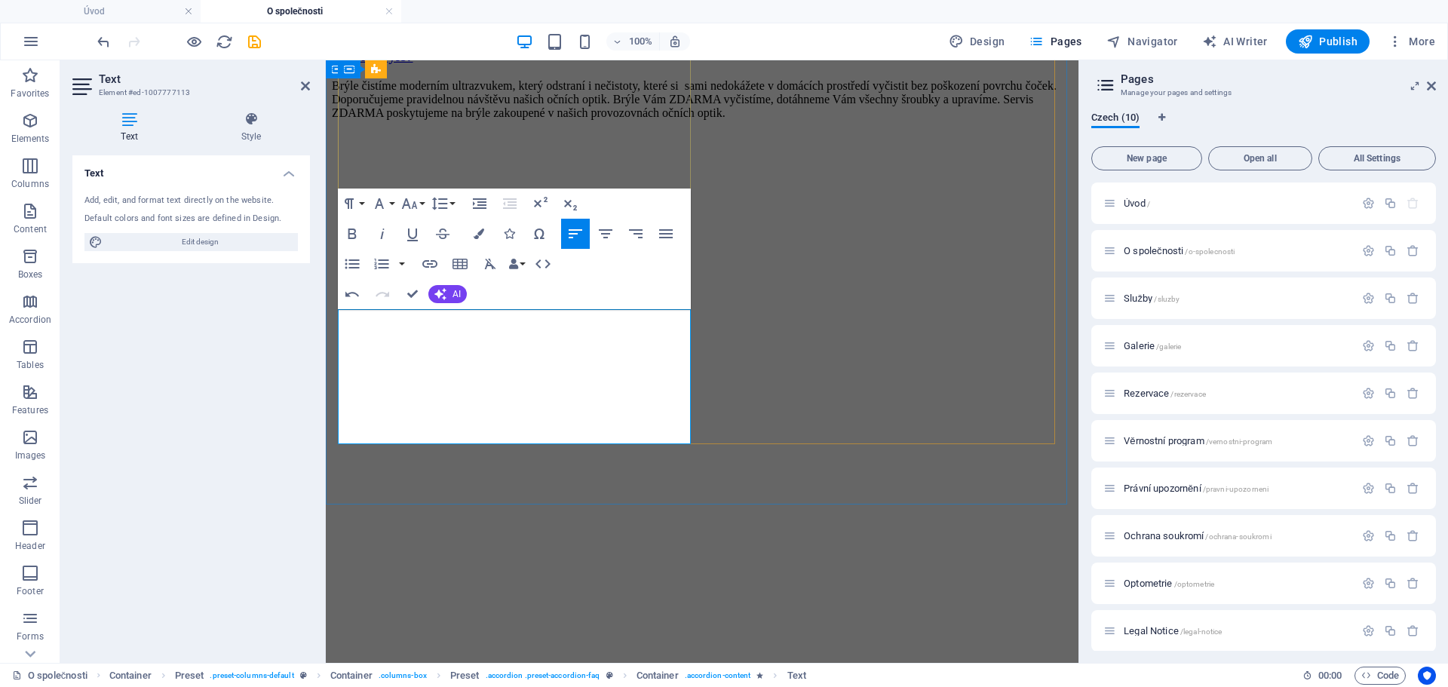
click at [536, 120] on p "Brýle čistíme moderním ultrazvukem, který odstraní i nečistoty, které si sami n…" at bounding box center [702, 99] width 741 height 41
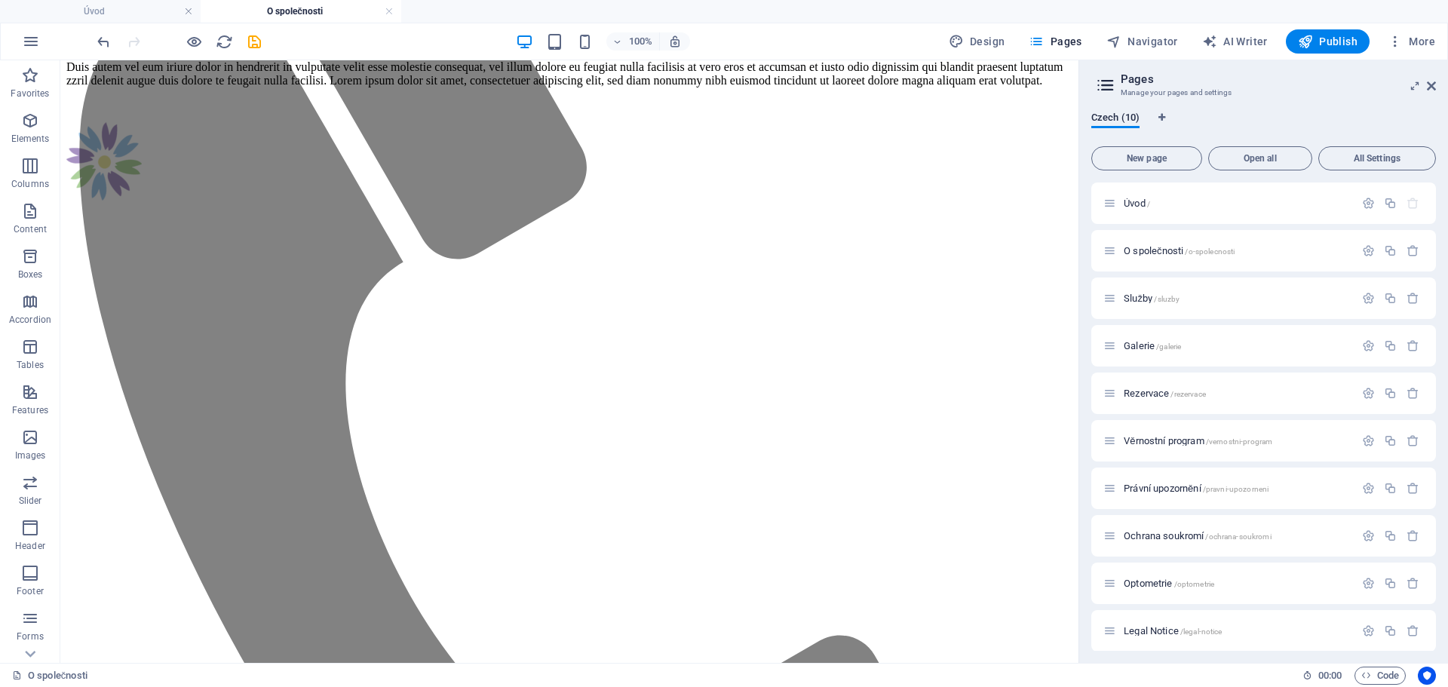
scroll to position [793, 0]
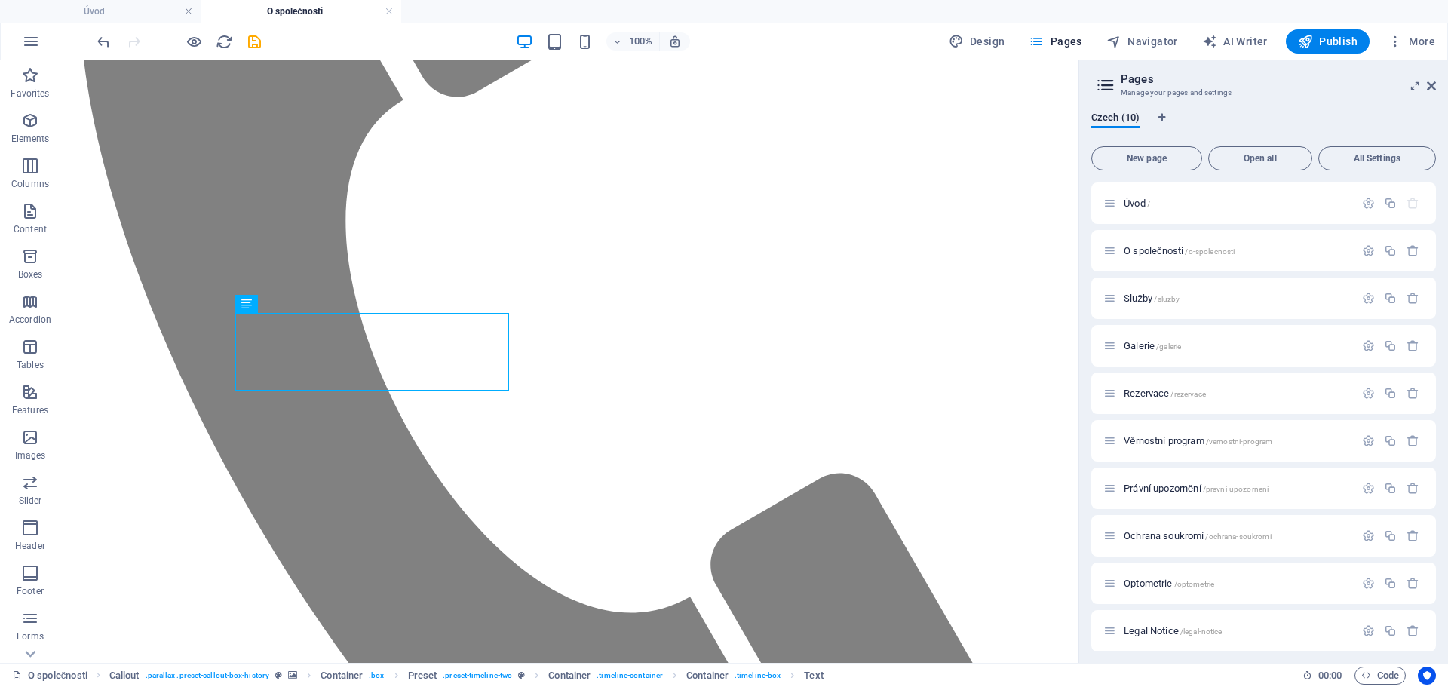
scroll to position [934, 0]
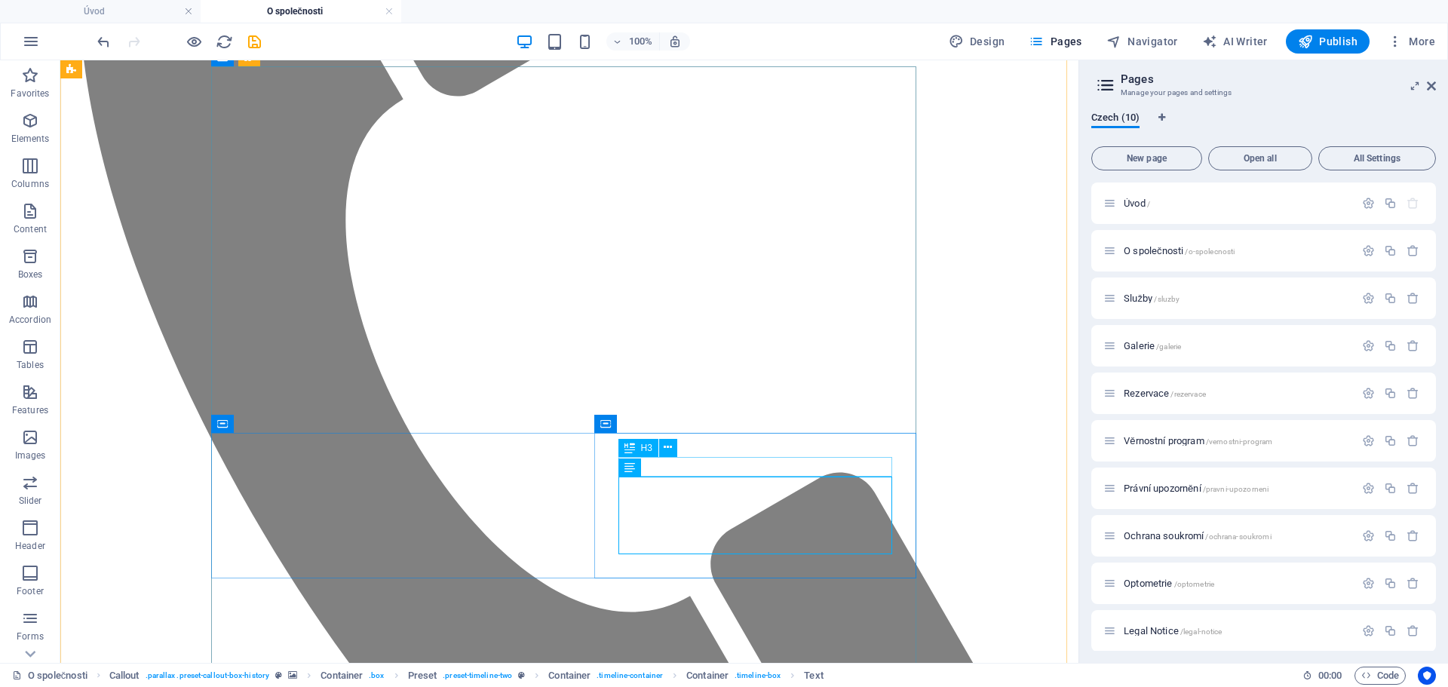
click at [1018, 115] on figure at bounding box center [569, 115] width 1006 height 0
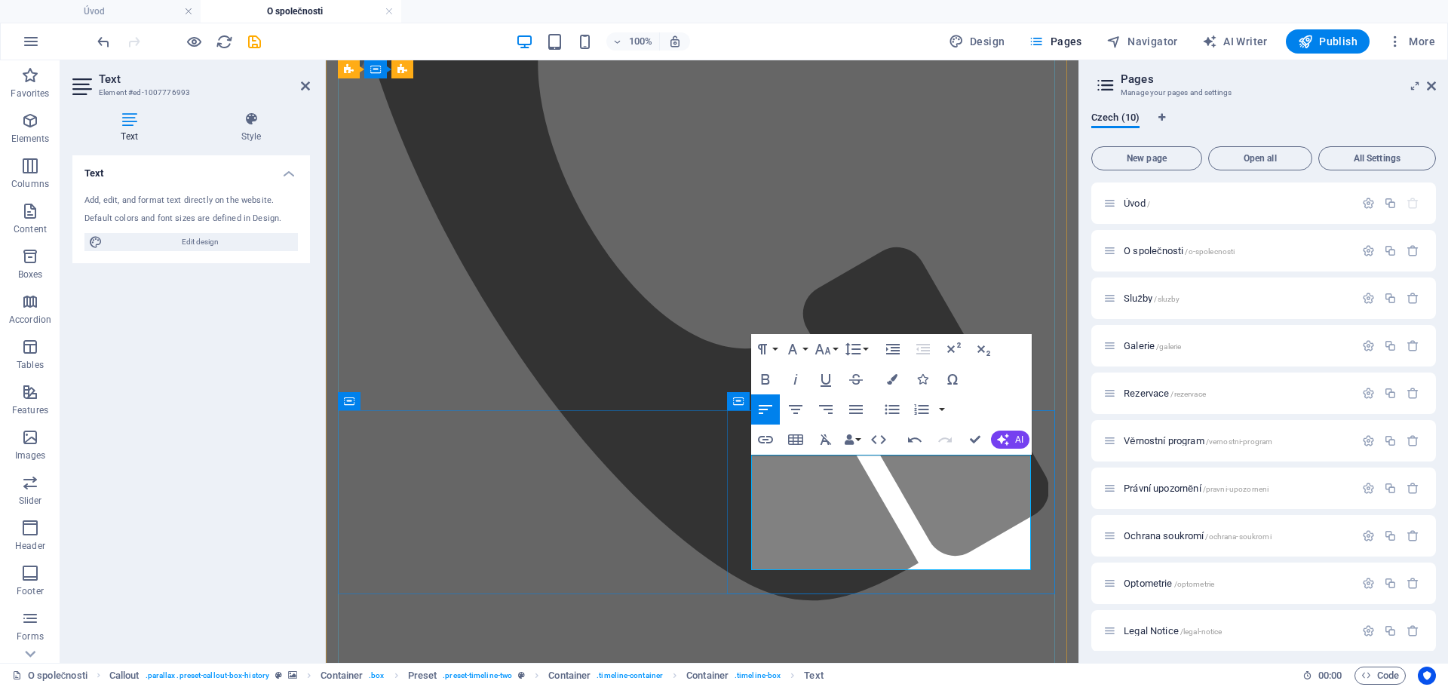
drag, startPoint x: 824, startPoint y: 520, endPoint x: 993, endPoint y: 576, distance: 177.7
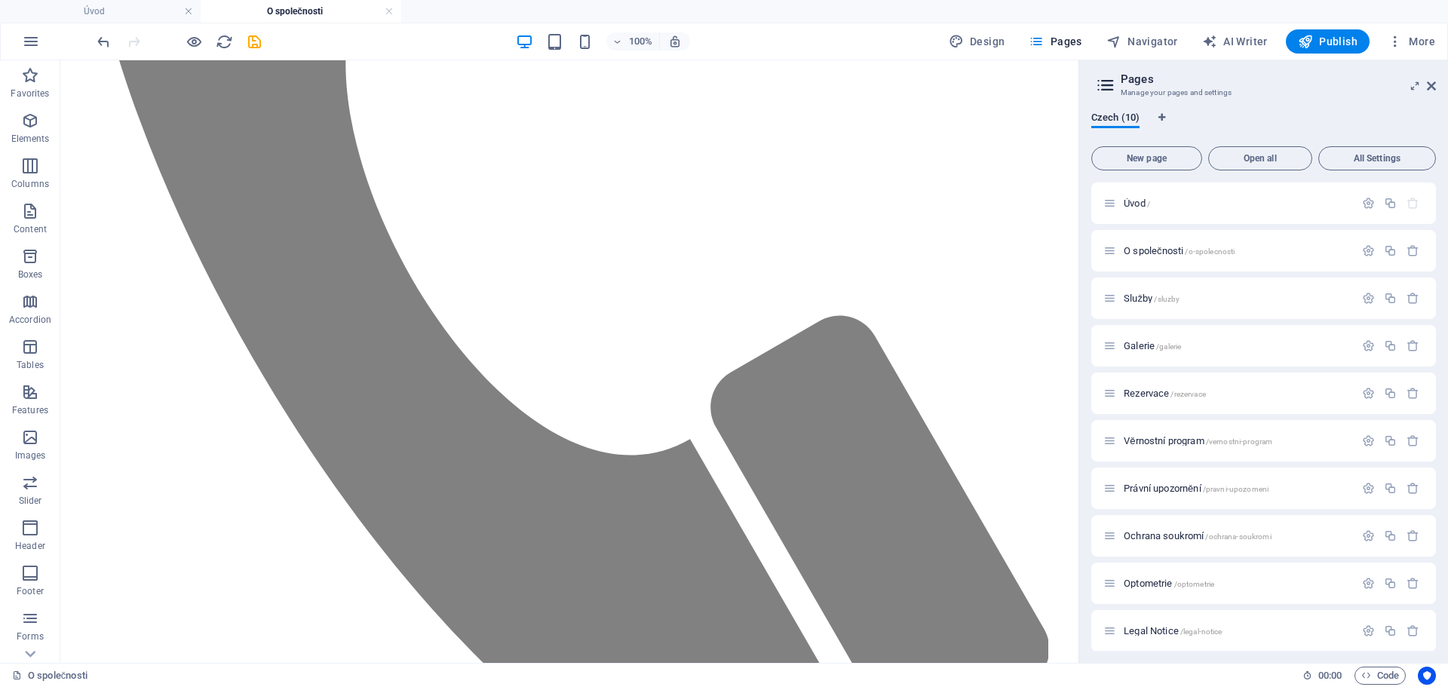
scroll to position [1167, 0]
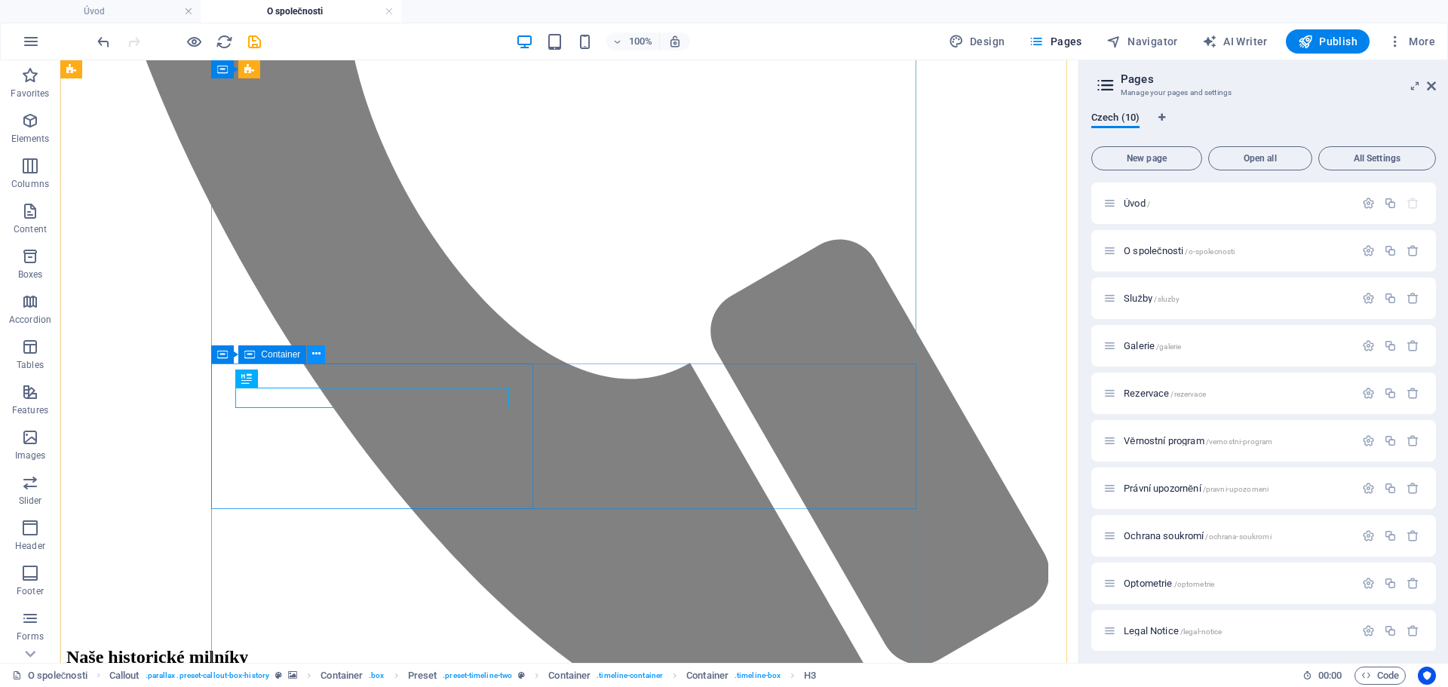
click at [315, 353] on icon at bounding box center [316, 354] width 8 height 16
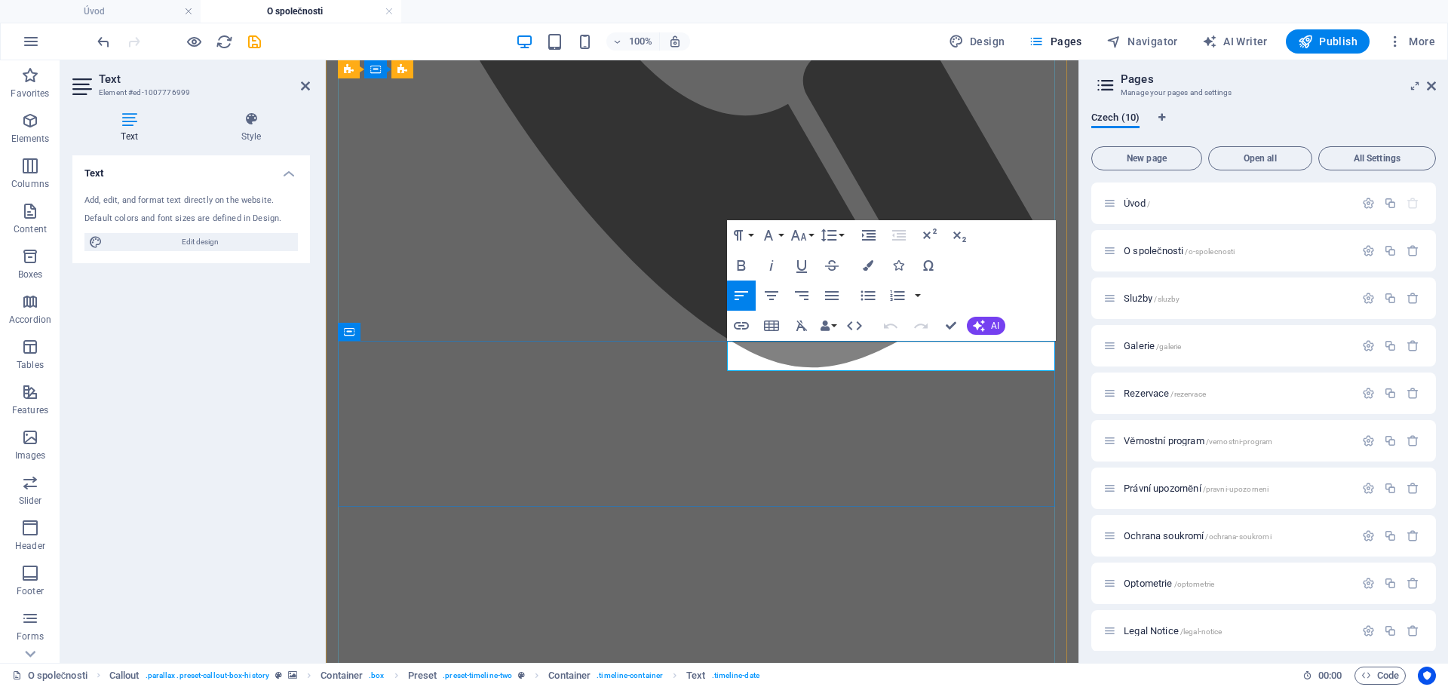
drag, startPoint x: 745, startPoint y: 358, endPoint x: 725, endPoint y: 357, distance: 20.4
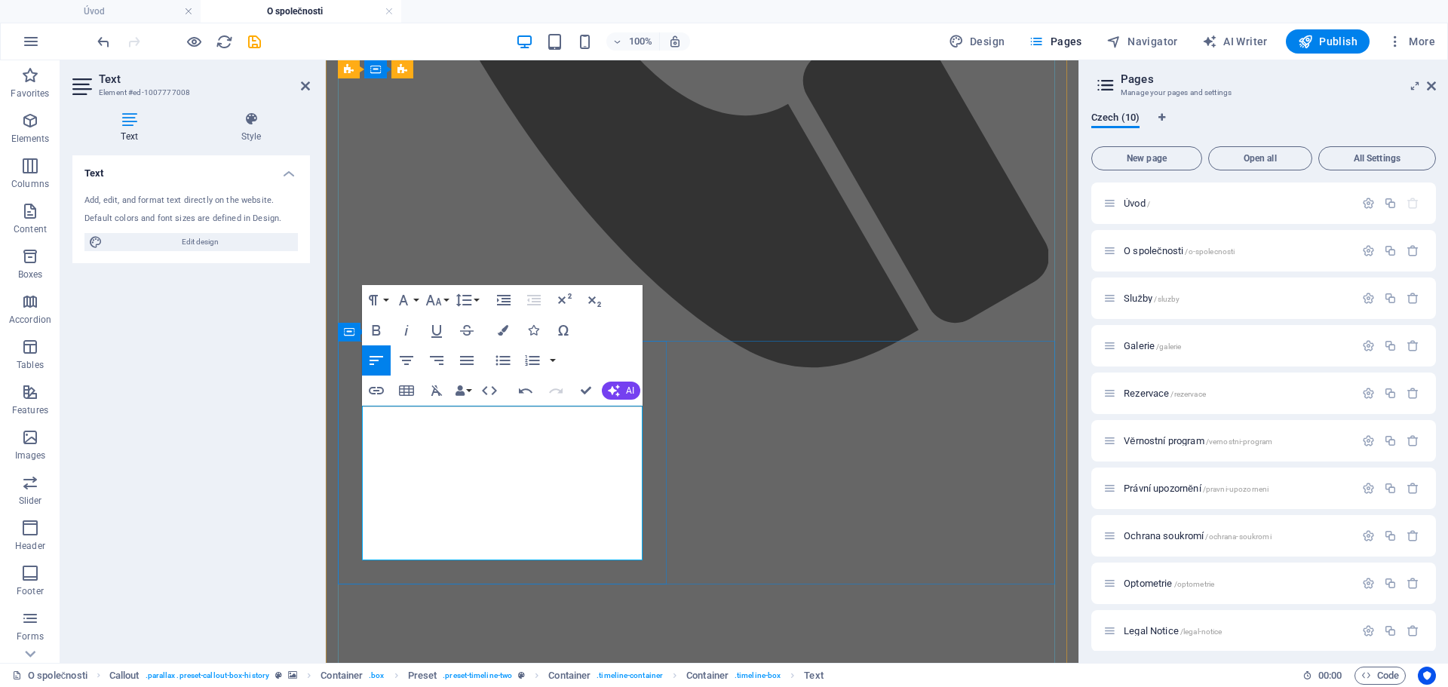
drag, startPoint x: 572, startPoint y: 491, endPoint x: 617, endPoint y: 570, distance: 91.2
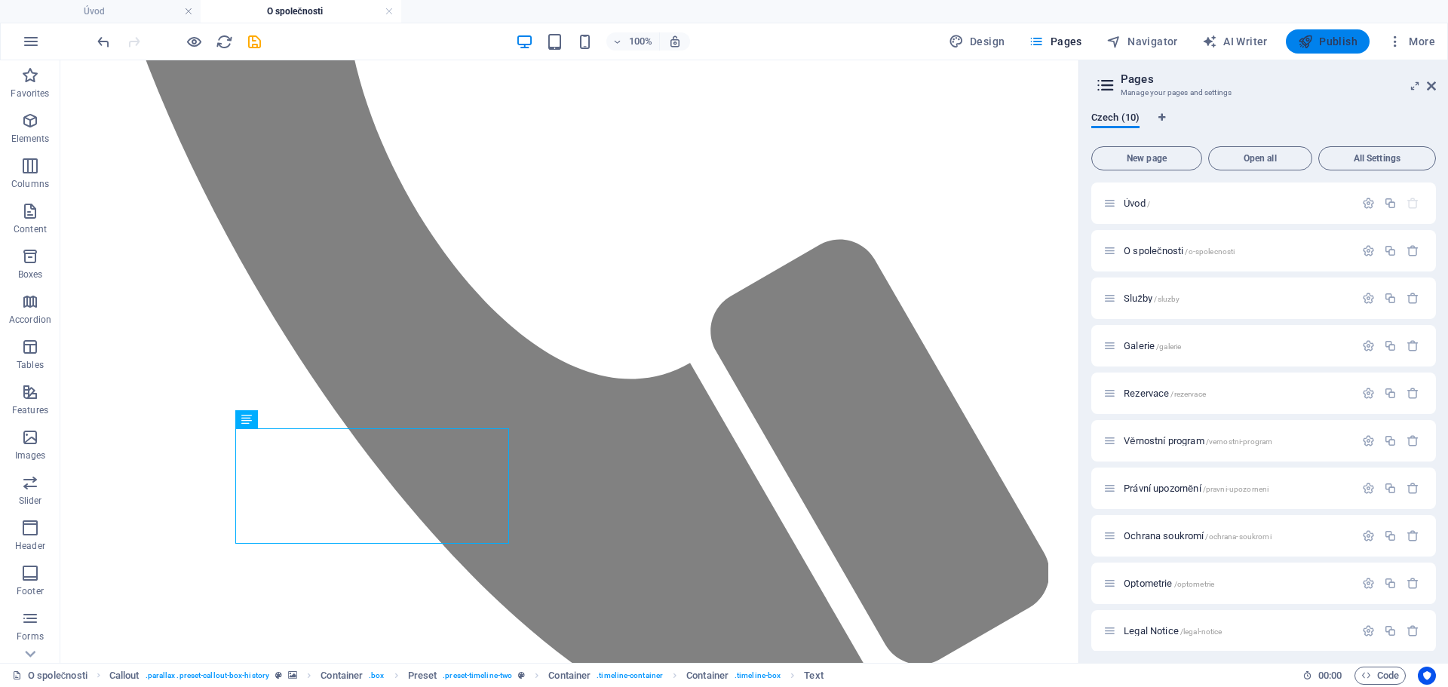
click at [1332, 40] on span "Publish" at bounding box center [1328, 41] width 60 height 15
